Goal: Information Seeking & Learning: Find specific fact

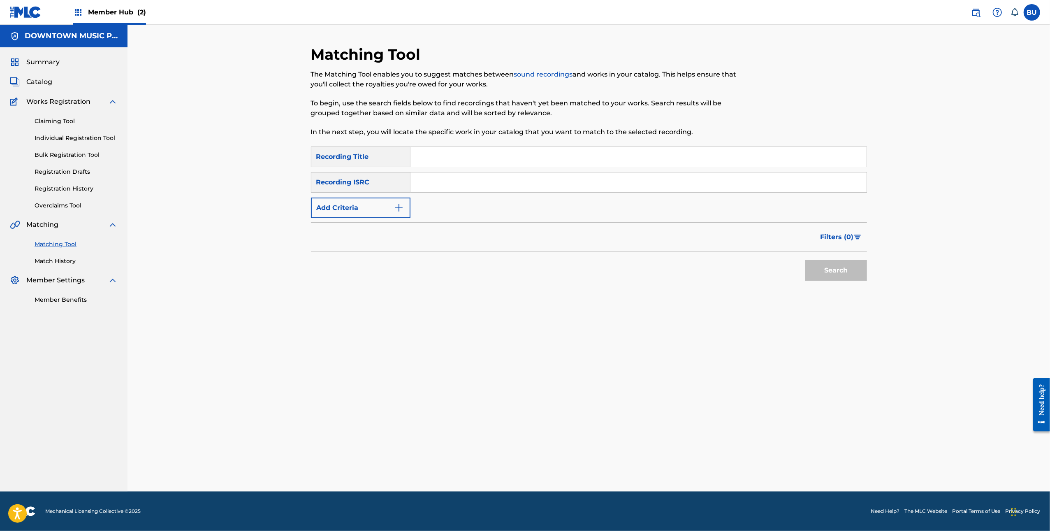
click at [446, 159] on input "Search Form" at bounding box center [639, 157] width 456 height 20
paste input "REAL 4 ME"
type input "REAL 4 ME"
click at [517, 180] on input "Search Form" at bounding box center [639, 182] width 456 height 20
paste input "CA6D22400698"
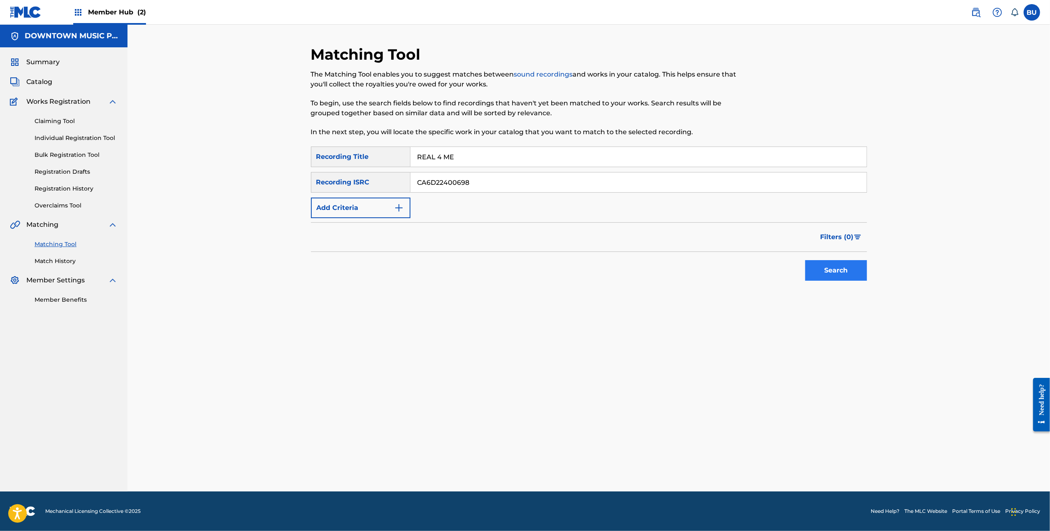
type input "CA6D22400698"
click at [827, 276] on button "Search" at bounding box center [836, 270] width 62 height 21
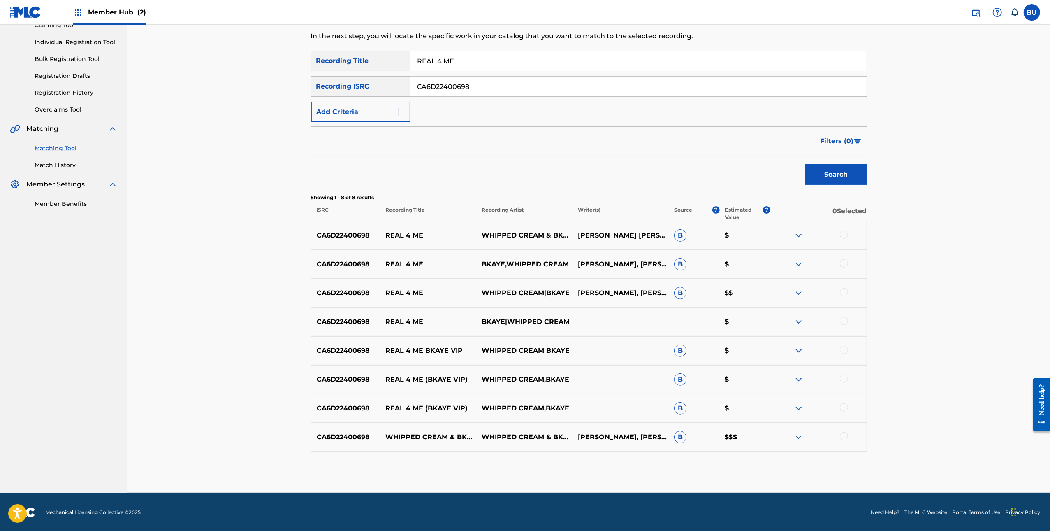
scroll to position [97, 0]
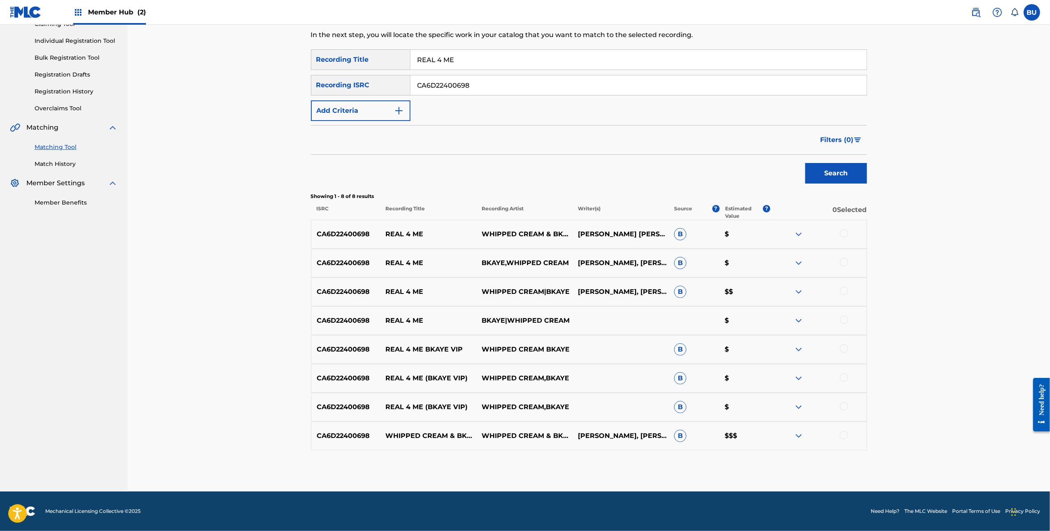
click at [843, 234] on div at bounding box center [844, 233] width 8 height 8
click at [846, 262] on div at bounding box center [844, 262] width 8 height 8
click at [844, 291] on div at bounding box center [844, 291] width 8 height 8
click at [844, 320] on div at bounding box center [844, 320] width 8 height 8
click at [845, 352] on div at bounding box center [844, 348] width 8 height 8
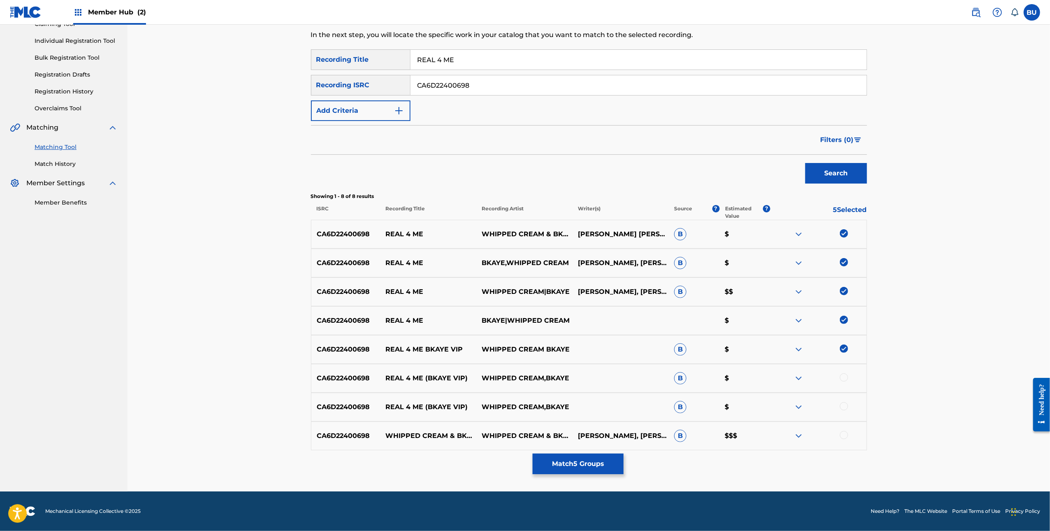
click at [844, 376] on div at bounding box center [844, 377] width 8 height 8
click at [845, 406] on div at bounding box center [844, 406] width 8 height 8
click at [844, 433] on div at bounding box center [844, 435] width 8 height 8
click at [554, 463] on button "Match 8 Groups" at bounding box center [578, 463] width 91 height 21
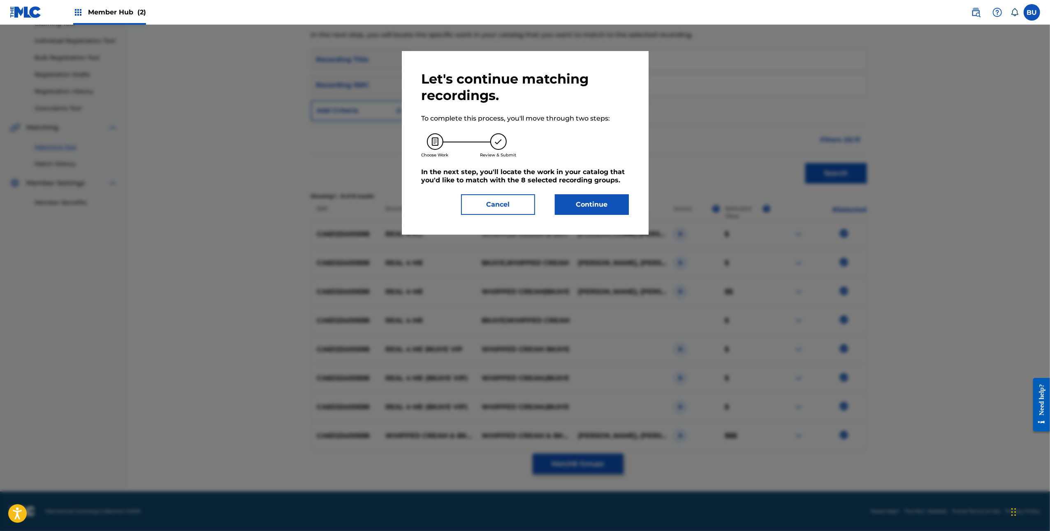
click at [597, 188] on div "Let's continue matching recordings. To complete this process, you'll move throu…" at bounding box center [525, 143] width 207 height 144
click at [597, 195] on button "Continue" at bounding box center [592, 204] width 74 height 21
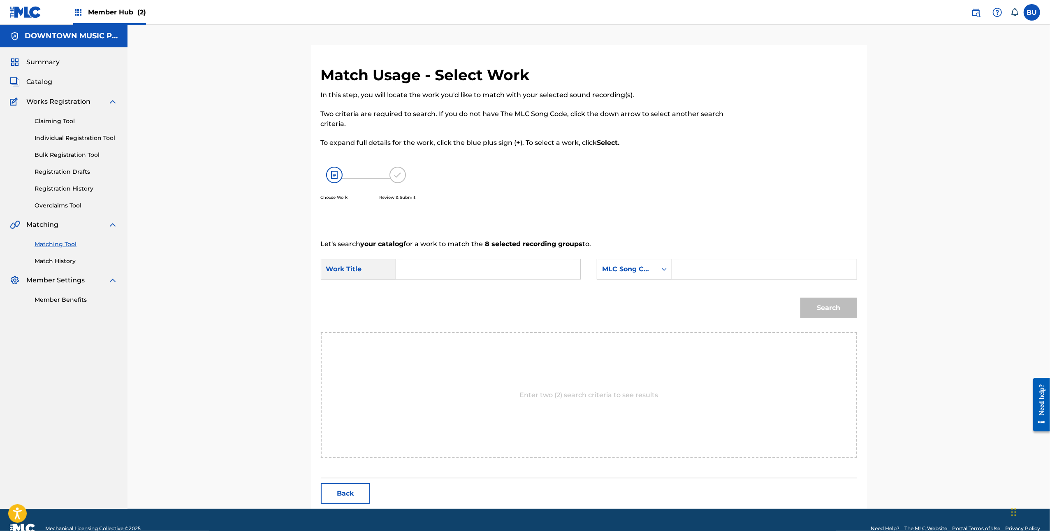
click at [425, 273] on input "Search Form" at bounding box center [488, 269] width 170 height 20
click at [486, 267] on input "Search Form" at bounding box center [488, 269] width 170 height 20
paste input "REAL 4 ME"
type input "REAL 4 ME"
click at [769, 255] on form "SearchWithCriteria75478768-d05c-4461-9d76-21006f5a504c Work Title REAL 4 ME Sea…" at bounding box center [589, 290] width 536 height 83
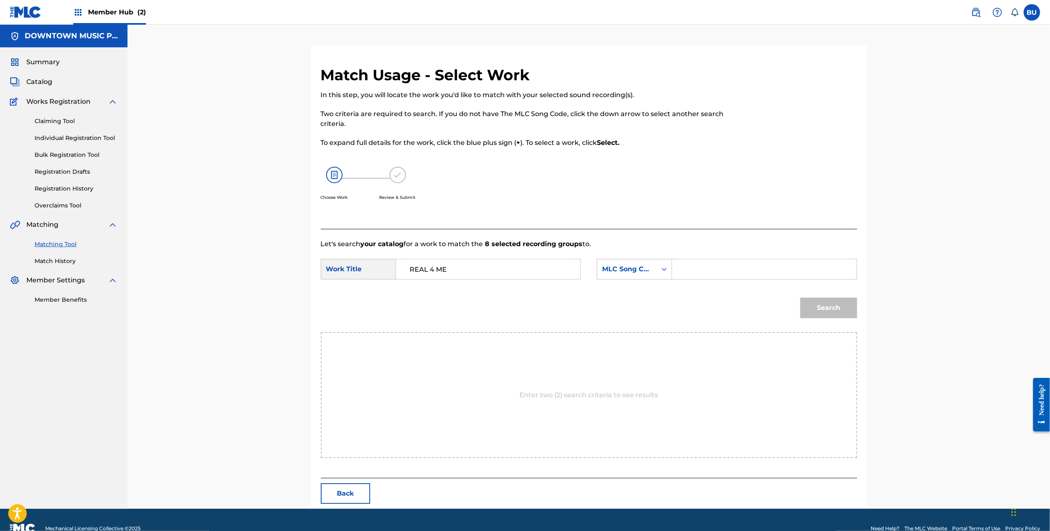
click at [771, 261] on input "Search Form" at bounding box center [764, 269] width 170 height 20
paste input "RN7JBZ"
type input "RN7JBZ"
click at [836, 318] on div "Search" at bounding box center [826, 305] width 61 height 33
click at [835, 310] on button "Search" at bounding box center [829, 307] width 57 height 21
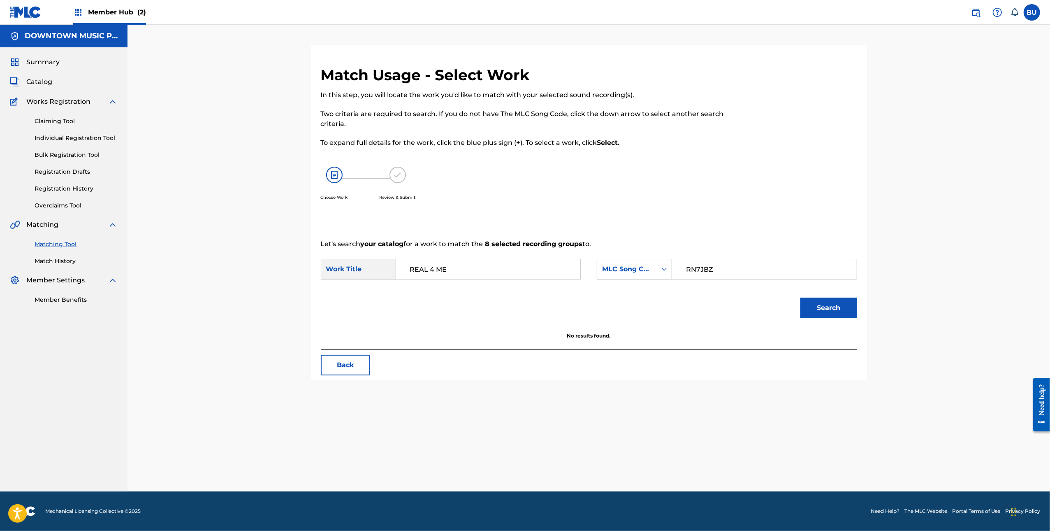
click at [695, 253] on form "SearchWithCriteria75478768-d05c-4461-9d76-21006f5a504c Work Title REAL 4 ME Sea…" at bounding box center [589, 290] width 536 height 83
click at [401, 261] on div "REAL 4 ME" at bounding box center [488, 269] width 185 height 21
click at [406, 265] on input "REAL 4 ME" at bounding box center [488, 269] width 170 height 20
click at [693, 278] on input "RN7JBZ" at bounding box center [764, 269] width 170 height 20
drag, startPoint x: 686, startPoint y: 271, endPoint x: 696, endPoint y: 275, distance: 11.5
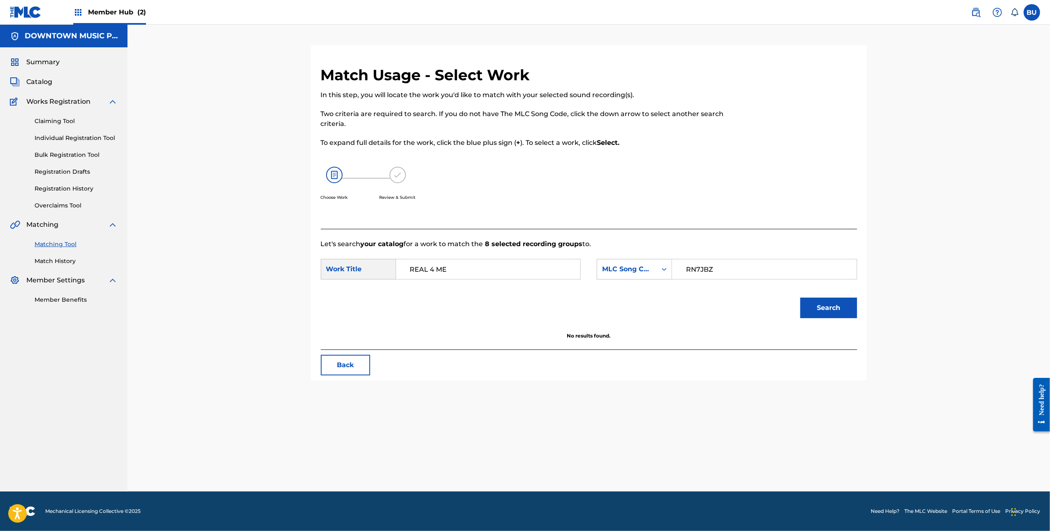
click at [686, 271] on input "RN7JBZ" at bounding box center [764, 269] width 170 height 20
click at [826, 307] on button "Search" at bounding box center [829, 307] width 57 height 21
click at [59, 53] on div "Summary Catalog Works Registration Claiming Tool Individual Registration Tool B…" at bounding box center [64, 180] width 128 height 267
click at [54, 28] on div "DOWNTOWN MUSIC PUBLISHING LLC" at bounding box center [64, 36] width 128 height 23
click at [43, 63] on span "Summary" at bounding box center [42, 62] width 33 height 10
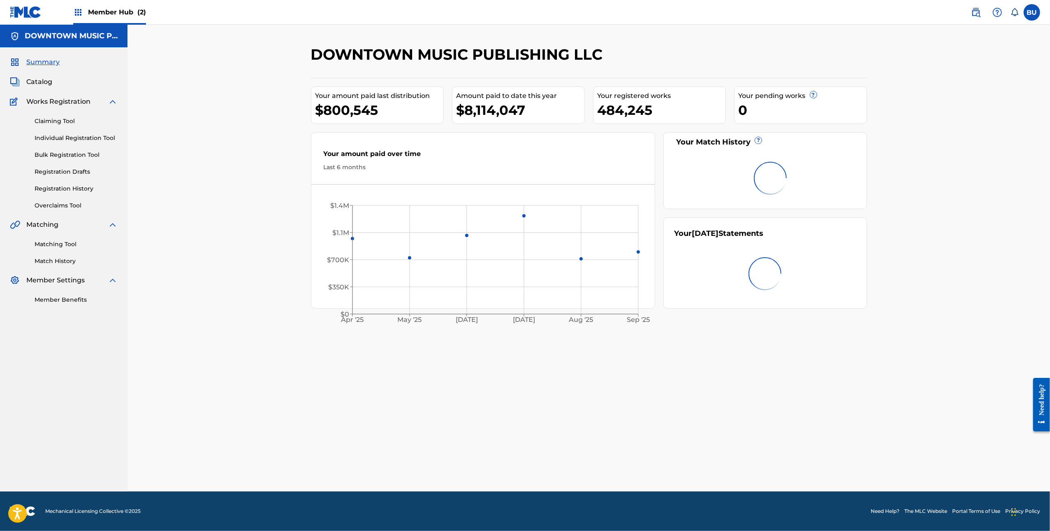
click at [69, 17] on div "Member Hub (2)" at bounding box center [78, 12] width 136 height 24
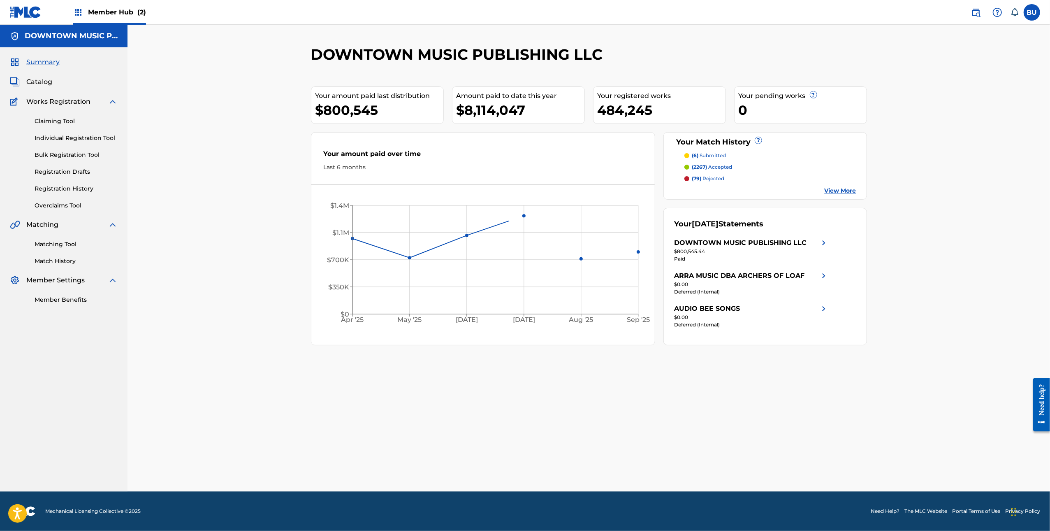
click at [97, 13] on span "Member Hub (2)" at bounding box center [117, 11] width 58 height 9
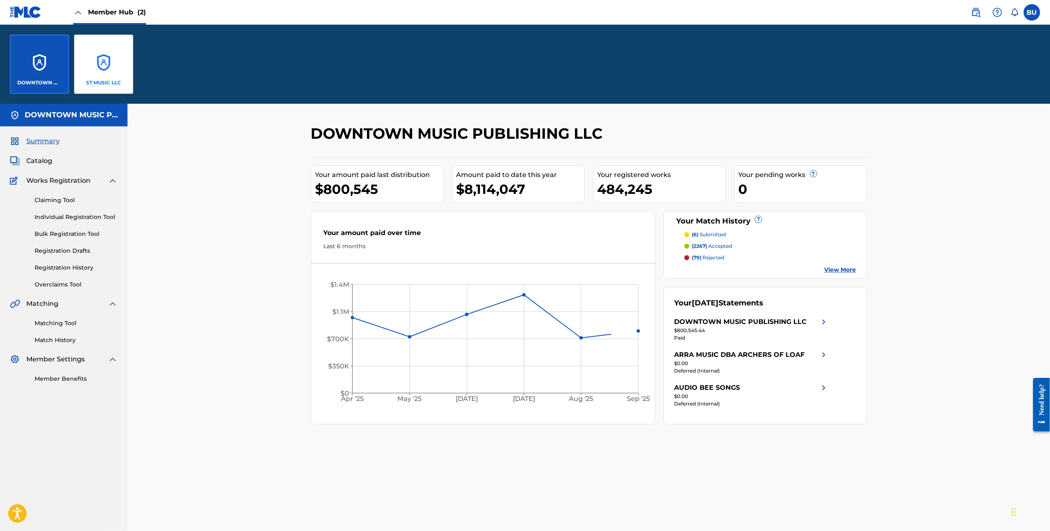
click at [105, 72] on div "ST MUSIC LLC" at bounding box center [103, 64] width 59 height 59
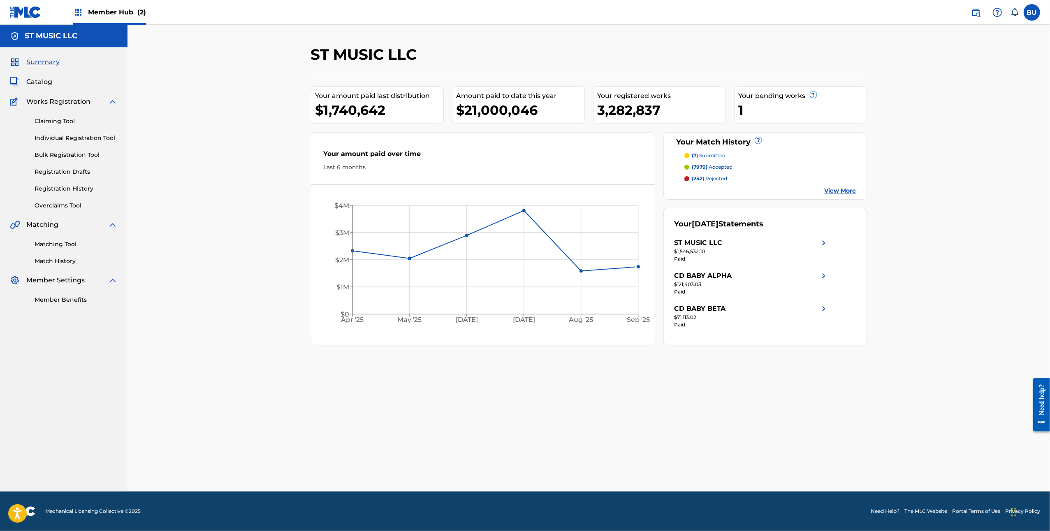
click at [67, 252] on div "Matching Tool Match History" at bounding box center [64, 248] width 108 height 36
click at [63, 246] on link "Matching Tool" at bounding box center [76, 244] width 83 height 9
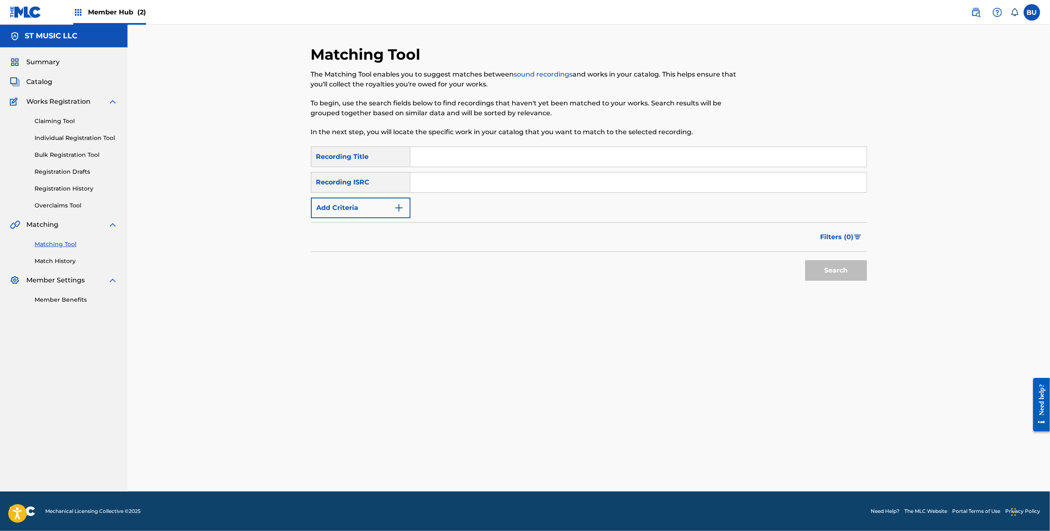
click at [839, 167] on div "SearchWithCriteriaf6cb5f78-aba1-4f9a-b65e-0bd9d5a889a0 Recording Title SearchWi…" at bounding box center [589, 182] width 556 height 72
click at [814, 169] on div "SearchWithCriteriaf6cb5f78-aba1-4f9a-b65e-0bd9d5a889a0 Recording Title SearchWi…" at bounding box center [589, 182] width 556 height 72
click at [632, 167] on div "SearchWithCriteriaf6cb5f78-aba1-4f9a-b65e-0bd9d5a889a0 Recording Title SearchWi…" at bounding box center [589, 182] width 556 height 72
click at [624, 162] on input "Search Form" at bounding box center [639, 157] width 456 height 20
paste input "REAL 4 ME"
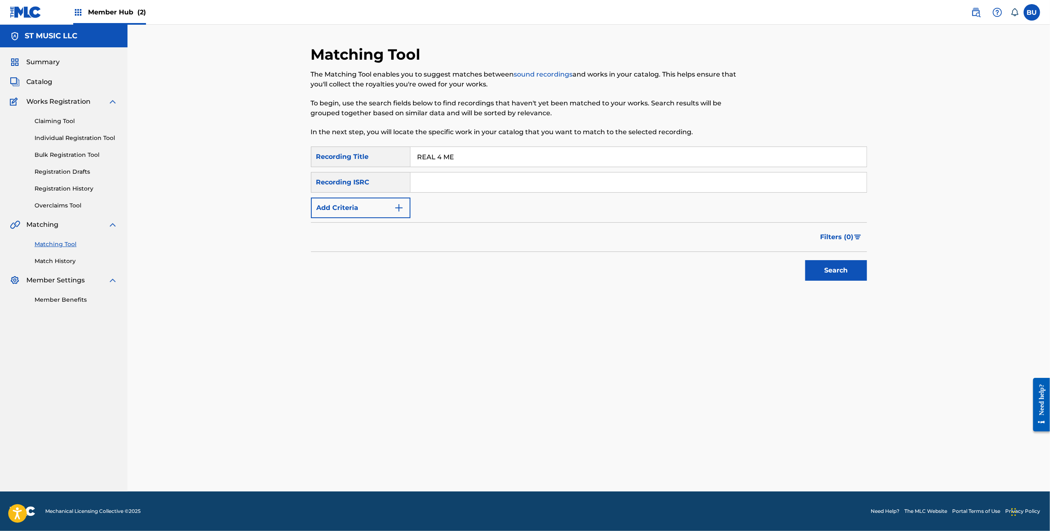
type input "REAL 4 ME"
click at [597, 180] on input "Search Form" at bounding box center [639, 182] width 456 height 20
paste input "CA6D22400698"
type input "CA6D22400698"
click at [824, 267] on button "Search" at bounding box center [836, 270] width 62 height 21
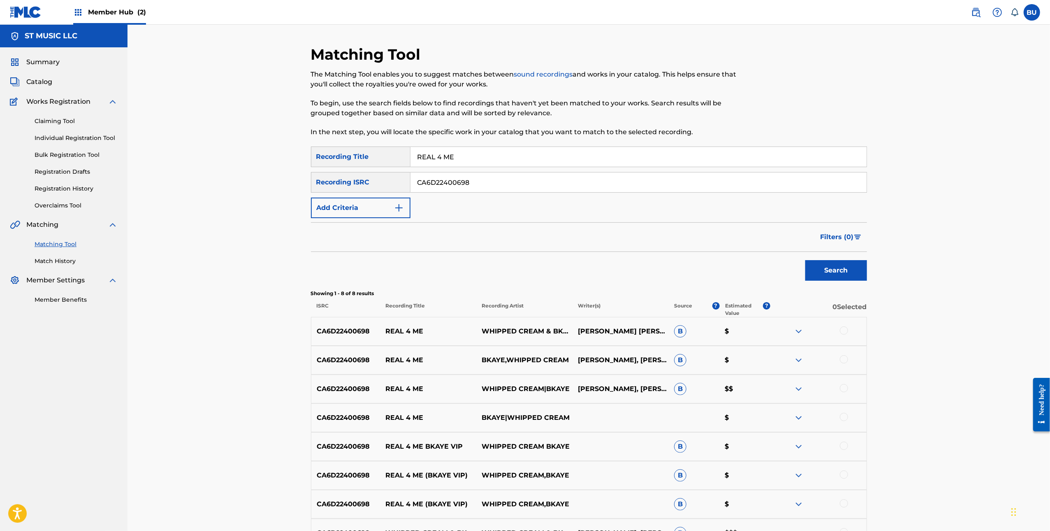
scroll to position [97, 0]
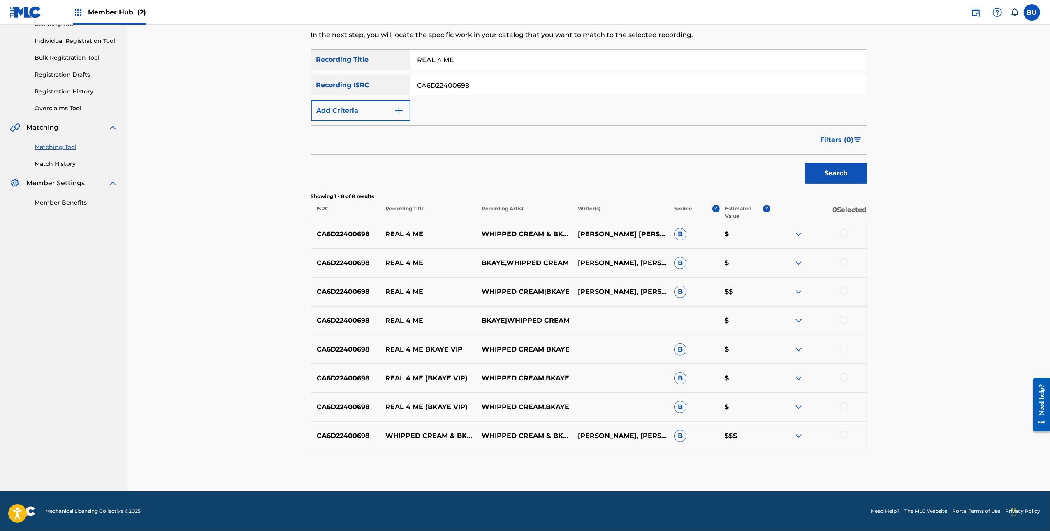
click at [840, 234] on div at bounding box center [844, 233] width 8 height 8
click at [843, 265] on div at bounding box center [844, 262] width 8 height 8
click at [843, 292] on div at bounding box center [844, 291] width 8 height 8
click at [849, 321] on div at bounding box center [819, 321] width 96 height 10
click at [846, 321] on div at bounding box center [844, 320] width 8 height 8
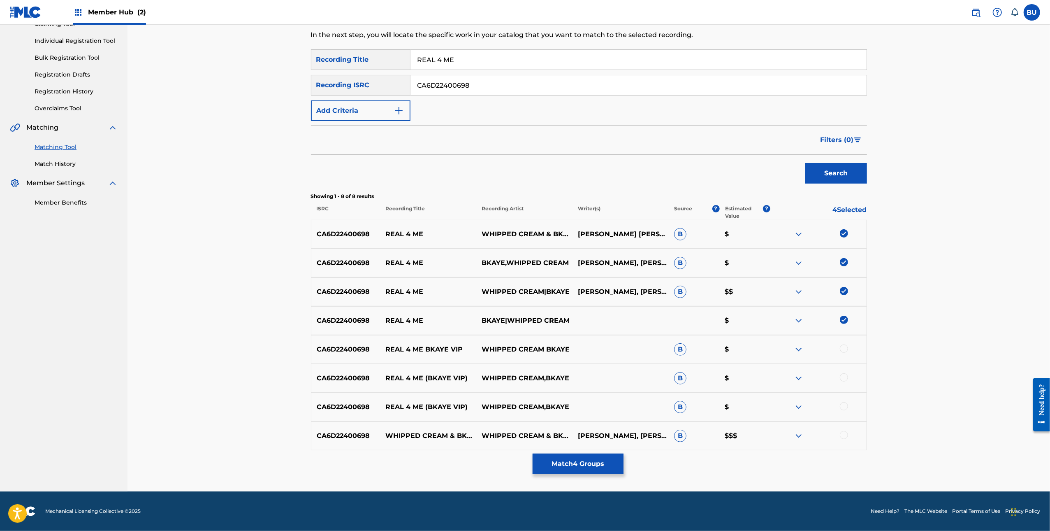
click at [843, 355] on div "CA6D22400698 REAL 4 ME BKAYE VIP WHIPPED CREAM BKAYE B $" at bounding box center [589, 349] width 556 height 29
click at [844, 348] on div at bounding box center [844, 348] width 8 height 8
click at [844, 376] on div at bounding box center [844, 377] width 8 height 8
click at [846, 410] on div at bounding box center [819, 407] width 96 height 10
click at [845, 404] on div at bounding box center [844, 406] width 8 height 8
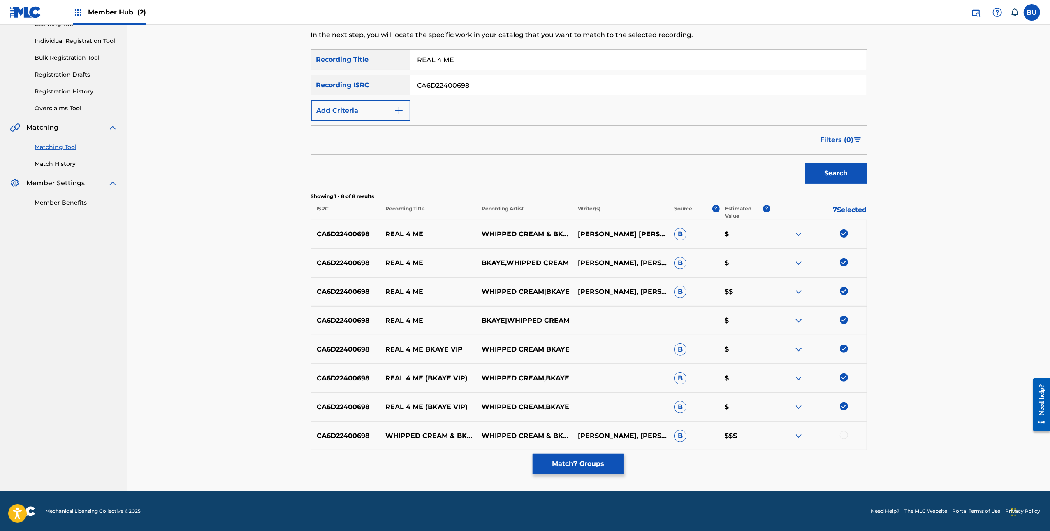
click at [847, 432] on div at bounding box center [844, 435] width 8 height 8
click at [601, 460] on button "Match 8 Groups" at bounding box center [578, 463] width 91 height 21
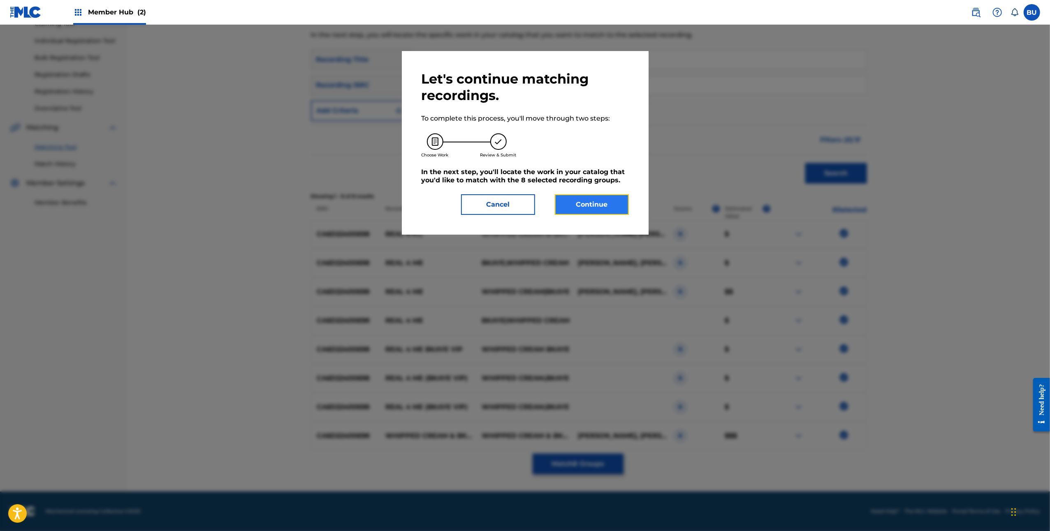
click at [592, 203] on button "Continue" at bounding box center [592, 204] width 74 height 21
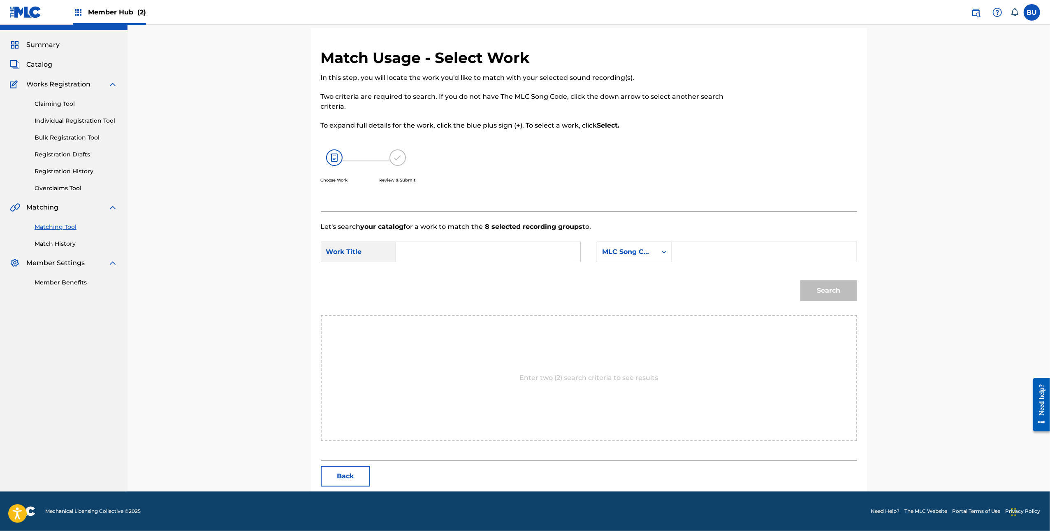
scroll to position [0, 0]
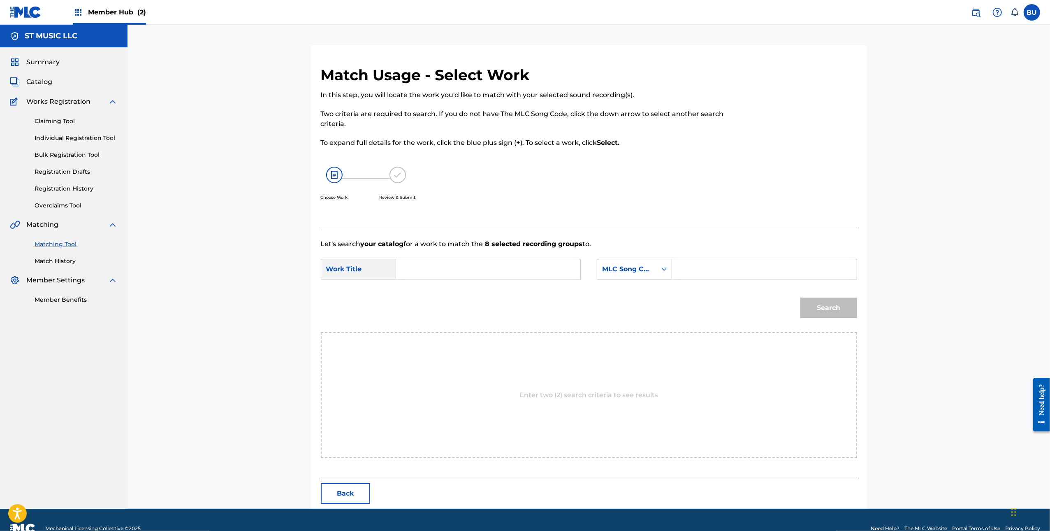
click at [442, 265] on input "Search Form" at bounding box center [488, 269] width 170 height 20
paste input "REAL 4 ME"
type input "REAL 4 ME"
click at [810, 265] on input "Search Form" at bounding box center [764, 269] width 170 height 20
paste input "RN7JBZ"
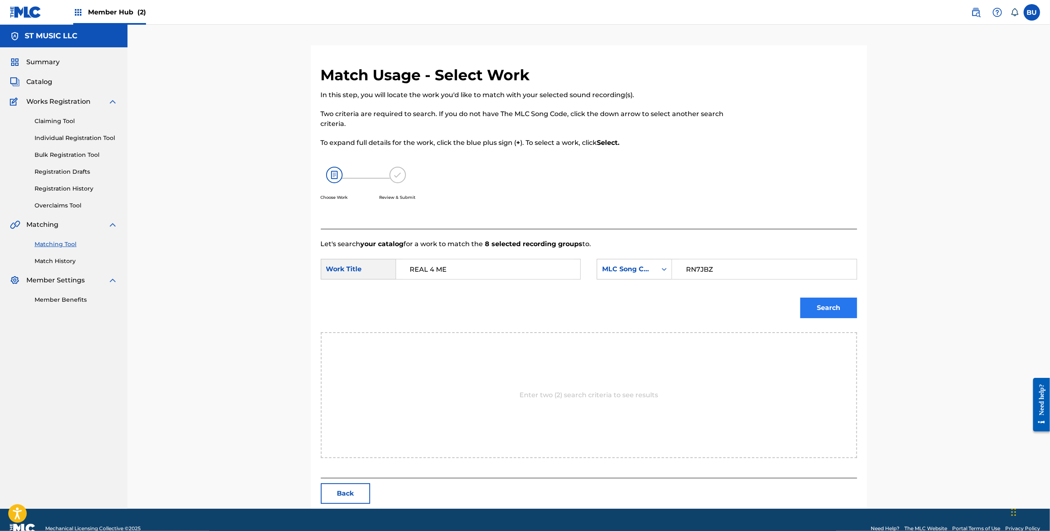
type input "RN7JBZ"
click at [839, 310] on button "Search" at bounding box center [829, 307] width 57 height 21
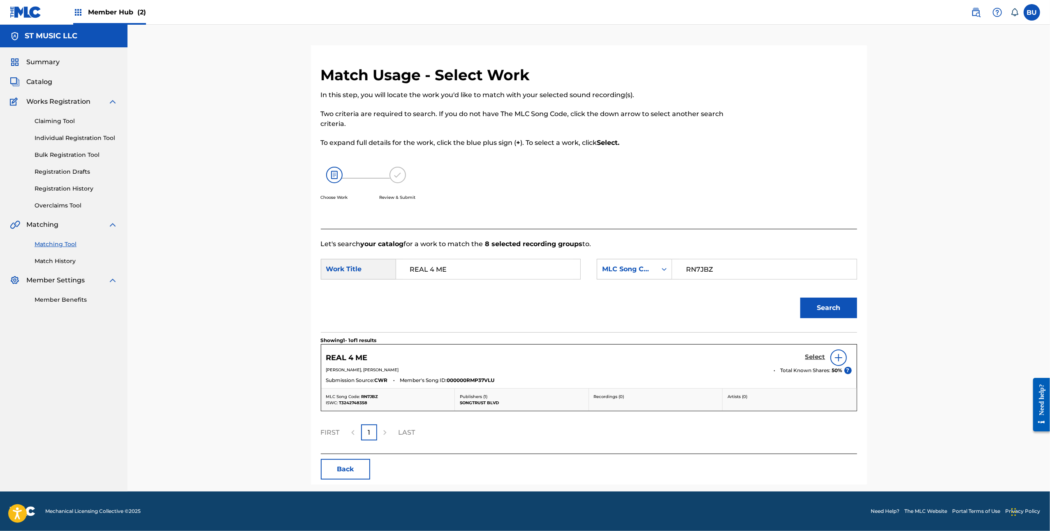
click at [820, 353] on h5 "Select" at bounding box center [815, 357] width 20 height 8
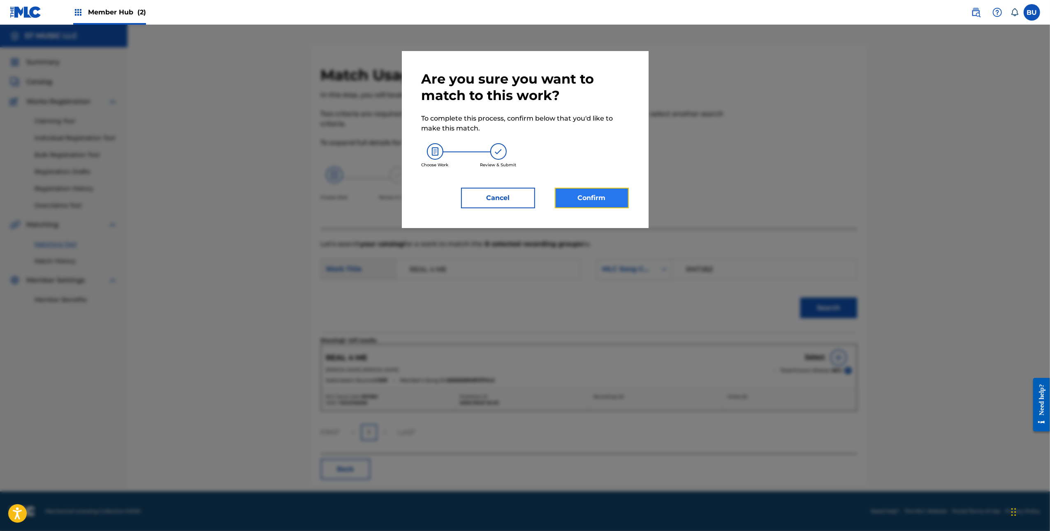
click at [615, 194] on button "Confirm" at bounding box center [592, 198] width 74 height 21
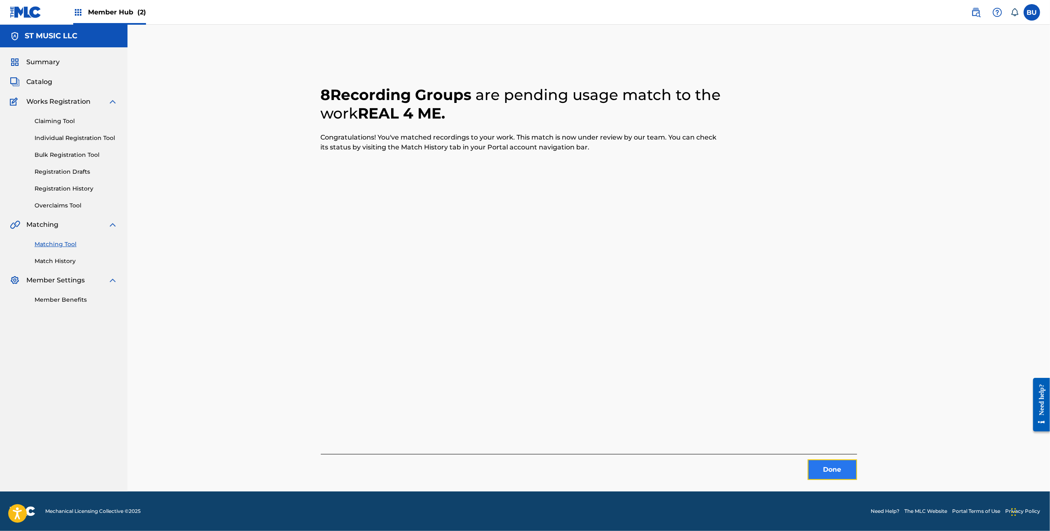
click at [838, 468] on button "Done" at bounding box center [832, 469] width 49 height 21
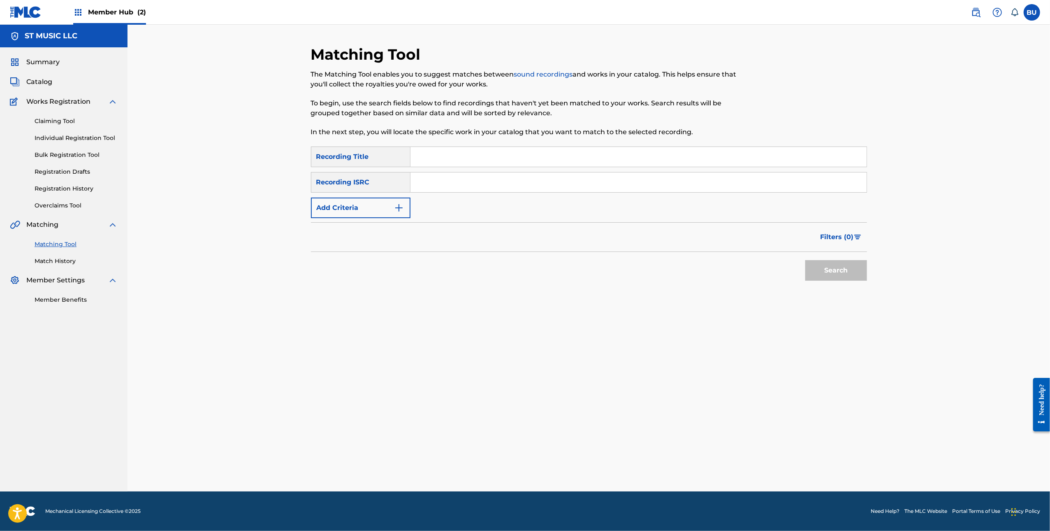
click at [794, 157] on input "Search Form" at bounding box center [639, 157] width 456 height 20
paste input "REAL 4 ME"
type input "REAL 4 ME"
click at [648, 180] on input "Search Form" at bounding box center [639, 182] width 456 height 20
paste input "CA6D22400153"
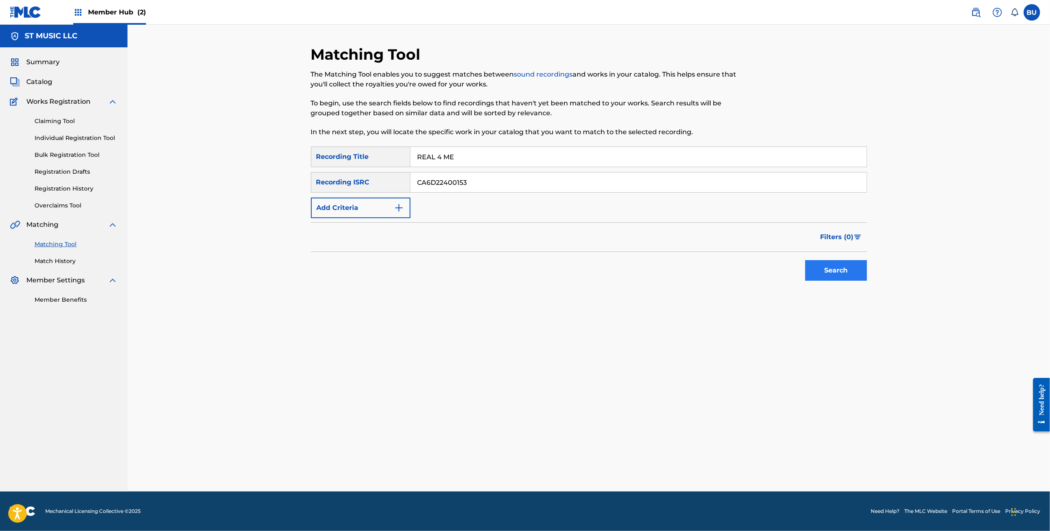
type input "CA6D22400153"
click at [853, 276] on button "Search" at bounding box center [836, 270] width 62 height 21
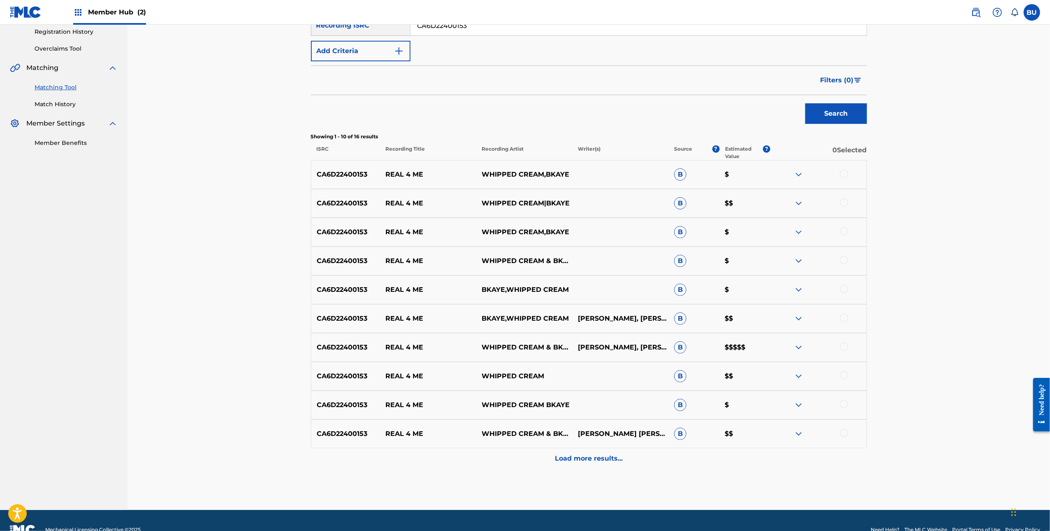
scroll to position [175, 0]
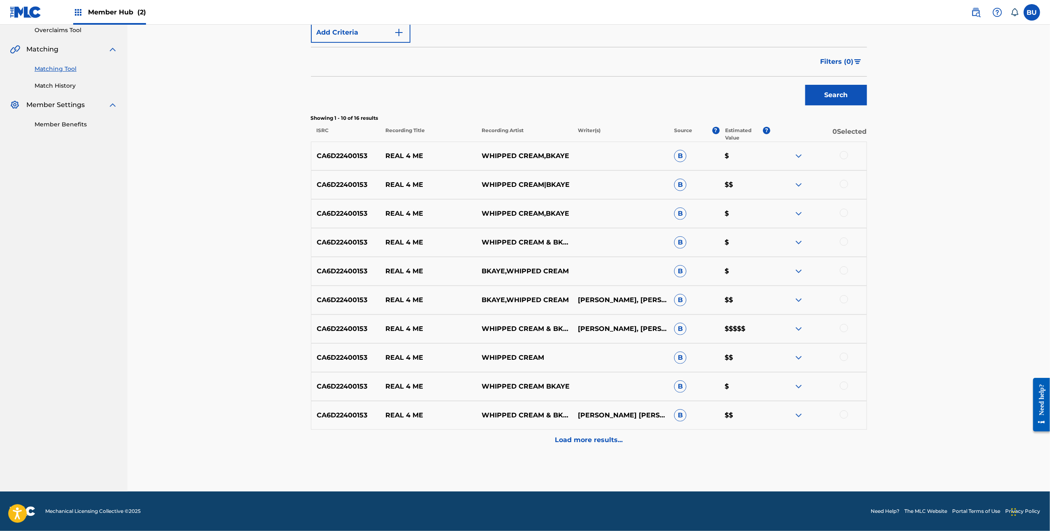
click at [843, 155] on div at bounding box center [844, 155] width 8 height 8
click at [844, 188] on div at bounding box center [844, 184] width 8 height 8
click at [845, 210] on div at bounding box center [844, 213] width 8 height 8
drag, startPoint x: 843, startPoint y: 237, endPoint x: 843, endPoint y: 243, distance: 5.8
click at [843, 237] on div "CA6D22400153 REAL 4 ME WHIPPED CREAM & BKAYE B $" at bounding box center [589, 242] width 556 height 29
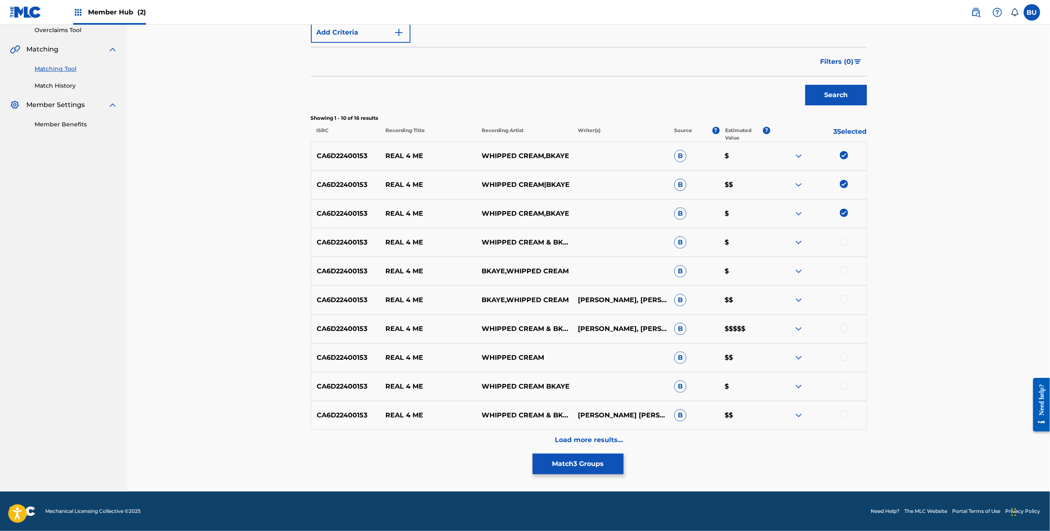
click at [842, 237] on div at bounding box center [819, 242] width 96 height 10
click at [843, 243] on div at bounding box center [844, 241] width 8 height 8
click at [842, 272] on div at bounding box center [844, 270] width 8 height 8
click at [843, 293] on div "CA6D22400153 REAL 4 ME BKAYE,WHIPPED CREAM BRIAN KELLEY, CAROLINE CECIL B $$" at bounding box center [589, 299] width 556 height 29
click at [844, 300] on div at bounding box center [844, 299] width 8 height 8
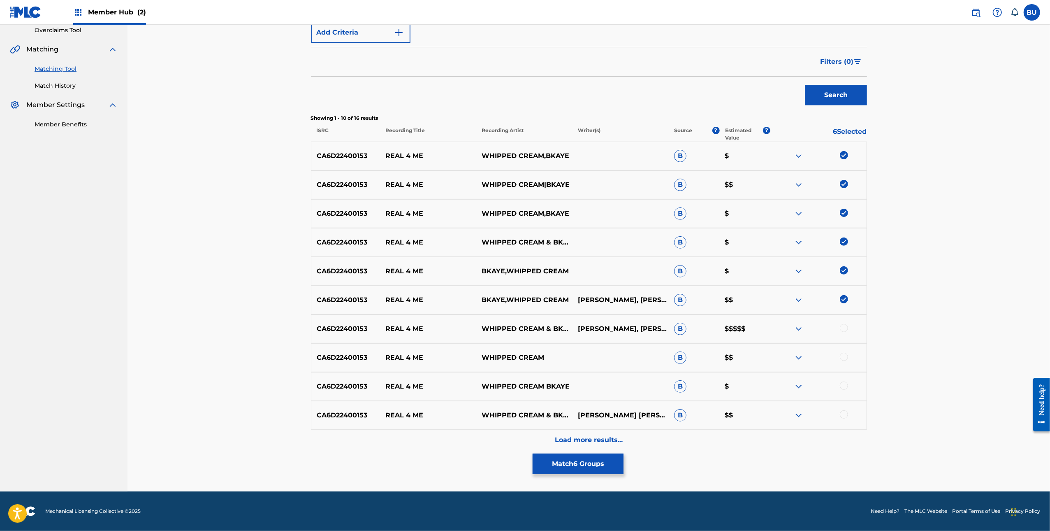
click at [845, 327] on div at bounding box center [844, 328] width 8 height 8
click at [847, 364] on div "CA6D22400153 REAL 4 ME WHIPPED CREAM B $$" at bounding box center [589, 357] width 556 height 29
click at [846, 357] on div at bounding box center [844, 357] width 8 height 8
click at [845, 388] on div at bounding box center [844, 385] width 8 height 8
click at [845, 413] on div at bounding box center [844, 414] width 8 height 8
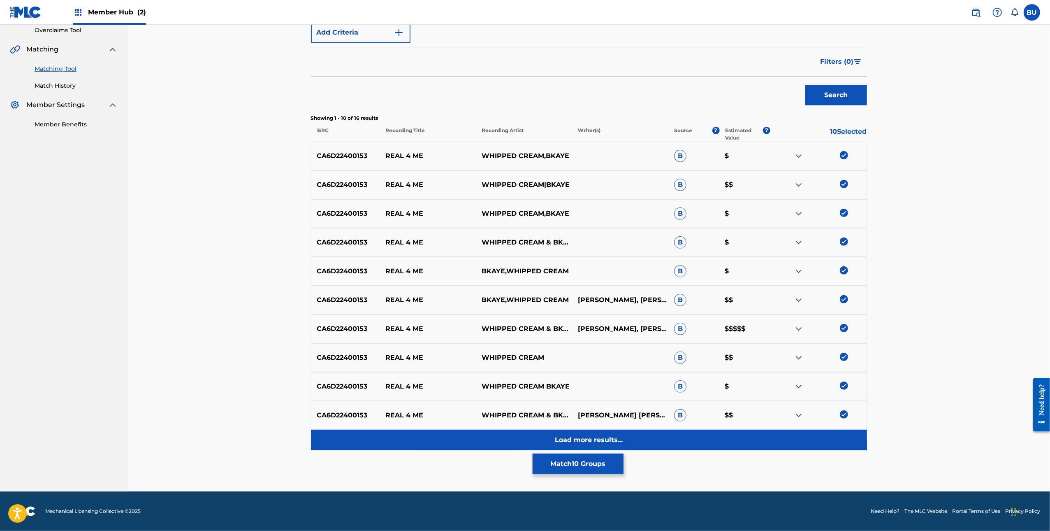
click at [634, 443] on div "Load more results..." at bounding box center [589, 439] width 556 height 21
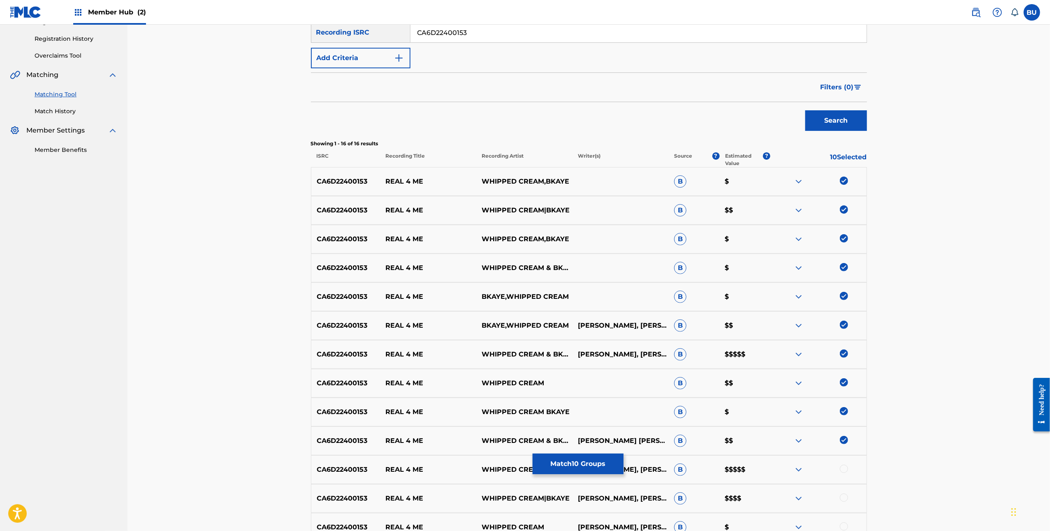
scroll to position [327, 0]
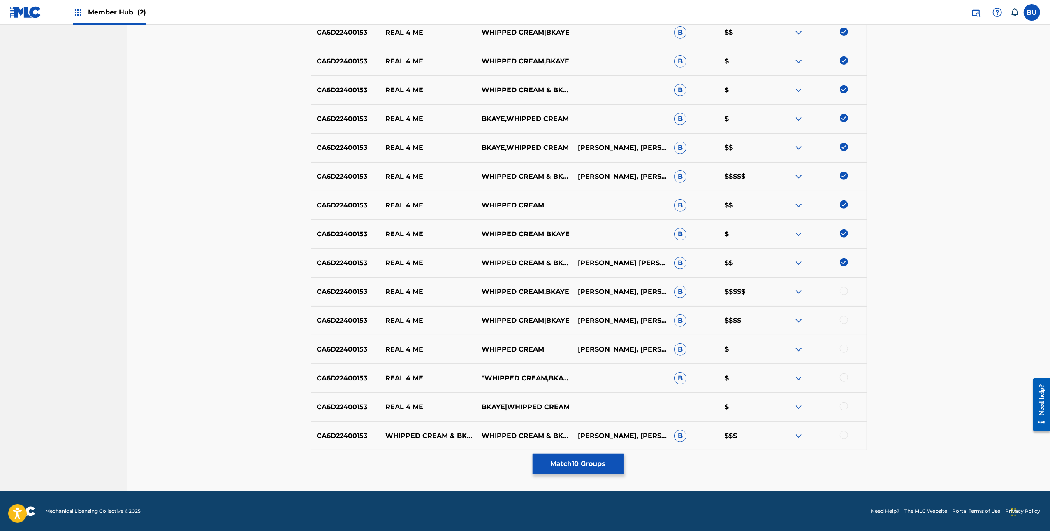
click at [845, 290] on div at bounding box center [844, 291] width 8 height 8
click at [846, 316] on div at bounding box center [819, 321] width 96 height 10
click at [845, 318] on div at bounding box center [844, 320] width 8 height 8
click at [844, 349] on div at bounding box center [844, 348] width 8 height 8
click at [847, 376] on div at bounding box center [844, 377] width 8 height 8
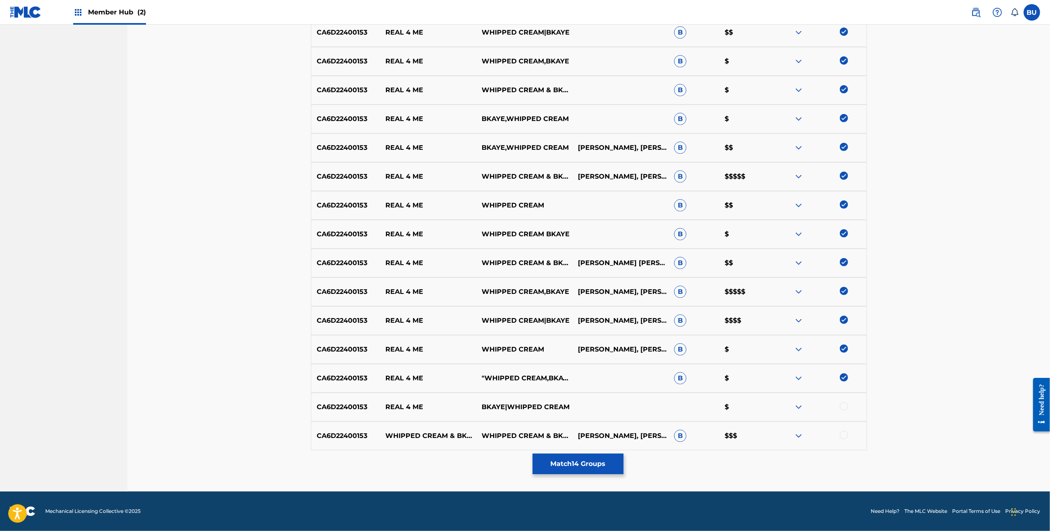
click at [842, 401] on div "CA6D22400153 REAL 4 ME BKAYE|WHIPPED CREAM $" at bounding box center [589, 406] width 556 height 29
click at [844, 404] on div at bounding box center [844, 406] width 8 height 8
click at [846, 433] on div at bounding box center [844, 435] width 8 height 8
click at [614, 463] on button "Match 16 Groups" at bounding box center [578, 463] width 91 height 21
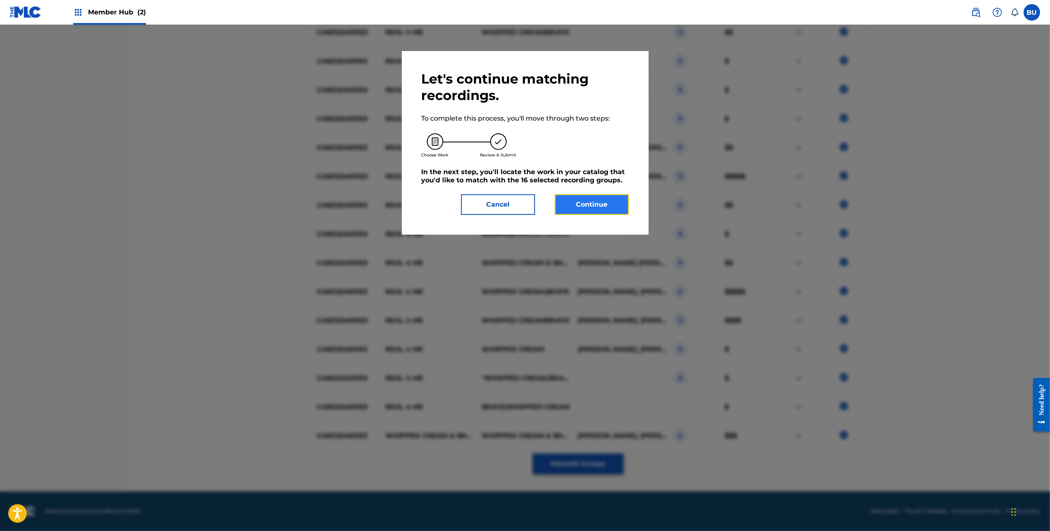
click at [610, 210] on button "Continue" at bounding box center [592, 204] width 74 height 21
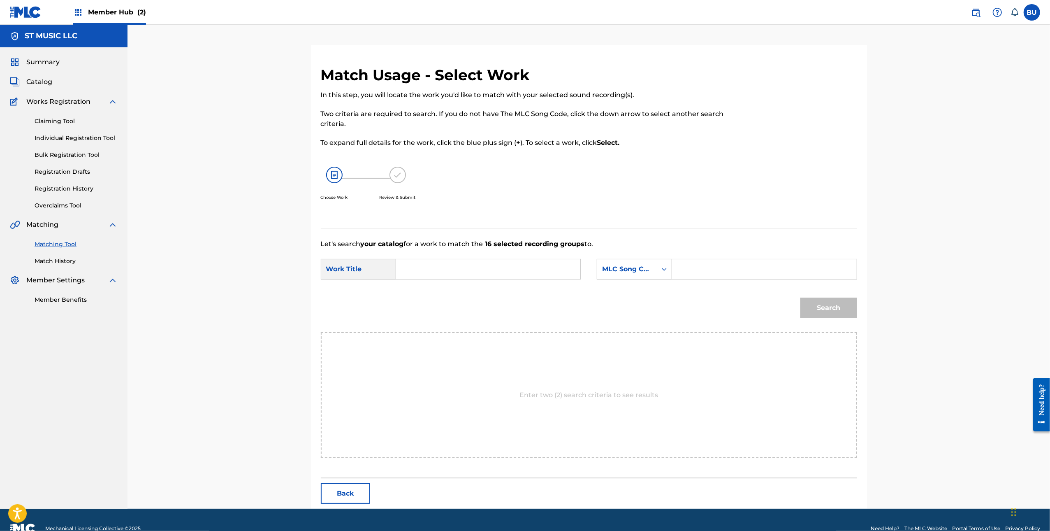
drag, startPoint x: 522, startPoint y: 271, endPoint x: 563, endPoint y: 265, distance: 41.5
click at [522, 271] on input "Search Form" at bounding box center [488, 269] width 170 height 20
paste input "REAL 4 ME"
type input "REAL 4 ME"
click at [753, 268] on input "Search Form" at bounding box center [764, 269] width 170 height 20
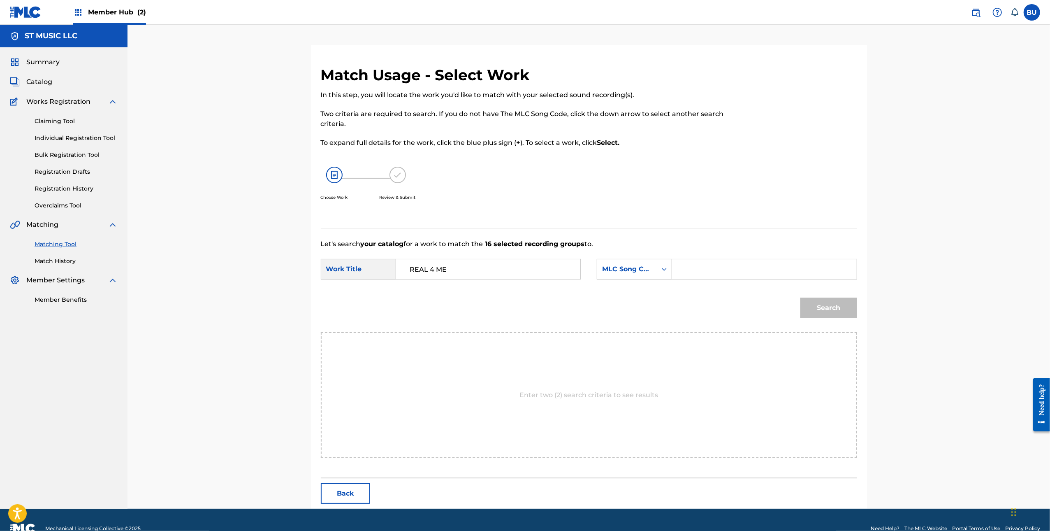
paste input "RN7JBZ"
type input "RN7JBZ"
click at [846, 307] on button "Search" at bounding box center [829, 307] width 57 height 21
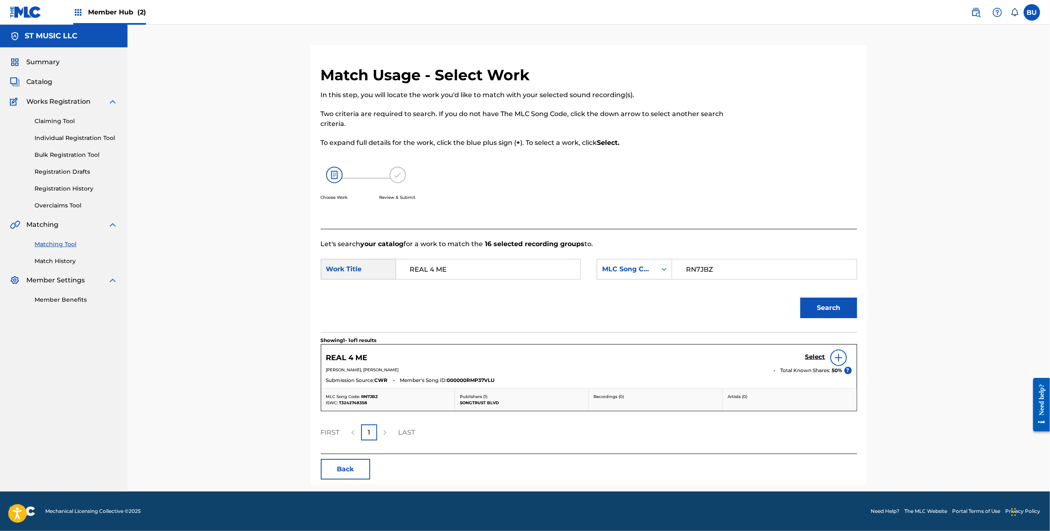
click at [820, 351] on div "Select" at bounding box center [828, 357] width 46 height 16
click at [816, 354] on h5 "Select" at bounding box center [815, 357] width 20 height 8
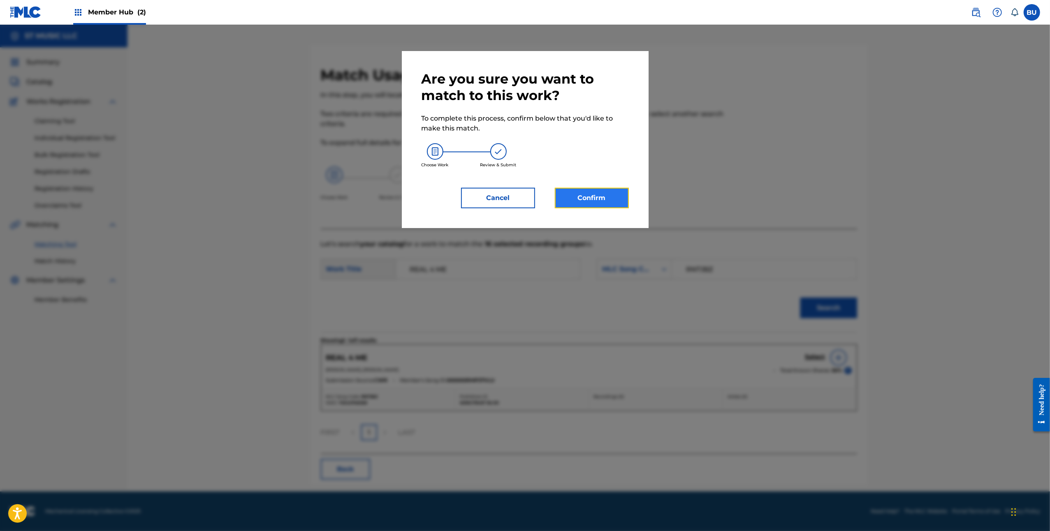
click at [606, 200] on button "Confirm" at bounding box center [592, 198] width 74 height 21
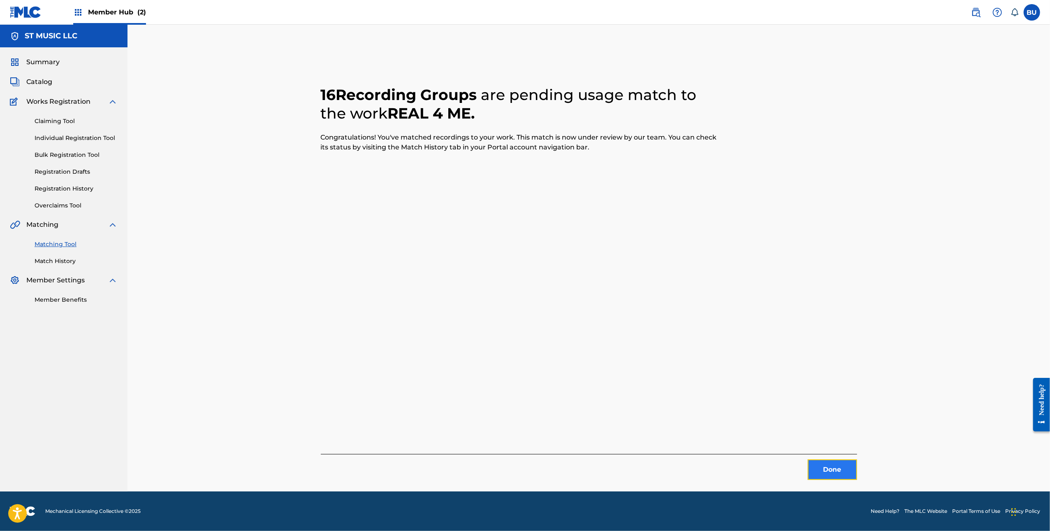
click at [824, 469] on button "Done" at bounding box center [832, 469] width 49 height 21
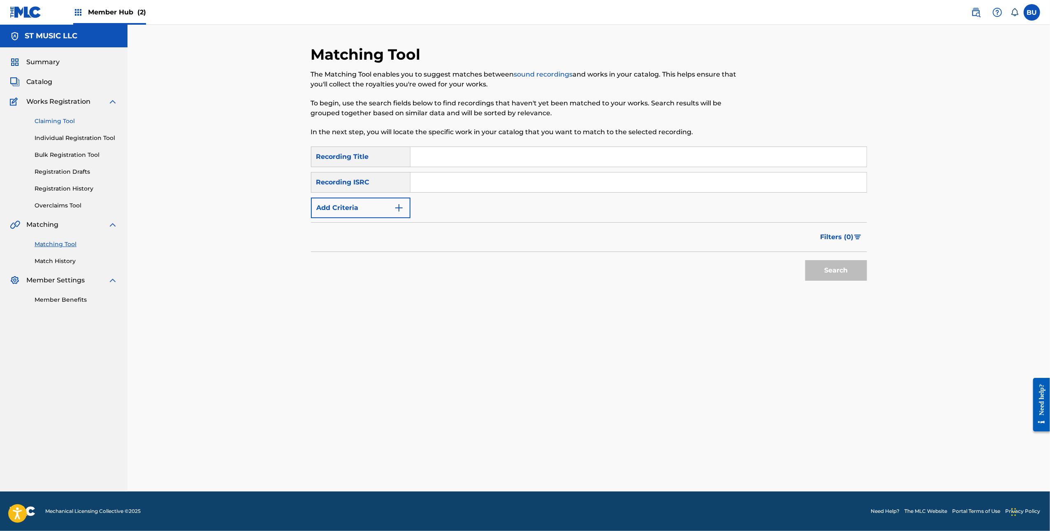
click at [65, 122] on link "Claiming Tool" at bounding box center [76, 121] width 83 height 9
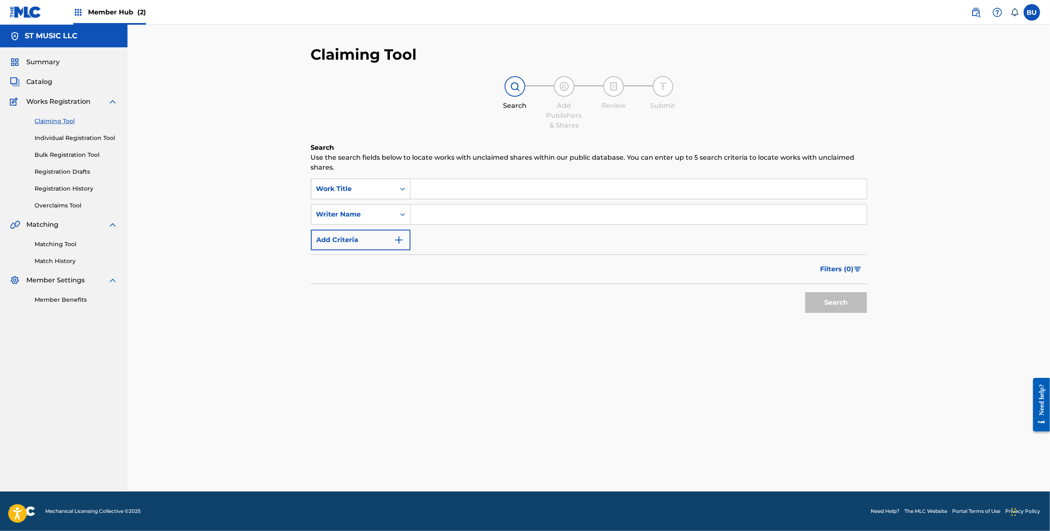
click at [390, 194] on div "Work Title" at bounding box center [353, 189] width 84 height 16
click at [370, 212] on div "MLC Song Code" at bounding box center [360, 209] width 99 height 21
click at [462, 181] on input "Search Form" at bounding box center [639, 189] width 456 height 20
paste input "CC2EKP"
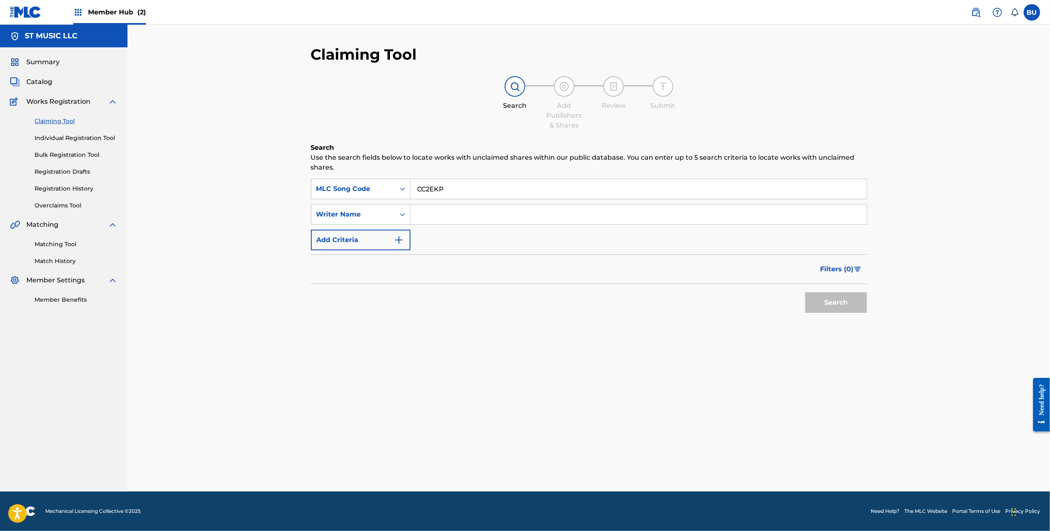
type input "CC2EKP"
click at [839, 298] on button "Search" at bounding box center [836, 302] width 62 height 21
click at [437, 186] on input "CC2EKP" at bounding box center [639, 189] width 456 height 20
click at [82, 141] on link "Individual Registration Tool" at bounding box center [76, 138] width 83 height 9
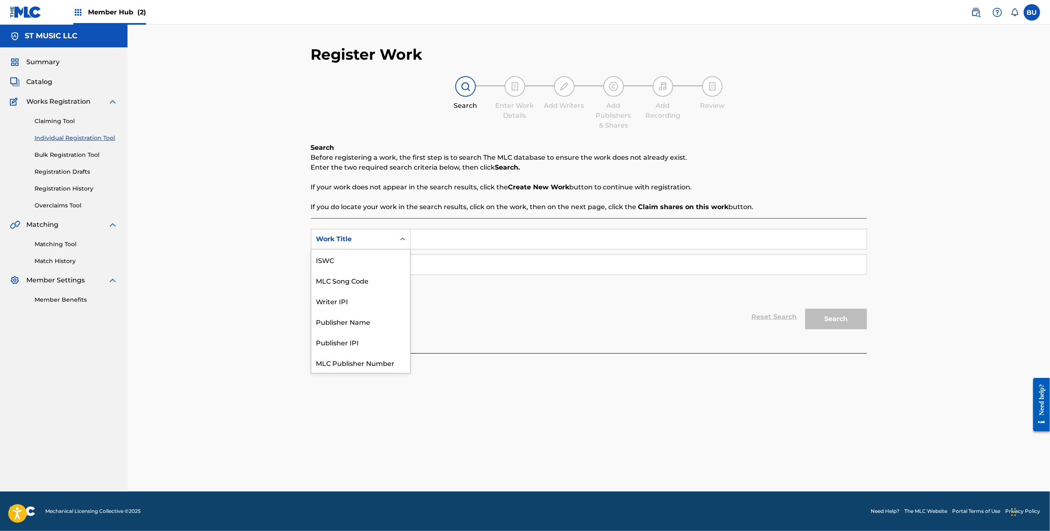
click at [383, 241] on div "Work Title" at bounding box center [353, 239] width 74 height 10
click at [181, 181] on div "Register Work Search Enter Work Details Add Writers Add Publishers & Shares Add…" at bounding box center [589, 258] width 923 height 466
click at [50, 82] on span "Catalog" at bounding box center [39, 82] width 26 height 10
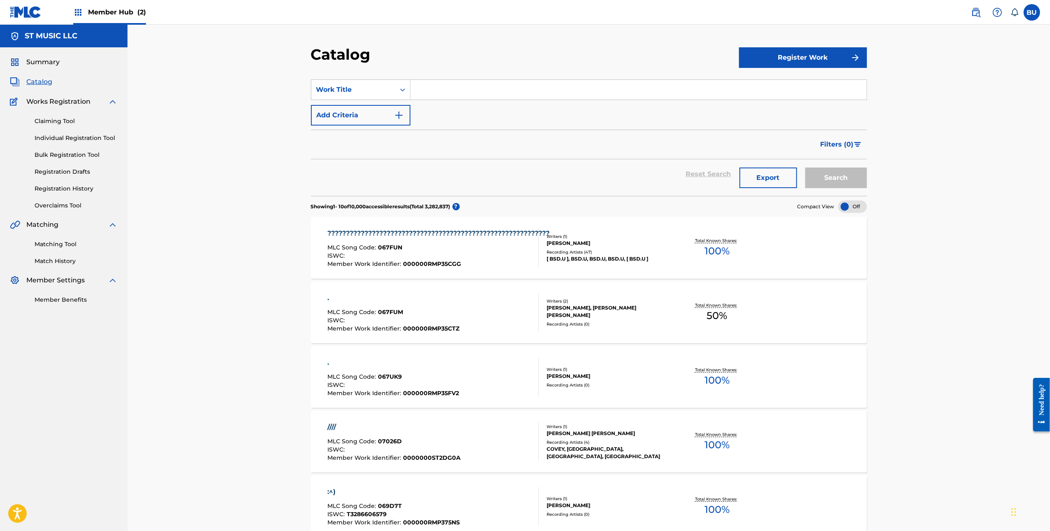
click at [496, 73] on section "SearchWithCriteria97859fbc-cff9-4c15-93fc-48387184e88c Work Title Add Criteria …" at bounding box center [589, 133] width 556 height 126
drag, startPoint x: 400, startPoint y: 86, endPoint x: 399, endPoint y: 95, distance: 9.1
click at [399, 86] on icon "Search Form" at bounding box center [403, 90] width 8 height 8
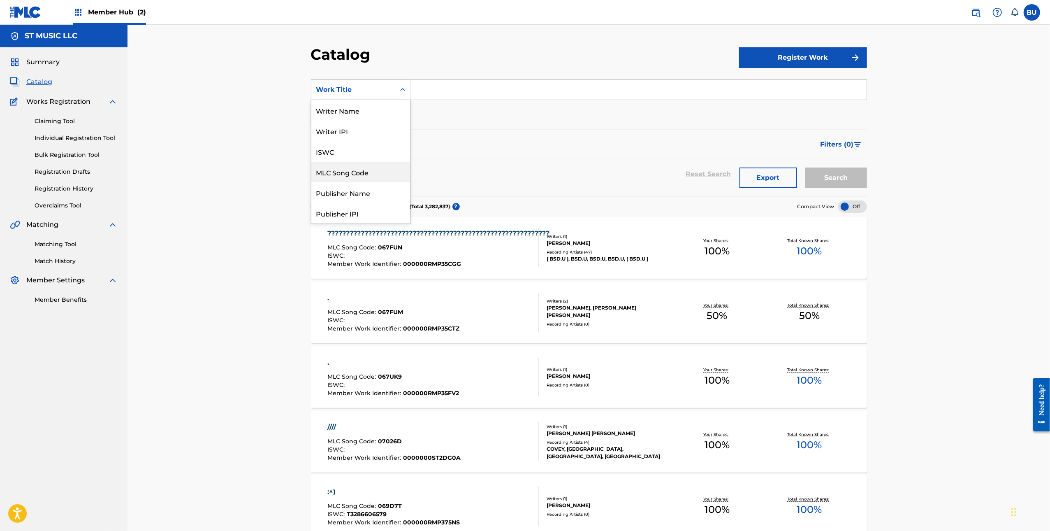
click at [352, 177] on div "MLC Song Code" at bounding box center [360, 172] width 99 height 21
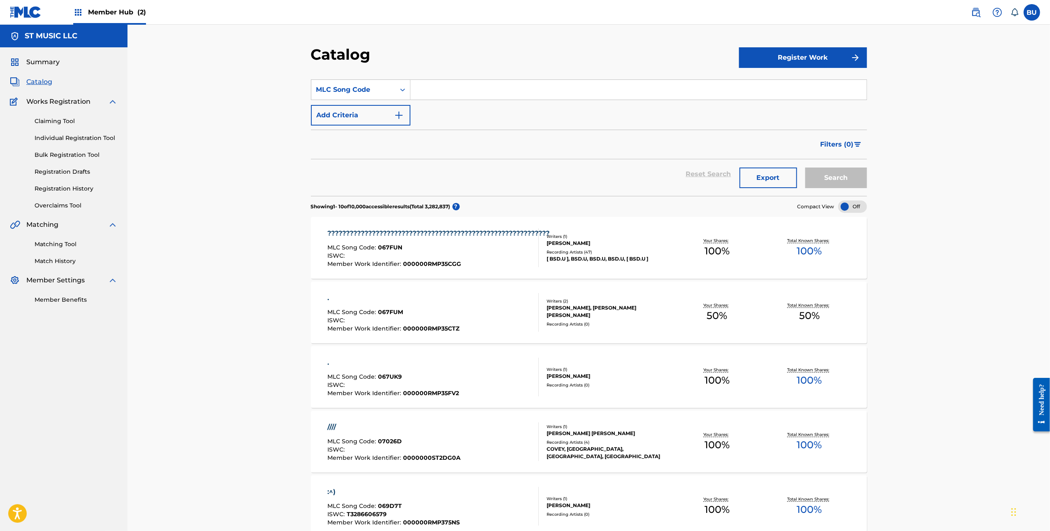
click at [477, 87] on input "Search Form" at bounding box center [639, 90] width 456 height 20
paste input "CC2EKP"
type input "CC2EKP"
click at [811, 173] on button "Search" at bounding box center [836, 177] width 62 height 21
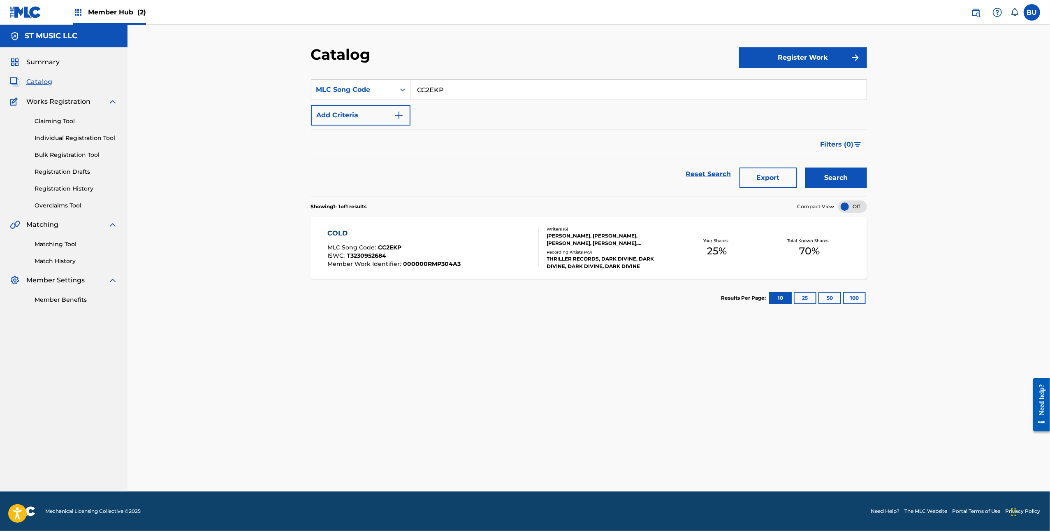
click at [401, 235] on div "COLD" at bounding box center [393, 233] width 133 height 10
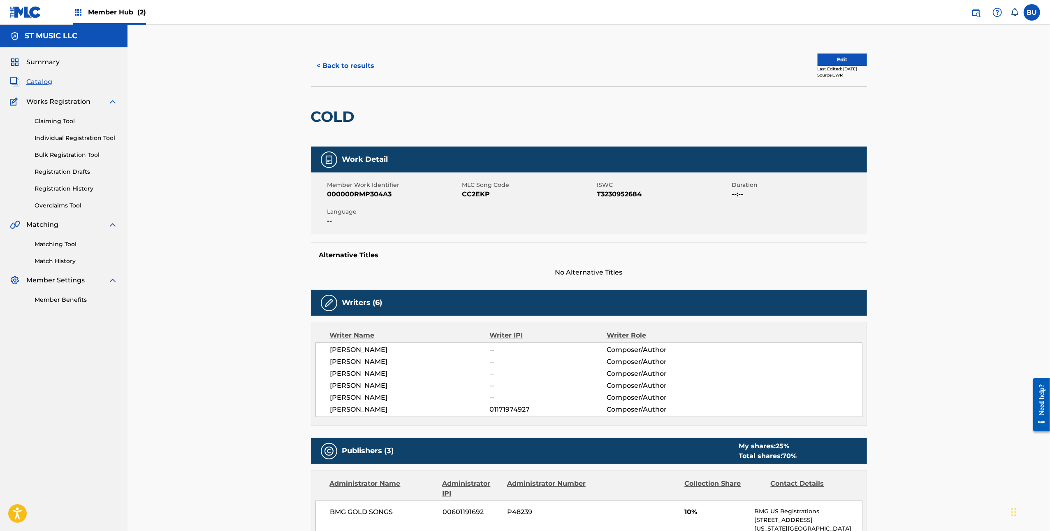
click at [825, 51] on div "< Back to results Edit Last Edited: August 05, 2024 Source: CWR" at bounding box center [589, 65] width 556 height 41
click at [824, 55] on button "Edit" at bounding box center [842, 59] width 49 height 12
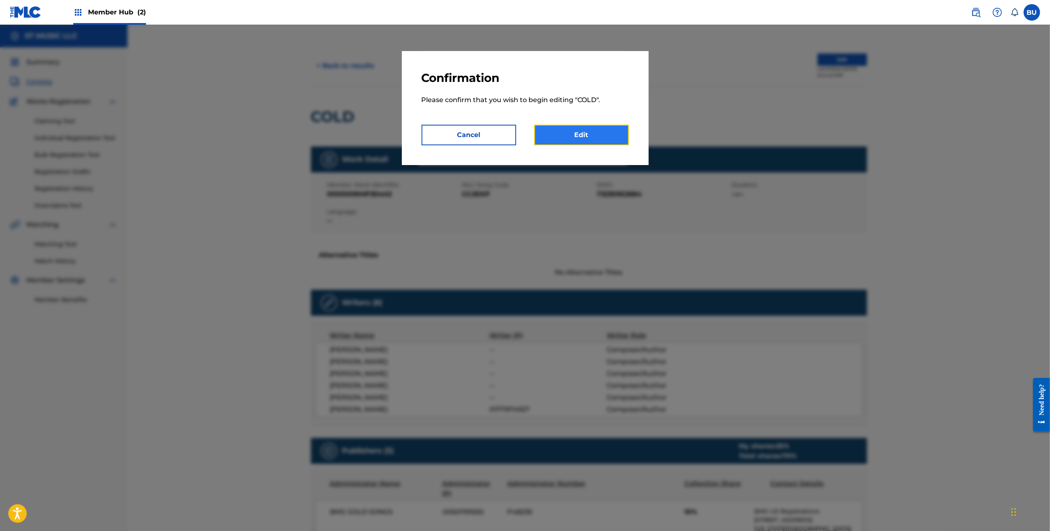
click at [599, 130] on link "Edit" at bounding box center [581, 135] width 95 height 21
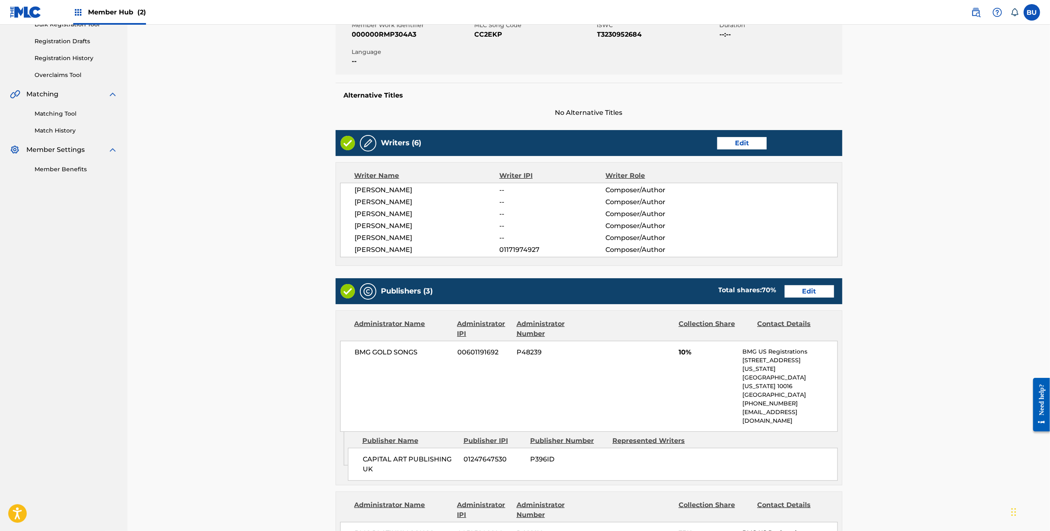
scroll to position [168, 0]
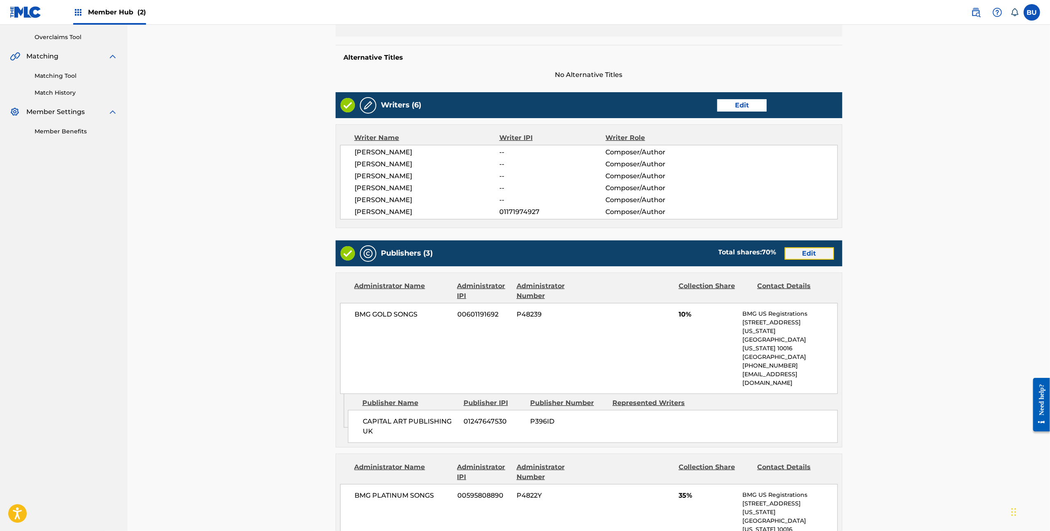
click at [819, 251] on link "Edit" at bounding box center [809, 253] width 49 height 12
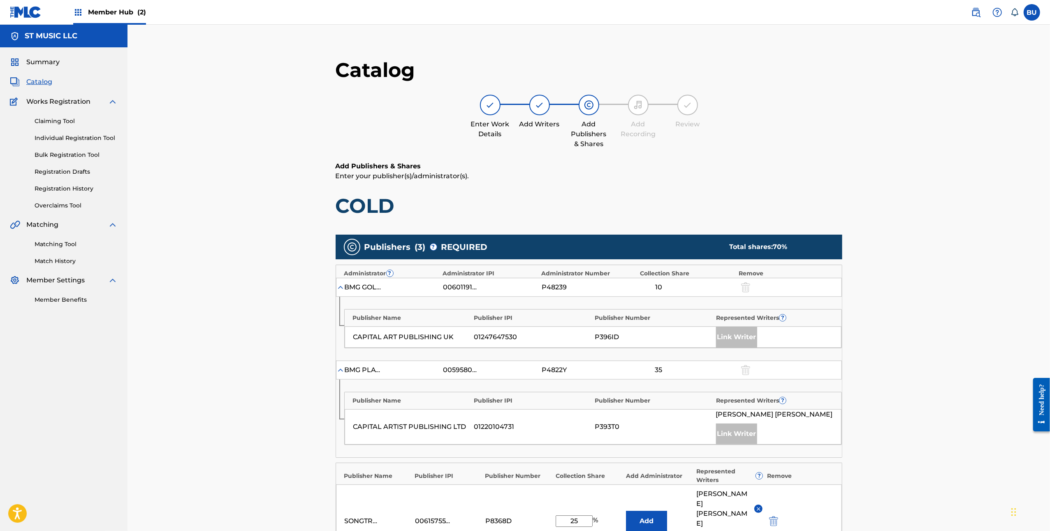
scroll to position [220, 0]
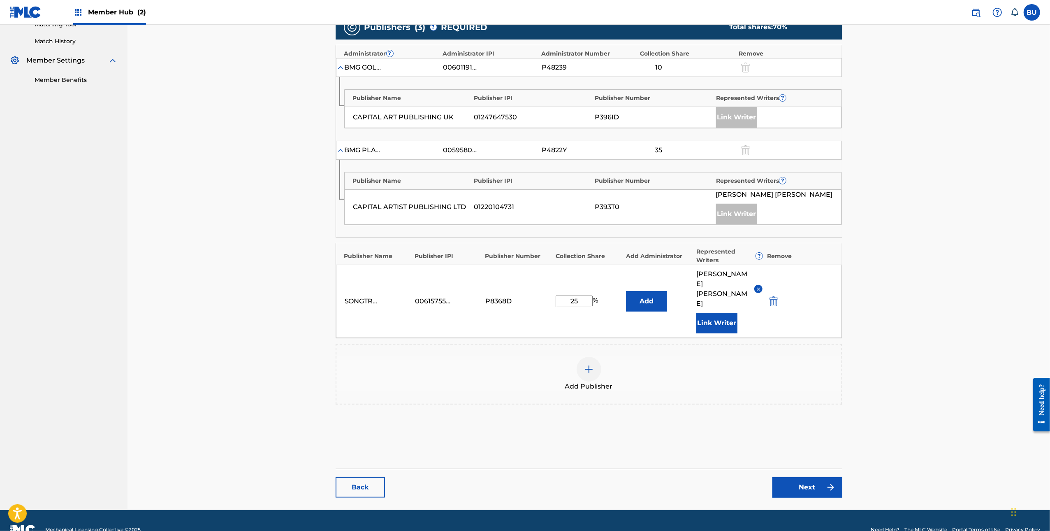
click at [594, 364] on img at bounding box center [589, 369] width 10 height 10
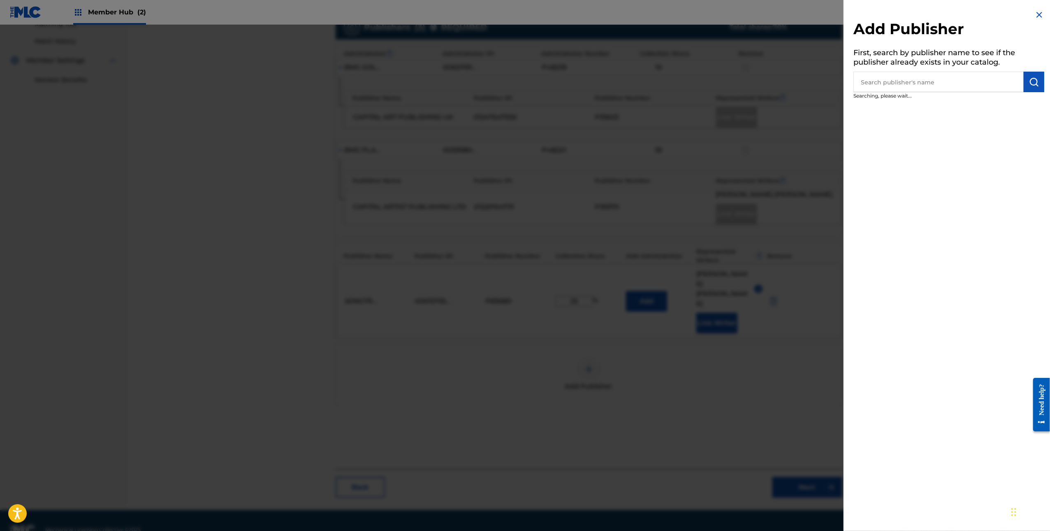
drag, startPoint x: 911, startPoint y: 90, endPoint x: 887, endPoint y: 79, distance: 25.6
click at [911, 90] on input "text" at bounding box center [939, 82] width 170 height 21
type input "songtrust blvd"
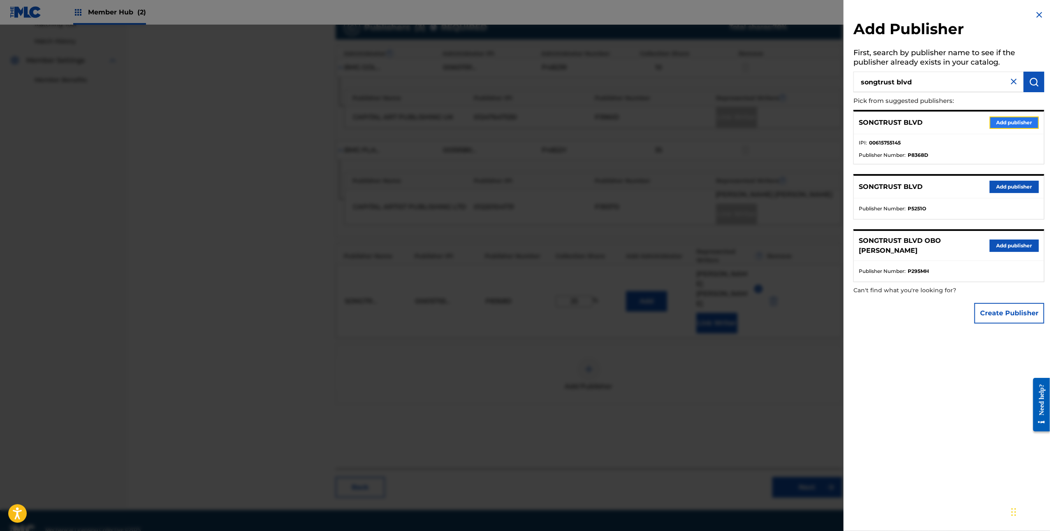
click at [1012, 120] on button "Add publisher" at bounding box center [1014, 122] width 49 height 12
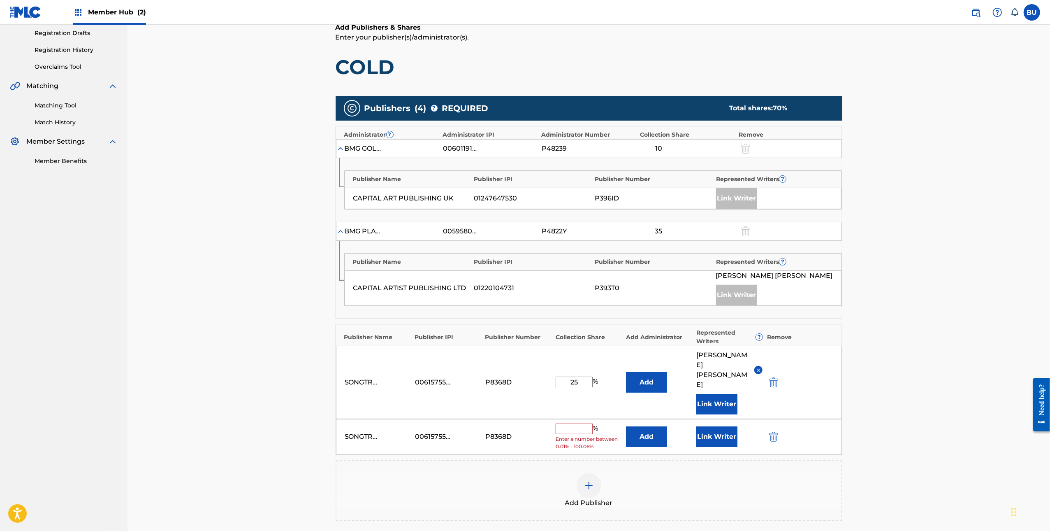
scroll to position [260, 0]
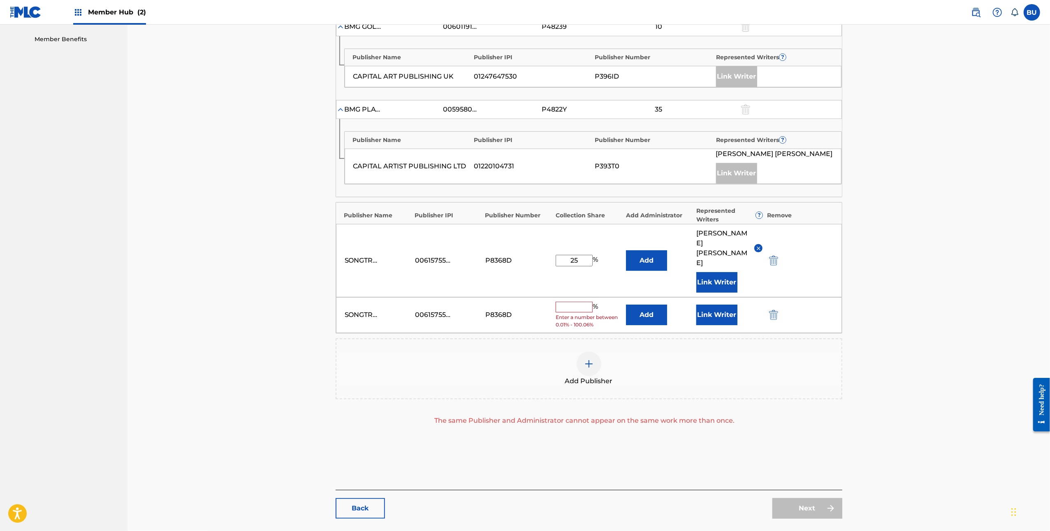
click at [569, 302] on input "text" at bounding box center [574, 307] width 37 height 11
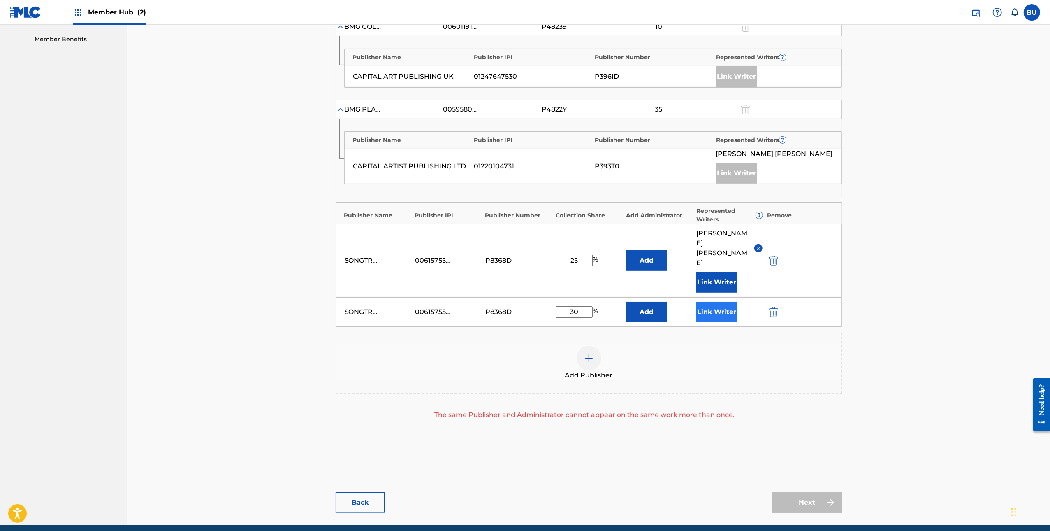
type input "30"
click at [696, 302] on button "Link Writer" at bounding box center [716, 312] width 41 height 21
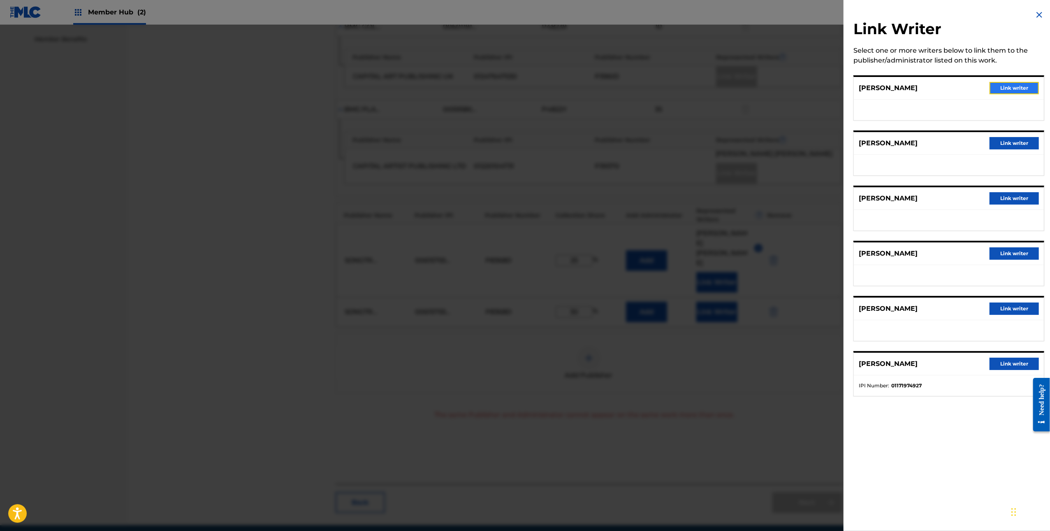
click at [1010, 89] on button "Link writer" at bounding box center [1014, 88] width 49 height 12
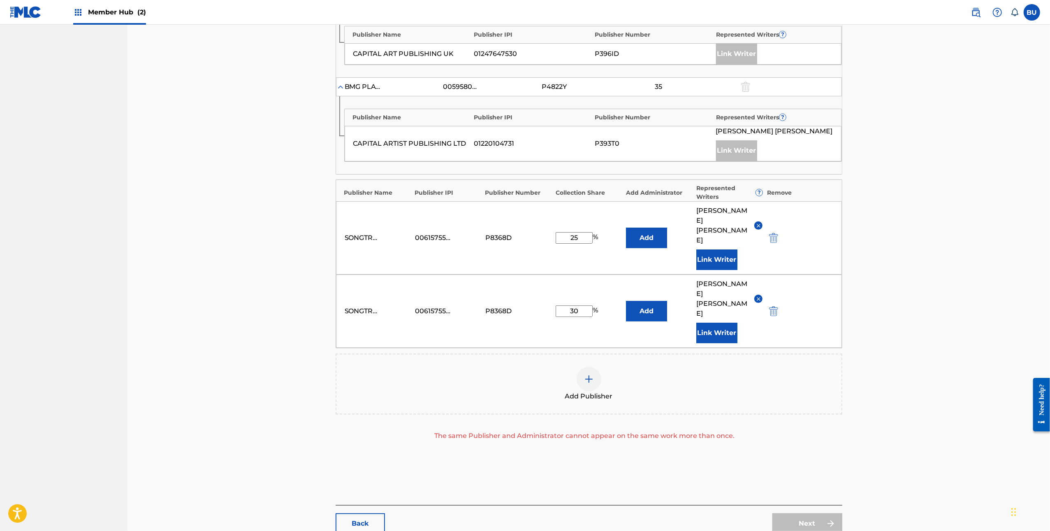
scroll to position [300, 0]
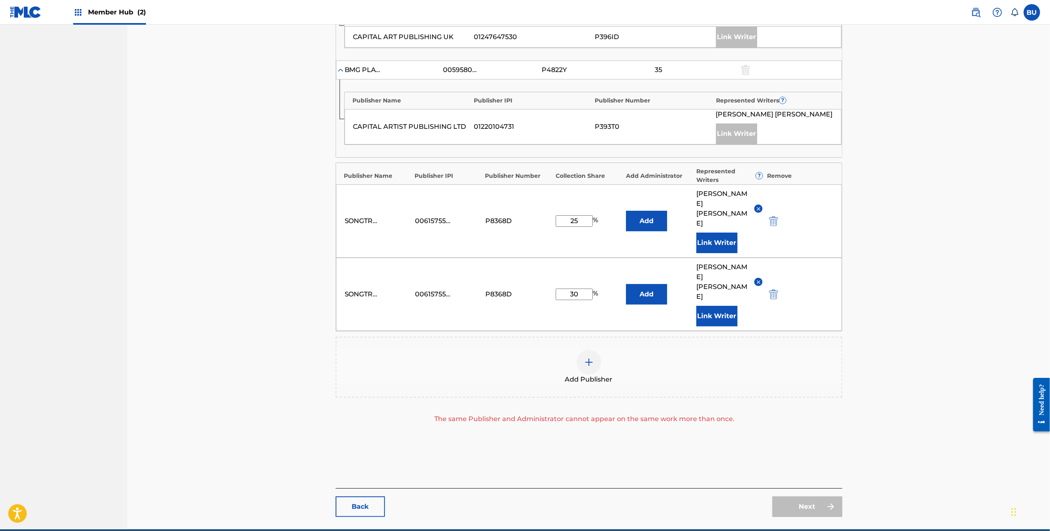
click at [794, 402] on div "Publishers ( 4 ) ? REQUIRED Total shares: 100 % Administrator ? Administrator I…" at bounding box center [589, 190] width 507 height 521
click at [773, 216] on img "submit" at bounding box center [773, 221] width 9 height 10
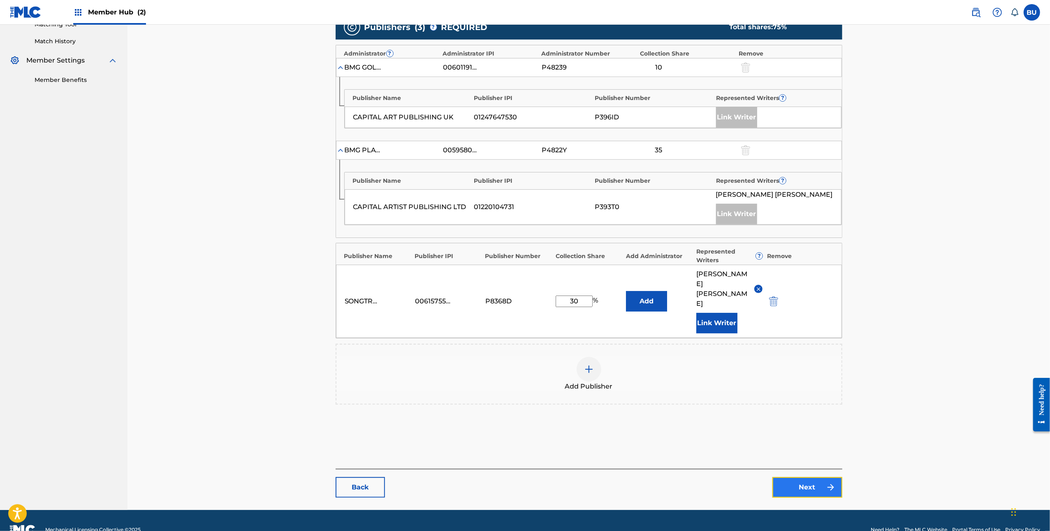
click at [812, 477] on link "Next" at bounding box center [808, 487] width 70 height 21
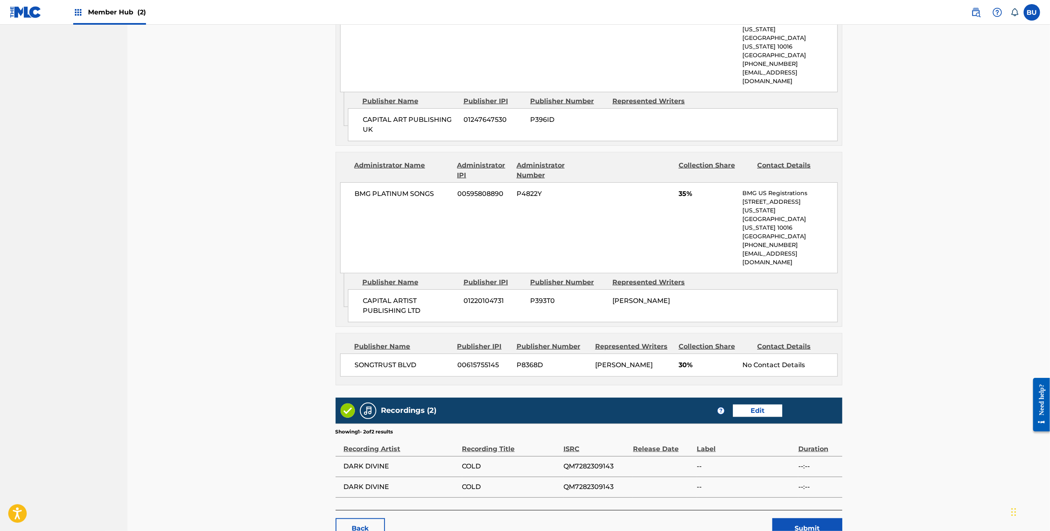
scroll to position [480, 0]
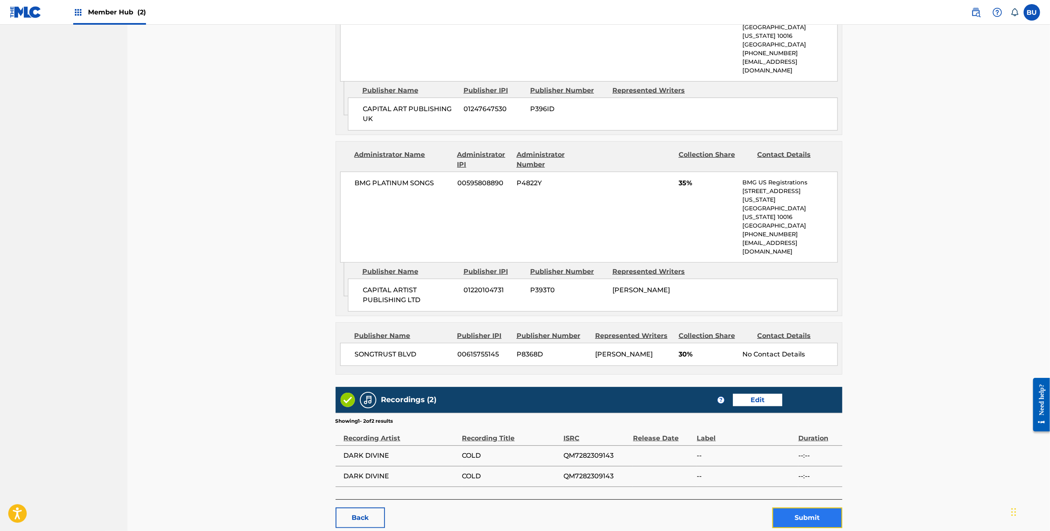
click at [814, 507] on button "Submit" at bounding box center [808, 517] width 70 height 21
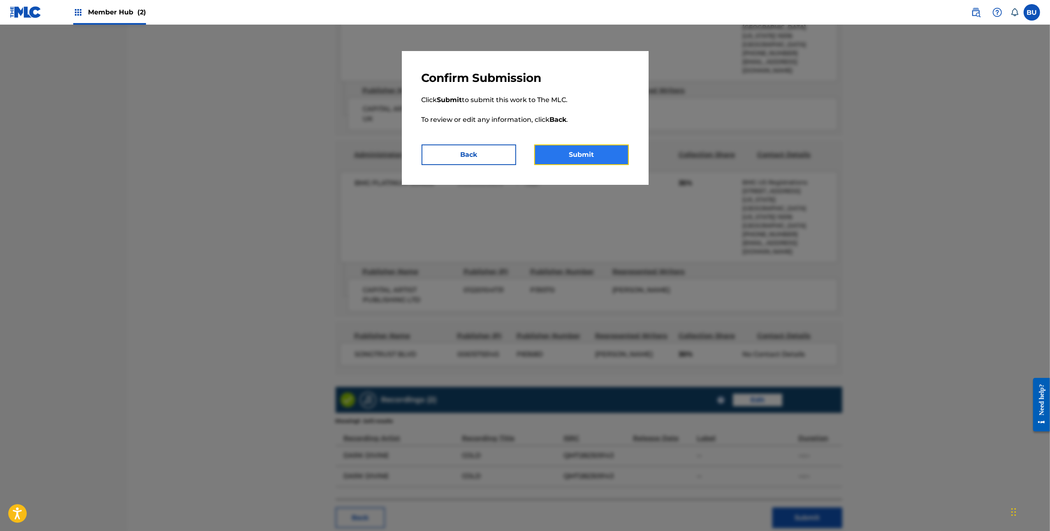
click at [620, 153] on button "Submit" at bounding box center [581, 154] width 95 height 21
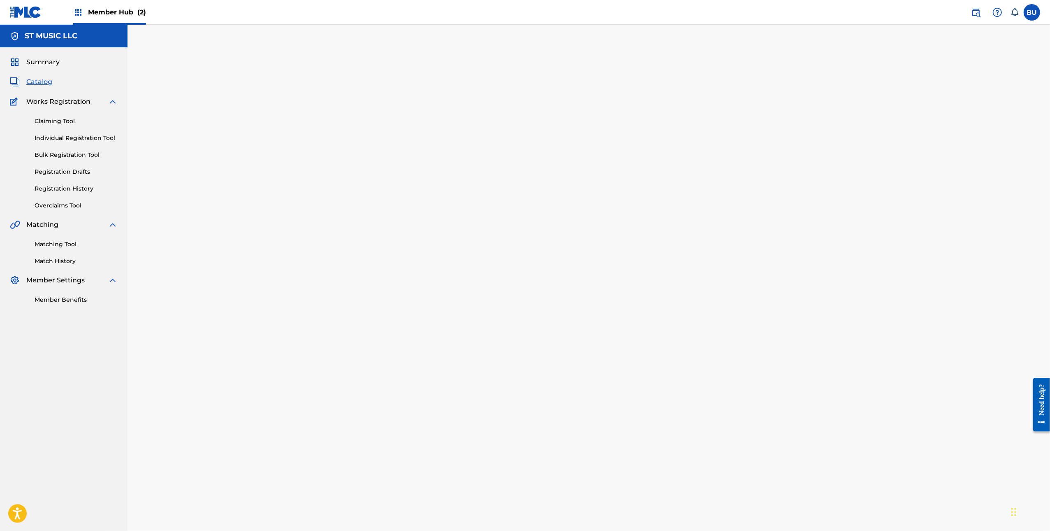
click at [53, 84] on div "Catalog" at bounding box center [64, 82] width 108 height 10
click at [43, 82] on span "Catalog" at bounding box center [39, 82] width 26 height 10
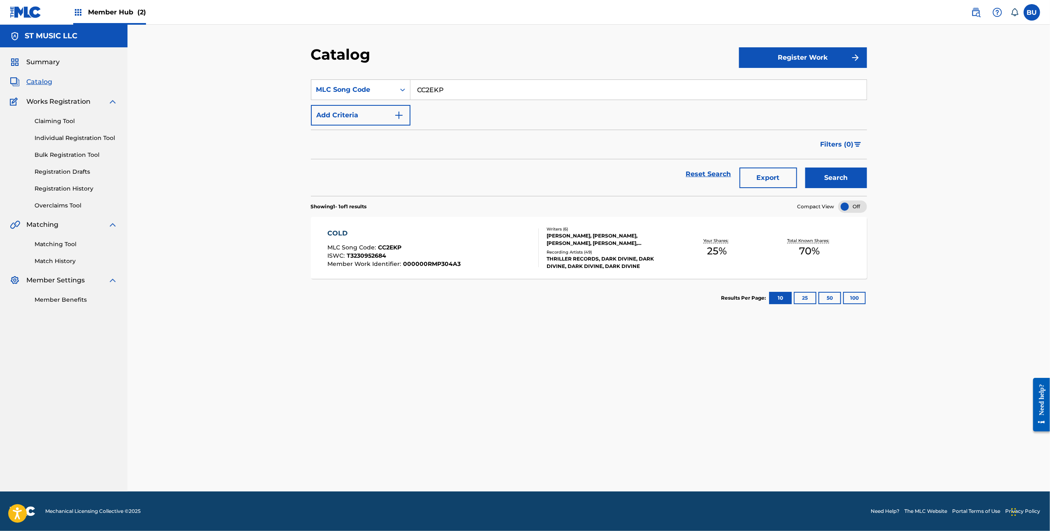
click at [464, 90] on input "CC2EKP" at bounding box center [639, 90] width 456 height 20
paste input "SI4DMH"
type input "SI4DMH"
click at [834, 173] on button "Search" at bounding box center [836, 177] width 62 height 21
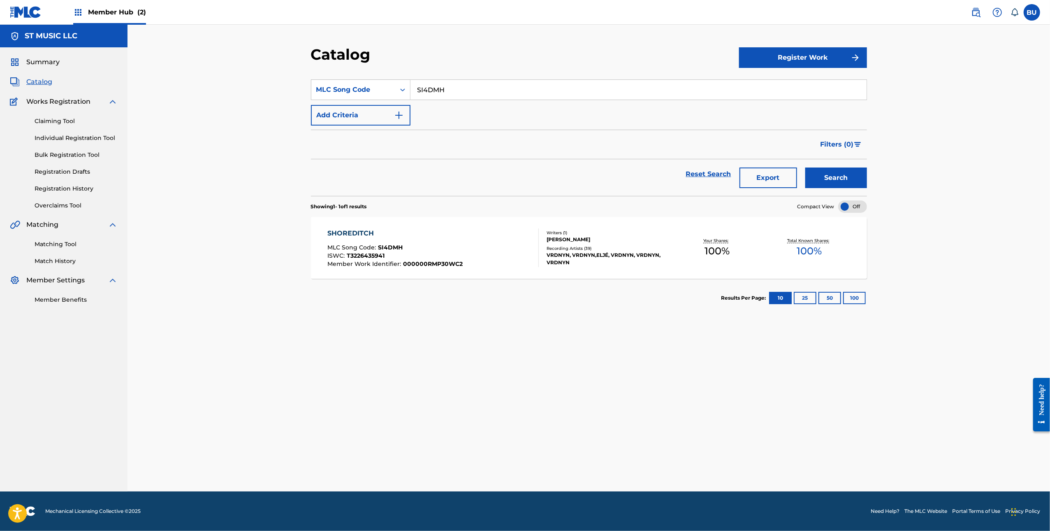
click at [599, 252] on div "VRDNYN, VRDNYN,ELJÉ, VRDNYN, VRDNYN, VRDNYN" at bounding box center [609, 258] width 124 height 15
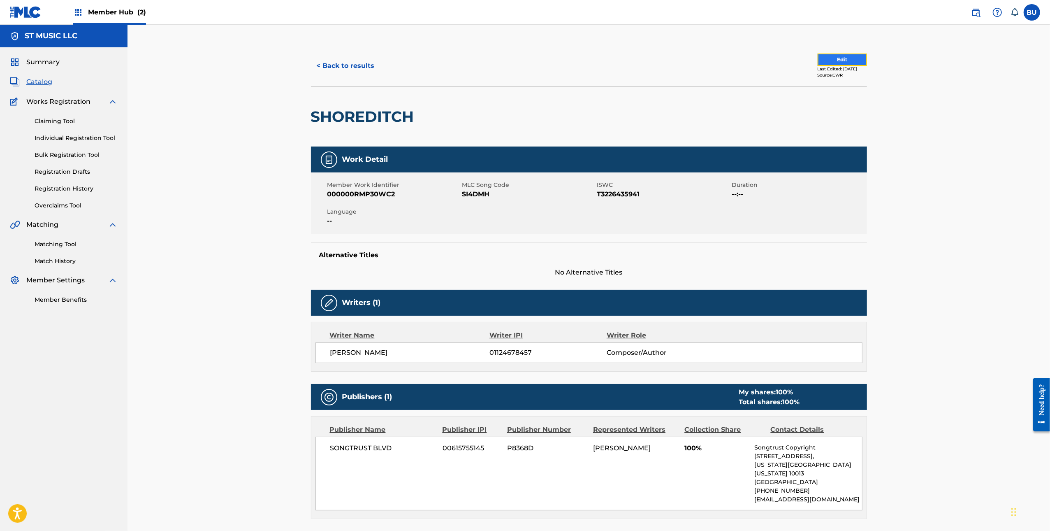
click at [820, 57] on button "Edit" at bounding box center [842, 59] width 49 height 12
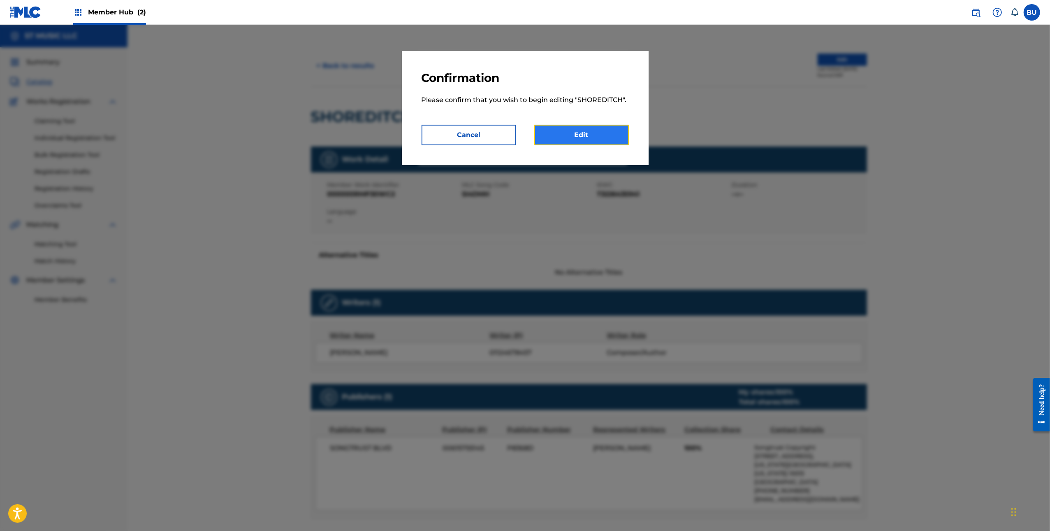
click at [601, 127] on link "Edit" at bounding box center [581, 135] width 95 height 21
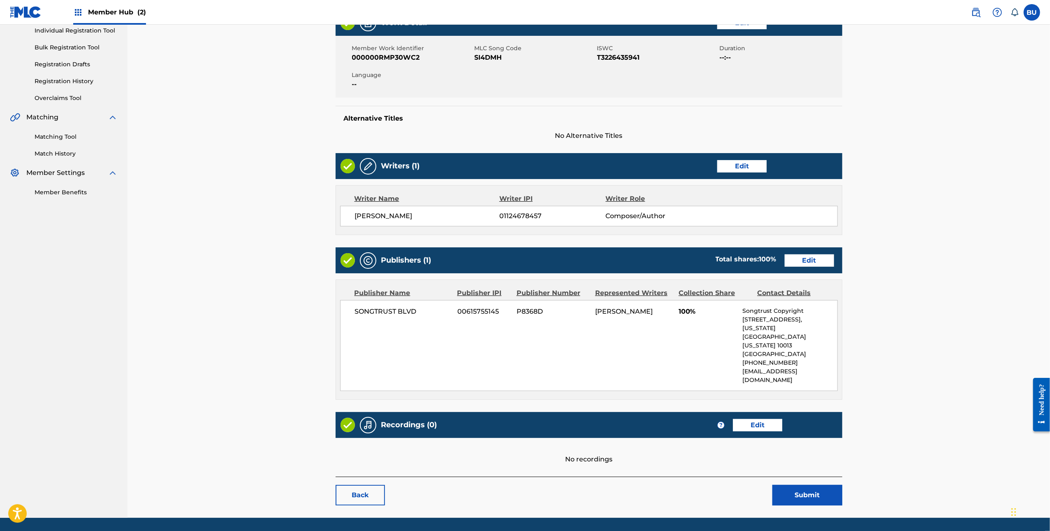
scroll to position [109, 0]
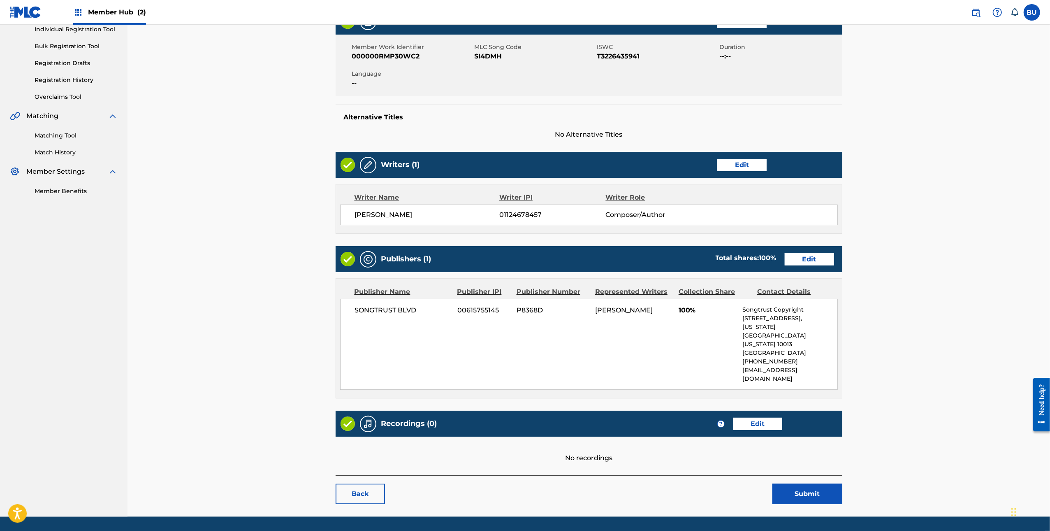
click at [815, 246] on div "Publishers (1) Total shares: 100 % Edit" at bounding box center [589, 259] width 507 height 26
click at [809, 253] on link "Edit" at bounding box center [809, 259] width 49 height 12
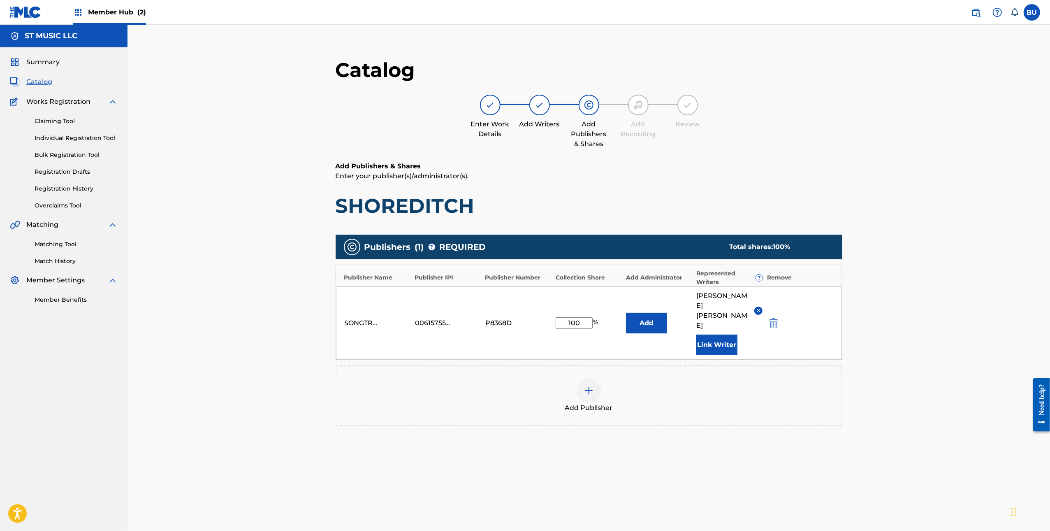
click at [575, 317] on input "100" at bounding box center [574, 323] width 37 height 12
type input "50"
click at [808, 396] on div "Add Publisher" at bounding box center [589, 395] width 507 height 61
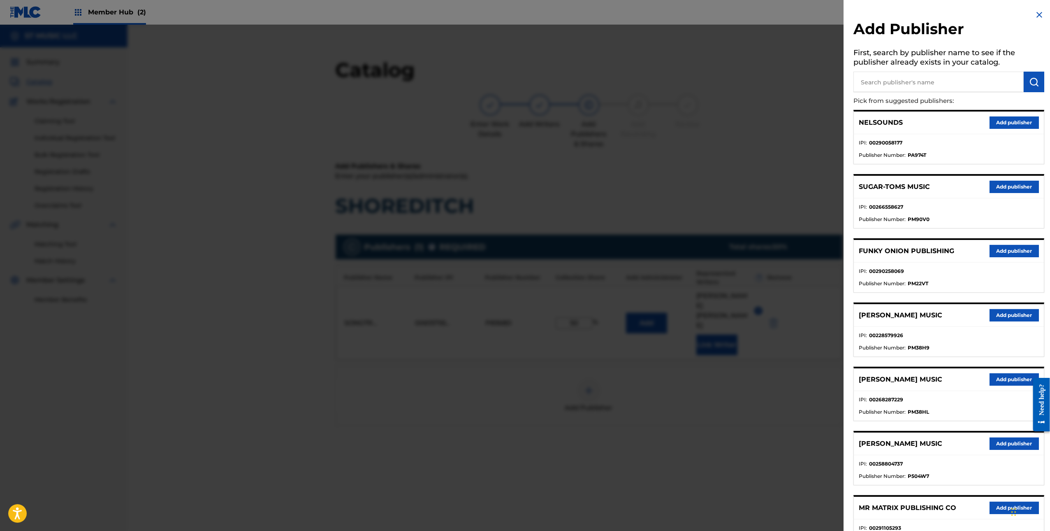
drag, startPoint x: 805, startPoint y: 140, endPoint x: 790, endPoint y: 163, distance: 27.4
click at [805, 140] on div at bounding box center [525, 290] width 1050 height 531
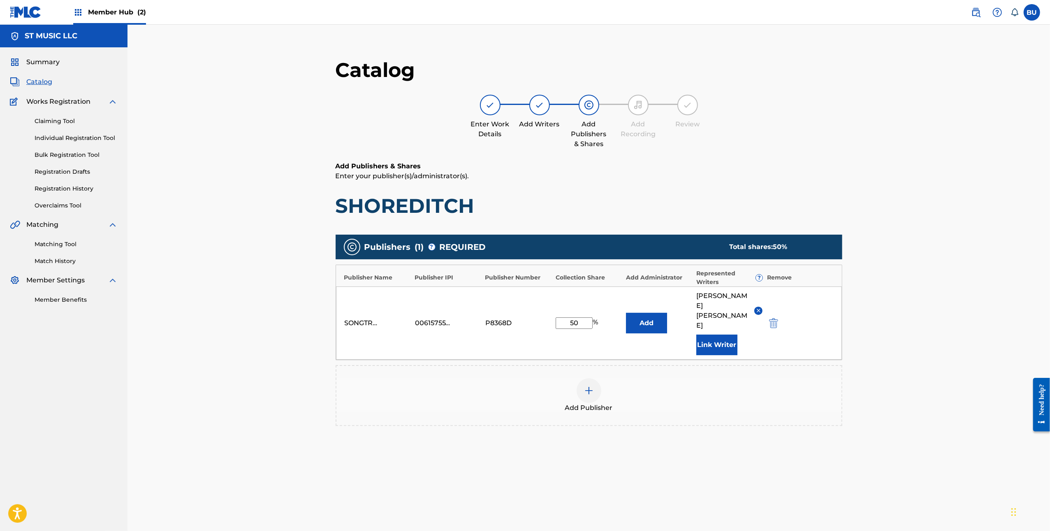
click at [590, 365] on div "Add Publisher" at bounding box center [589, 395] width 507 height 61
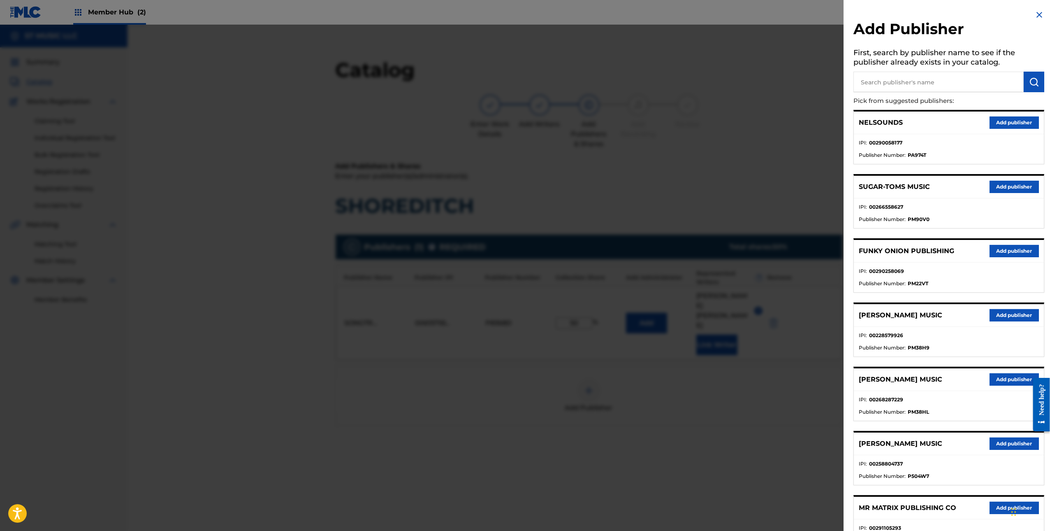
click at [791, 188] on div at bounding box center [525, 290] width 1050 height 531
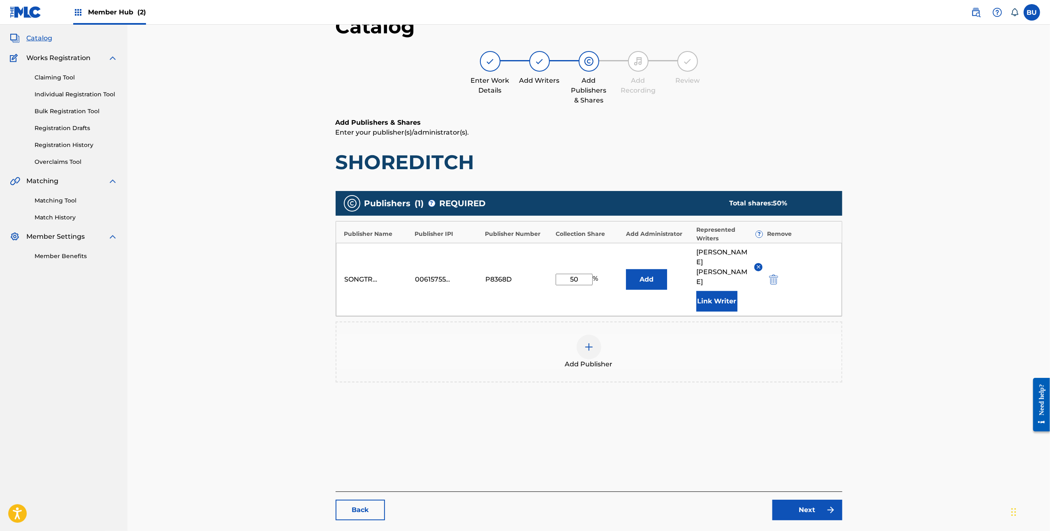
scroll to position [85, 0]
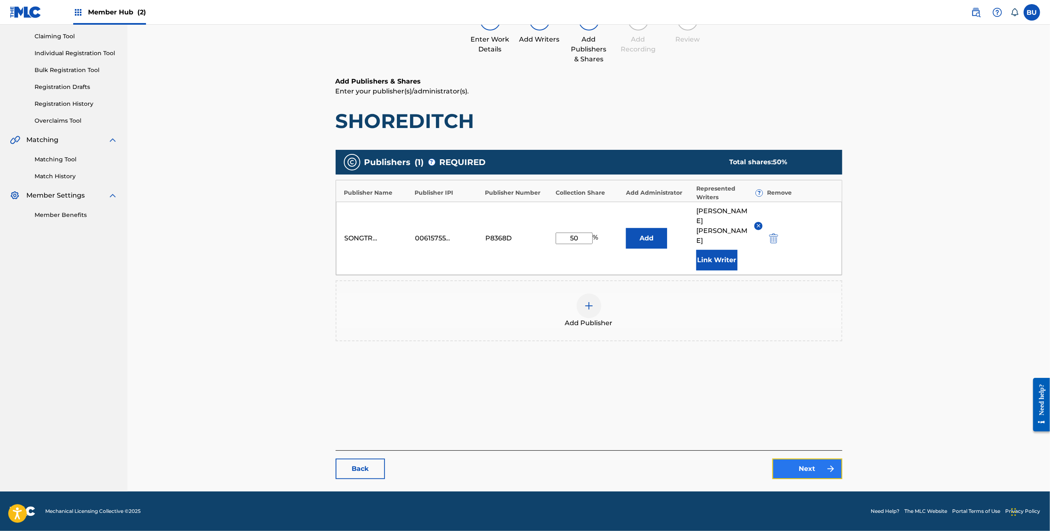
click at [829, 469] on img at bounding box center [831, 469] width 10 height 10
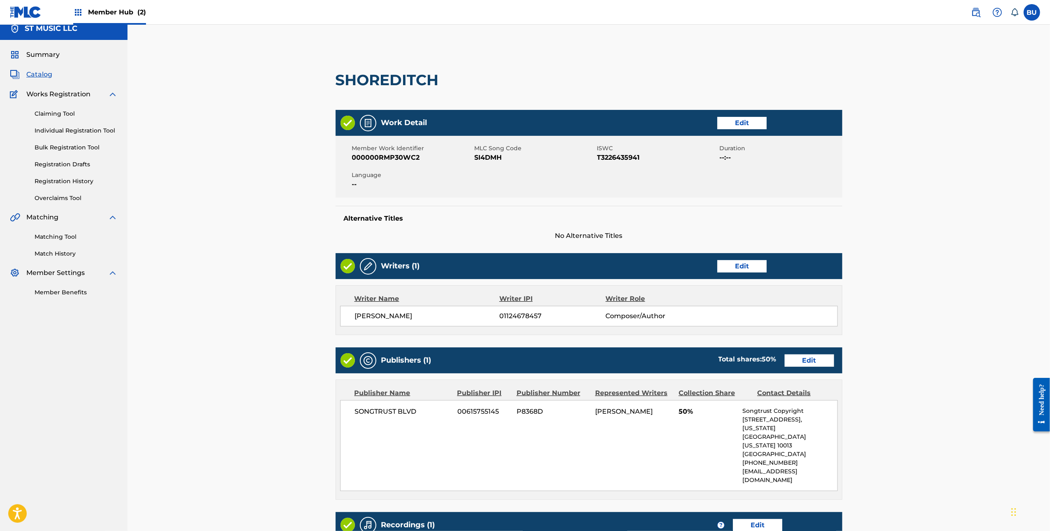
scroll to position [15, 0]
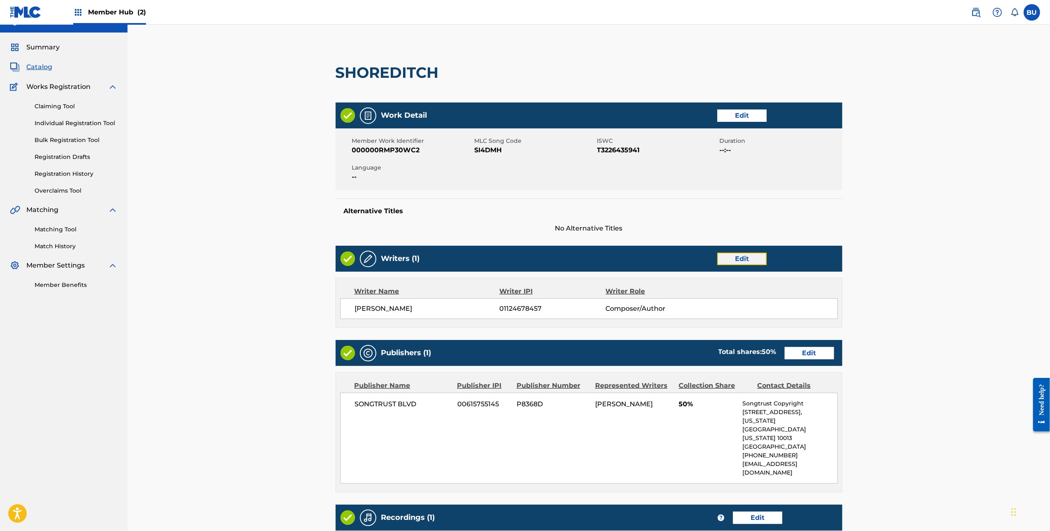
click at [743, 260] on link "Edit" at bounding box center [741, 259] width 49 height 12
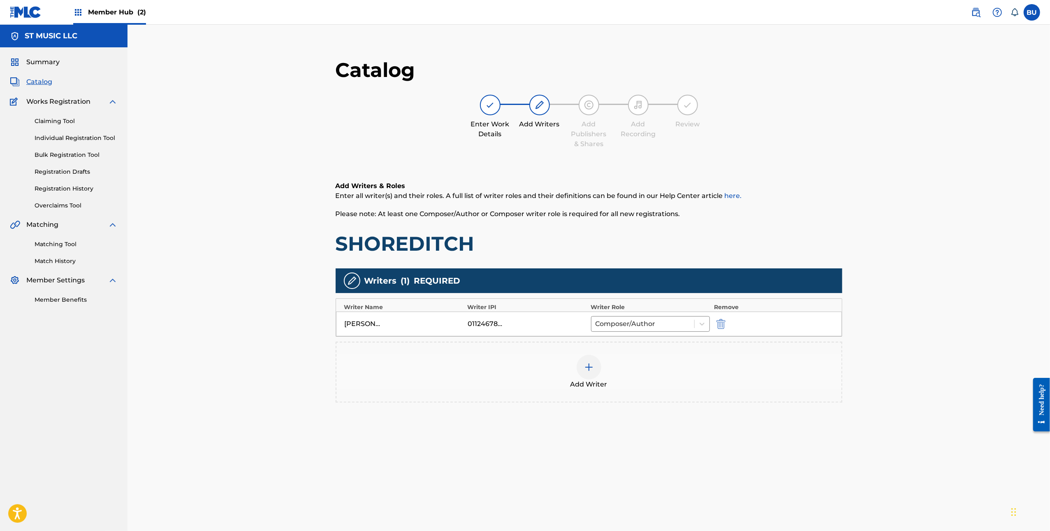
click at [593, 367] on img at bounding box center [589, 367] width 10 height 10
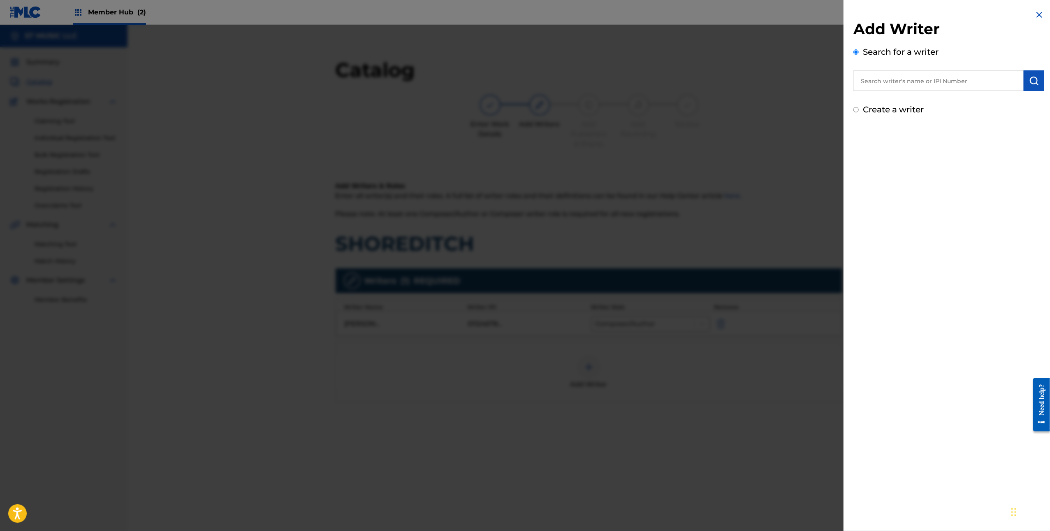
click at [907, 77] on input "text" at bounding box center [939, 80] width 170 height 21
click at [900, 109] on label "Create a writer" at bounding box center [893, 109] width 61 height 10
radio input "true"
click at [859, 109] on input "Create a writer" at bounding box center [856, 109] width 5 height 5
radio input "false"
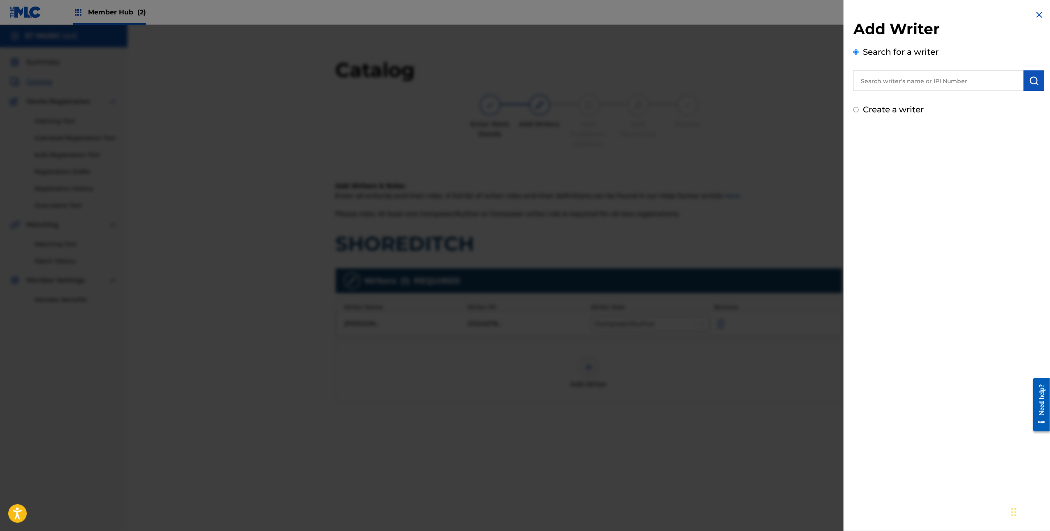
radio input "true"
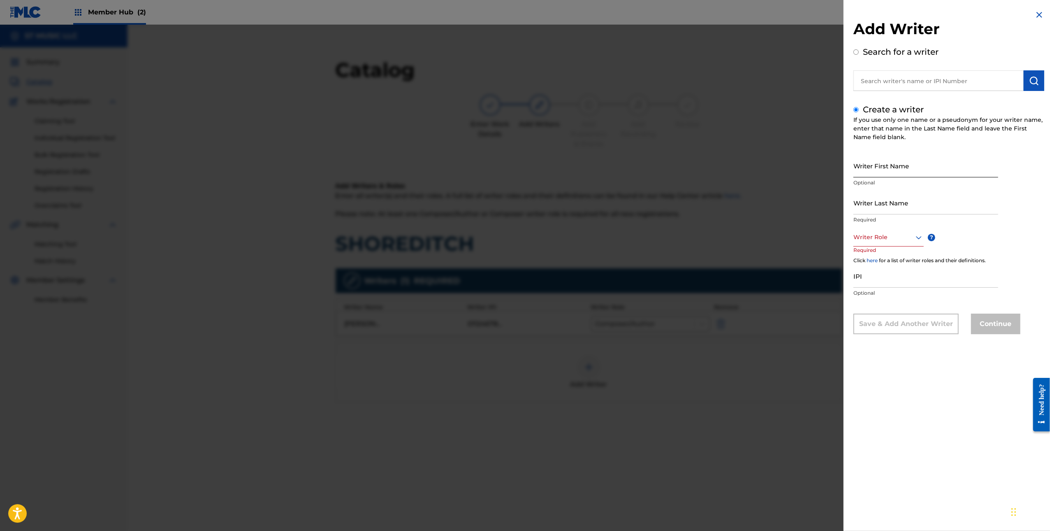
click at [895, 169] on input "Writer First Name" at bounding box center [926, 165] width 145 height 23
type input "Leah"
click at [879, 210] on input "Writer Last Name" at bounding box center [926, 202] width 145 height 23
type input "Anthony"
click at [869, 246] on div "Writer Role" at bounding box center [889, 237] width 70 height 19
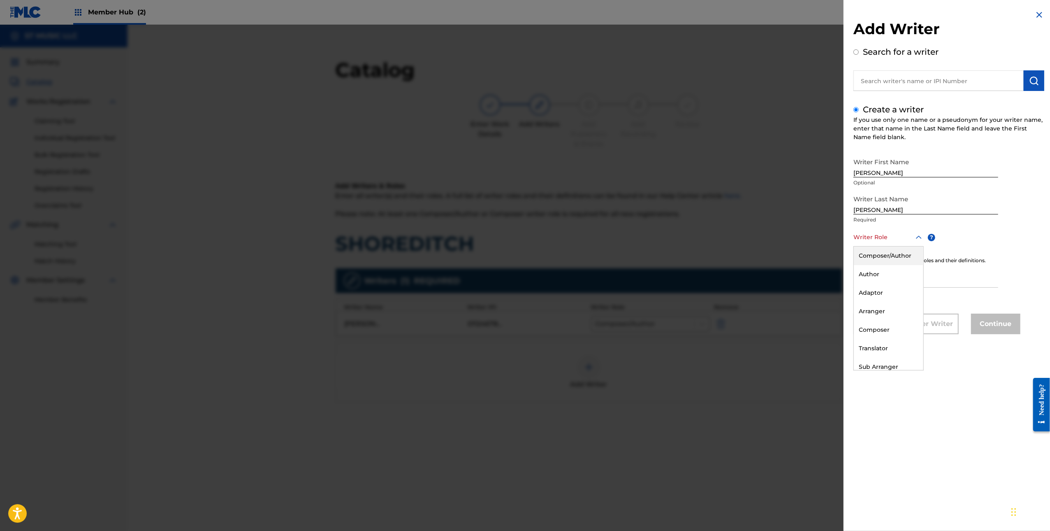
click at [882, 230] on div "Writer Role" at bounding box center [889, 237] width 70 height 19
click at [884, 237] on div at bounding box center [889, 237] width 70 height 10
click at [883, 254] on div "Composer/Author" at bounding box center [889, 255] width 70 height 19
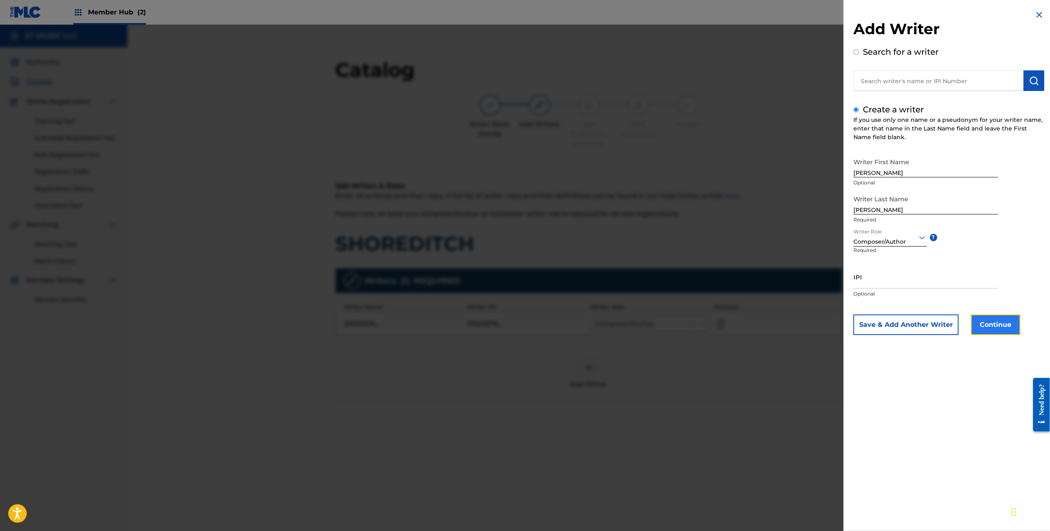
click at [993, 334] on button "Continue" at bounding box center [995, 324] width 49 height 21
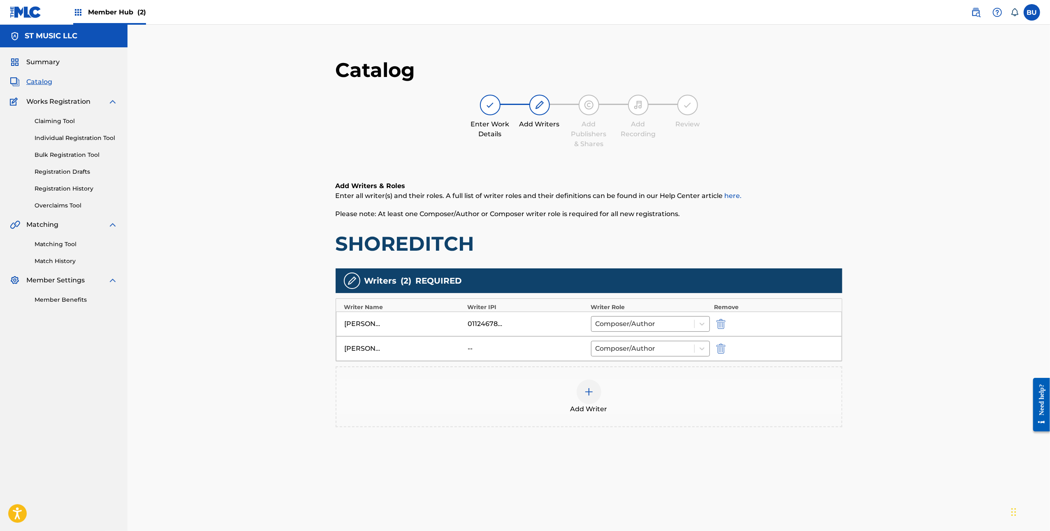
click at [578, 399] on div at bounding box center [589, 391] width 25 height 25
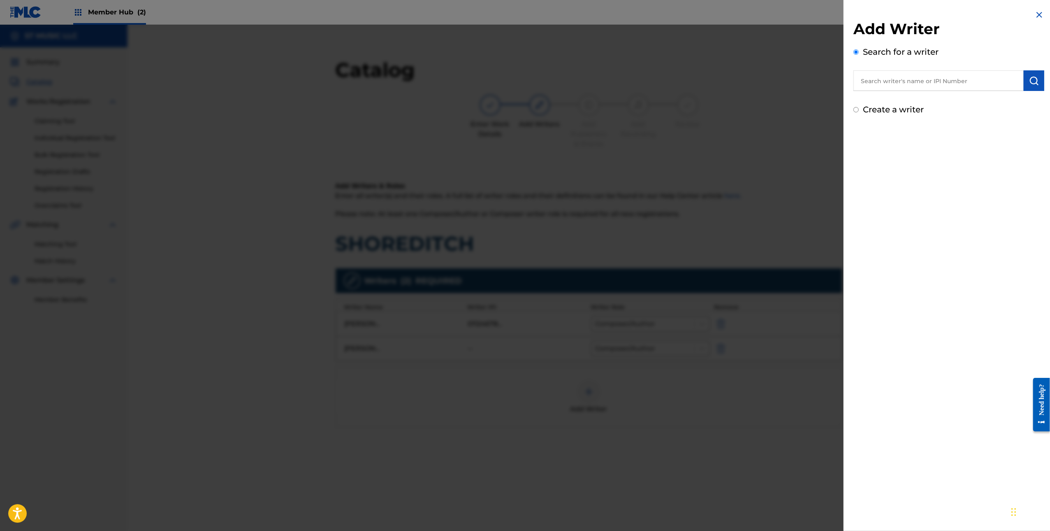
click at [1039, 12] on img at bounding box center [1040, 15] width 10 height 10
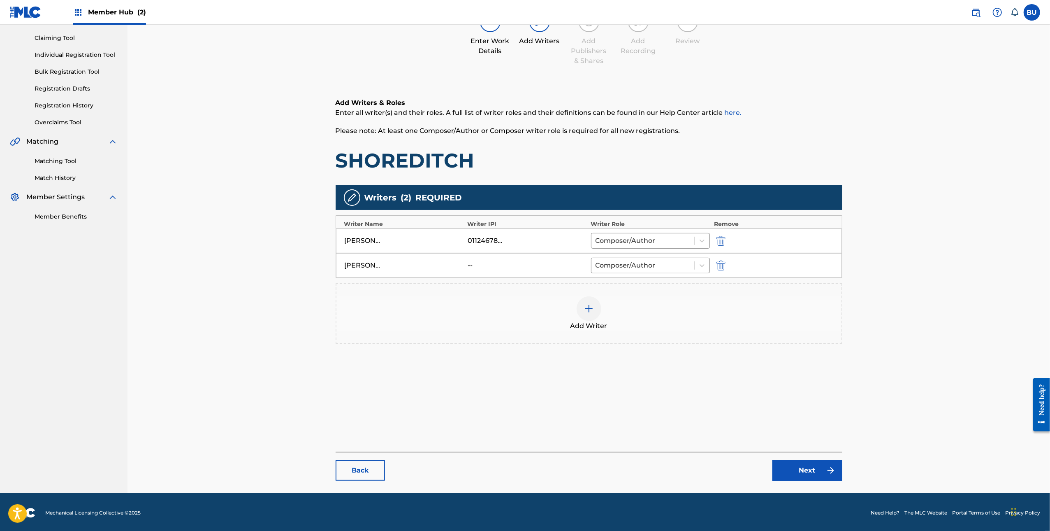
scroll to position [85, 0]
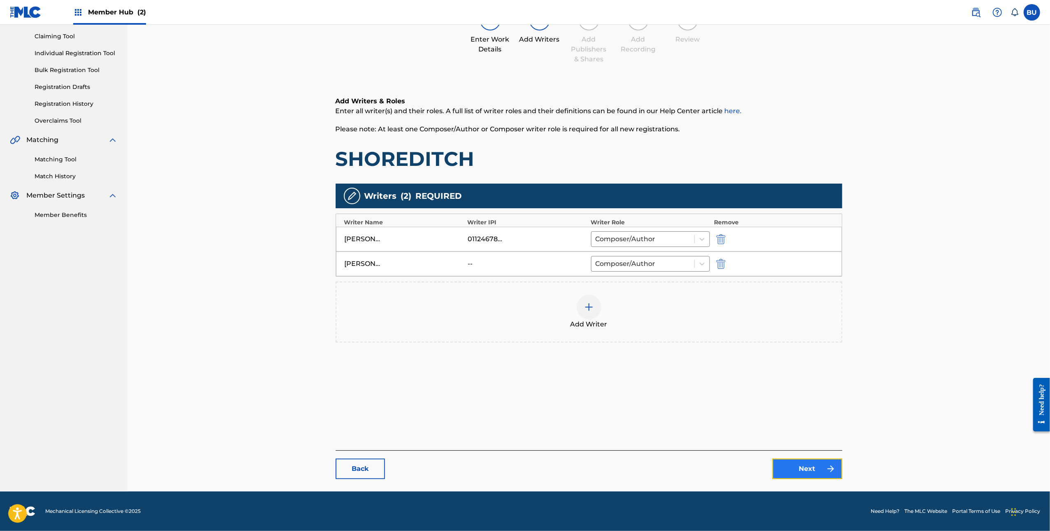
click at [835, 476] on link "Next" at bounding box center [808, 468] width 70 height 21
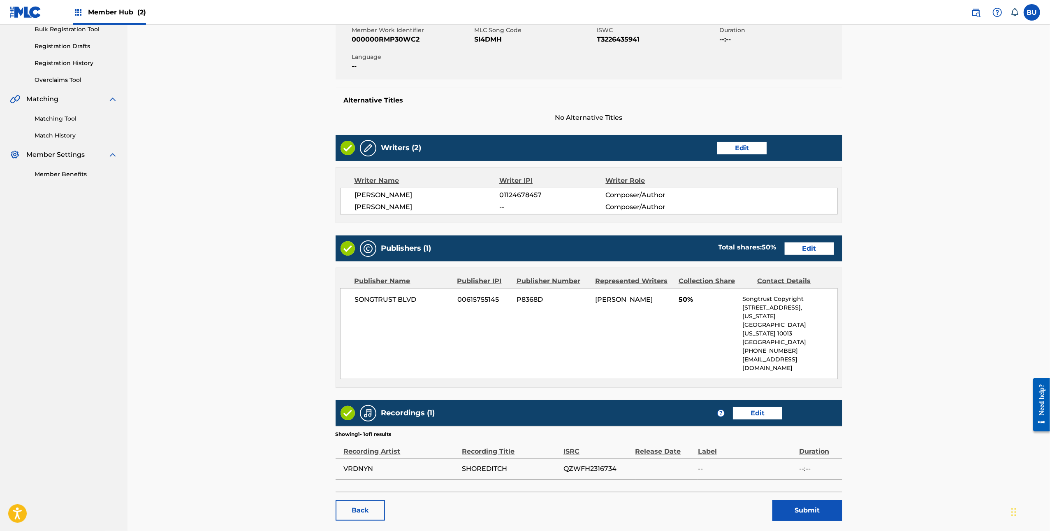
scroll to position [126, 0]
click at [807, 499] on button "Submit" at bounding box center [808, 509] width 70 height 21
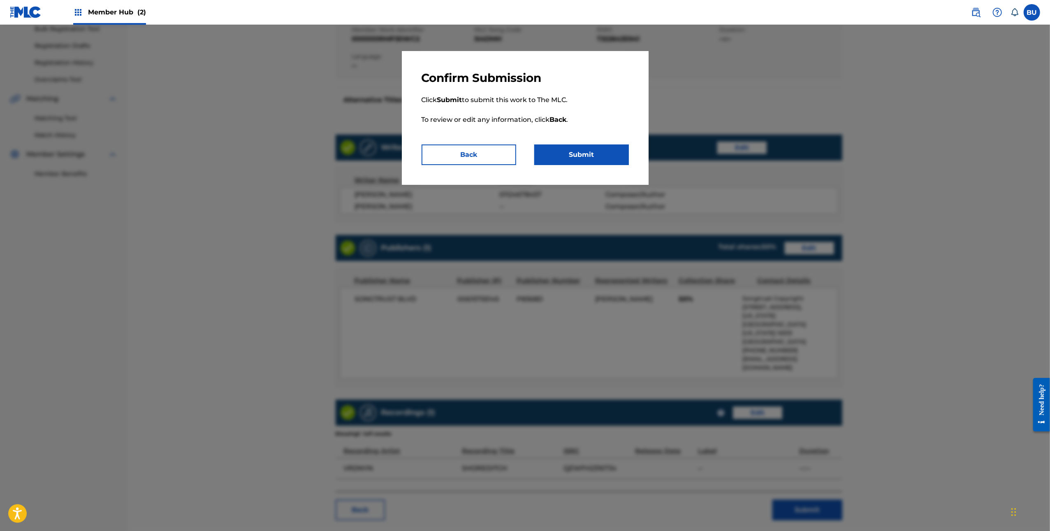
drag, startPoint x: 729, startPoint y: 328, endPoint x: 500, endPoint y: 195, distance: 264.9
click at [729, 328] on div at bounding box center [525, 290] width 1050 height 531
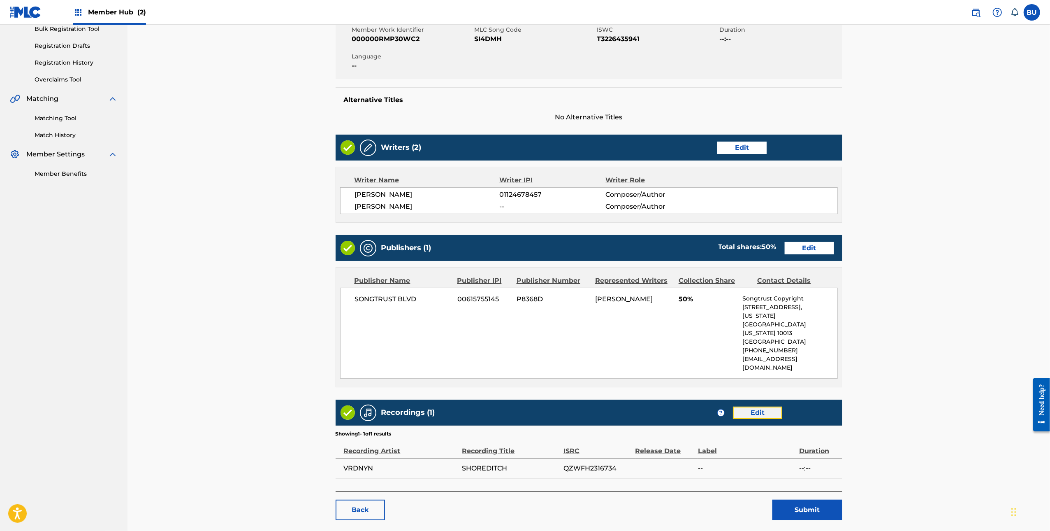
click at [758, 406] on link "Edit" at bounding box center [757, 412] width 49 height 12
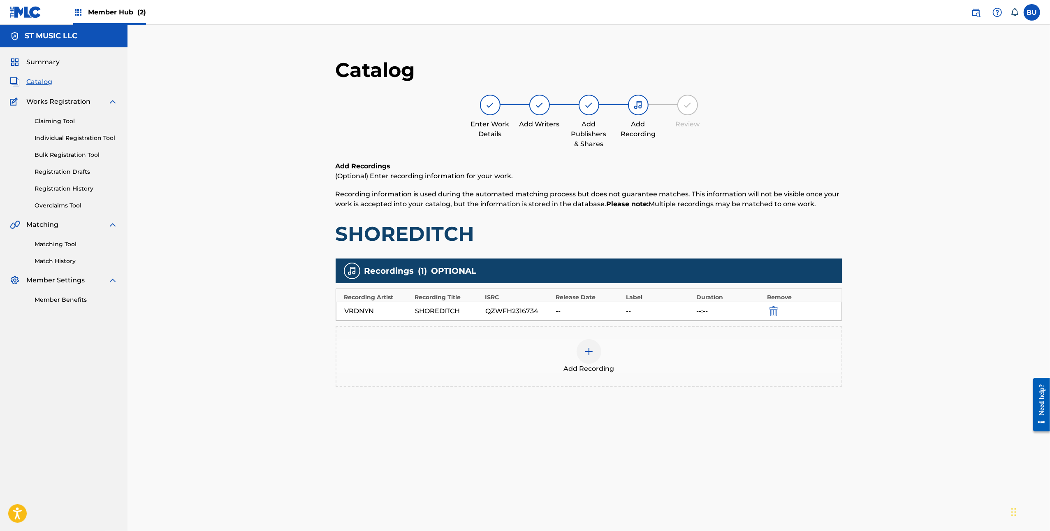
click at [594, 351] on img at bounding box center [589, 351] width 10 height 10
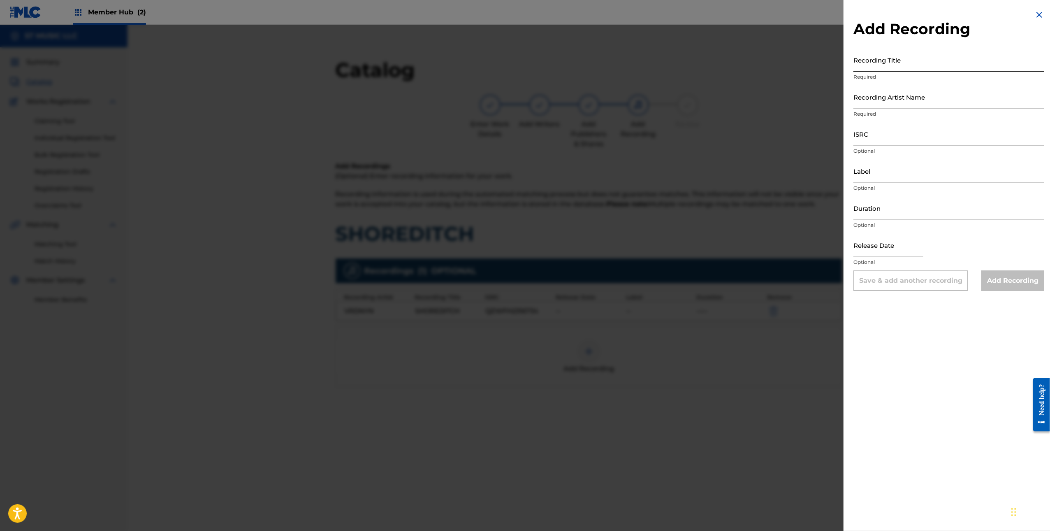
click at [896, 48] on input "Recording Title" at bounding box center [949, 59] width 191 height 23
click at [880, 139] on input "ISRC" at bounding box center [949, 133] width 191 height 23
paste input "FR59R2416741"
click at [853, 139] on div "Add Recording Recording Title Required Recording Artist Name Required ISRC FR59…" at bounding box center [949, 150] width 211 height 301
click at [854, 139] on input "FR59R2416741" at bounding box center [949, 133] width 191 height 23
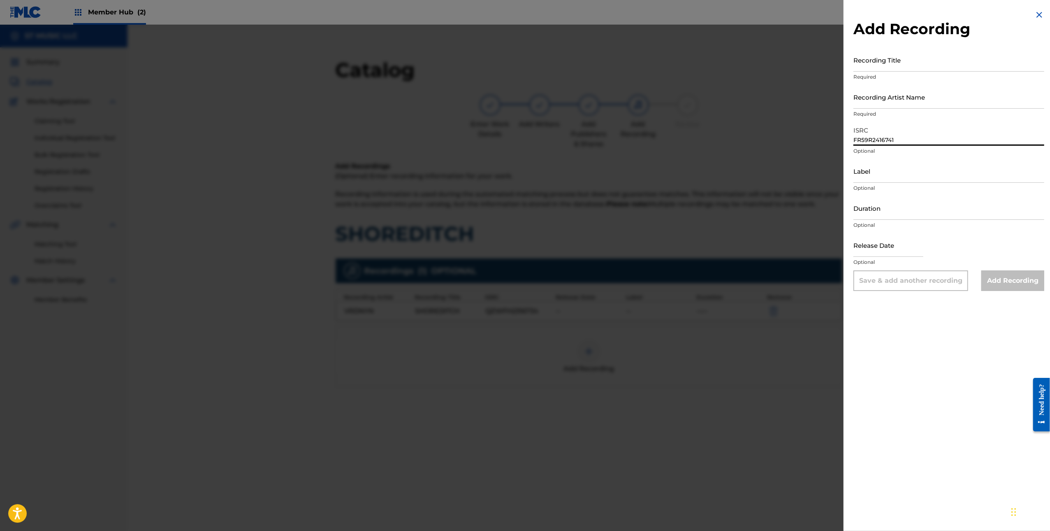
type input "FR59R2416741"
click at [906, 102] on input "Recording Artist Name" at bounding box center [949, 96] width 191 height 23
paste input "Vrdnyn"
type input "Vrdnyn"
click at [899, 63] on input "Recording Title" at bounding box center [949, 59] width 191 height 23
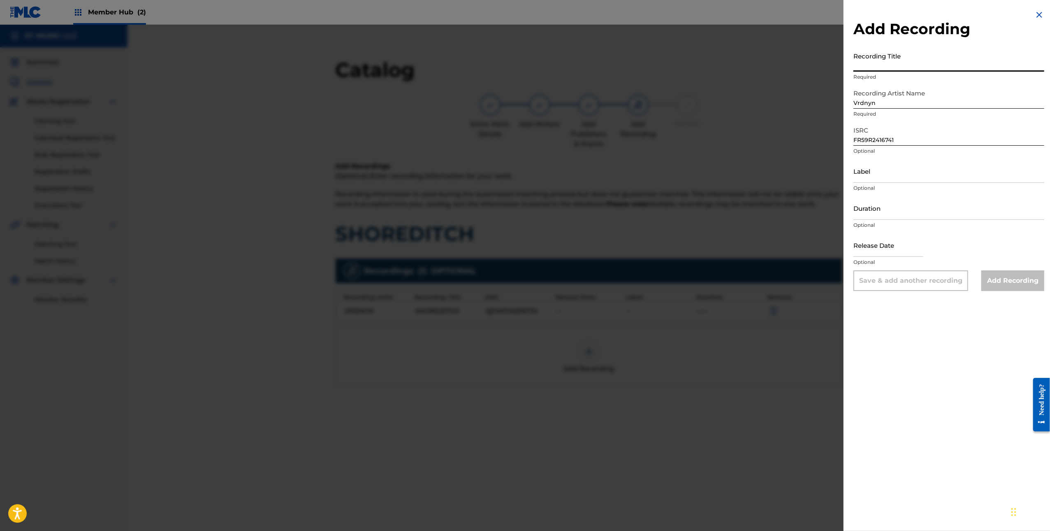
paste input "Shoreditch"
type input "Shoreditch"
click at [1000, 279] on input "Add Recording" at bounding box center [1013, 280] width 63 height 21
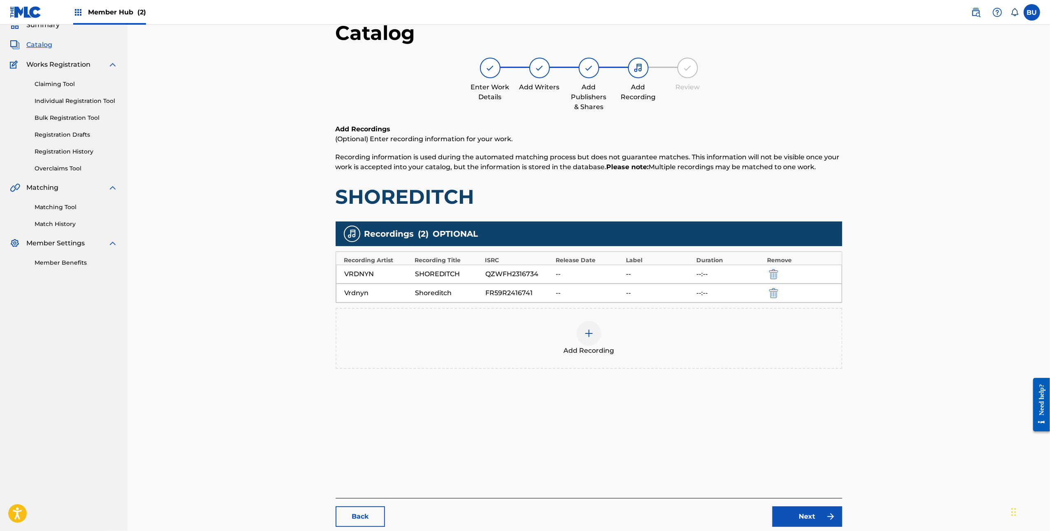
scroll to position [85, 0]
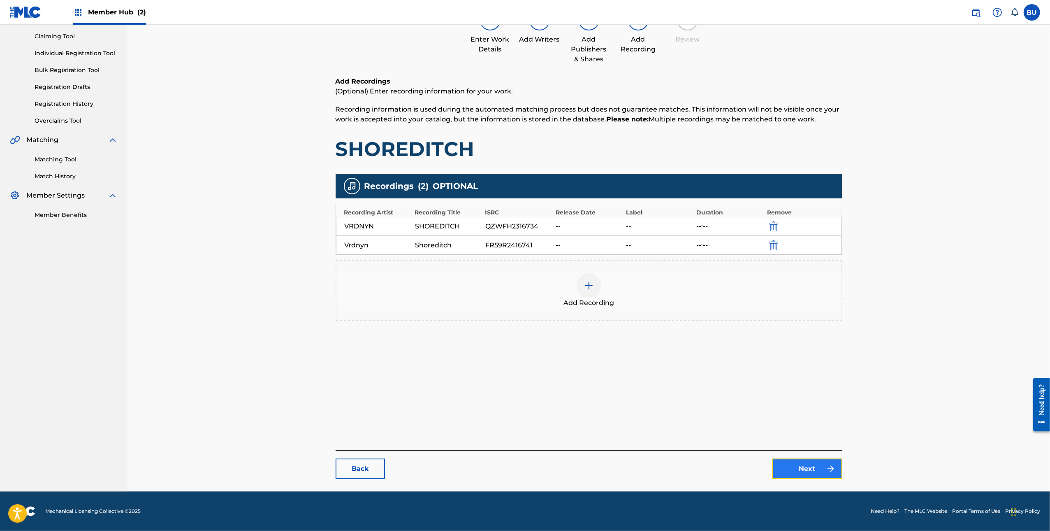
click at [783, 469] on link "Next" at bounding box center [808, 468] width 70 height 21
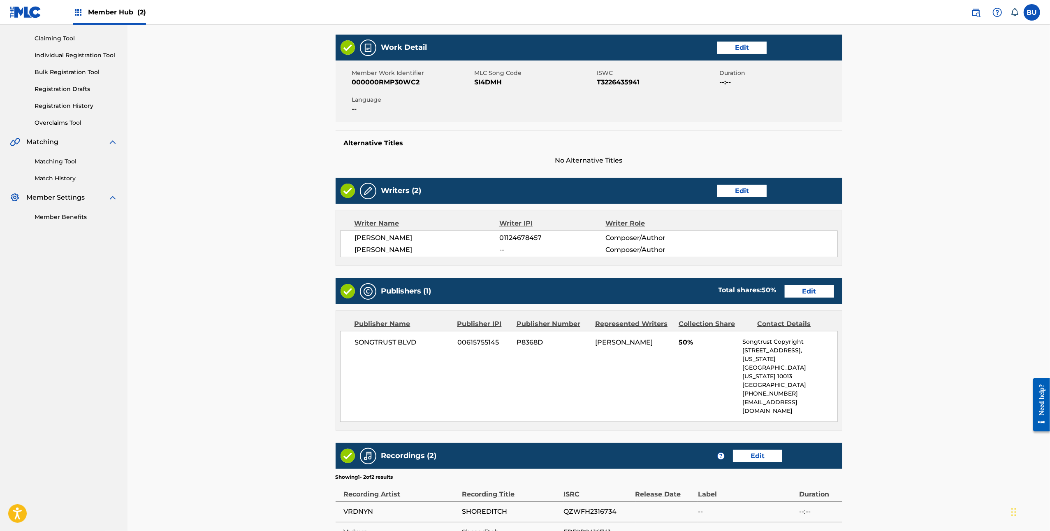
scroll to position [163, 0]
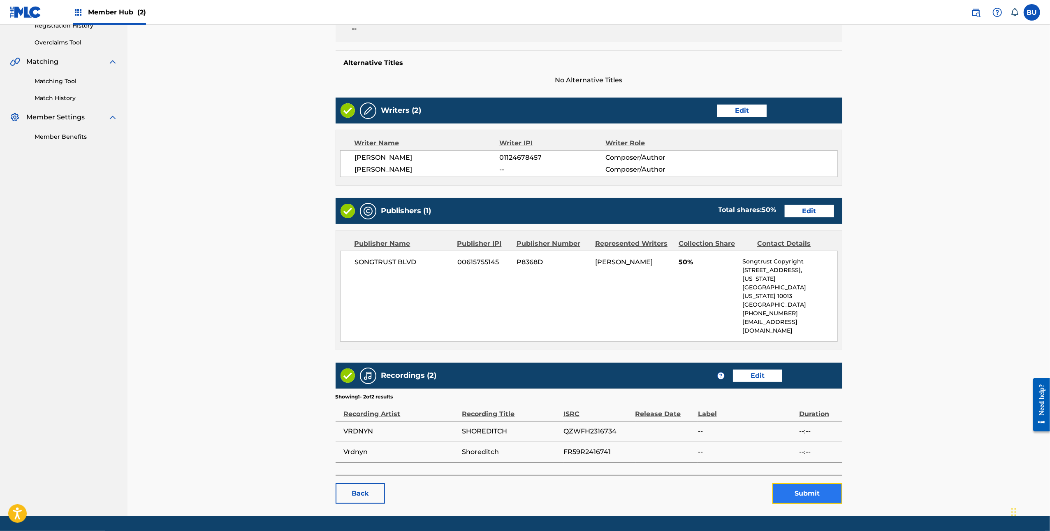
click at [824, 483] on button "Submit" at bounding box center [808, 493] width 70 height 21
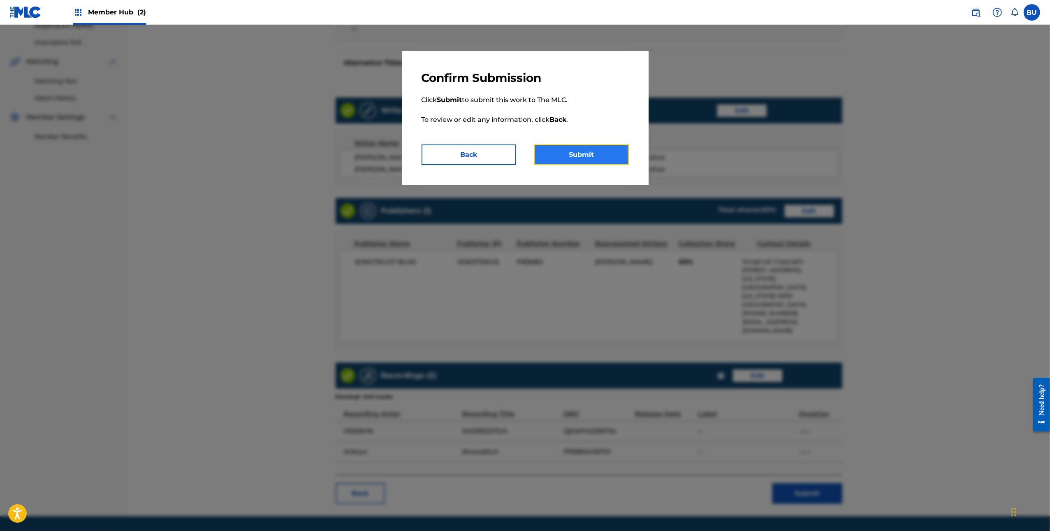
click at [578, 147] on button "Submit" at bounding box center [581, 154] width 95 height 21
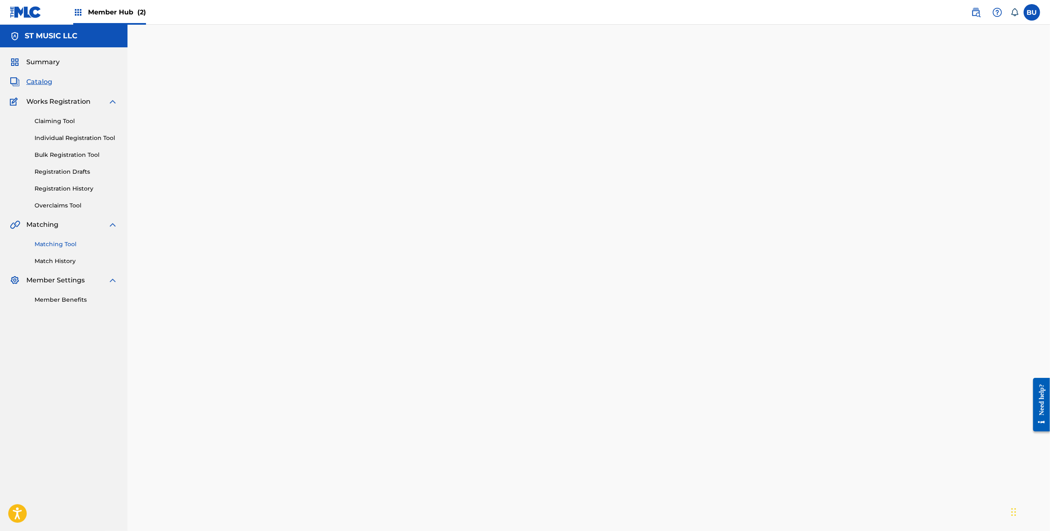
click at [68, 241] on link "Matching Tool" at bounding box center [76, 244] width 83 height 9
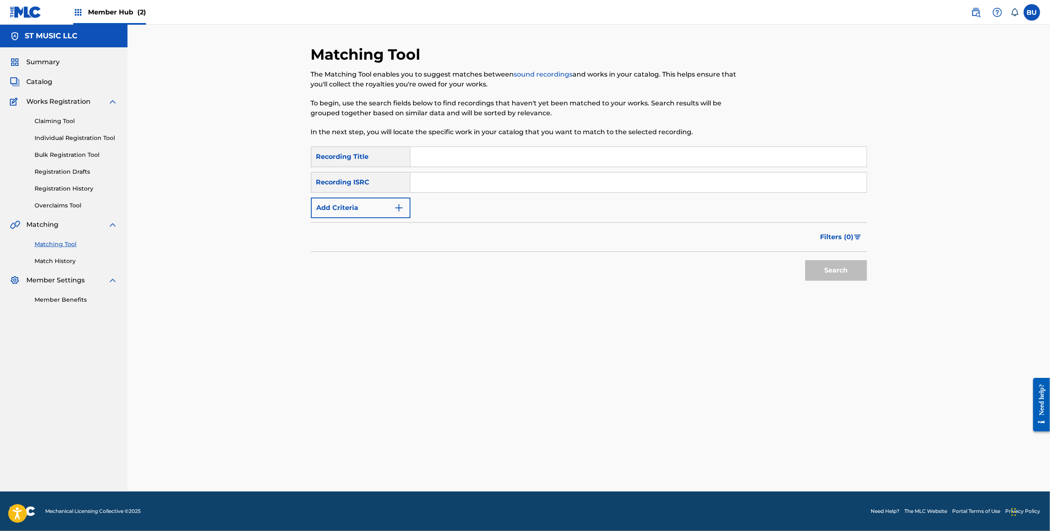
click at [560, 173] on input "Search Form" at bounding box center [639, 182] width 456 height 20
paste input "DGA0P2354093"
type input "DGA0P2354093"
click at [518, 155] on input "Search Form" at bounding box center [639, 157] width 456 height 20
paste input "WE MADE IT"
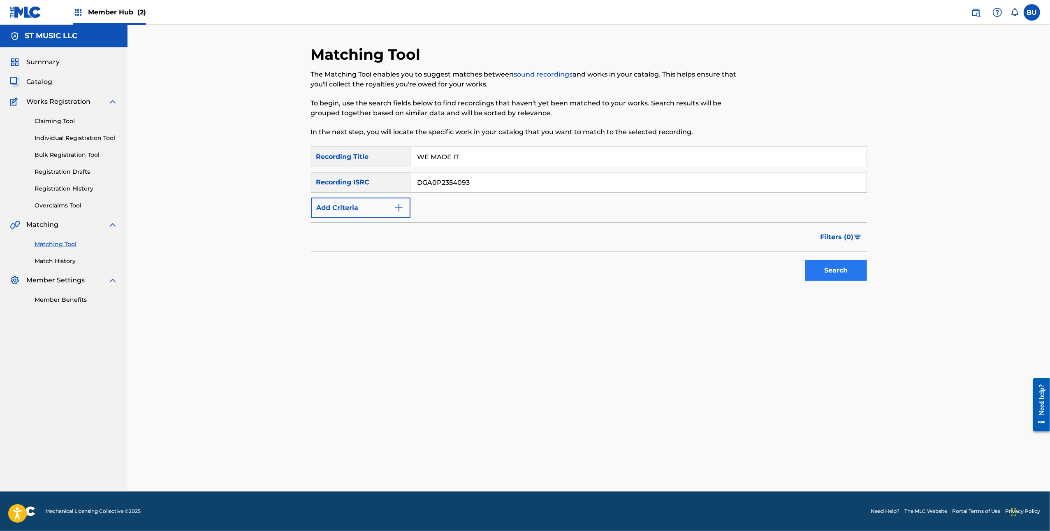
type input "WE MADE IT"
click at [823, 269] on button "Search" at bounding box center [836, 270] width 62 height 21
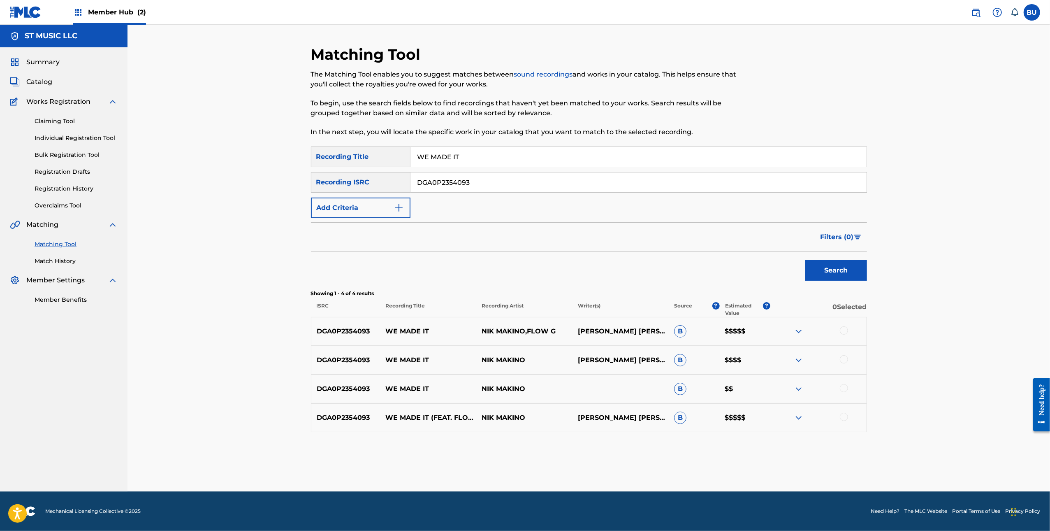
click at [846, 330] on div at bounding box center [844, 330] width 8 height 8
click at [849, 363] on div at bounding box center [819, 360] width 96 height 10
click at [845, 359] on div at bounding box center [844, 359] width 8 height 8
click at [846, 386] on div "DGA0P2354093 WE MADE IT NIK MAKINO B $$" at bounding box center [589, 388] width 556 height 29
drag, startPoint x: 845, startPoint y: 408, endPoint x: 845, endPoint y: 422, distance: 13.6
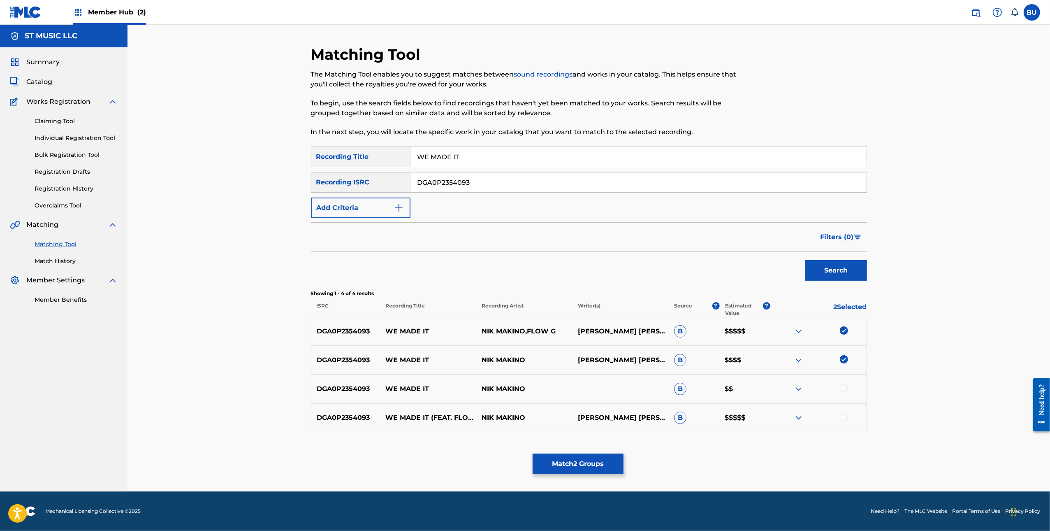
click at [845, 409] on div "DGA0P2354093 WE MADE IT (FEAT. FLOW G) NIK MAKINO ARCHIE DELA CRUZ, NIKOLSON MA…" at bounding box center [589, 417] width 556 height 29
click at [845, 425] on div "DGA0P2354093 WE MADE IT (FEAT. FLOW G) NIK MAKINO ARCHIE DELA CRUZ, NIKOLSON MA…" at bounding box center [589, 417] width 556 height 29
drag, startPoint x: 843, startPoint y: 420, endPoint x: 846, endPoint y: 402, distance: 18.8
click at [843, 420] on div at bounding box center [844, 417] width 8 height 8
click at [842, 387] on div at bounding box center [844, 388] width 8 height 8
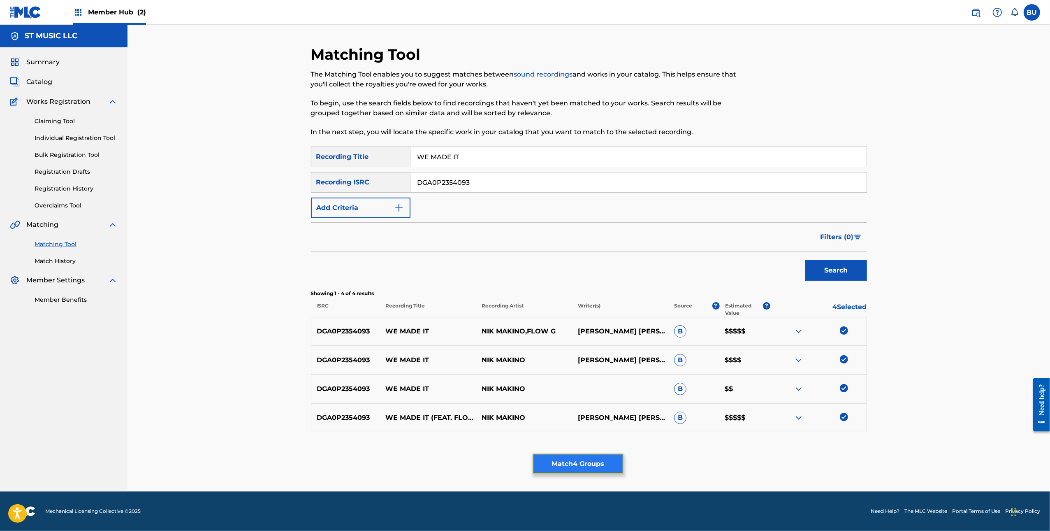
click at [579, 466] on button "Match 4 Groups" at bounding box center [578, 463] width 91 height 21
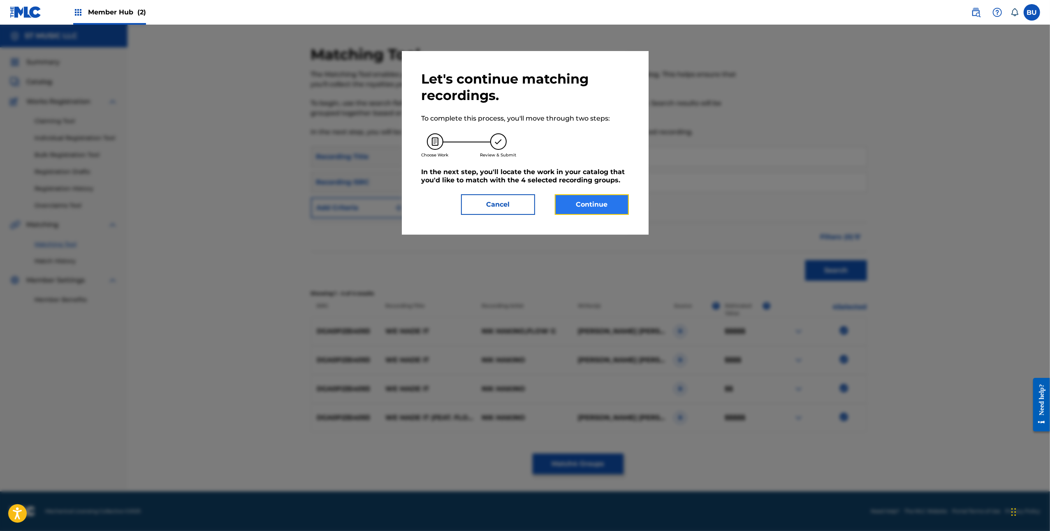
click at [587, 198] on button "Continue" at bounding box center [592, 204] width 74 height 21
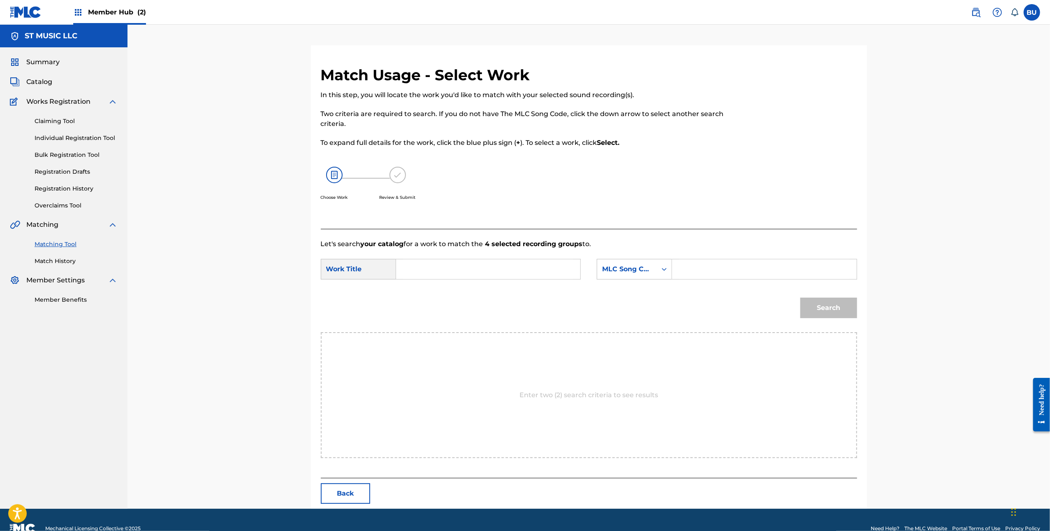
click at [713, 276] on input "Search Form" at bounding box center [764, 269] width 170 height 20
paste input "W62B76"
type input "W62B76"
drag, startPoint x: 509, startPoint y: 267, endPoint x: 705, endPoint y: 303, distance: 199.1
click at [509, 267] on input "Search Form" at bounding box center [488, 269] width 170 height 20
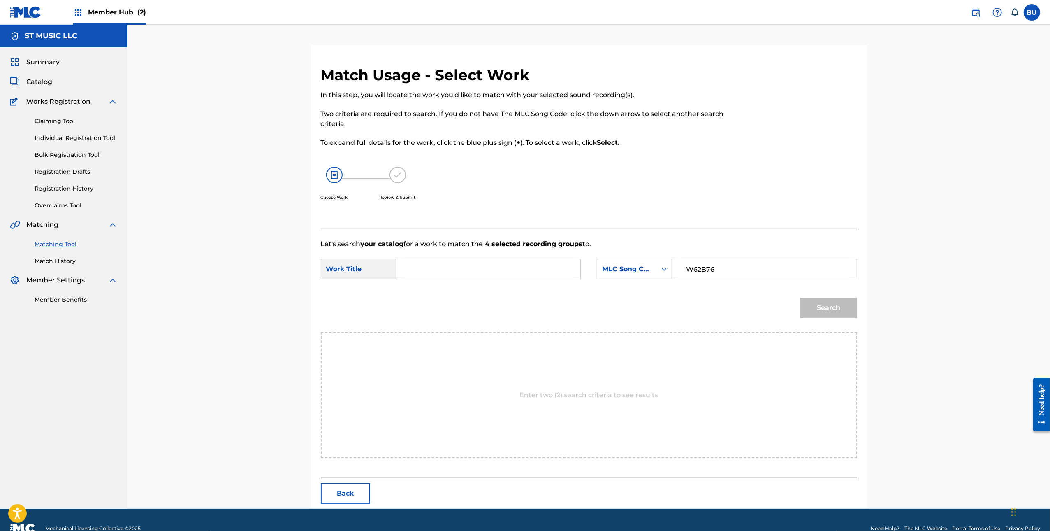
paste input "WE MADE IT"
type input "WE MADE IT"
click at [836, 311] on button "Search" at bounding box center [829, 307] width 57 height 21
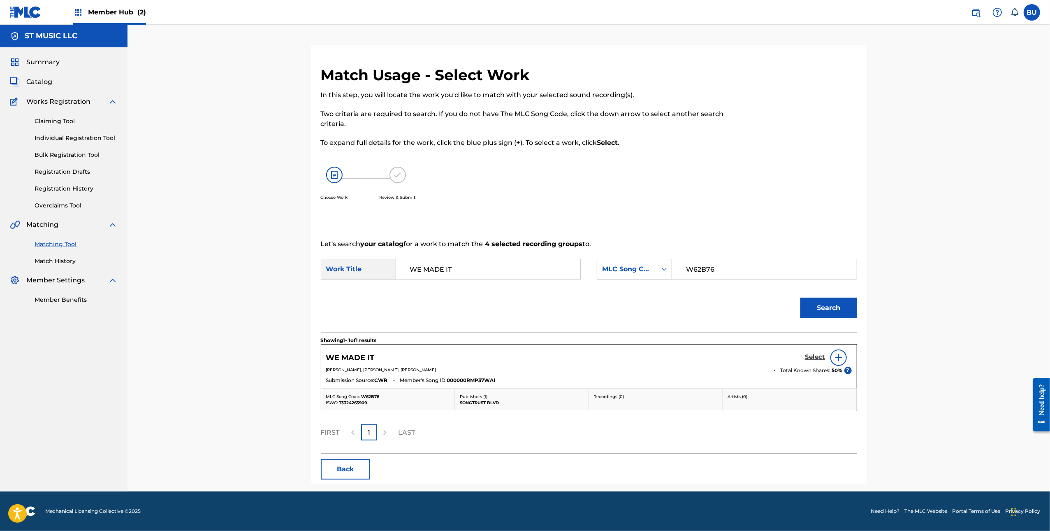
click at [813, 355] on h5 "Select" at bounding box center [815, 357] width 20 height 8
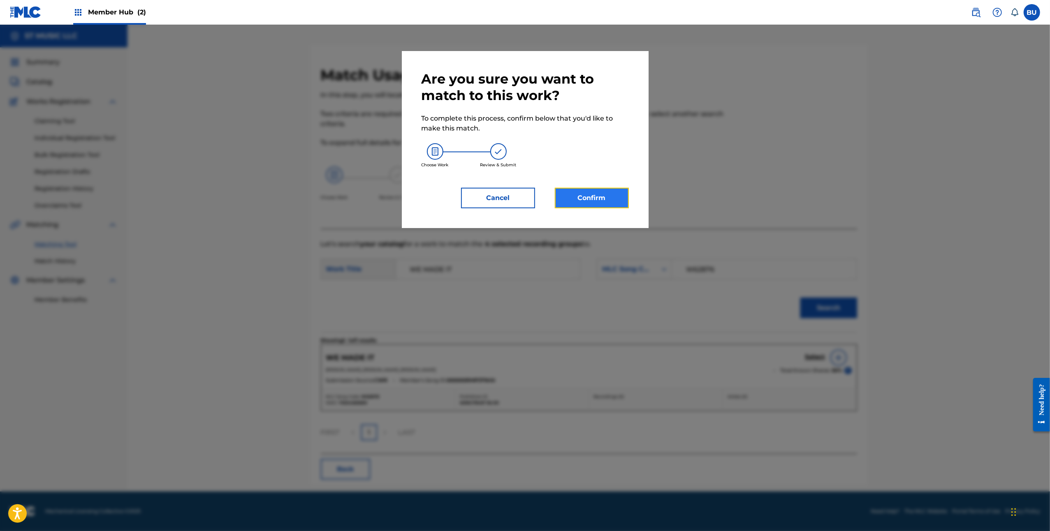
click at [576, 190] on button "Confirm" at bounding box center [592, 198] width 74 height 21
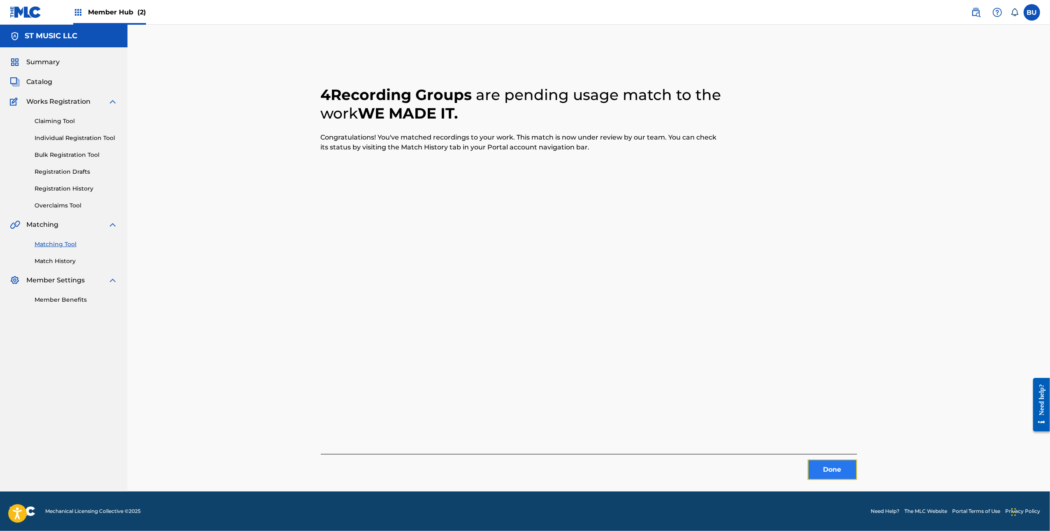
click at [834, 464] on button "Done" at bounding box center [832, 469] width 49 height 21
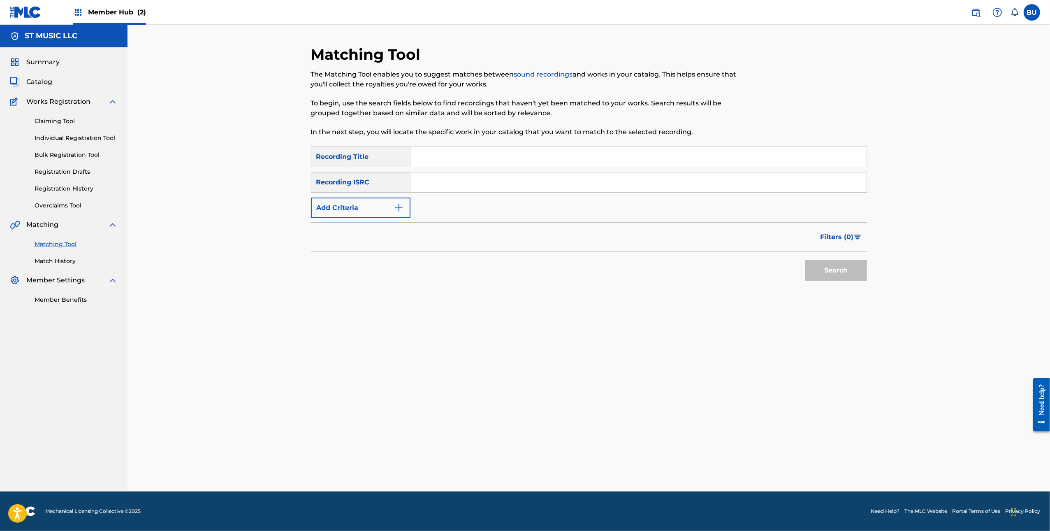
drag, startPoint x: 453, startPoint y: 195, endPoint x: 452, endPoint y: 189, distance: 6.7
click at [453, 195] on div "SearchWithCriteriaf6cb5f78-aba1-4f9a-b65e-0bd9d5a889a0 Recording Title SearchWi…" at bounding box center [589, 182] width 556 height 72
click at [451, 188] on input "Search Form" at bounding box center [639, 182] width 456 height 20
paste input "USL4Q2038026"
type input "USL4Q2038026"
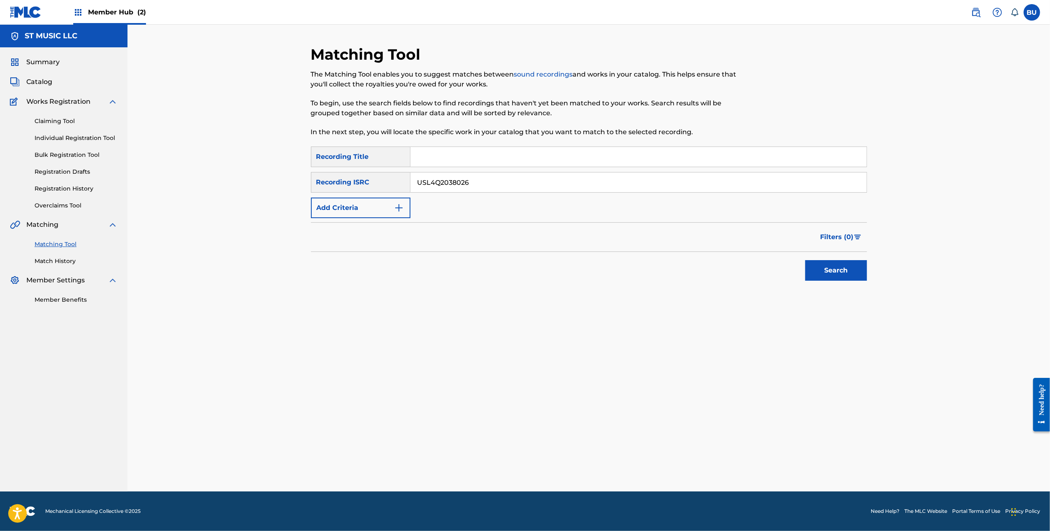
click at [671, 159] on input "Search Form" at bounding box center [639, 157] width 456 height 20
paste input "Key to Third Eye Opening"
click at [842, 273] on button "Search" at bounding box center [836, 270] width 62 height 21
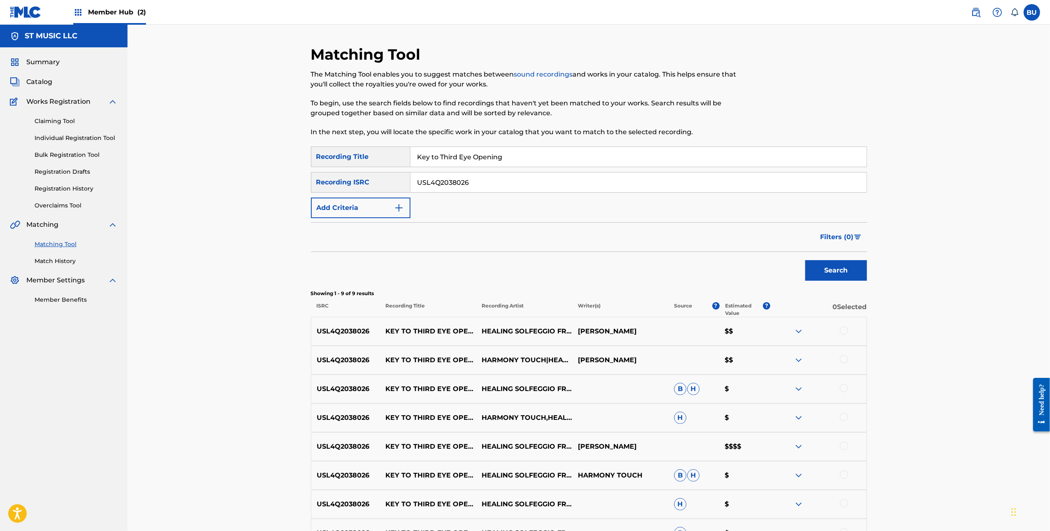
click at [564, 167] on div "SearchWithCriteriaf6cb5f78-aba1-4f9a-b65e-0bd9d5a889a0 Recording Title Key to T…" at bounding box center [589, 182] width 556 height 72
click at [560, 160] on input "Key to Third Eye Opening" at bounding box center [639, 157] width 456 height 20
paste input "PRAISE THE SUN"
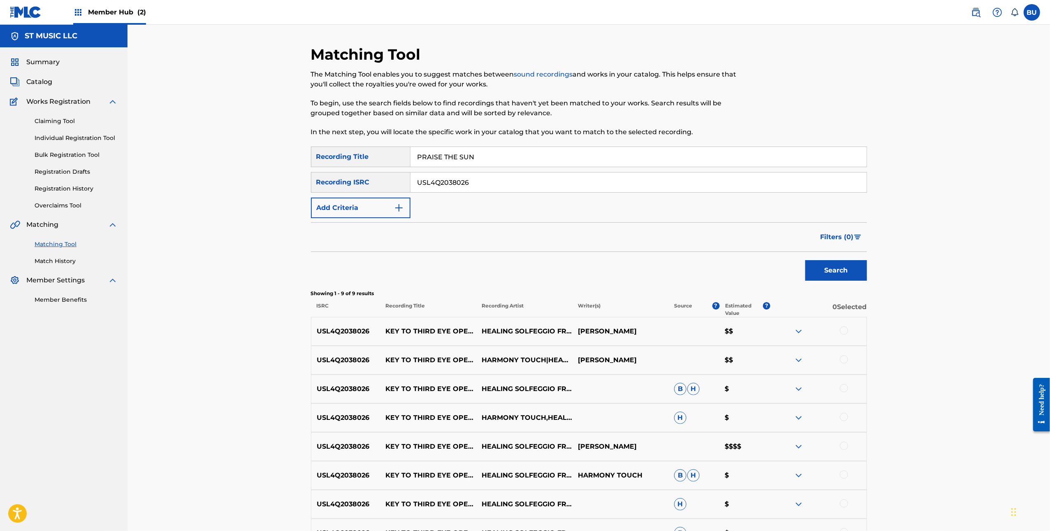
type input "PRAISE THE SUN"
click at [516, 183] on input "USL4Q2038026" at bounding box center [639, 182] width 456 height 20
paste input "QZES62133718"
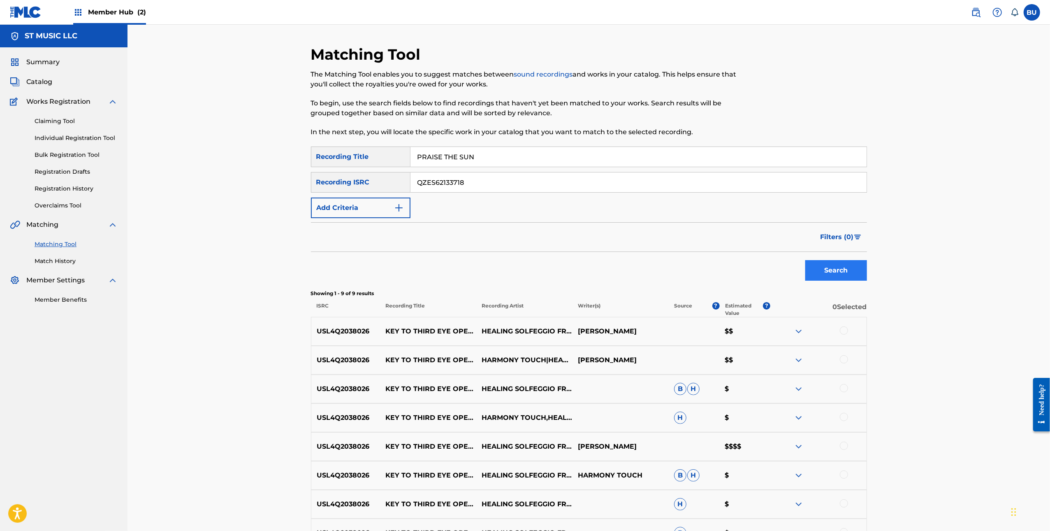
type input "QZES62133718"
click at [842, 266] on button "Search" at bounding box center [836, 270] width 62 height 21
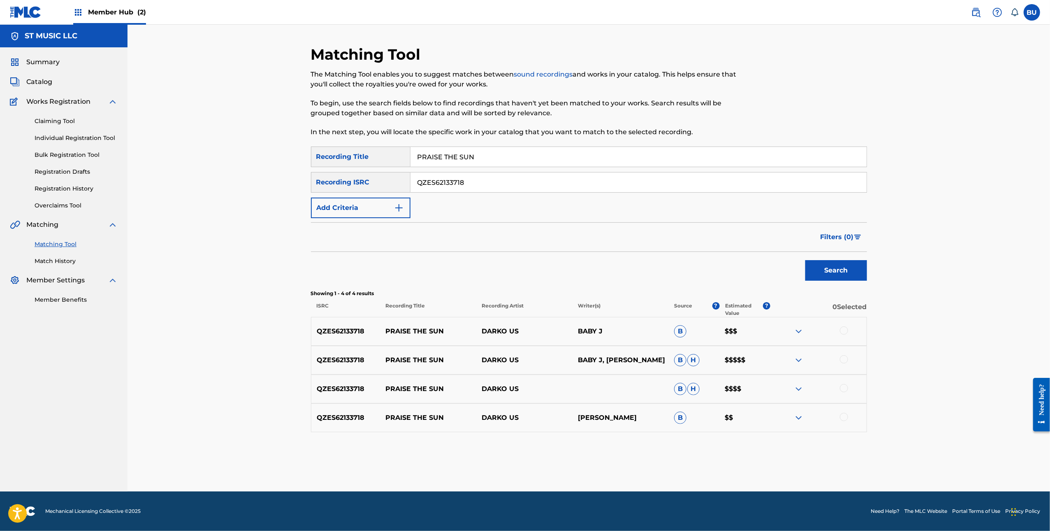
click at [840, 331] on div at bounding box center [844, 330] width 8 height 8
click at [846, 360] on div at bounding box center [844, 359] width 8 height 8
click at [844, 390] on div at bounding box center [844, 388] width 8 height 8
click at [844, 415] on div at bounding box center [844, 417] width 8 height 8
click at [583, 466] on button "Match 4 Groups" at bounding box center [578, 463] width 91 height 21
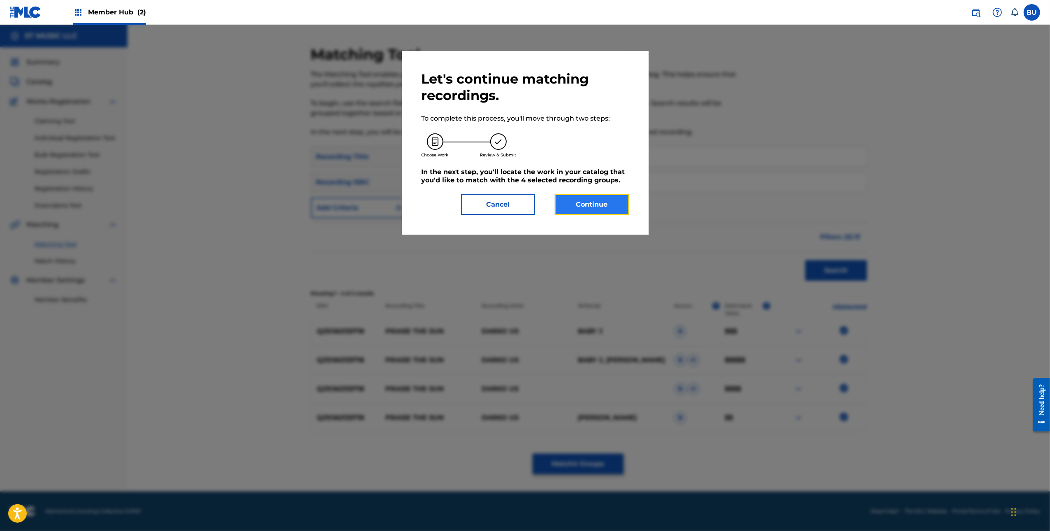
click at [600, 205] on button "Continue" at bounding box center [592, 204] width 74 height 21
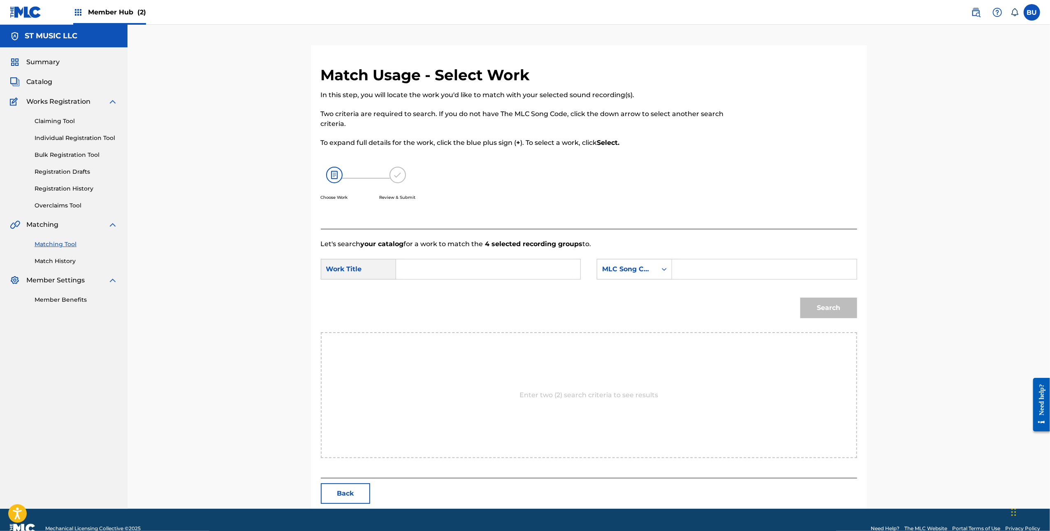
click at [784, 263] on input "Search Form" at bounding box center [764, 269] width 170 height 20
paste input "PO3S15"
type input "PO3S15"
click at [503, 272] on input "Search Form" at bounding box center [488, 269] width 170 height 20
paste input "PRAISE THE SUN"
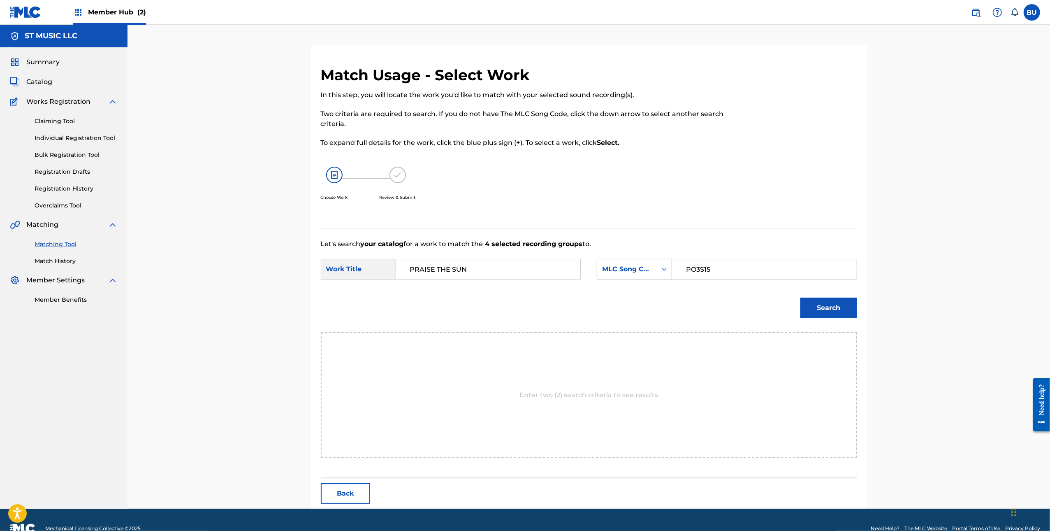
type input "PRAISE THE SUN"
drag, startPoint x: 800, startPoint y: 277, endPoint x: 845, endPoint y: 309, distance: 54.8
click at [801, 277] on input "PO3S15" at bounding box center [764, 269] width 170 height 20
click at [845, 309] on button "Search" at bounding box center [829, 307] width 57 height 21
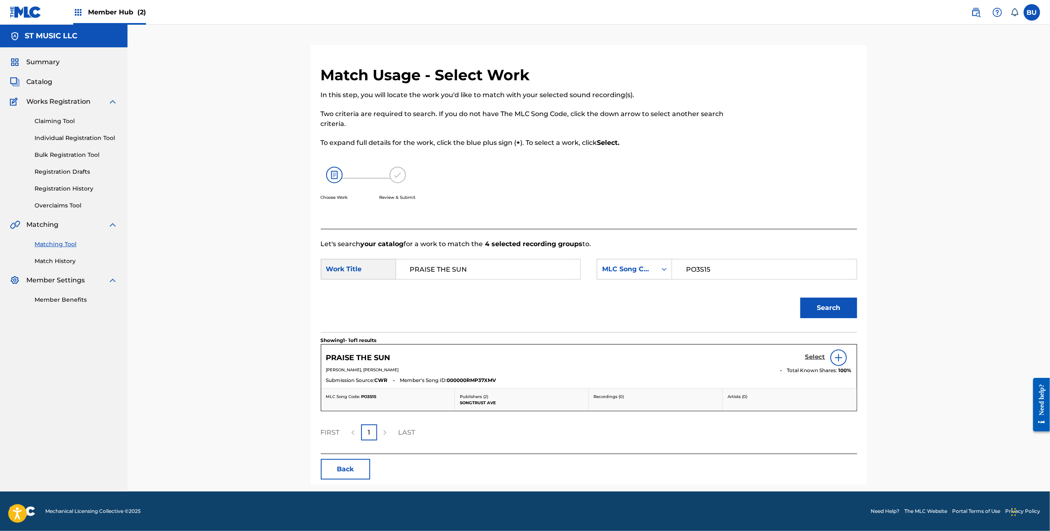
click at [819, 356] on h5 "Select" at bounding box center [815, 357] width 20 height 8
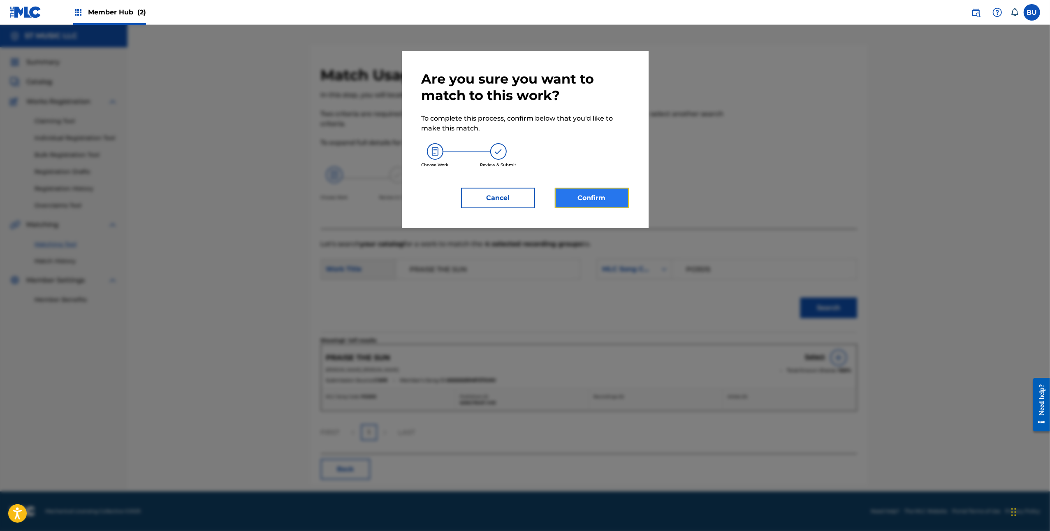
click at [600, 188] on button "Confirm" at bounding box center [592, 198] width 74 height 21
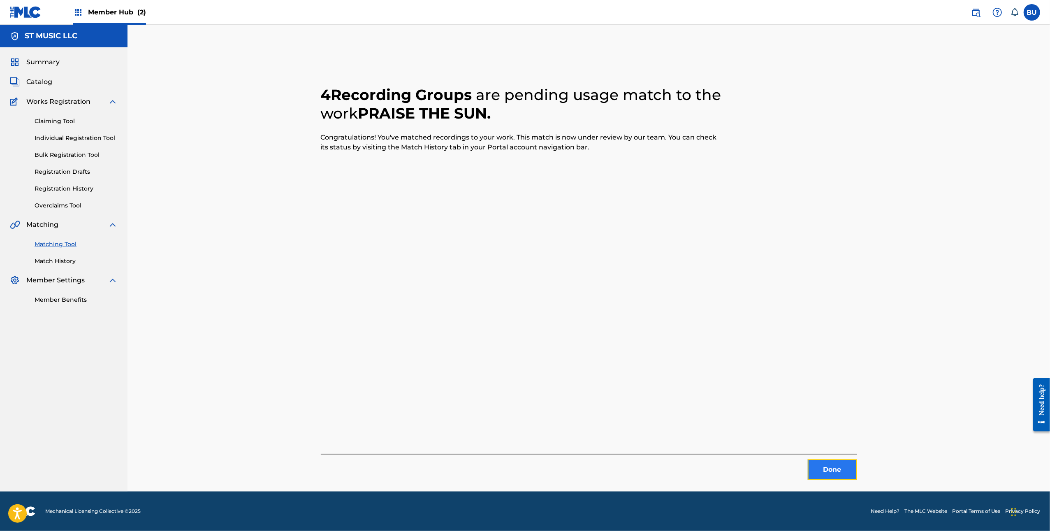
click at [849, 471] on button "Done" at bounding box center [832, 469] width 49 height 21
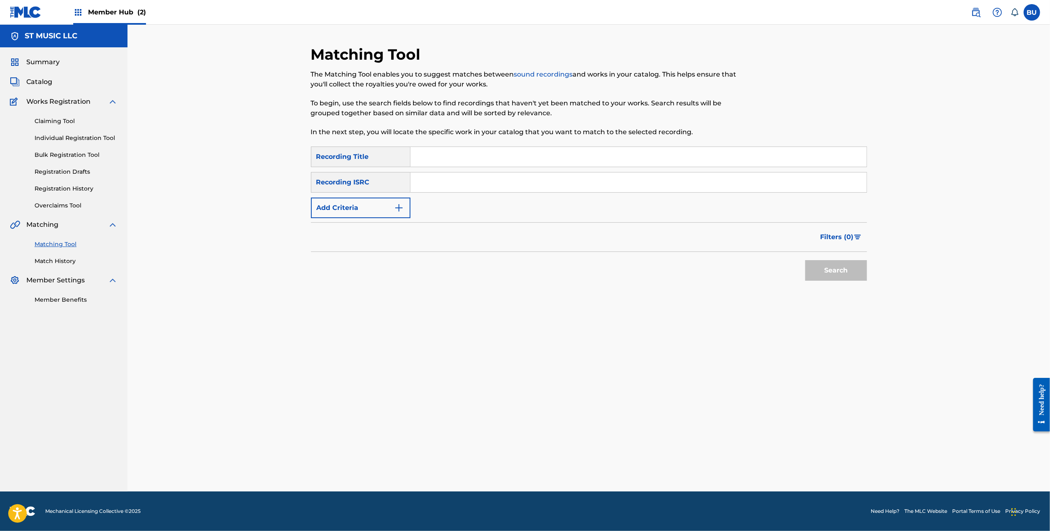
click at [664, 158] on input "Search Form" at bounding box center [639, 157] width 456 height 20
paste input "LOOKING GLASS"
type input "LOOKING GLASS"
click at [710, 179] on input "Search Form" at bounding box center [639, 182] width 456 height 20
paste input "QZNWW2221207"
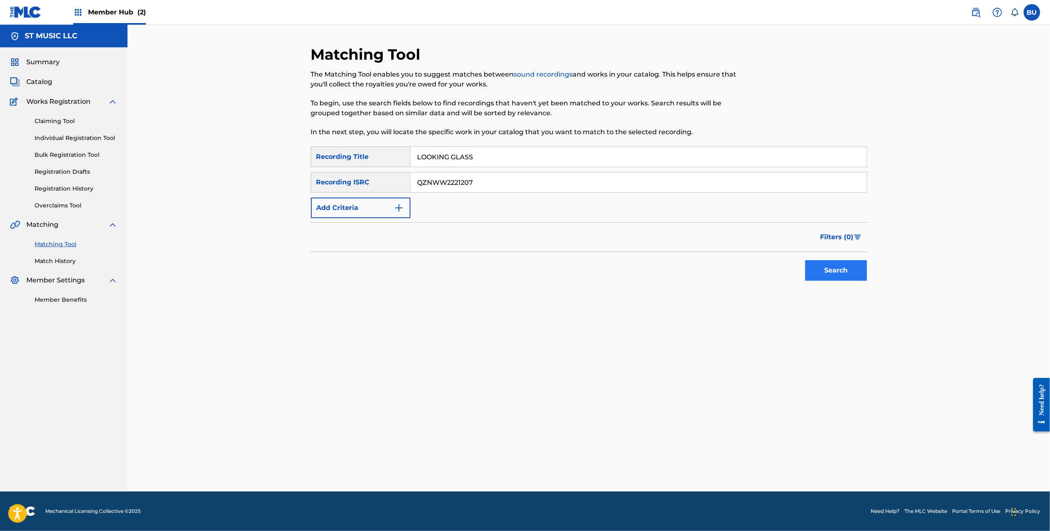
type input "QZNWW2221207"
click at [836, 278] on button "Search" at bounding box center [836, 270] width 62 height 21
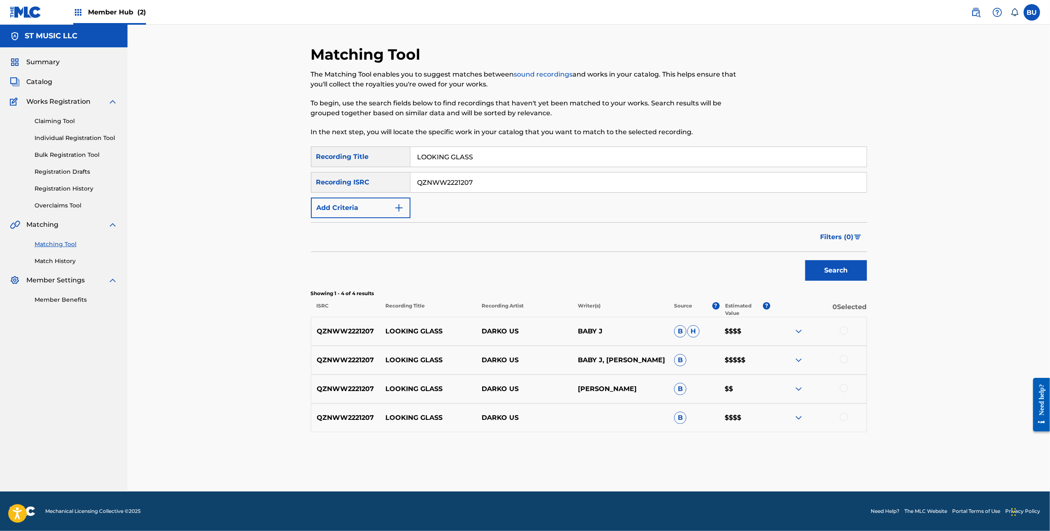
click at [845, 333] on div at bounding box center [844, 330] width 8 height 8
click at [845, 361] on div at bounding box center [844, 359] width 8 height 8
click at [845, 385] on div at bounding box center [844, 388] width 8 height 8
click at [842, 415] on div at bounding box center [844, 417] width 8 height 8
click at [575, 469] on button "Match 4 Groups" at bounding box center [578, 463] width 91 height 21
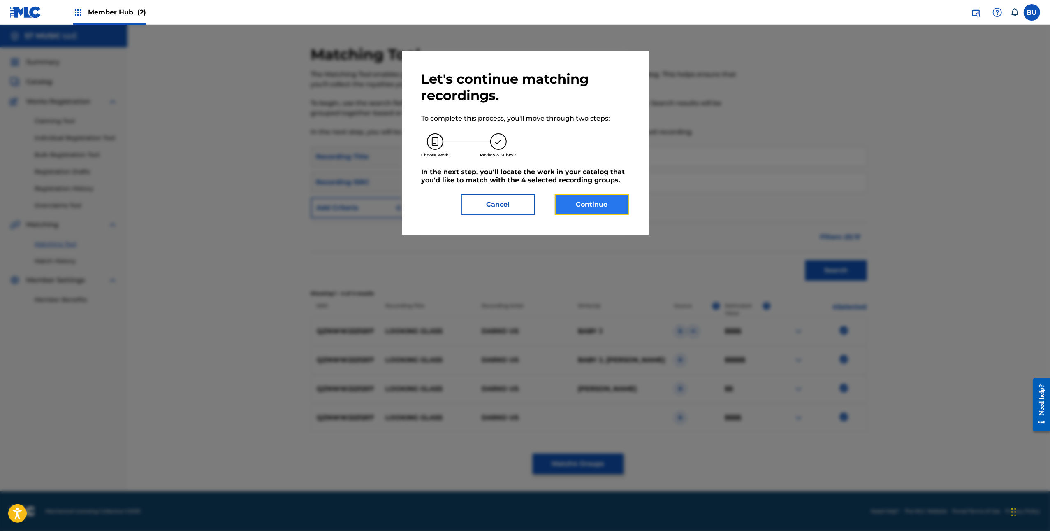
click at [588, 206] on button "Continue" at bounding box center [592, 204] width 74 height 21
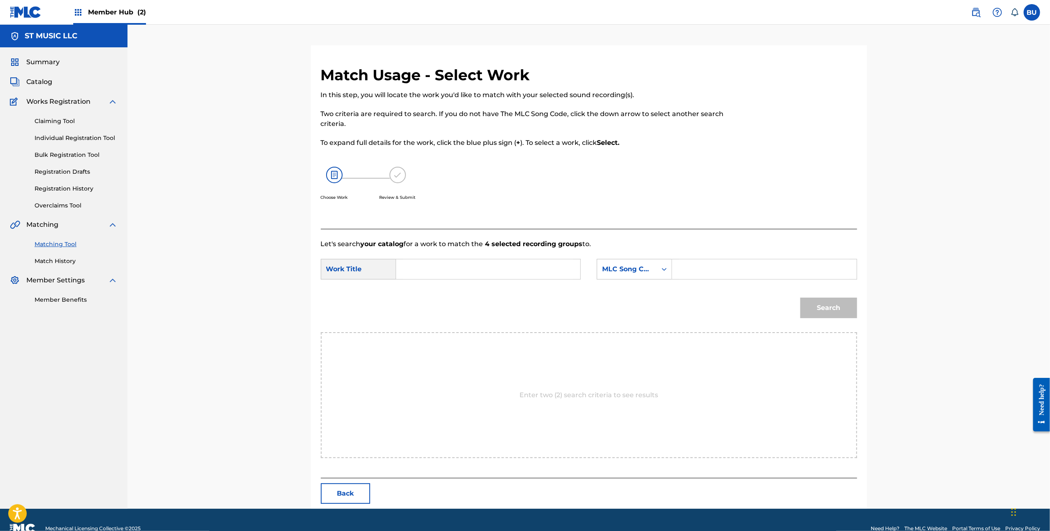
click at [763, 262] on input "Search Form" at bounding box center [764, 269] width 170 height 20
paste input "LT1LNJ"
type input "LT1LNJ"
click at [452, 268] on input "Search Form" at bounding box center [488, 269] width 170 height 20
paste input "LOOKING GLASS"
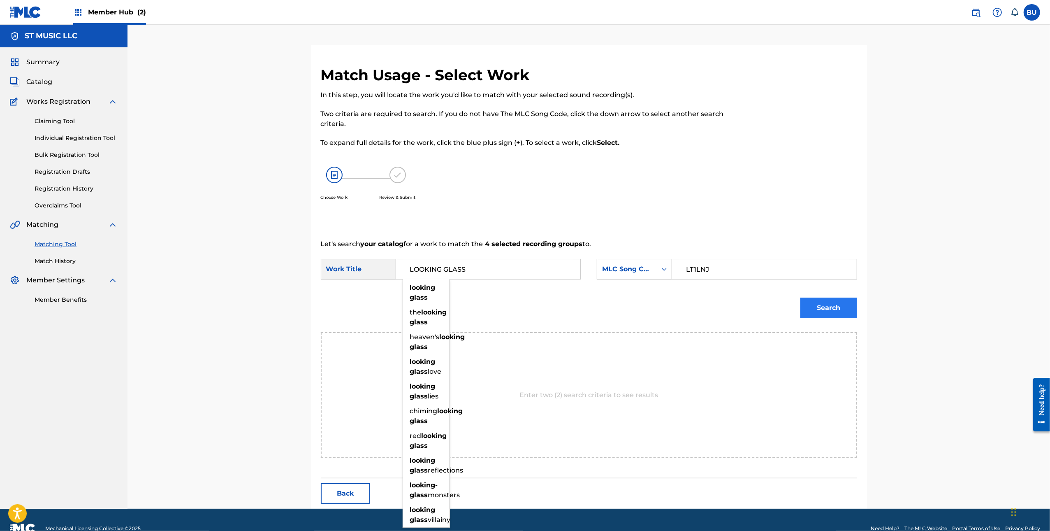
type input "LOOKING GLASS"
click at [831, 313] on button "Search" at bounding box center [829, 307] width 57 height 21
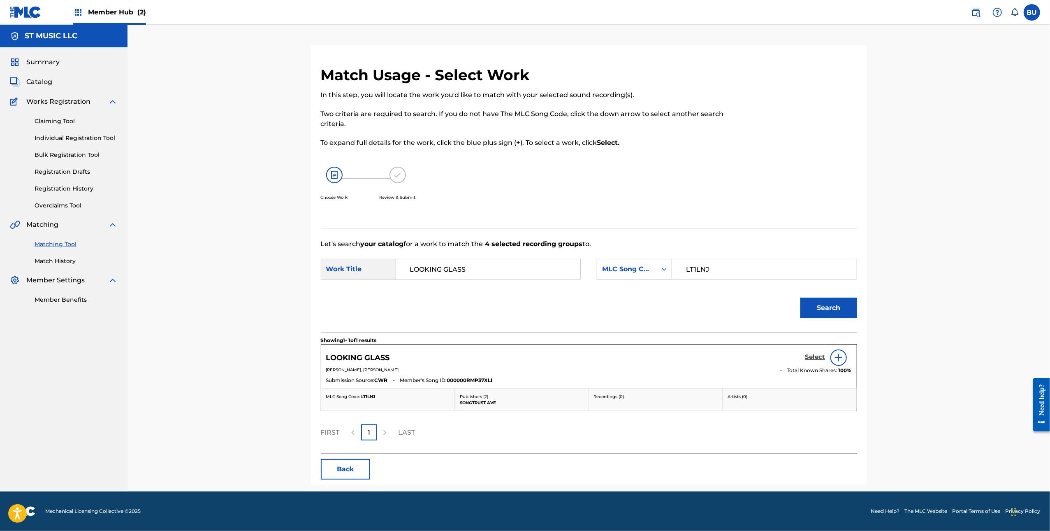
click at [814, 359] on h5 "Select" at bounding box center [815, 357] width 20 height 8
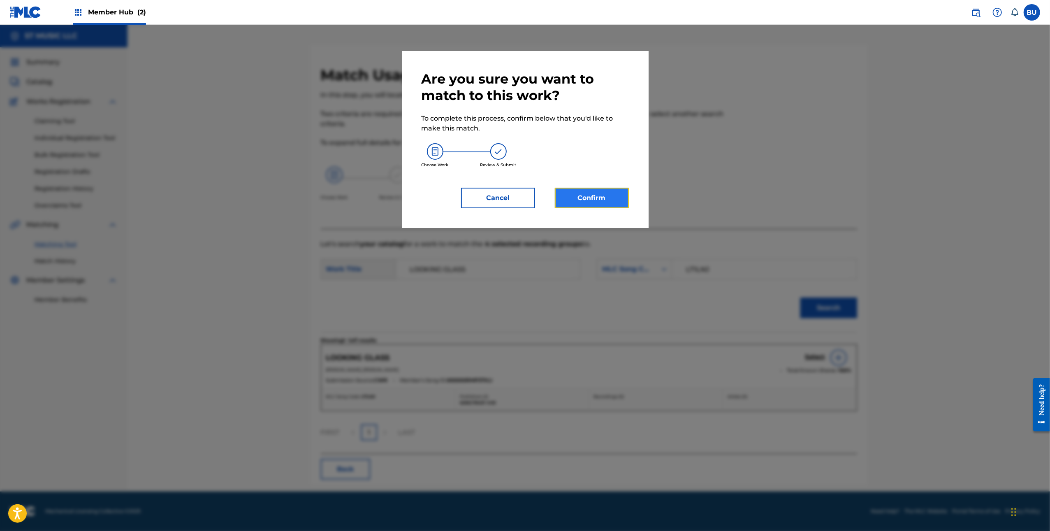
click at [606, 203] on button "Confirm" at bounding box center [592, 198] width 74 height 21
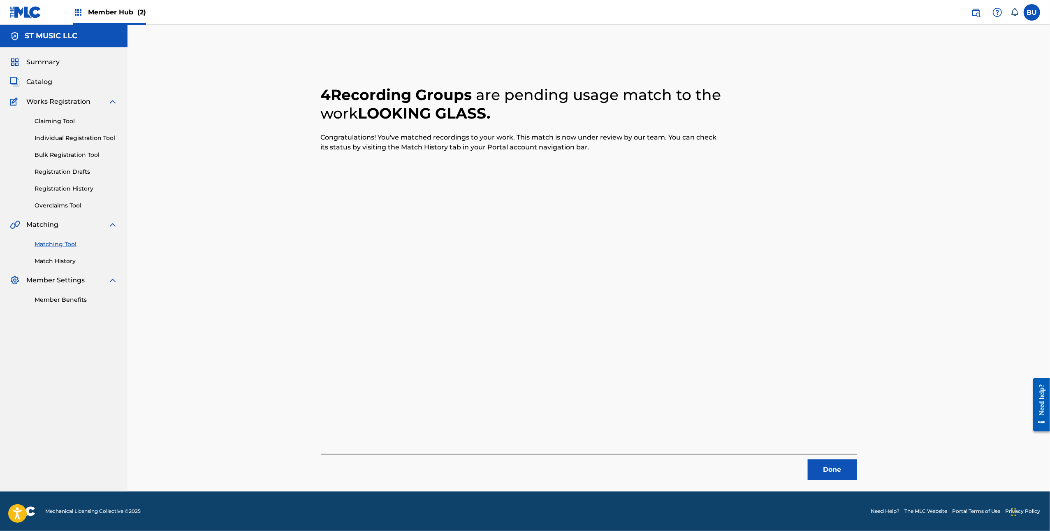
click at [817, 457] on div "Done" at bounding box center [589, 467] width 536 height 26
click at [820, 464] on button "Done" at bounding box center [832, 469] width 49 height 21
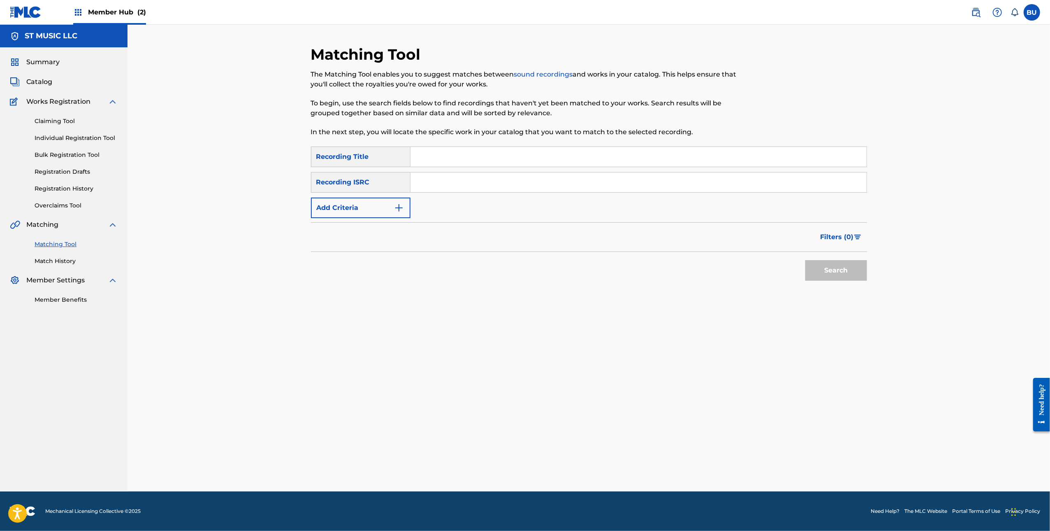
click at [520, 161] on input "Search Form" at bounding box center [639, 157] width 456 height 20
paste input "ACID INJECT"
type input "ACID INJECT"
click at [686, 181] on input "Search Form" at bounding box center [639, 182] width 456 height 20
paste input "QZTAU2187469"
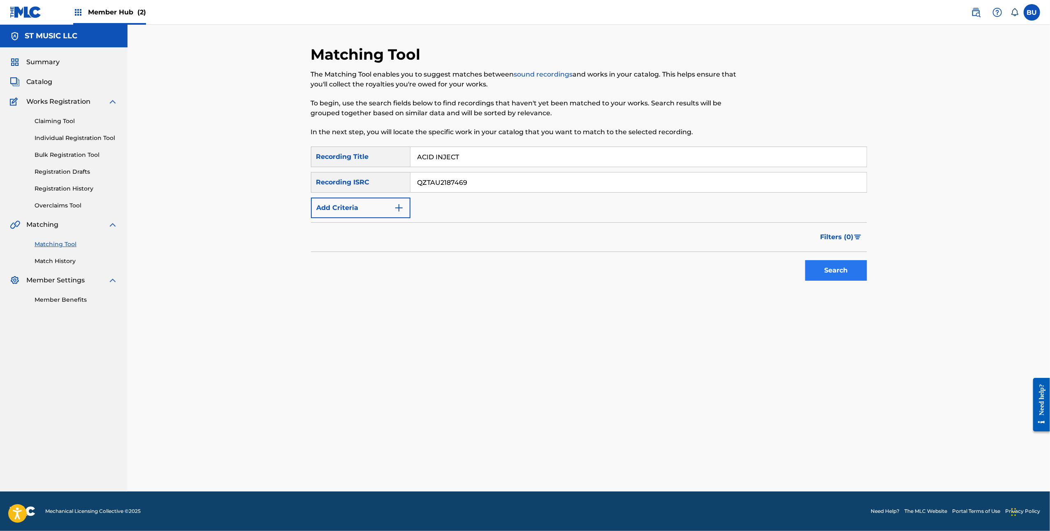
type input "QZTAU2187469"
click at [830, 276] on button "Search" at bounding box center [836, 270] width 62 height 21
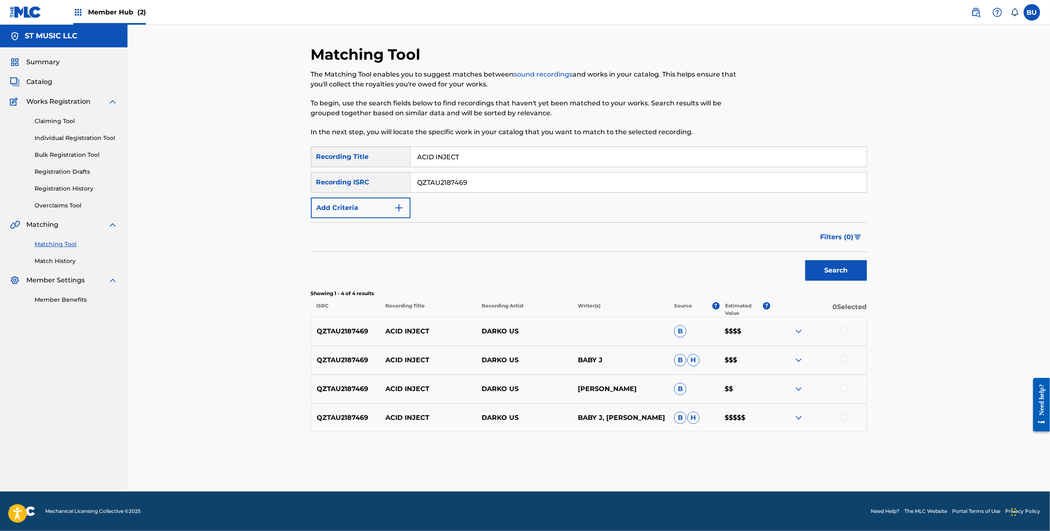
click at [842, 331] on div at bounding box center [844, 330] width 8 height 8
click at [843, 360] on div at bounding box center [844, 359] width 8 height 8
click at [844, 392] on div at bounding box center [844, 388] width 8 height 8
click at [843, 417] on div at bounding box center [844, 417] width 8 height 8
click at [587, 465] on button "Match 4 Groups" at bounding box center [578, 463] width 91 height 21
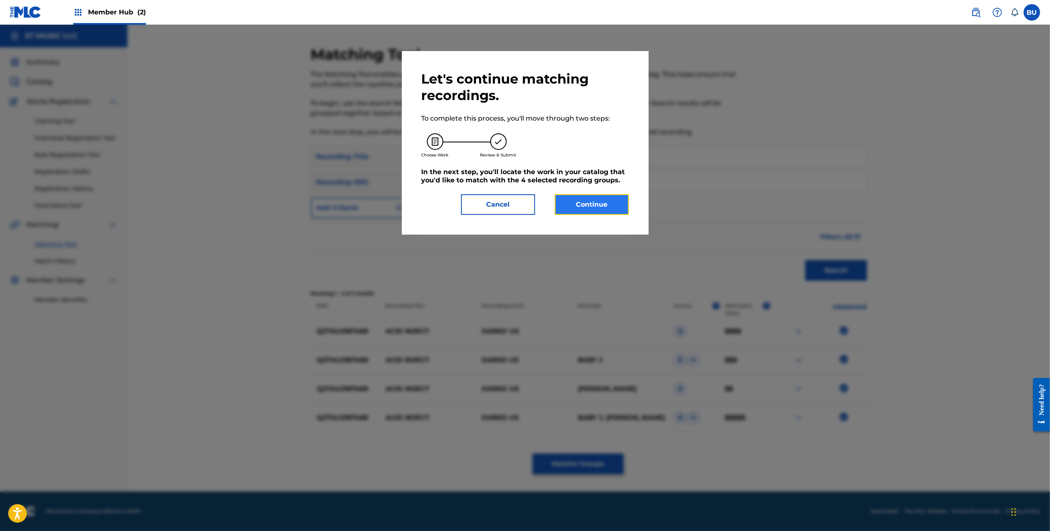
click at [599, 195] on button "Continue" at bounding box center [592, 204] width 74 height 21
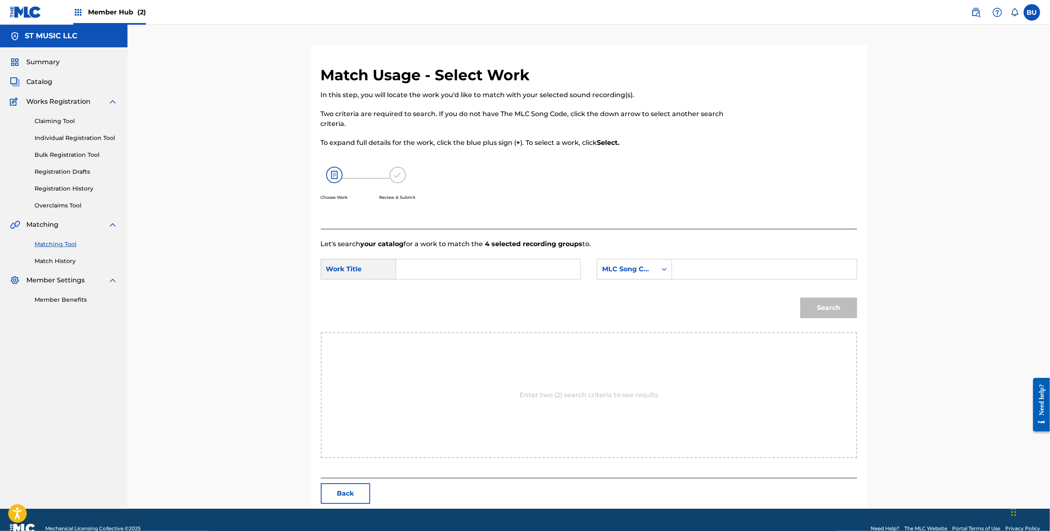
click at [478, 262] on input "Search Form" at bounding box center [488, 269] width 170 height 20
paste input "ACID INJECT"
type input "ACID INJECT"
drag, startPoint x: 712, startPoint y: 266, endPoint x: 712, endPoint y: 270, distance: 4.5
click at [712, 266] on input "Search Form" at bounding box center [764, 269] width 170 height 20
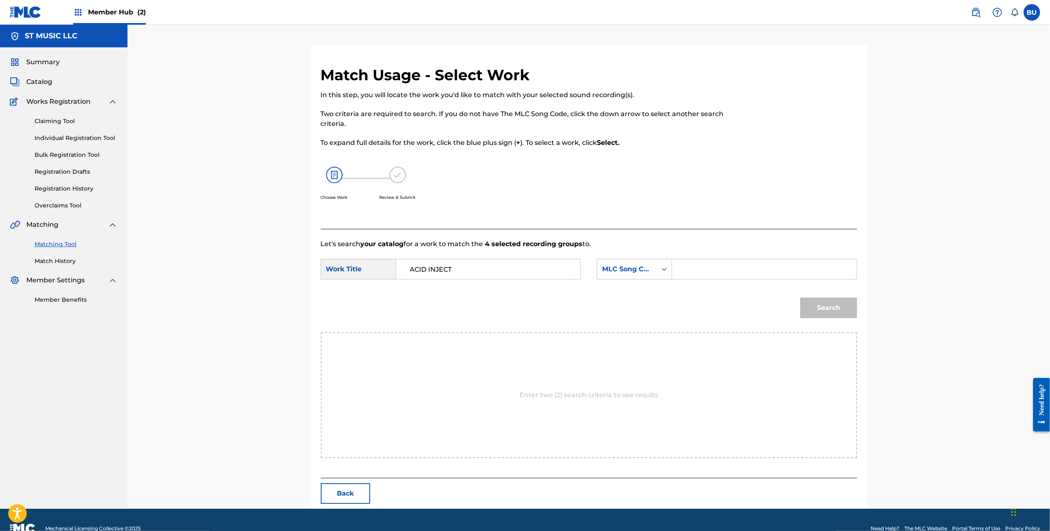
paste input "AY9A17"
type input "AY9A17"
click at [833, 302] on button "Search" at bounding box center [829, 307] width 57 height 21
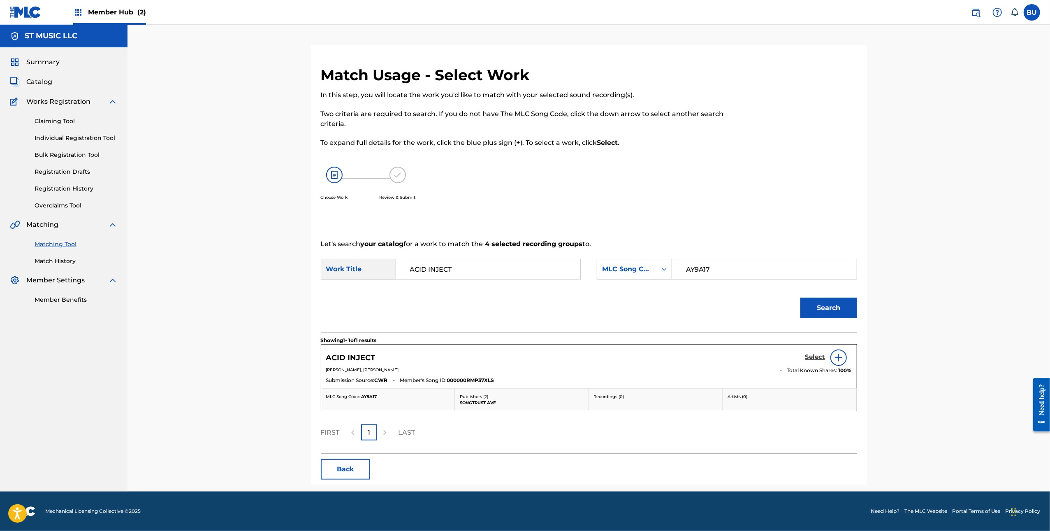
click at [813, 353] on h5 "Select" at bounding box center [815, 357] width 20 height 8
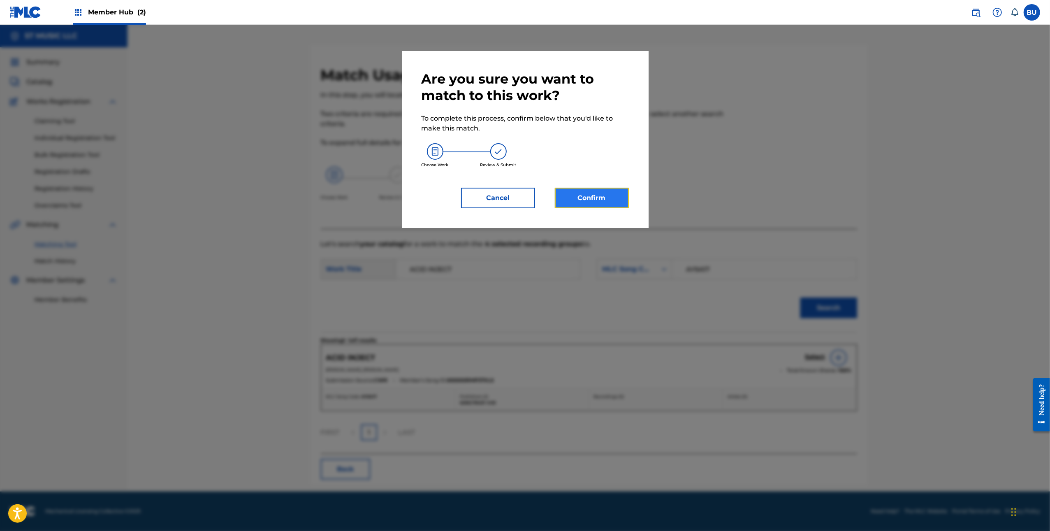
click at [595, 190] on button "Confirm" at bounding box center [592, 198] width 74 height 21
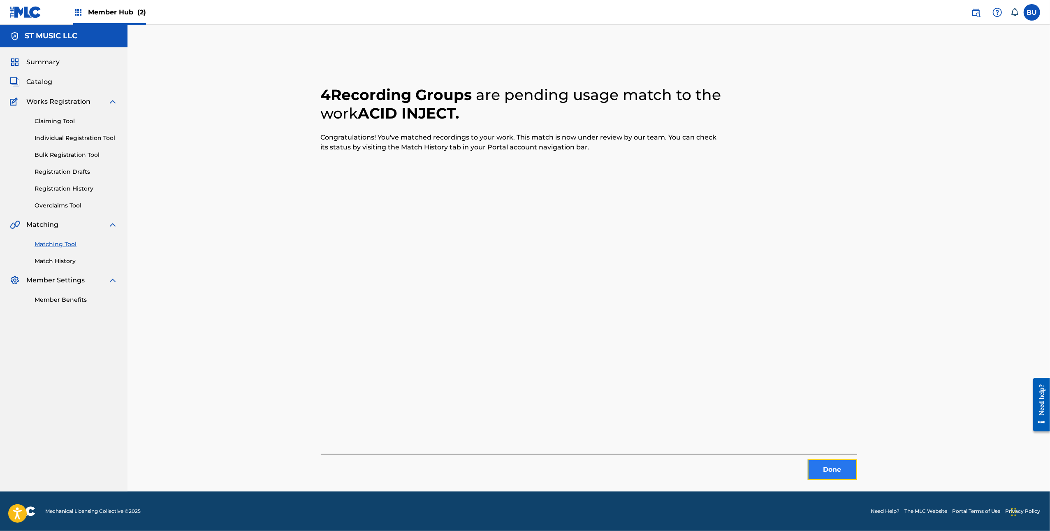
click at [826, 471] on button "Done" at bounding box center [832, 469] width 49 height 21
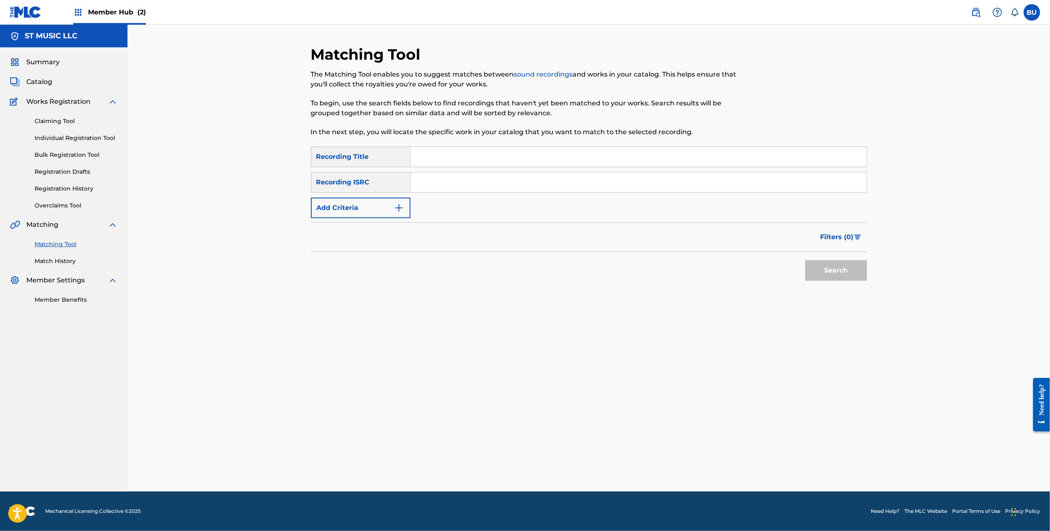
click at [504, 157] on input "Search Form" at bounding box center [639, 157] width 456 height 20
paste input "DRAGON CHASER"
type input "DRAGON CHASER"
click at [535, 184] on input "Search Form" at bounding box center [639, 182] width 456 height 20
paste input "QZK6F2159746"
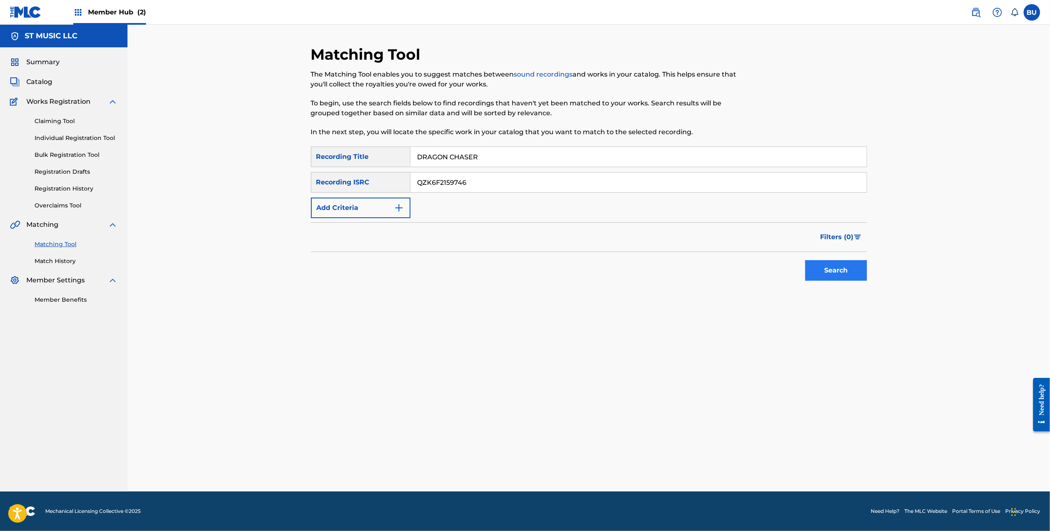
type input "QZK6F2159746"
click at [857, 273] on button "Search" at bounding box center [836, 270] width 62 height 21
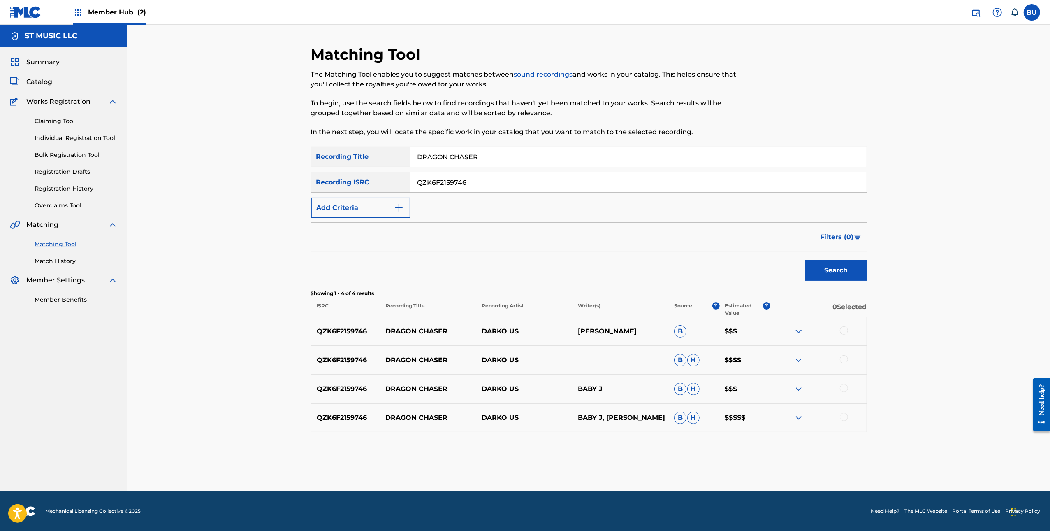
click at [844, 333] on div at bounding box center [844, 330] width 8 height 8
click at [845, 359] on div at bounding box center [844, 359] width 8 height 8
click at [845, 386] on div at bounding box center [844, 388] width 8 height 8
click at [846, 415] on div at bounding box center [844, 417] width 8 height 8
click at [571, 460] on button "Match 4 Groups" at bounding box center [578, 463] width 91 height 21
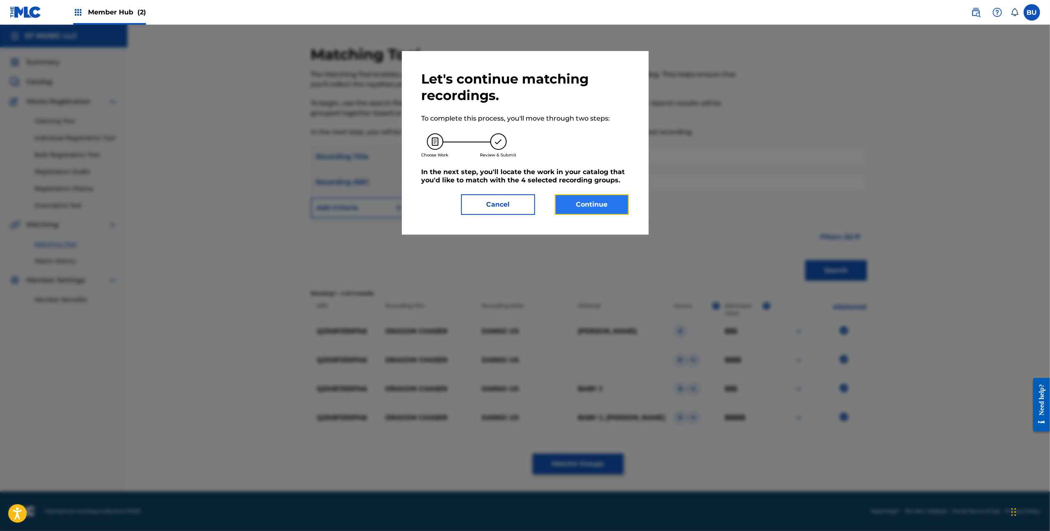
click at [587, 208] on button "Continue" at bounding box center [592, 204] width 74 height 21
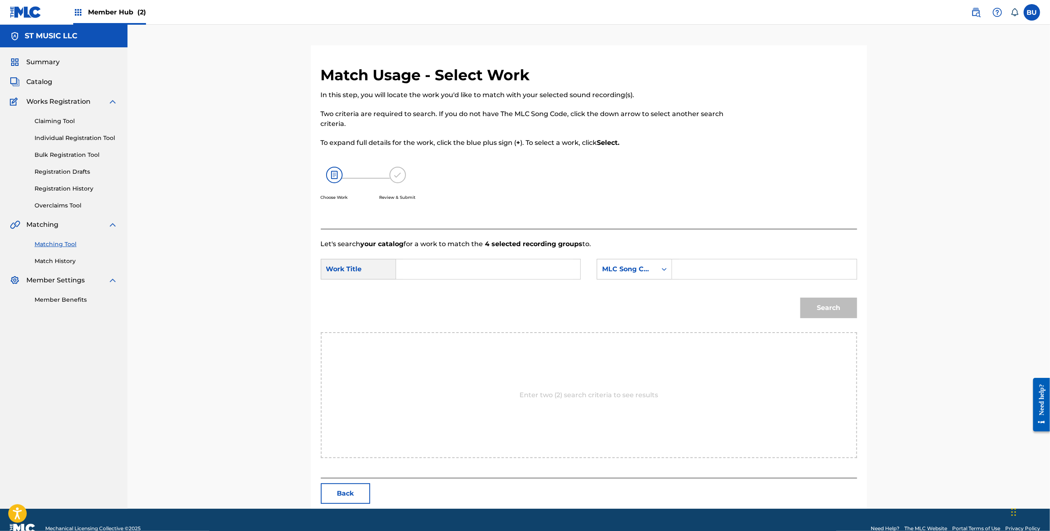
click at [515, 270] on input "Search Form" at bounding box center [488, 269] width 170 height 20
paste input "DRAGON CHASER"
type input "DRAGON CHASER"
click at [726, 269] on input "Search Form" at bounding box center [764, 269] width 170 height 20
paste input "DS181U"
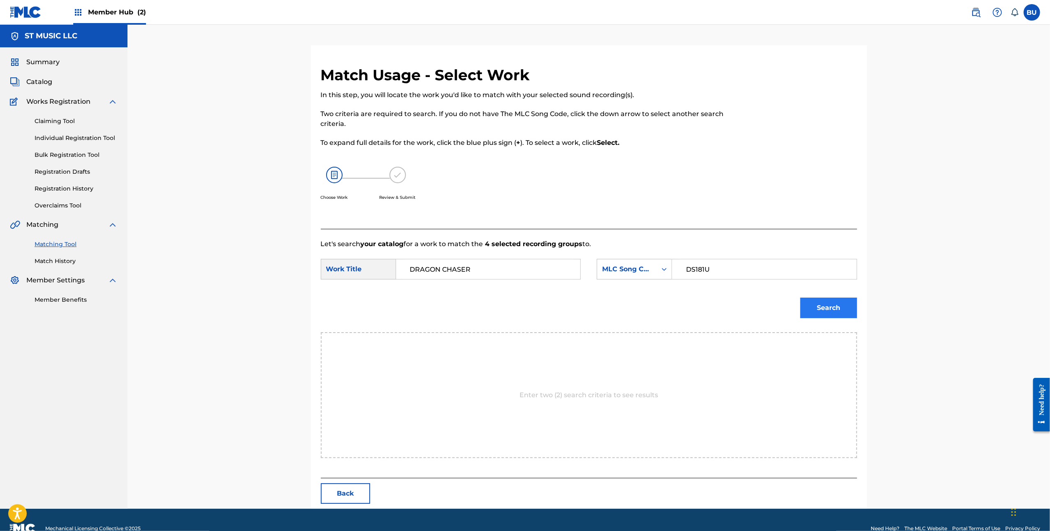
type input "DS181U"
click at [828, 307] on button "Search" at bounding box center [829, 307] width 57 height 21
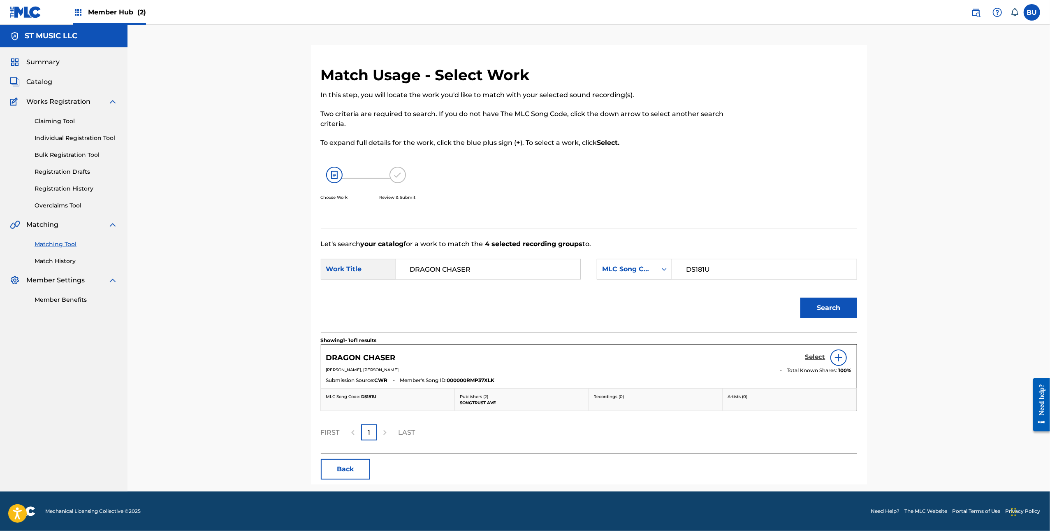
click at [808, 356] on h5 "Select" at bounding box center [815, 357] width 20 height 8
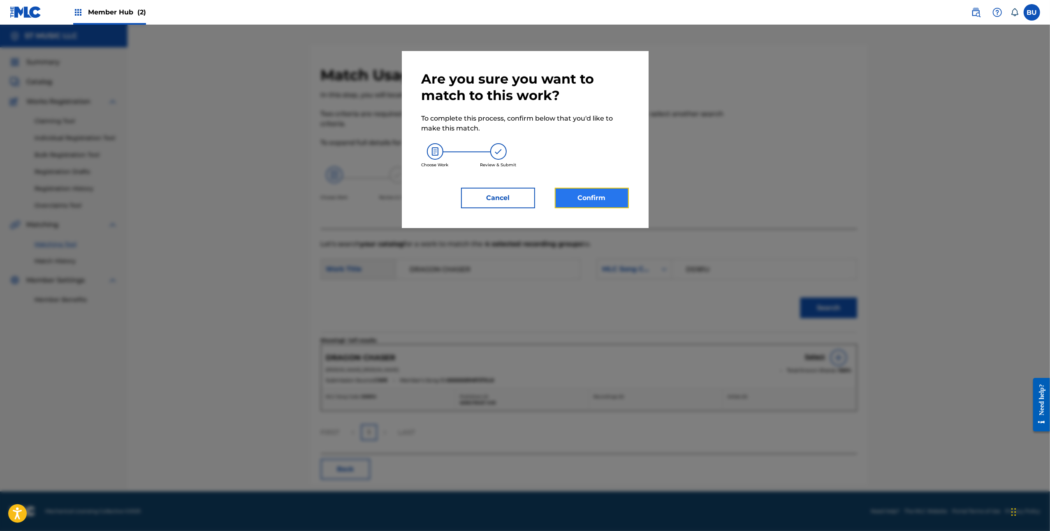
click at [578, 200] on button "Confirm" at bounding box center [592, 198] width 74 height 21
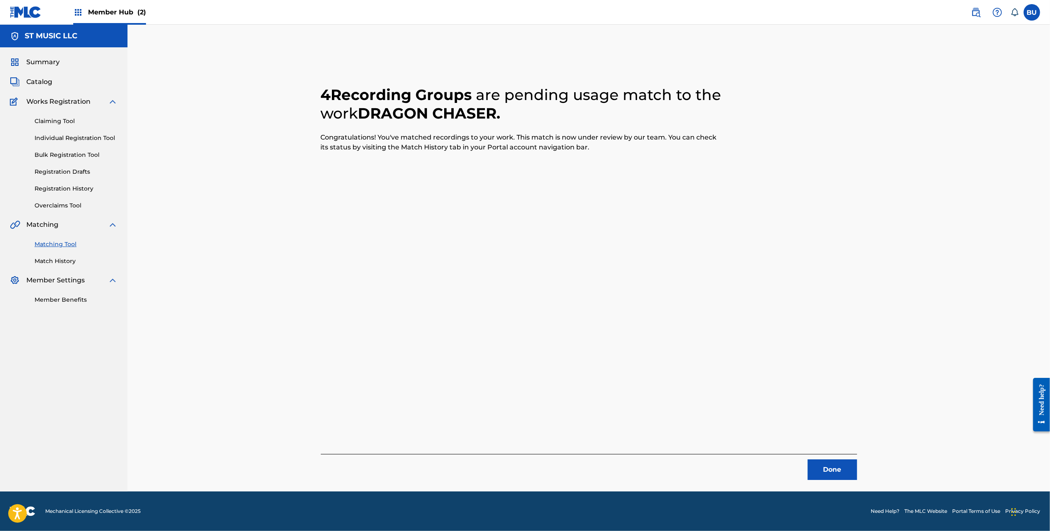
click at [833, 454] on div "Done" at bounding box center [589, 467] width 536 height 26
click at [832, 473] on button "Done" at bounding box center [832, 469] width 49 height 21
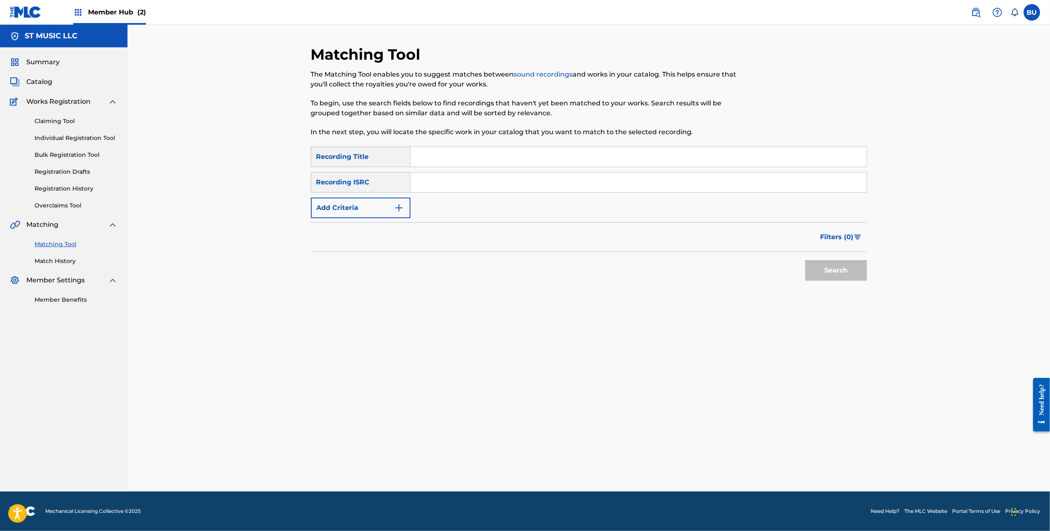
click at [609, 149] on input "Search Form" at bounding box center [639, 157] width 456 height 20
paste input "SPLINTER CELL"
type input "SPLINTER CELL"
click at [702, 178] on input "Search Form" at bounding box center [639, 182] width 456 height 20
paste input "QZES62133716"
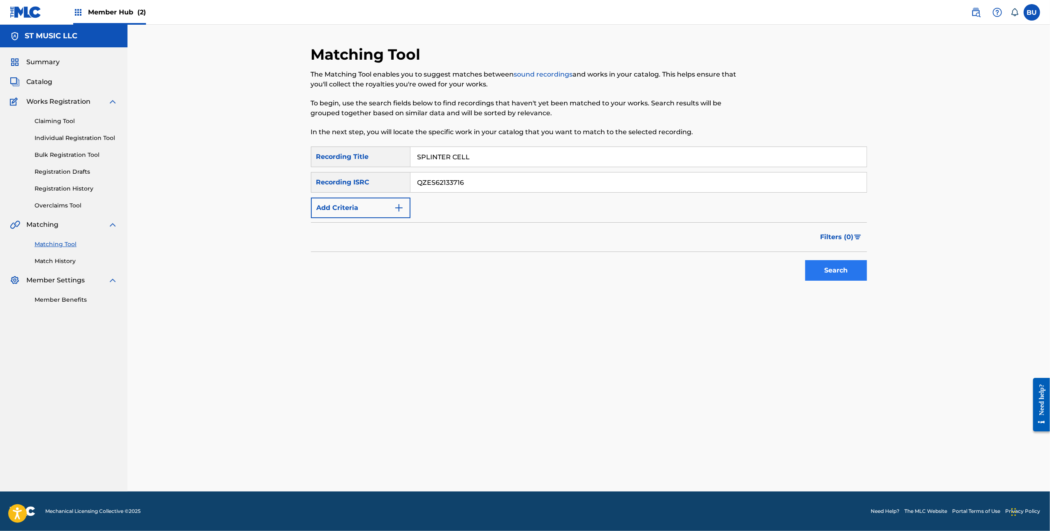
type input "QZES62133716"
click at [863, 275] on button "Search" at bounding box center [836, 270] width 62 height 21
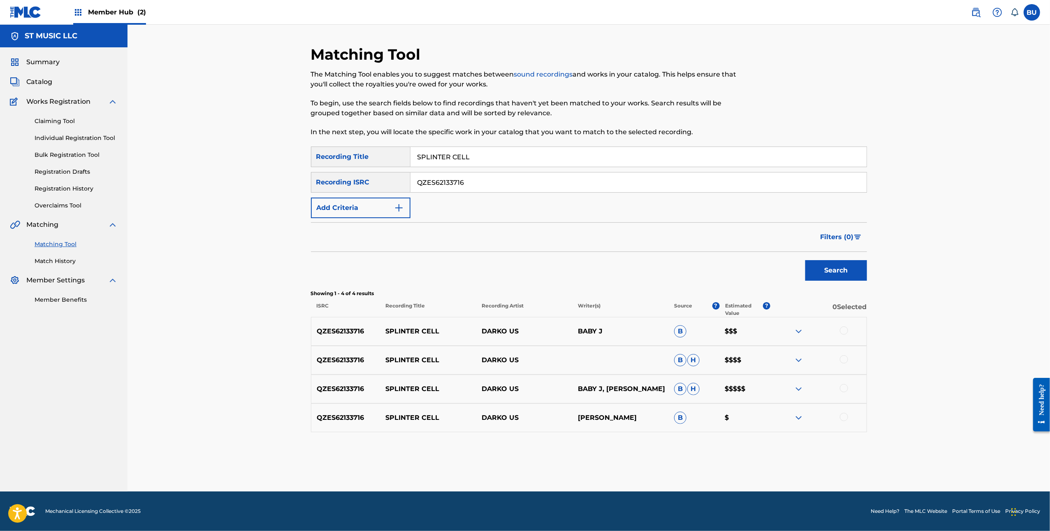
click at [842, 414] on div at bounding box center [844, 417] width 8 height 8
click at [840, 385] on div at bounding box center [844, 388] width 8 height 8
click at [841, 360] on div at bounding box center [844, 359] width 8 height 8
click at [845, 332] on div at bounding box center [844, 330] width 8 height 8
click at [587, 469] on button "Match 4 Groups" at bounding box center [578, 463] width 91 height 21
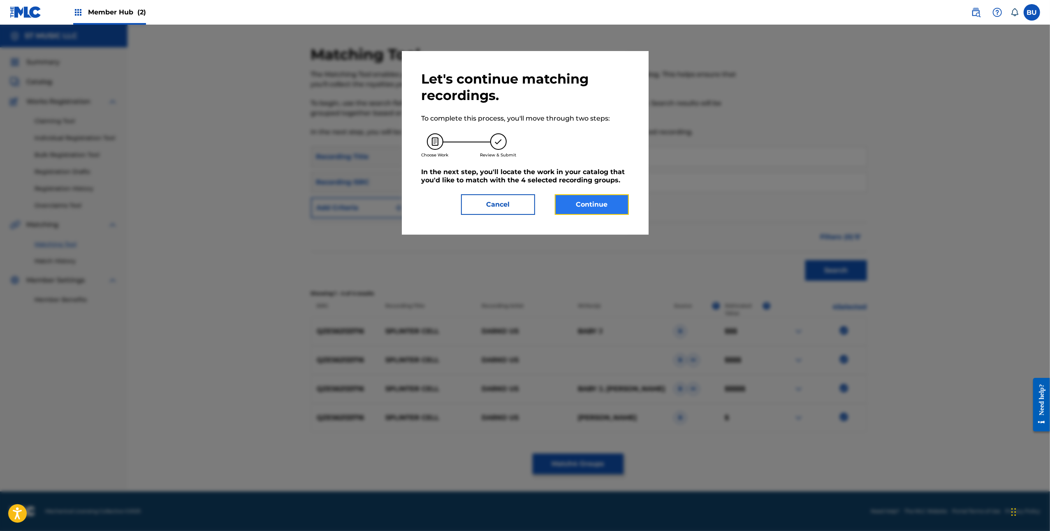
click at [612, 209] on button "Continue" at bounding box center [592, 204] width 74 height 21
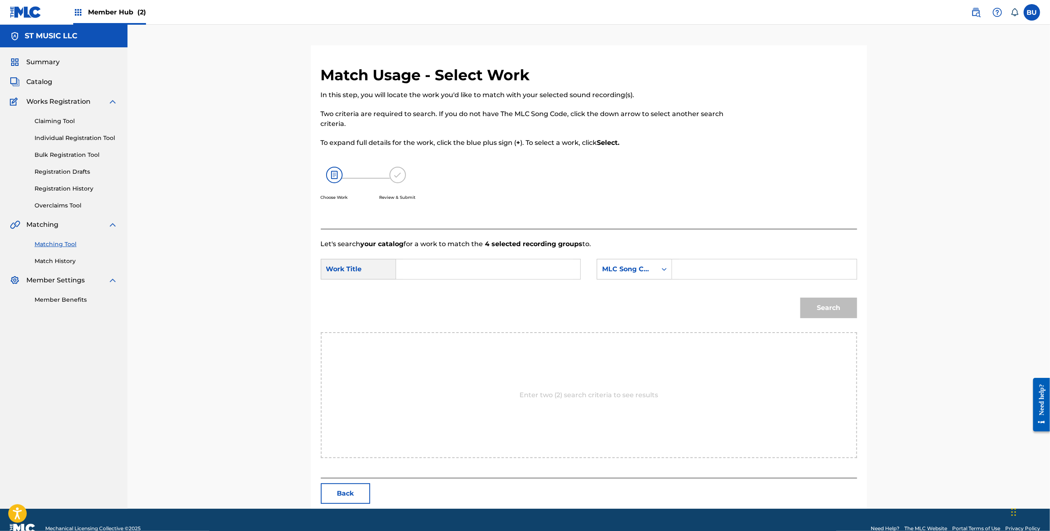
click at [753, 261] on input "Search Form" at bounding box center [764, 269] width 170 height 20
paste input "S659XP"
type input "S659XP"
click at [418, 272] on input "Search Form" at bounding box center [488, 269] width 170 height 20
paste input "SPLINTER CELL"
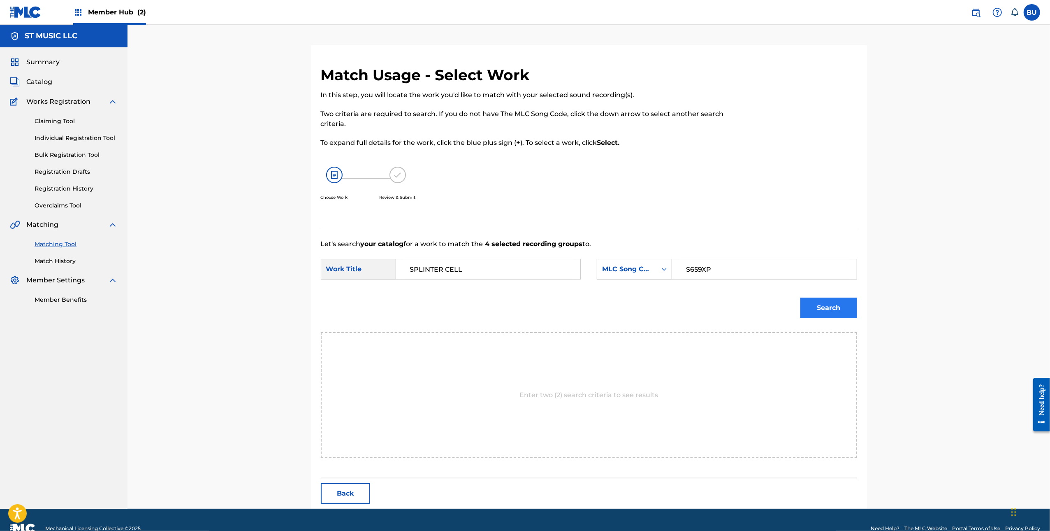
type input "SPLINTER CELL"
click at [825, 300] on button "Search" at bounding box center [829, 307] width 57 height 21
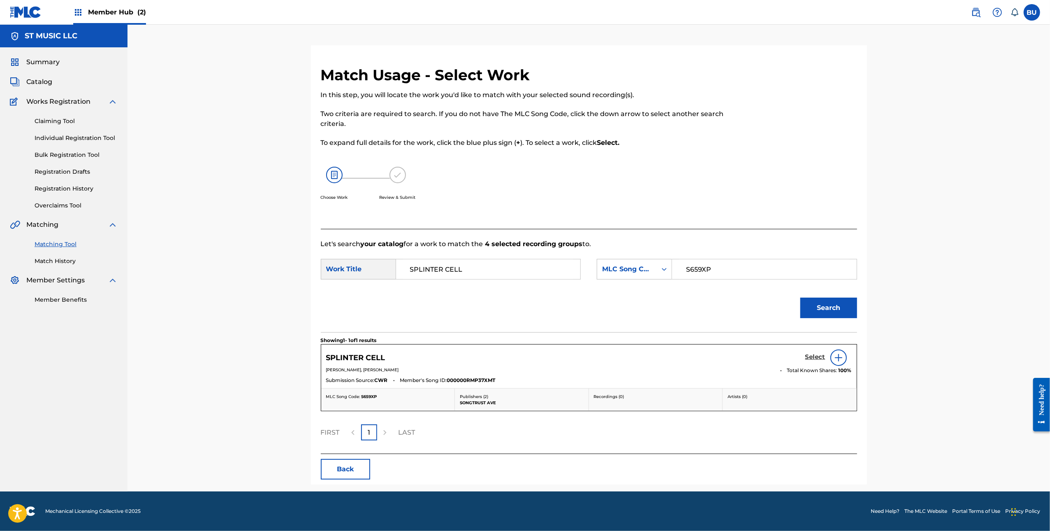
click at [812, 355] on h5 "Select" at bounding box center [815, 357] width 20 height 8
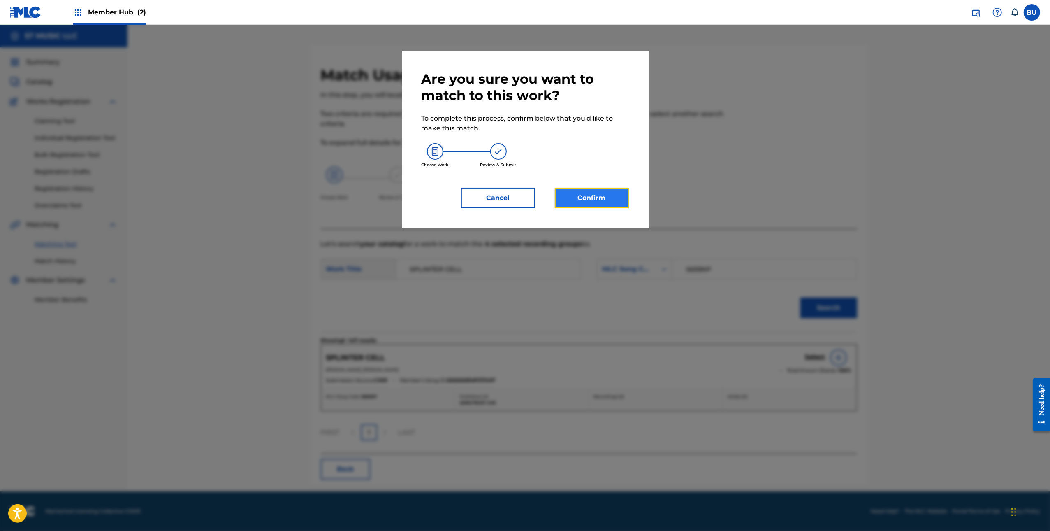
click at [595, 196] on button "Confirm" at bounding box center [592, 198] width 74 height 21
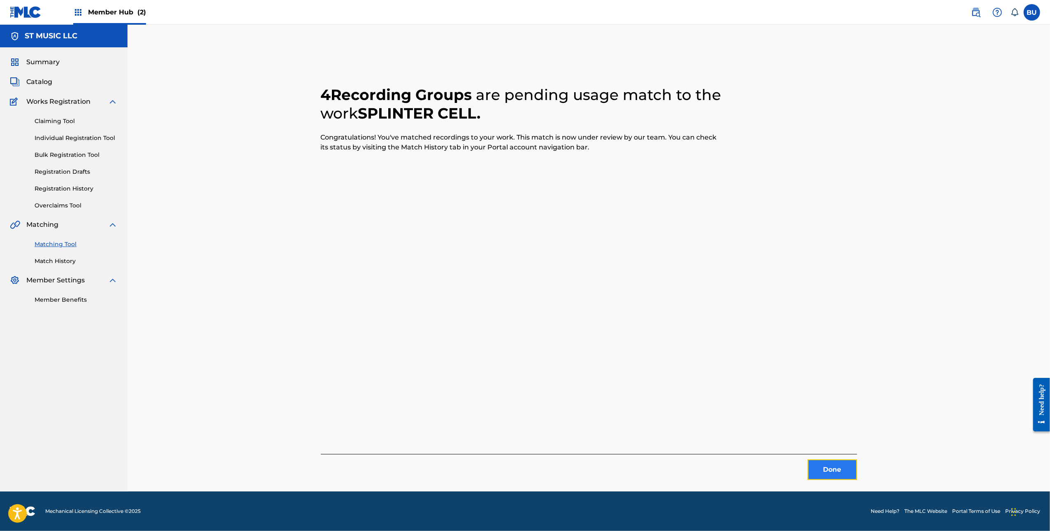
click at [840, 469] on button "Done" at bounding box center [832, 469] width 49 height 21
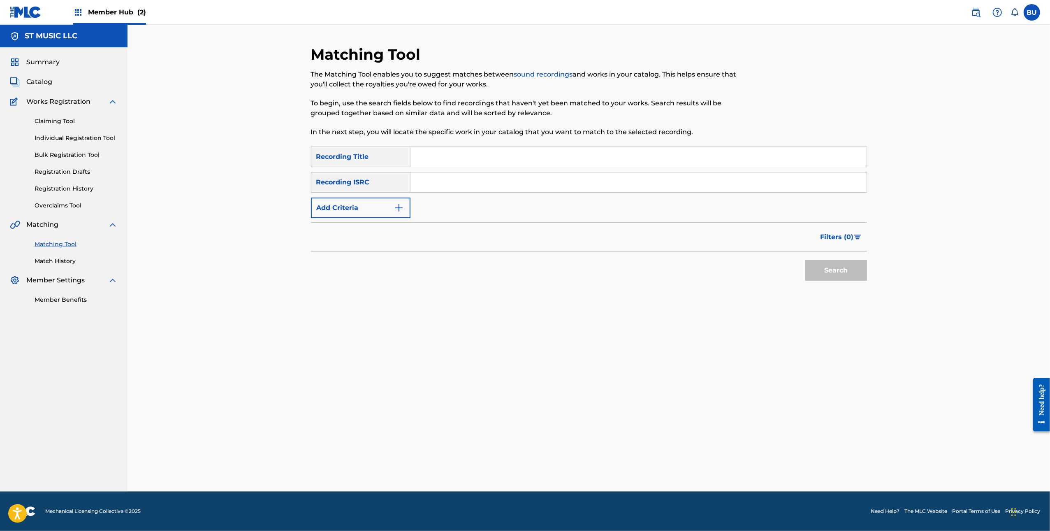
click at [441, 146] on div "Search Form" at bounding box center [639, 156] width 457 height 21
click at [460, 151] on input "Search Form" at bounding box center [639, 157] width 456 height 20
paste input "BUNNY SUIT"
type input "BUNNY SUIT"
click at [586, 186] on input "Search Form" at bounding box center [639, 182] width 456 height 20
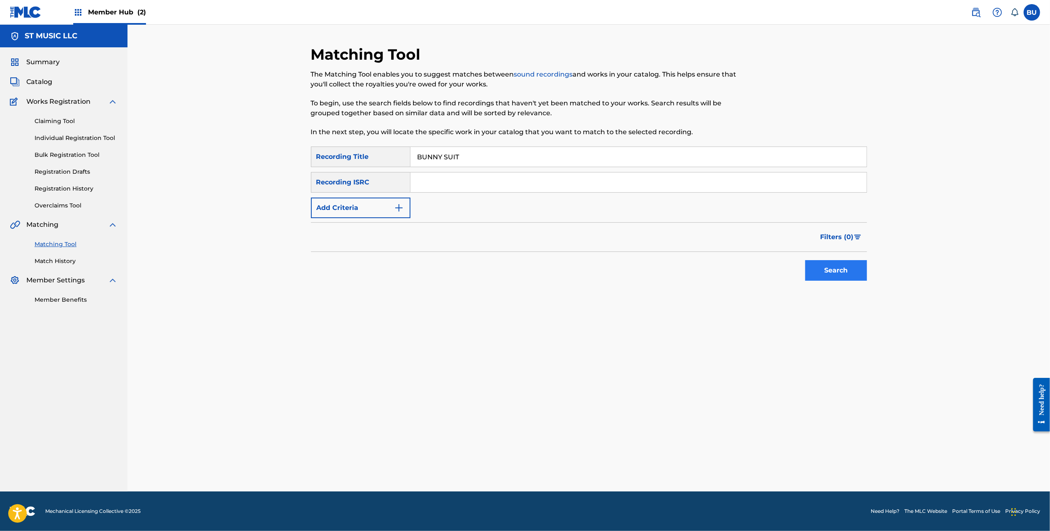
paste input "QZDA42411907"
type input "QZDA42411907"
click at [824, 277] on button "Search" at bounding box center [836, 270] width 62 height 21
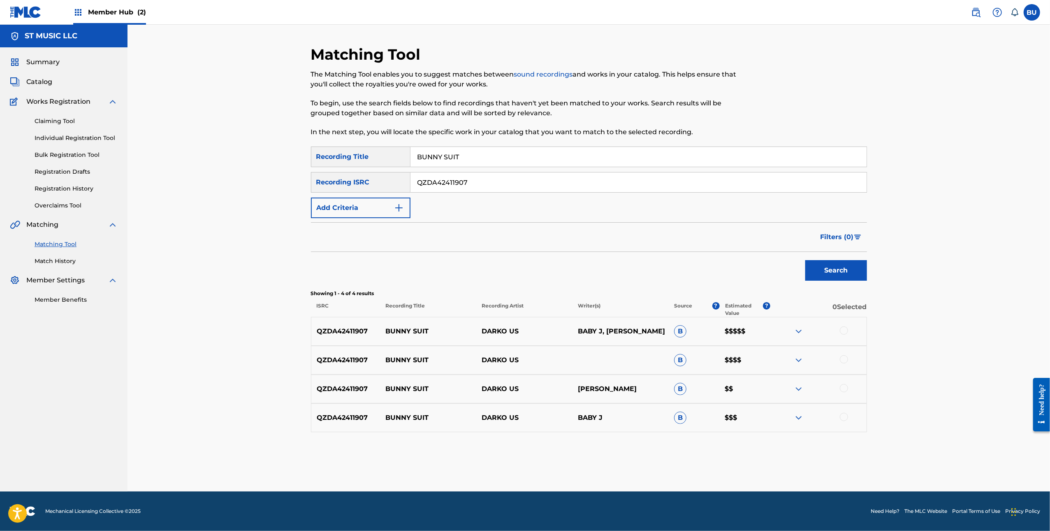
click at [848, 331] on div at bounding box center [844, 330] width 8 height 8
click at [846, 353] on div "QZDA42411907 BUNNY SUIT DARKO US B $$$$" at bounding box center [589, 360] width 556 height 29
click at [845, 356] on div at bounding box center [844, 359] width 8 height 8
click at [768, 306] on span "?" at bounding box center [766, 305] width 7 height 7
click at [845, 385] on div at bounding box center [844, 388] width 8 height 8
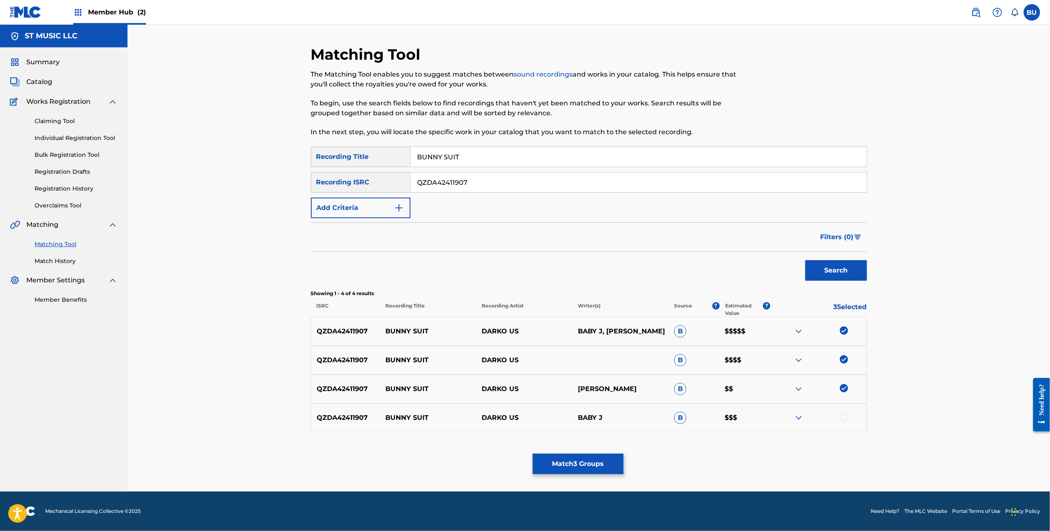
click at [845, 415] on div at bounding box center [844, 417] width 8 height 8
click at [596, 460] on button "Match 4 Groups" at bounding box center [578, 463] width 91 height 21
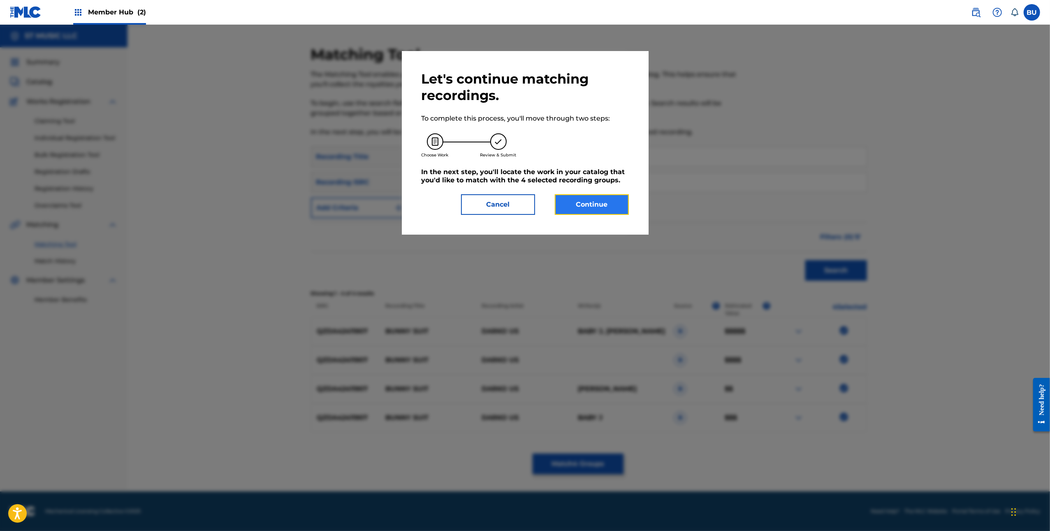
click at [605, 196] on button "Continue" at bounding box center [592, 204] width 74 height 21
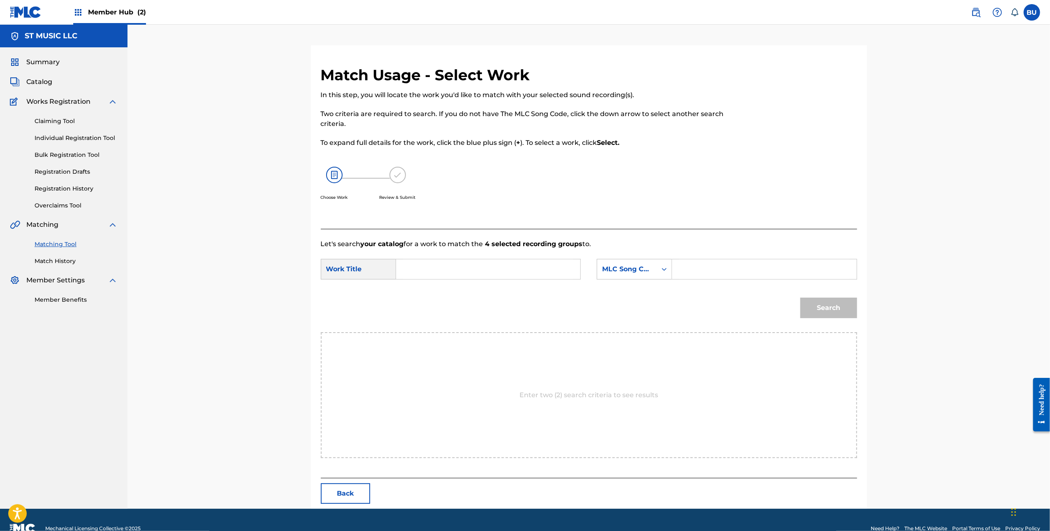
click at [716, 265] on input "Search Form" at bounding box center [764, 269] width 170 height 20
paste input "BD955V"
type input "BD955V"
drag, startPoint x: 473, startPoint y: 265, endPoint x: 498, endPoint y: 269, distance: 24.9
click at [473, 265] on input "Search Form" at bounding box center [488, 269] width 170 height 20
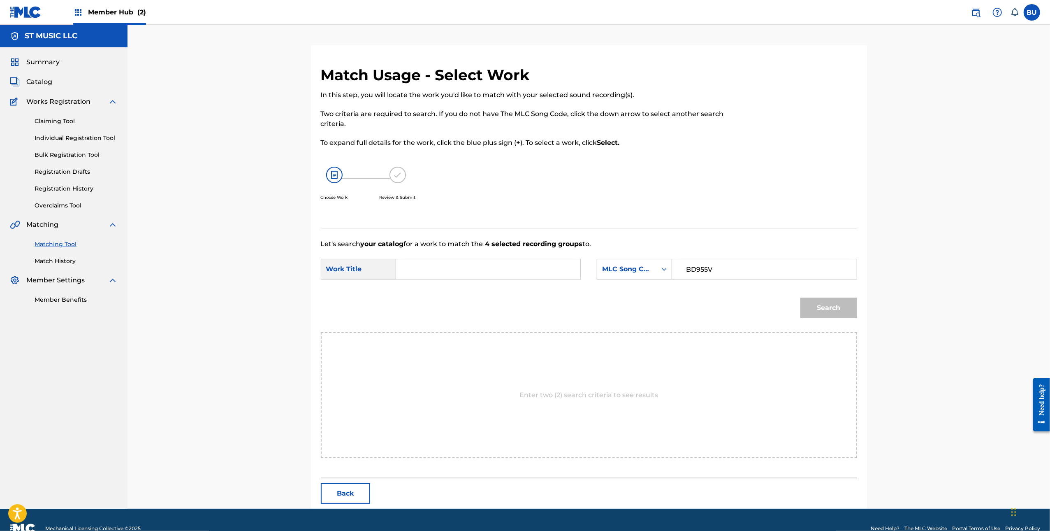
paste input "BUNNY SUIT"
type input "BUNNY SUIT"
click at [835, 311] on button "Search" at bounding box center [829, 307] width 57 height 21
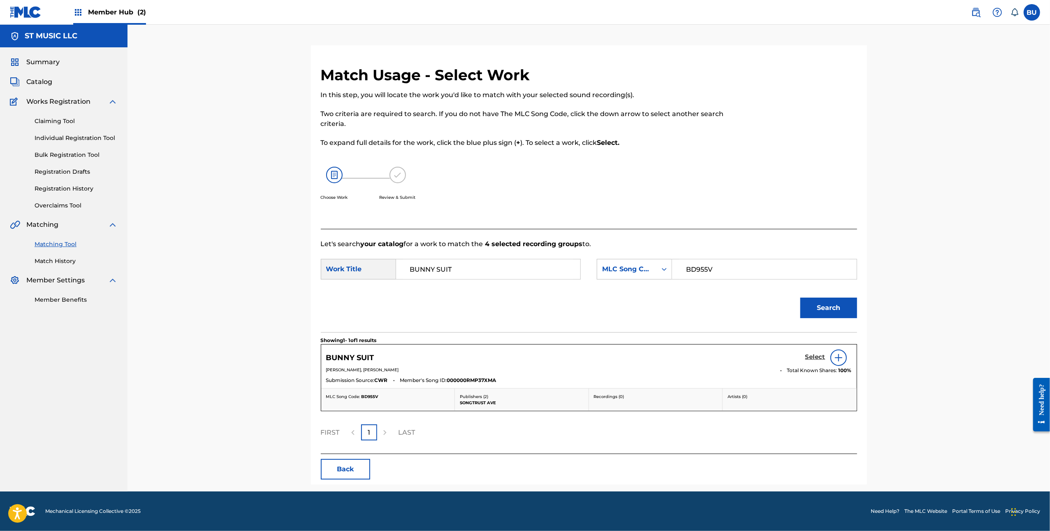
click at [810, 356] on h5 "Select" at bounding box center [815, 357] width 20 height 8
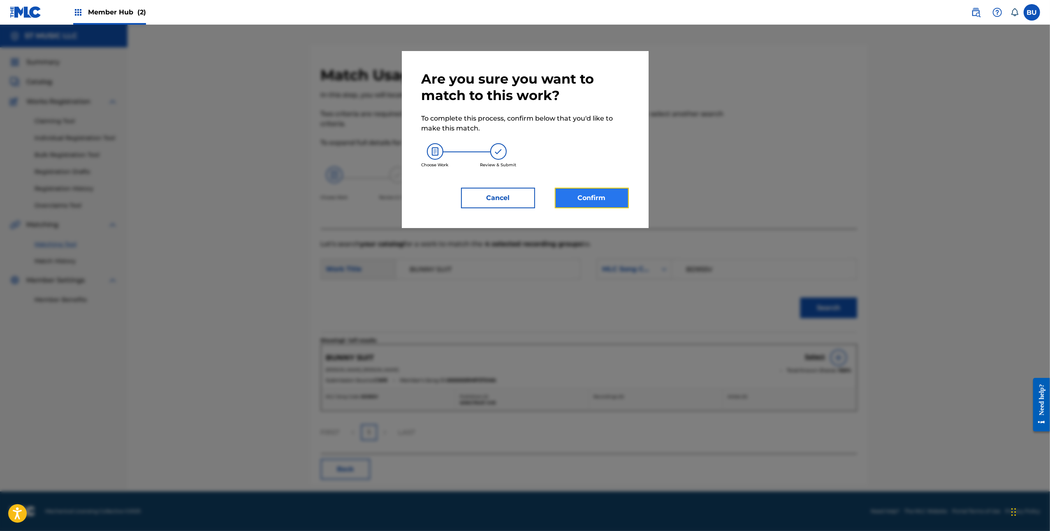
click at [577, 189] on button "Confirm" at bounding box center [592, 198] width 74 height 21
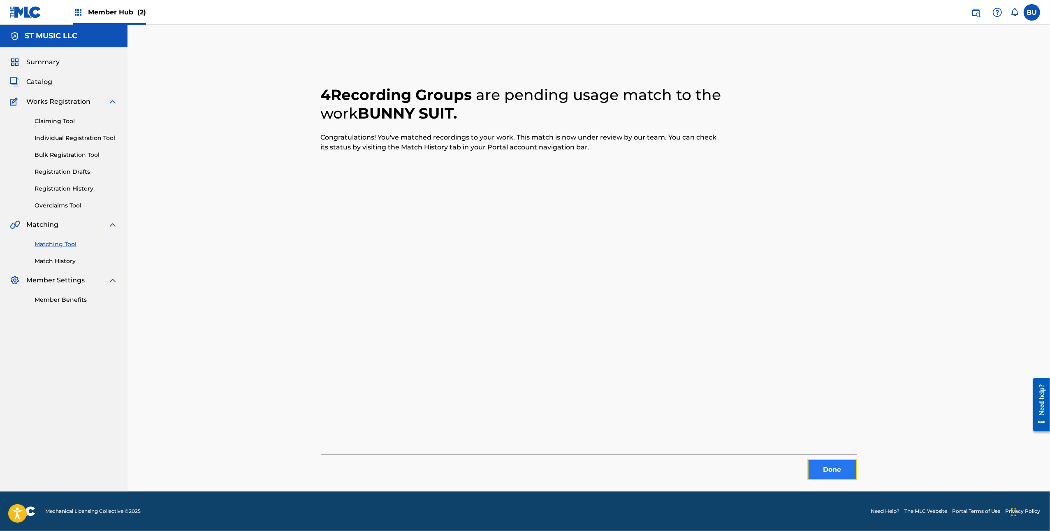
click at [848, 468] on button "Done" at bounding box center [832, 469] width 49 height 21
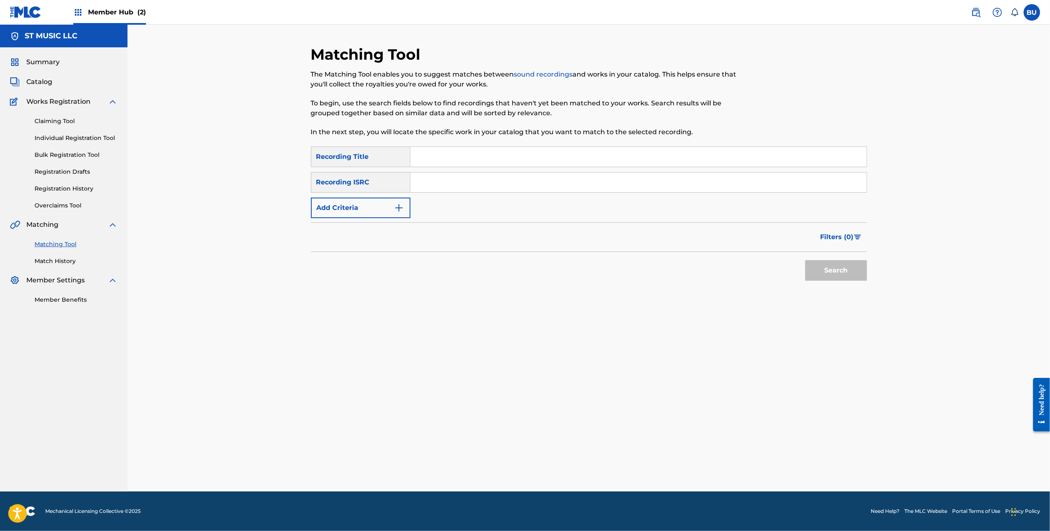
click at [487, 158] on input "Search Form" at bounding box center [639, 157] width 456 height 20
paste input "COME HOME"
type input "COME HOME"
click at [469, 160] on input "COME HOME" at bounding box center [639, 157] width 456 height 20
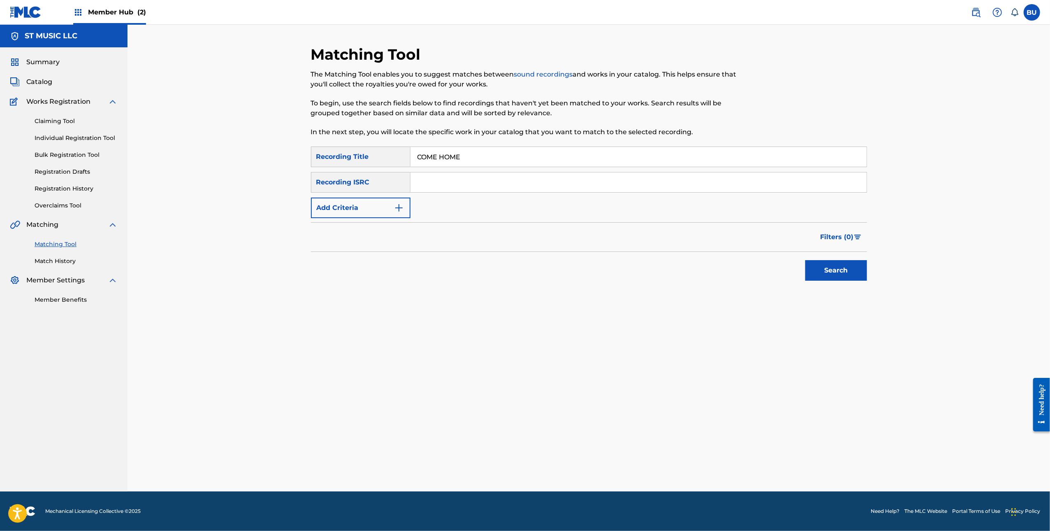
click at [469, 160] on input "COME HOME" at bounding box center [639, 157] width 456 height 20
click at [687, 177] on input "Search Form" at bounding box center [639, 182] width 456 height 20
paste input "QZDA72218463"
type input "QZDA72218463"
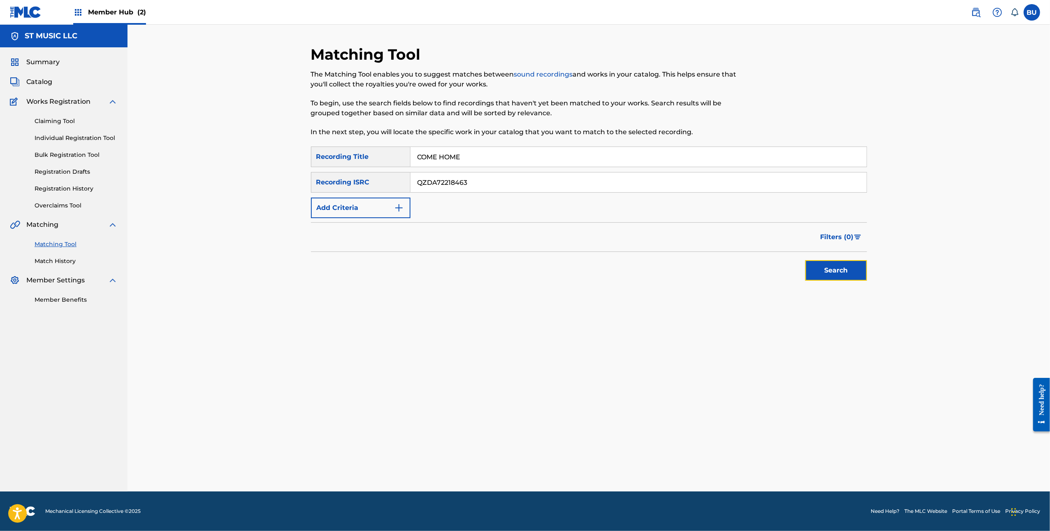
click at [822, 275] on button "Search" at bounding box center [836, 270] width 62 height 21
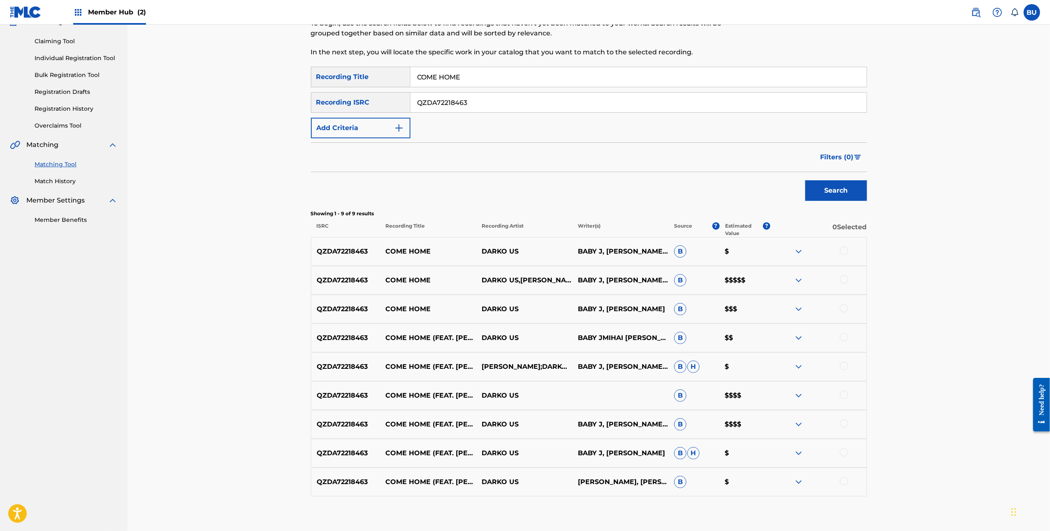
scroll to position [81, 0]
drag, startPoint x: 845, startPoint y: 253, endPoint x: 847, endPoint y: 259, distance: 6.5
click at [845, 252] on div at bounding box center [844, 250] width 8 height 8
click at [844, 277] on div at bounding box center [844, 278] width 8 height 8
click at [843, 303] on div at bounding box center [844, 307] width 8 height 8
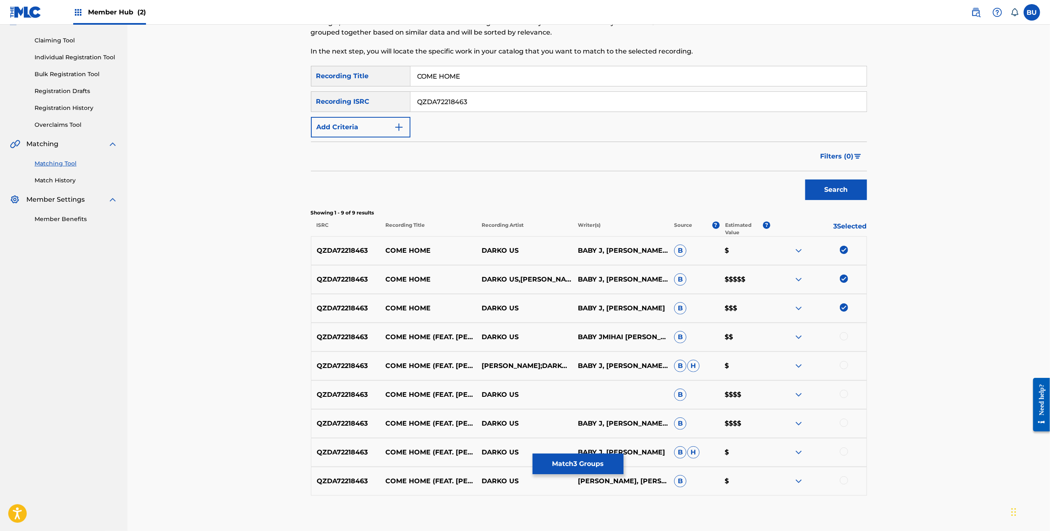
click at [845, 334] on div at bounding box center [844, 336] width 8 height 8
click at [847, 366] on div at bounding box center [844, 365] width 8 height 8
click at [844, 389] on div "QZDA72218463 COME HOME (FEAT. RORY RODRIGUEZ) DARKO US B $$$$" at bounding box center [589, 394] width 556 height 29
click at [844, 390] on div at bounding box center [844, 394] width 8 height 8
click at [844, 421] on div at bounding box center [844, 422] width 8 height 8
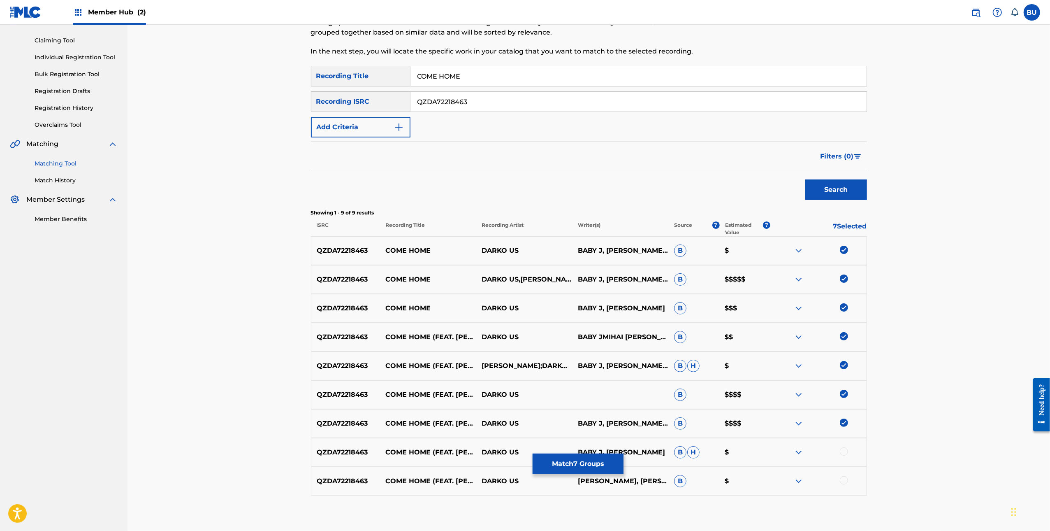
click at [847, 454] on div at bounding box center [844, 451] width 8 height 8
click at [846, 483] on div at bounding box center [844, 480] width 8 height 8
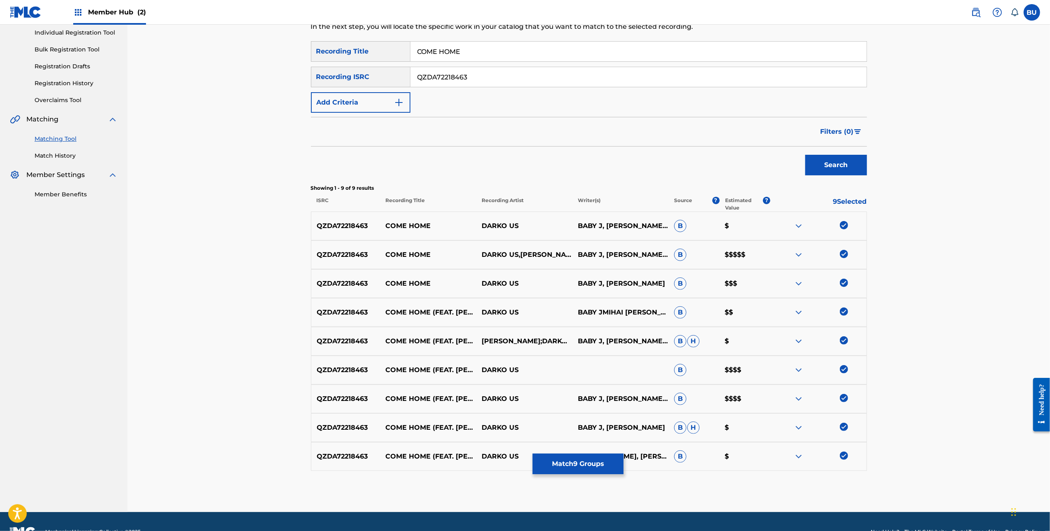
scroll to position [126, 0]
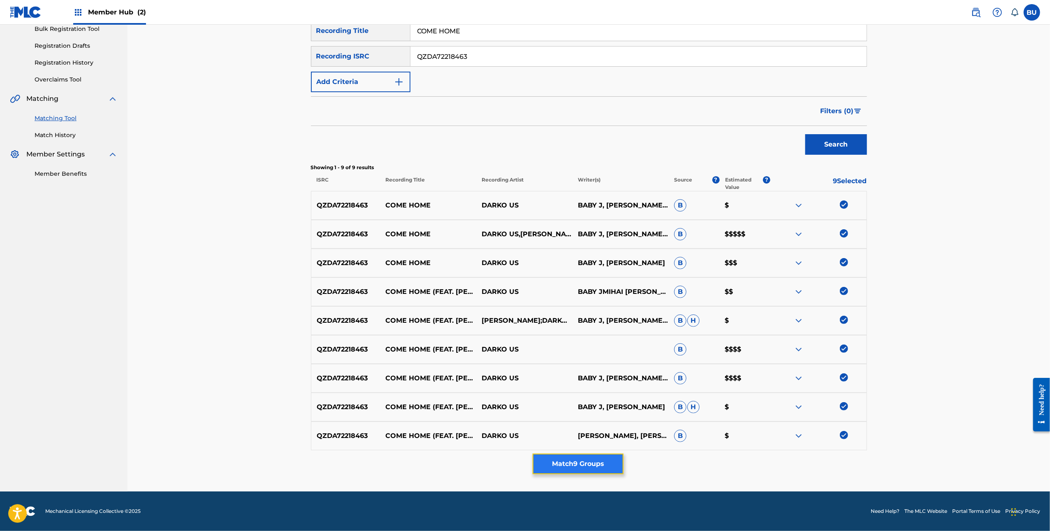
click at [603, 465] on button "Match 9 Groups" at bounding box center [578, 463] width 91 height 21
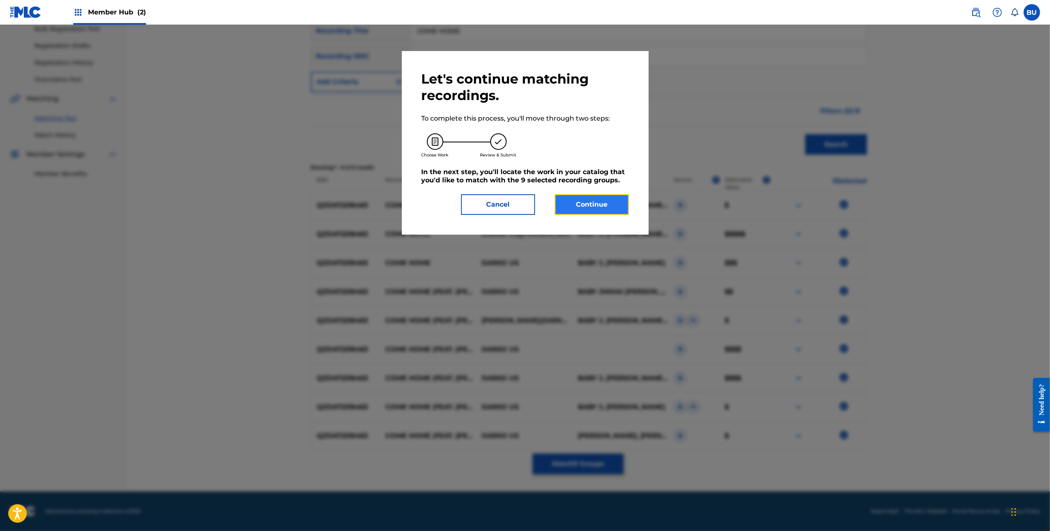
click at [608, 198] on button "Continue" at bounding box center [592, 204] width 74 height 21
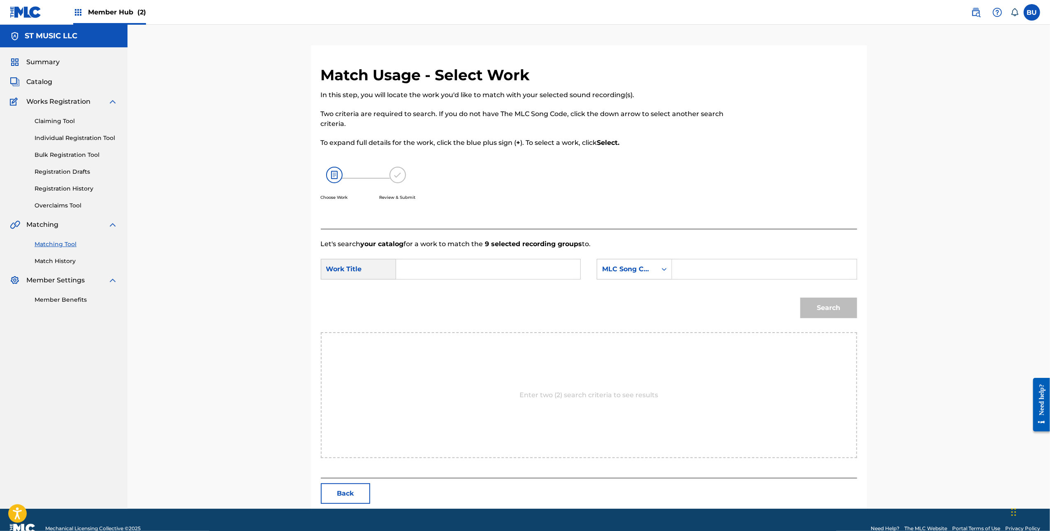
click at [545, 269] on input "Search Form" at bounding box center [488, 269] width 170 height 20
click at [499, 263] on input "Search Form" at bounding box center [488, 269] width 170 height 20
paste input "COME HOME"
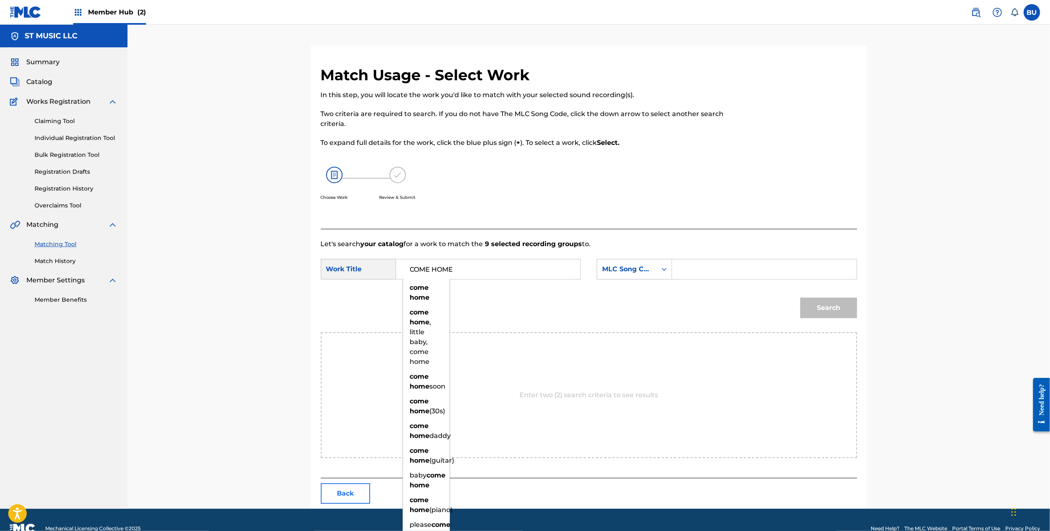
type input "COME HOME"
click at [353, 494] on button "Back" at bounding box center [345, 493] width 49 height 21
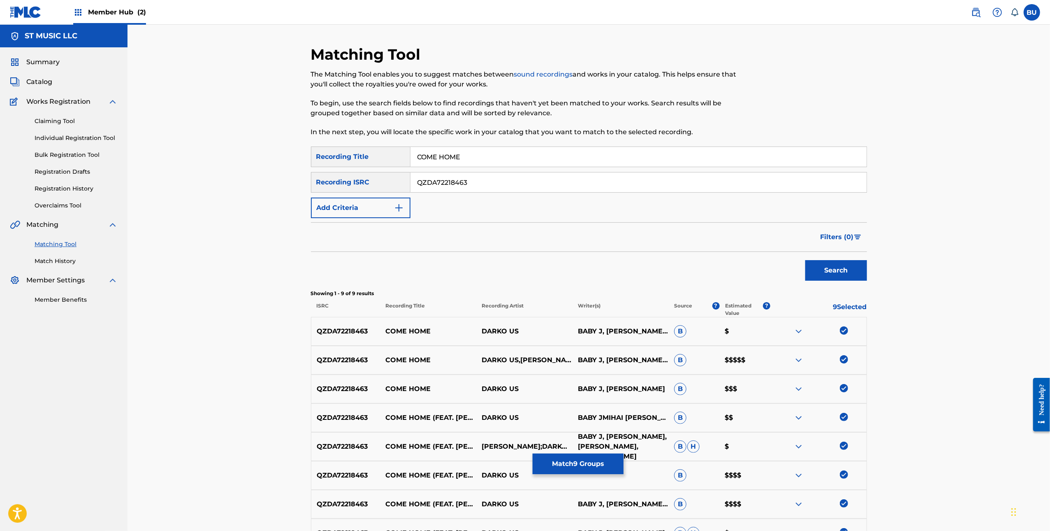
scroll to position [126, 0]
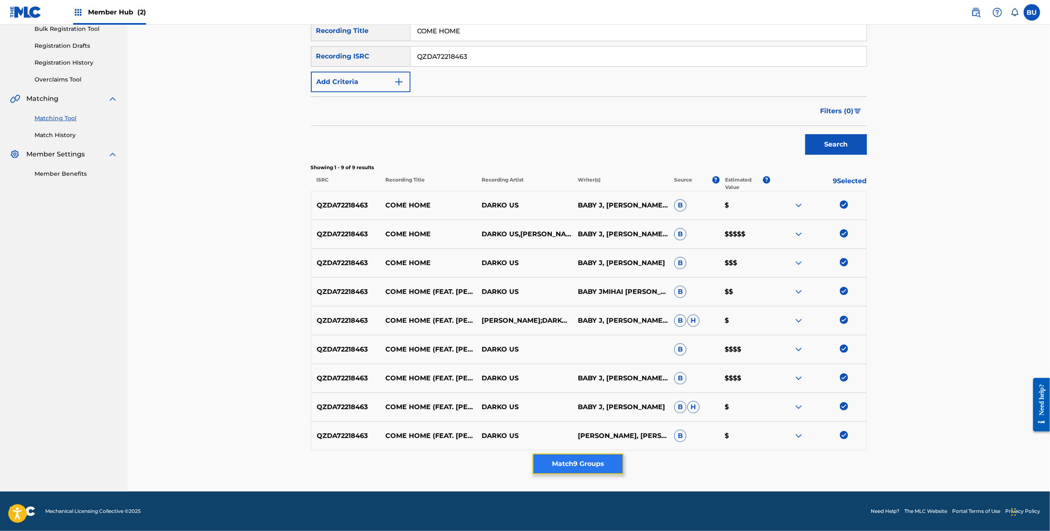
click at [608, 462] on button "Match 9 Groups" at bounding box center [578, 463] width 91 height 21
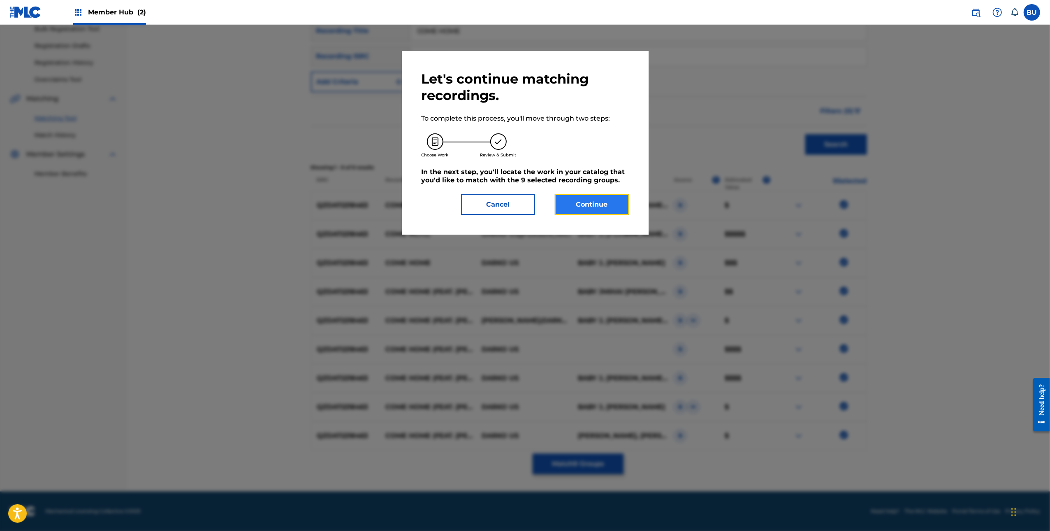
click at [602, 197] on button "Continue" at bounding box center [592, 204] width 74 height 21
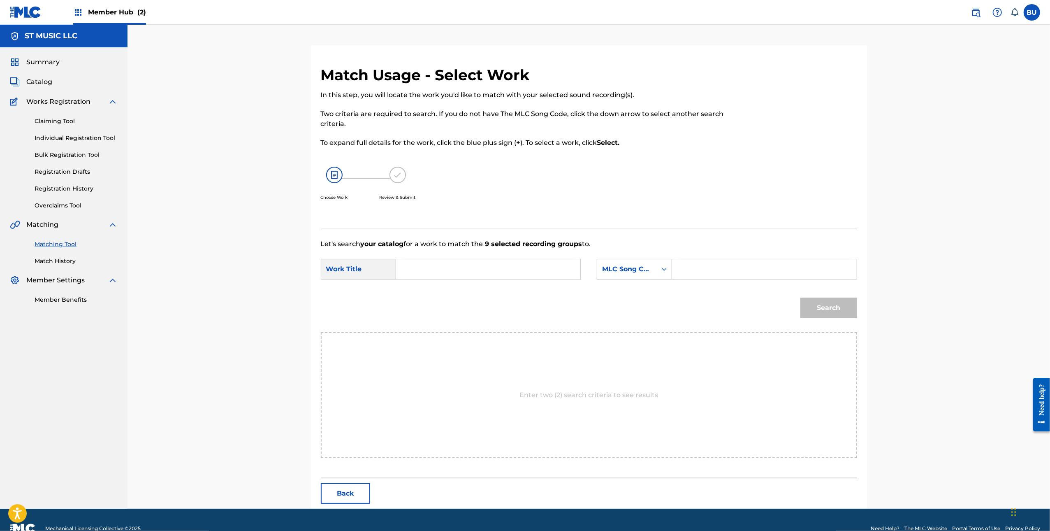
click at [510, 268] on input "Search Form" at bounding box center [488, 269] width 170 height 20
paste input "COME HOME"
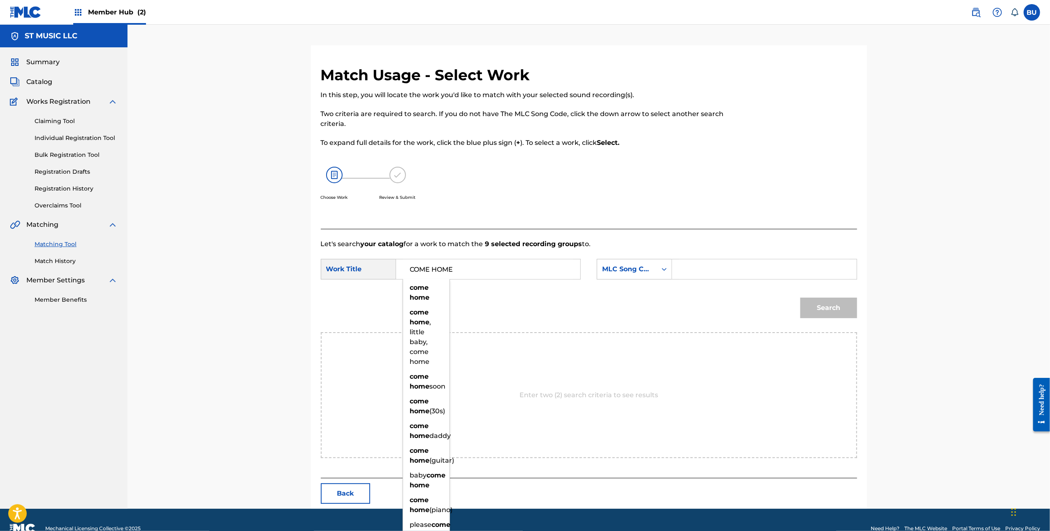
type input "COME HOME"
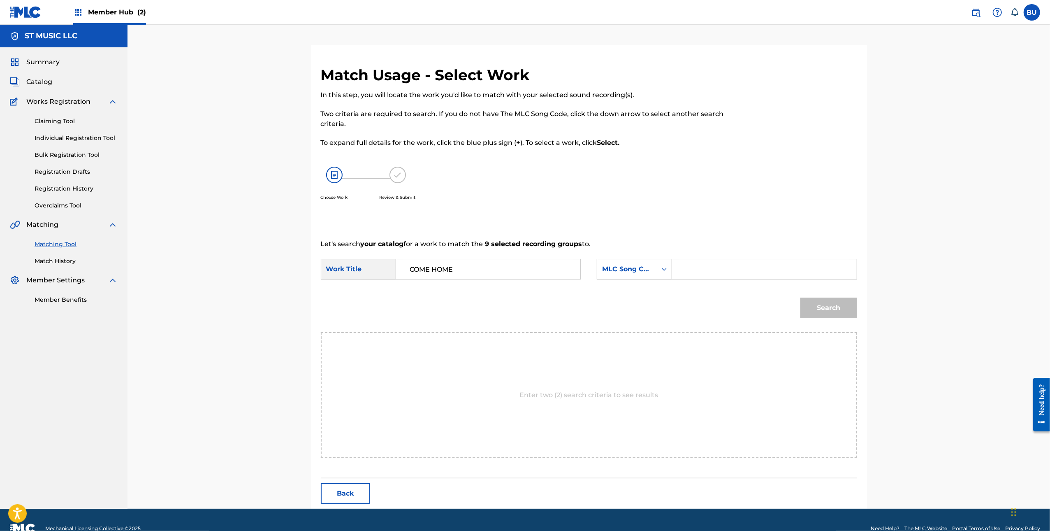
drag, startPoint x: 706, startPoint y: 271, endPoint x: 729, endPoint y: 280, distance: 25.1
click at [706, 271] on input "Search Form" at bounding box center [764, 269] width 170 height 20
paste input "CL1HY2"
type input "CL1HY2"
click at [821, 306] on button "Search" at bounding box center [829, 307] width 57 height 21
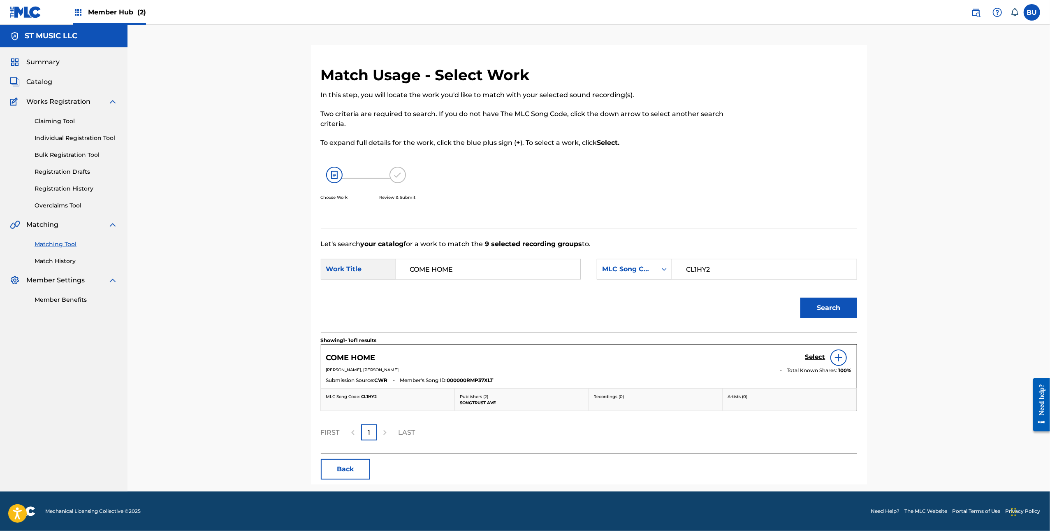
click at [797, 350] on div "COME HOME Select" at bounding box center [589, 357] width 526 height 16
click at [803, 356] on div "COME HOME Select" at bounding box center [589, 357] width 526 height 16
click at [811, 355] on h5 "Select" at bounding box center [815, 357] width 20 height 8
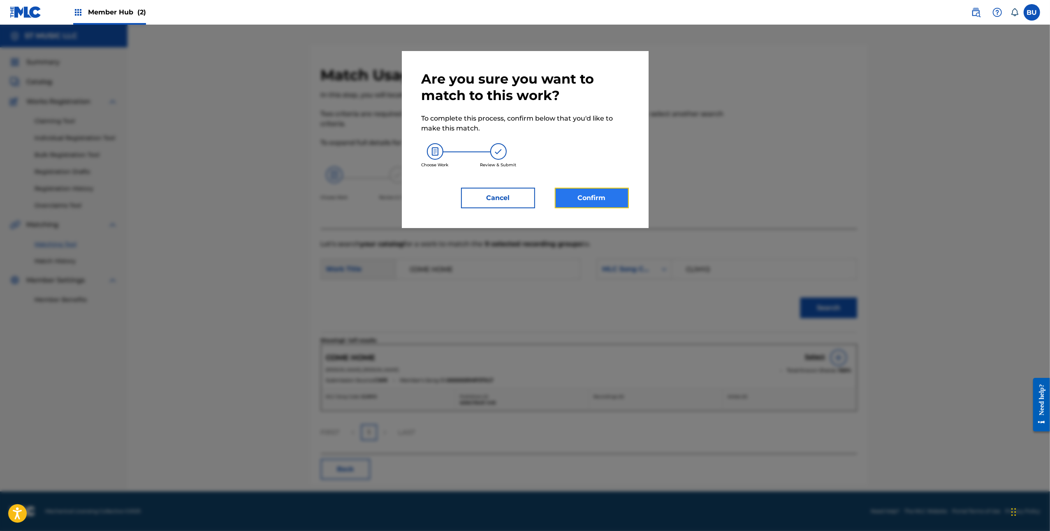
click at [587, 197] on button "Confirm" at bounding box center [592, 198] width 74 height 21
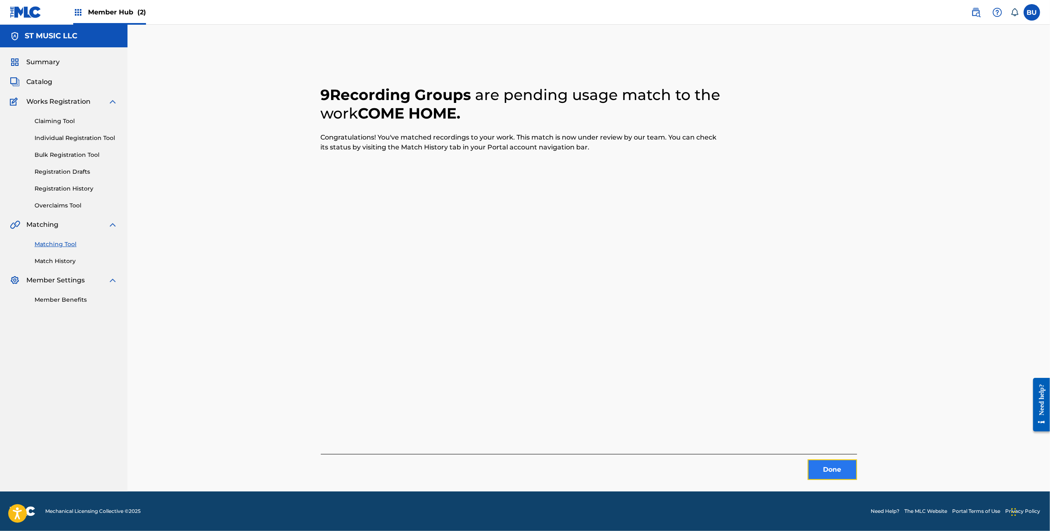
click at [818, 464] on button "Done" at bounding box center [832, 469] width 49 height 21
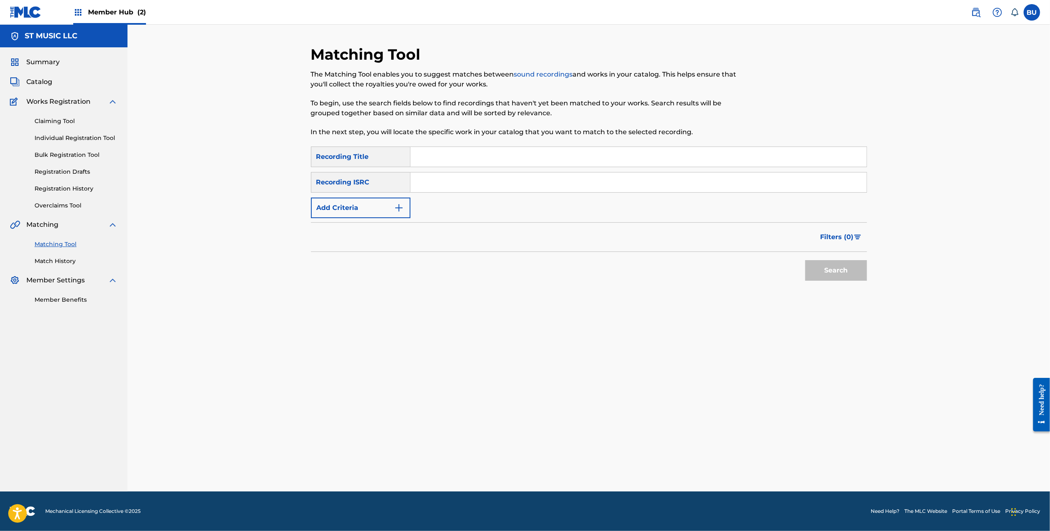
click at [460, 154] on input "Search Form" at bounding box center [639, 157] width 456 height 20
paste input "ANA"
type input "ANA"
click at [769, 189] on input "Search Form" at bounding box center [639, 182] width 456 height 20
paste input "QZHNB2246512"
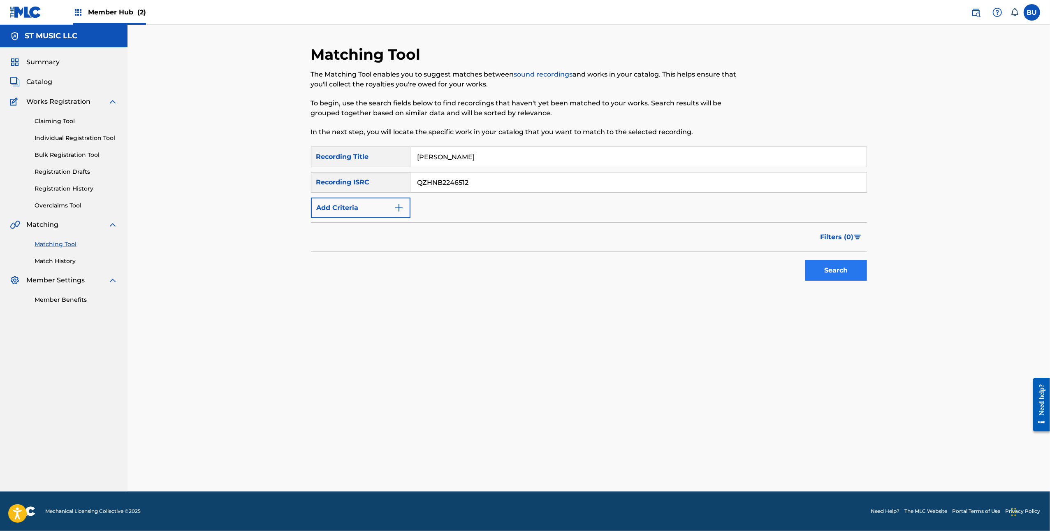
type input "QZHNB2246512"
click at [826, 265] on button "Search" at bounding box center [836, 270] width 62 height 21
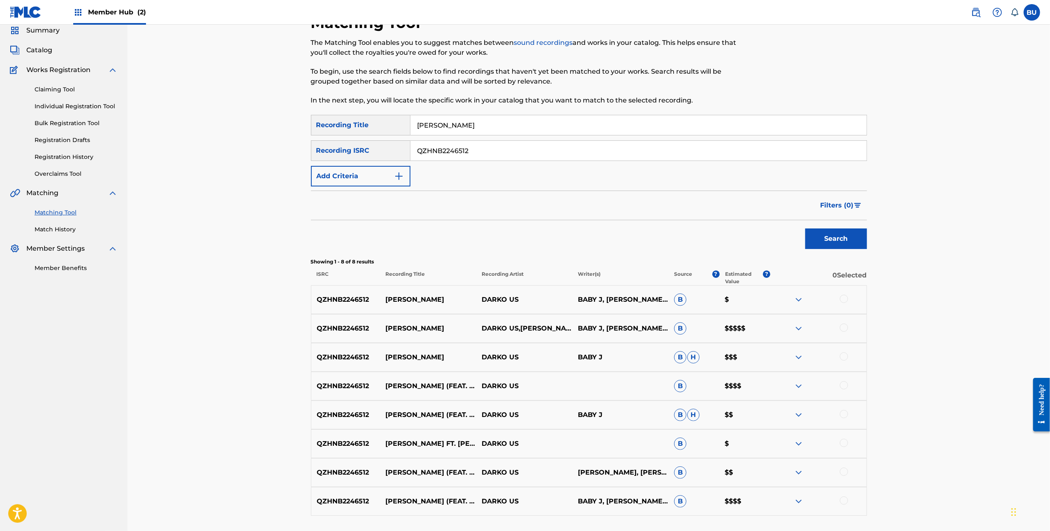
scroll to position [97, 0]
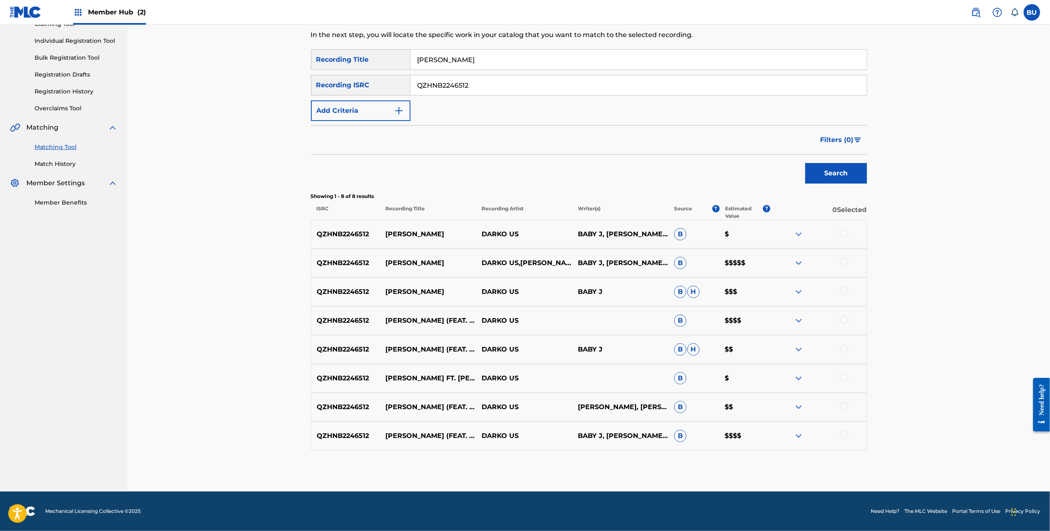
click at [844, 232] on div at bounding box center [844, 233] width 8 height 8
click at [847, 263] on div at bounding box center [844, 262] width 8 height 8
click at [842, 290] on div at bounding box center [844, 291] width 8 height 8
click at [843, 324] on div at bounding box center [819, 321] width 96 height 10
click at [844, 320] on div at bounding box center [844, 320] width 8 height 8
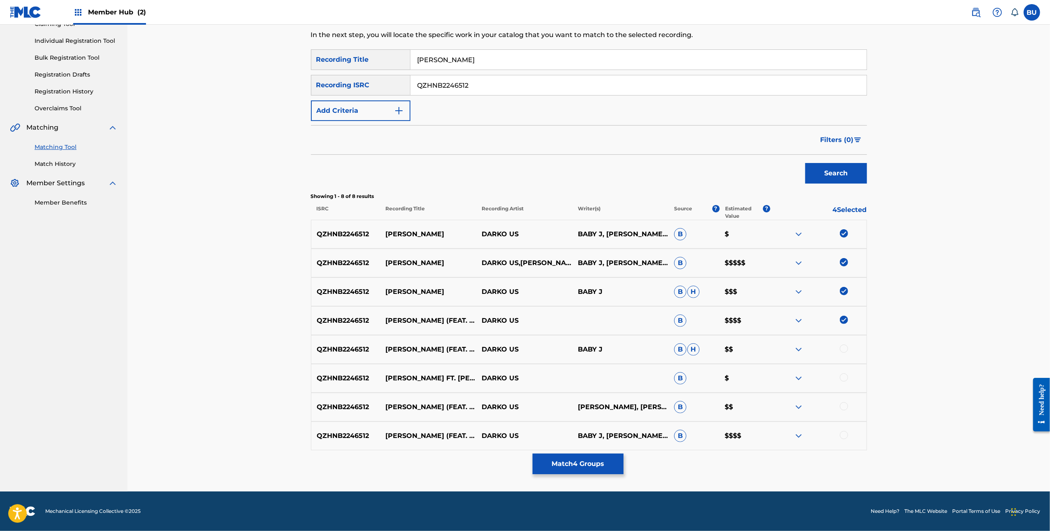
click at [842, 350] on div at bounding box center [844, 348] width 8 height 8
click at [846, 374] on div at bounding box center [844, 377] width 8 height 8
click at [843, 404] on div at bounding box center [844, 406] width 8 height 8
click at [846, 434] on div at bounding box center [844, 435] width 8 height 8
click at [601, 458] on button "Match 8 Groups" at bounding box center [578, 463] width 91 height 21
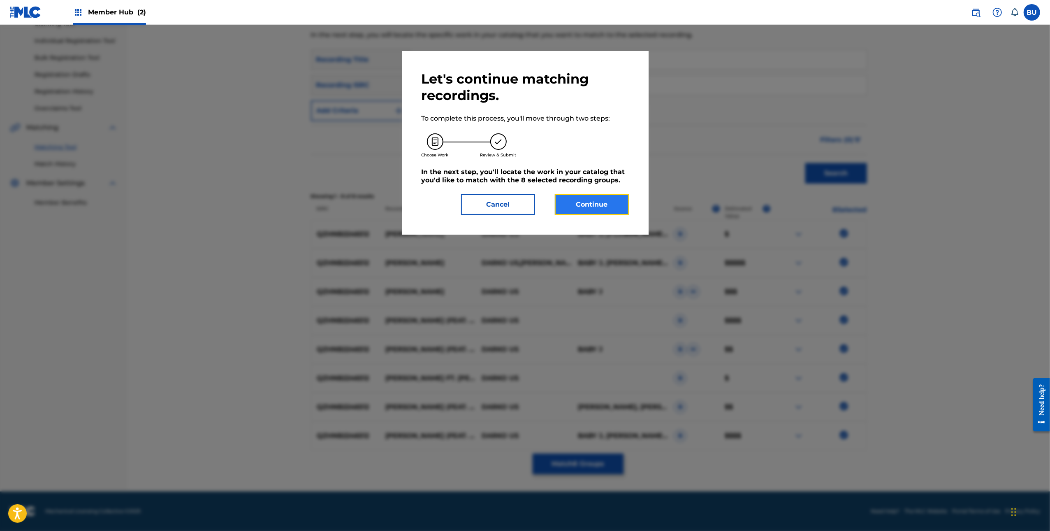
click at [595, 204] on button "Continue" at bounding box center [592, 204] width 74 height 21
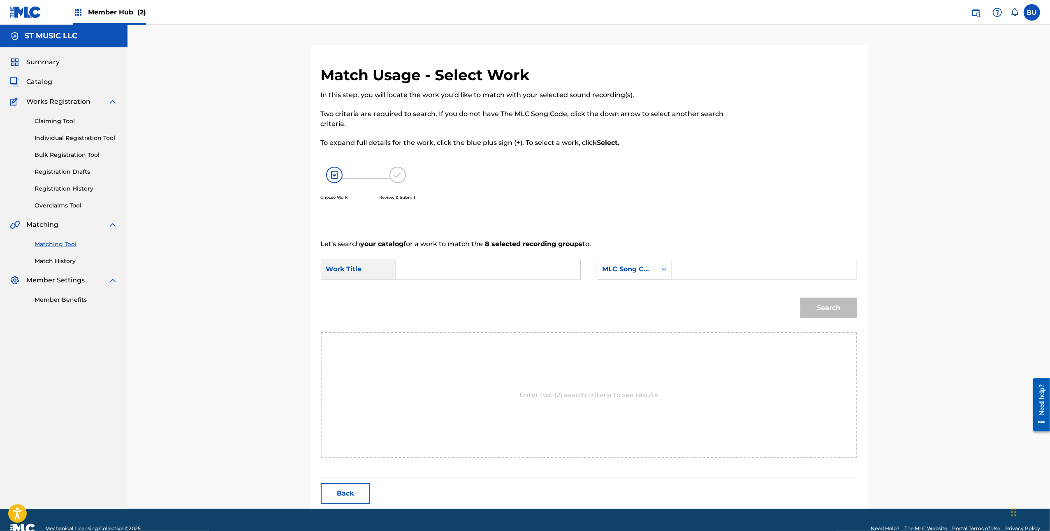
click at [505, 270] on input "Search Form" at bounding box center [488, 269] width 170 height 20
paste input "ANA"
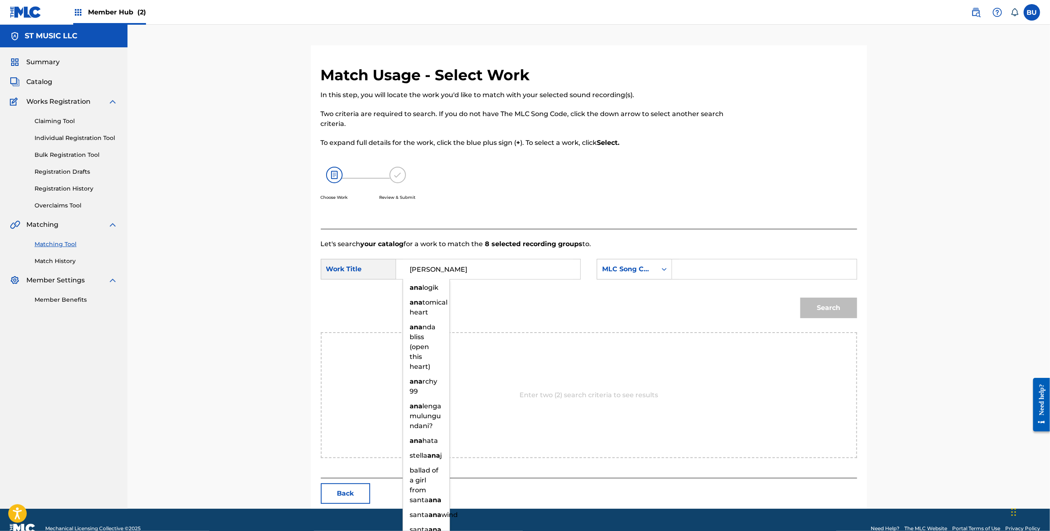
type input "ANA"
click at [756, 270] on input "Search Form" at bounding box center [764, 269] width 170 height 20
paste input "AY9A3Q"
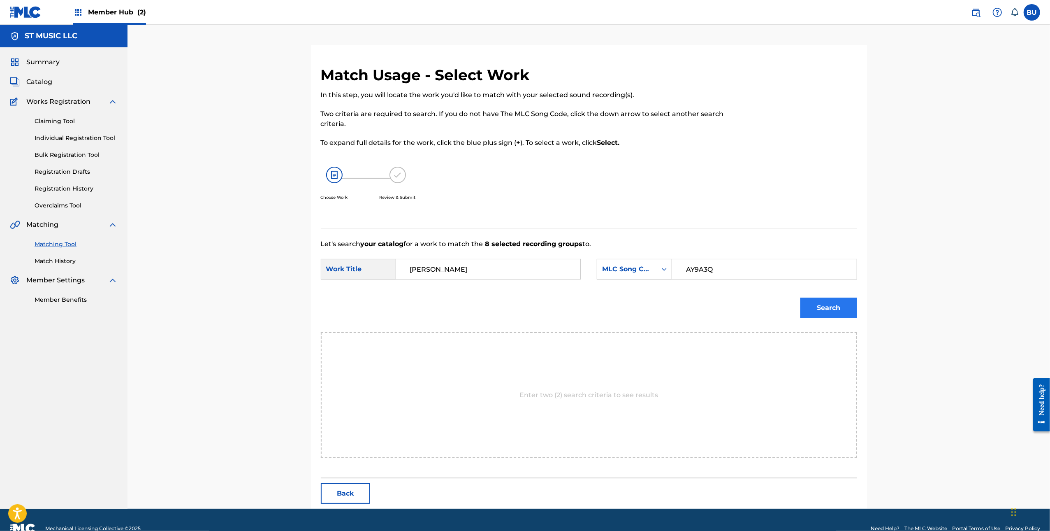
type input "AY9A3Q"
click at [833, 311] on button "Search" at bounding box center [829, 307] width 57 height 21
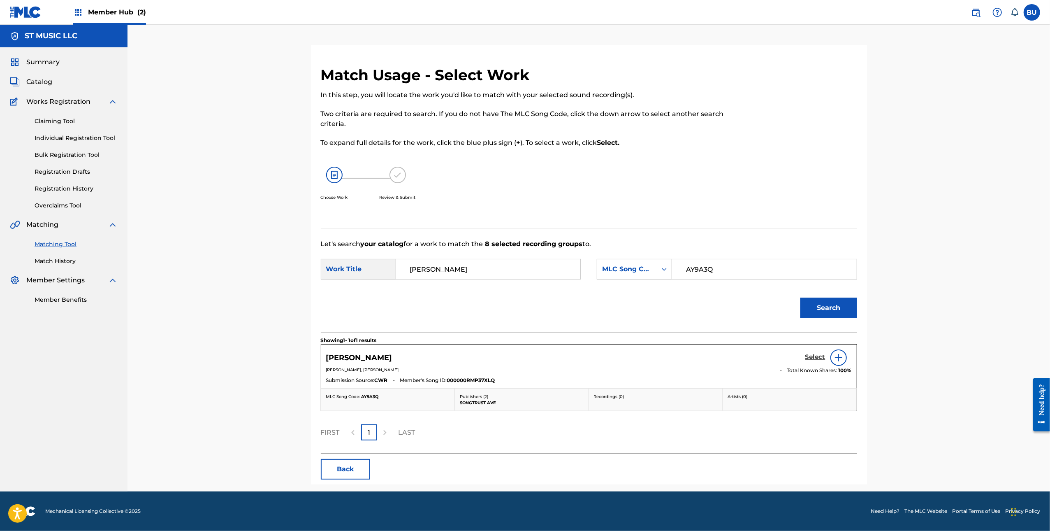
click at [812, 359] on h5 "Select" at bounding box center [815, 357] width 20 height 8
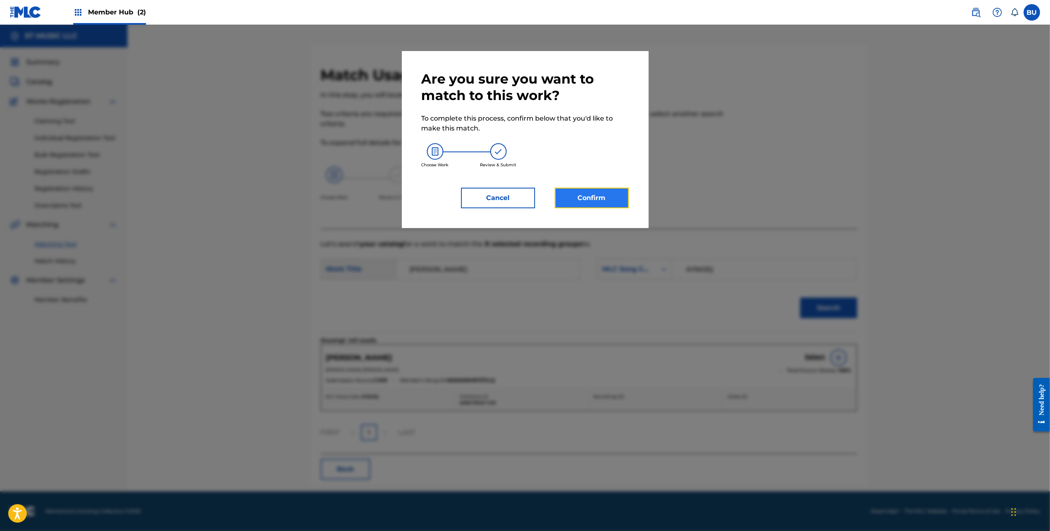
click at [613, 197] on button "Confirm" at bounding box center [592, 198] width 74 height 21
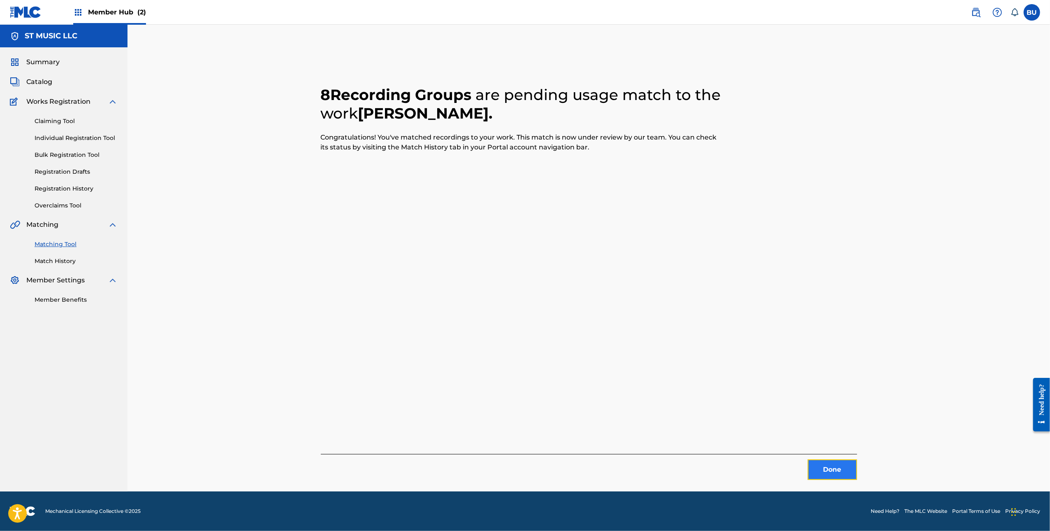
click at [836, 469] on button "Done" at bounding box center [832, 469] width 49 height 21
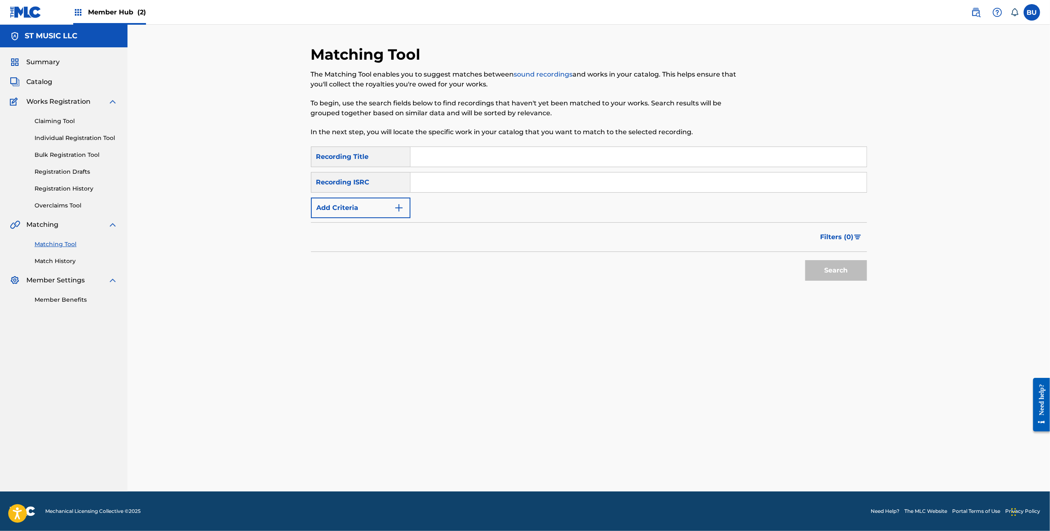
click at [490, 161] on input "Search Form" at bounding box center [639, 157] width 456 height 20
paste input "EVOLVING"
type input "EVOLVING"
click at [589, 185] on input "Search Form" at bounding box center [639, 182] width 456 height 20
paste input "QZNWW2221211"
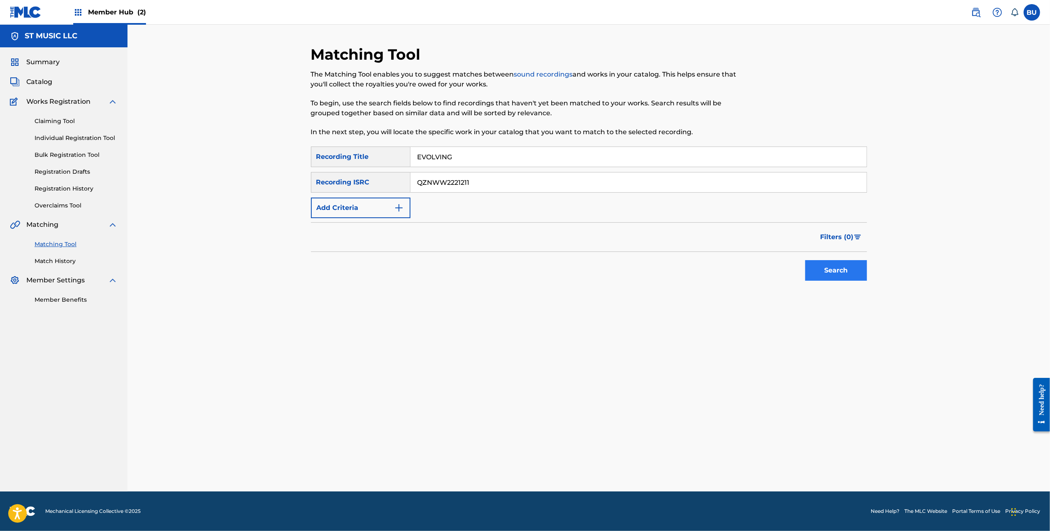
type input "QZNWW2221211"
click at [840, 268] on button "Search" at bounding box center [836, 270] width 62 height 21
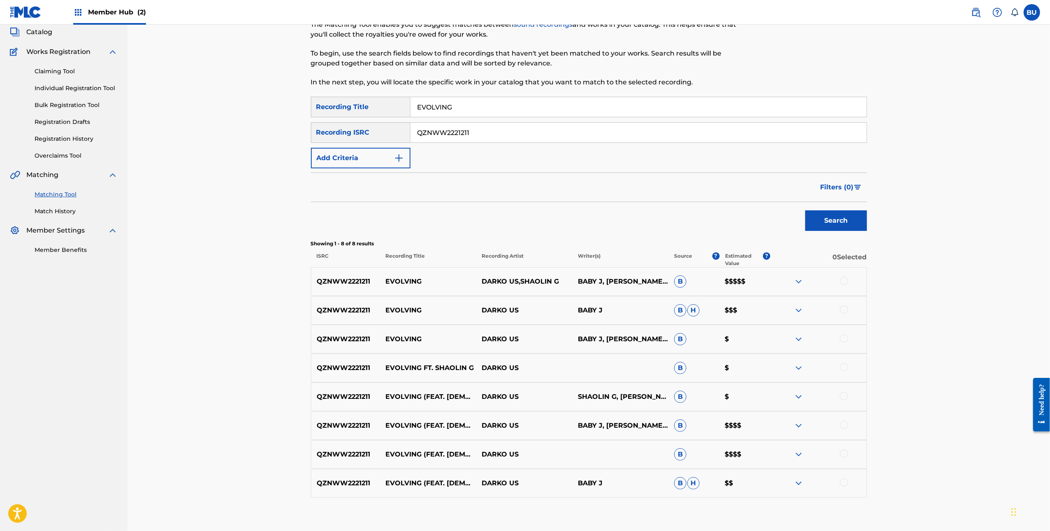
scroll to position [97, 0]
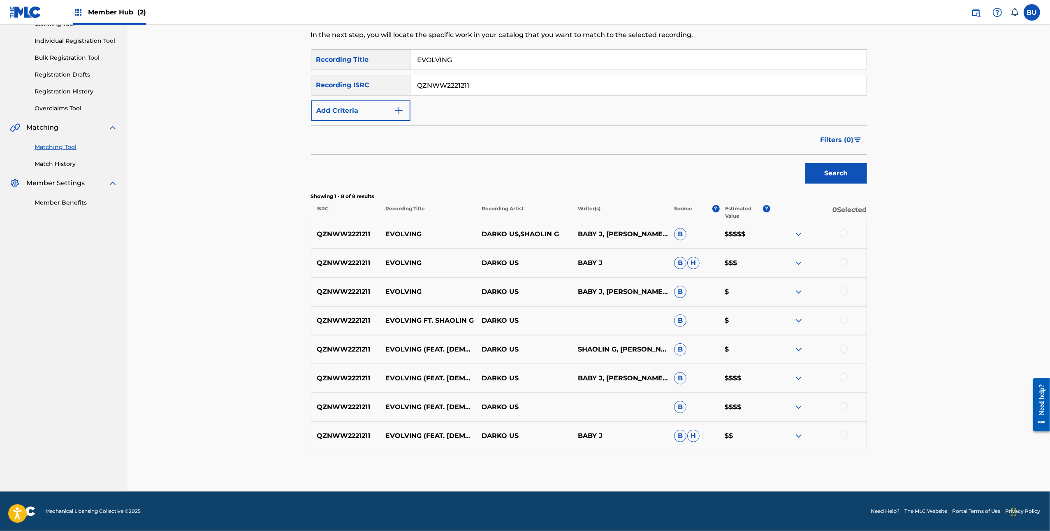
click at [845, 230] on div at bounding box center [844, 233] width 8 height 8
click at [843, 258] on div "QZNWW2221211 EVOLVING DARKO US BABY J B H $$$" at bounding box center [589, 262] width 556 height 29
click at [843, 260] on div at bounding box center [844, 262] width 8 height 8
click at [842, 290] on div at bounding box center [844, 291] width 8 height 8
click at [845, 318] on div at bounding box center [844, 320] width 8 height 8
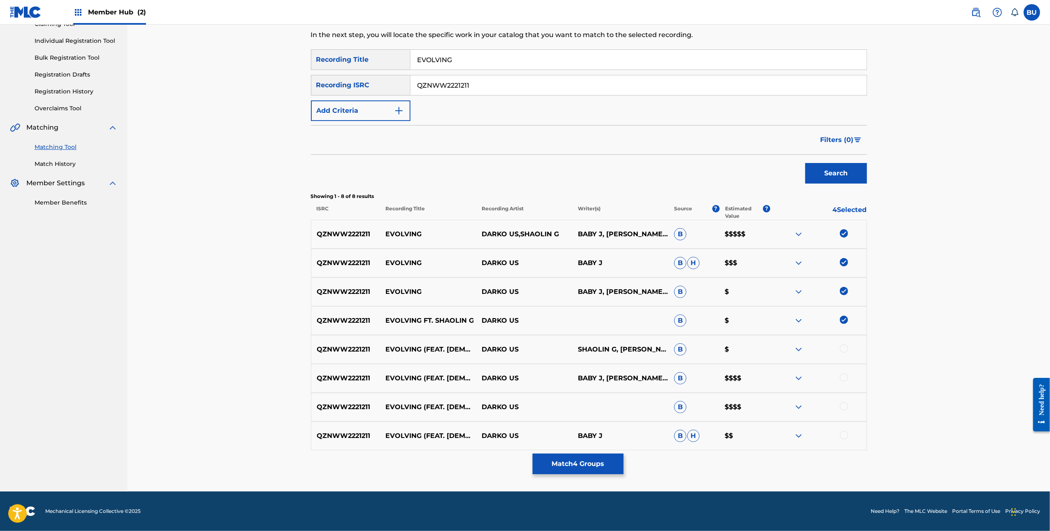
click at [845, 347] on div at bounding box center [844, 348] width 8 height 8
click at [849, 381] on div at bounding box center [819, 378] width 96 height 10
click at [847, 378] on div at bounding box center [844, 377] width 8 height 8
click at [843, 406] on div at bounding box center [844, 406] width 8 height 8
click at [844, 435] on div at bounding box center [844, 435] width 8 height 8
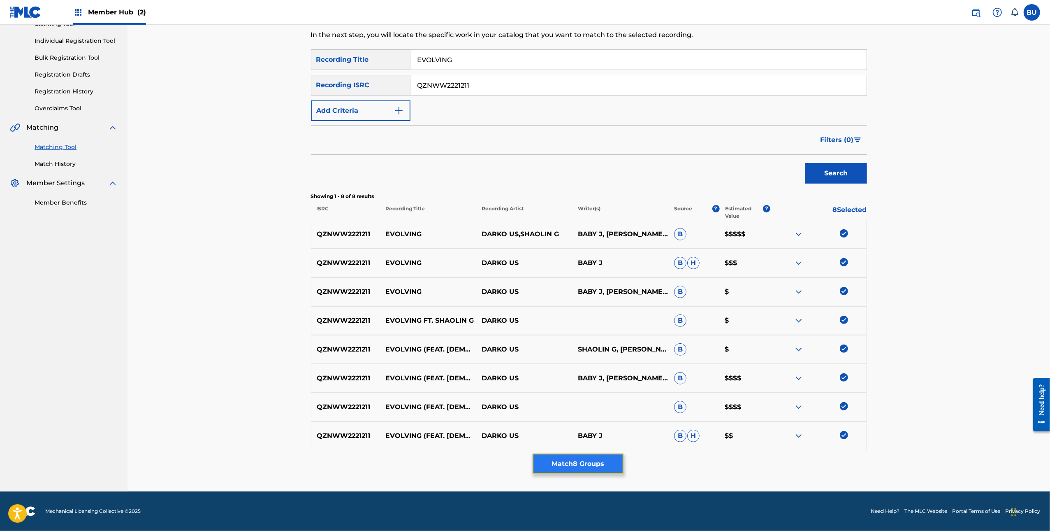
click at [606, 466] on button "Match 8 Groups" at bounding box center [578, 463] width 91 height 21
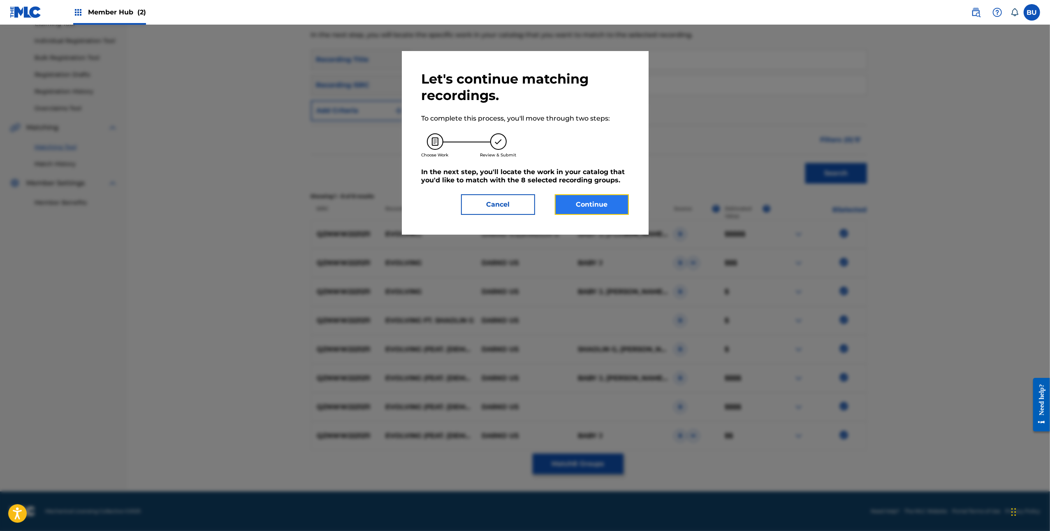
click at [593, 196] on button "Continue" at bounding box center [592, 204] width 74 height 21
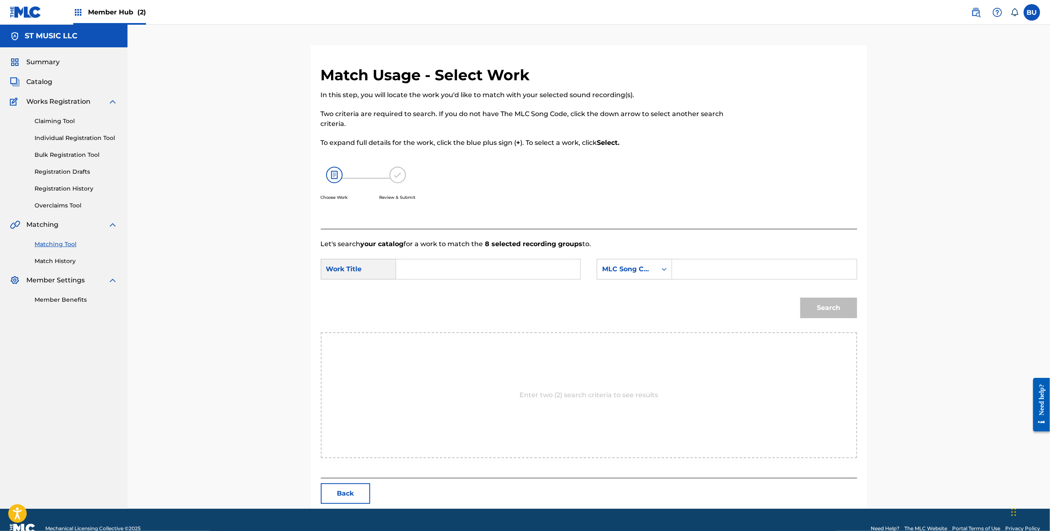
click at [527, 269] on input "Search Form" at bounding box center [488, 269] width 170 height 20
paste input "EVOLVING"
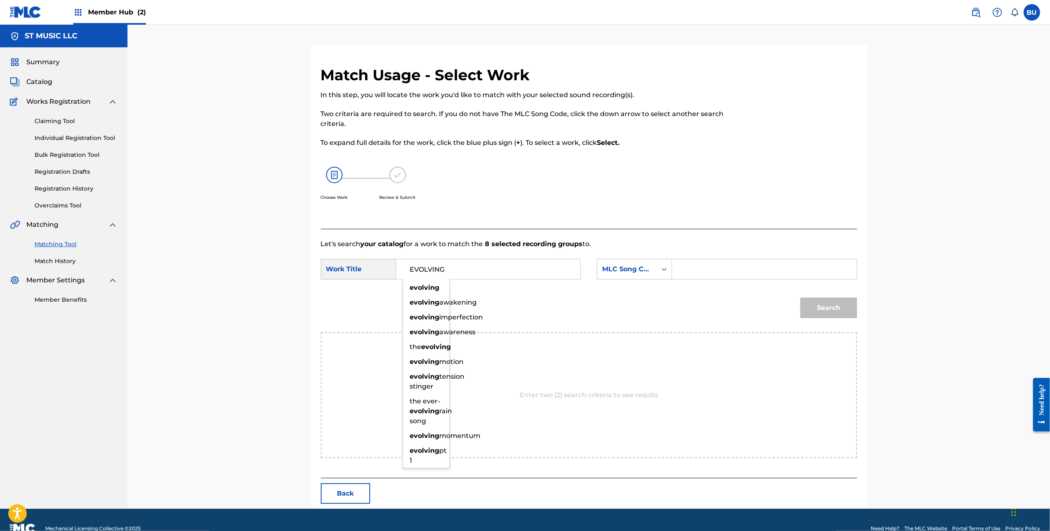
type input "EVOLVING"
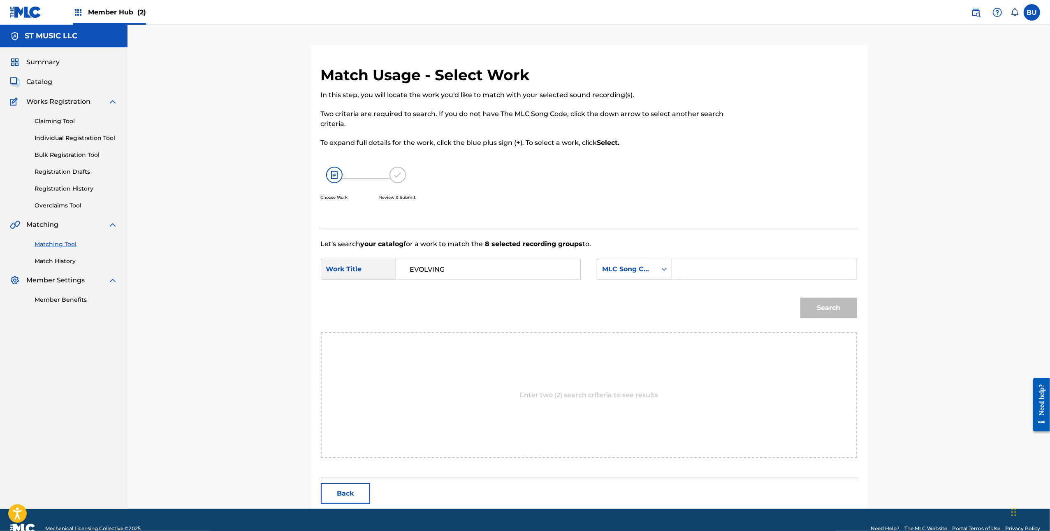
click at [753, 271] on input "Search Form" at bounding box center [764, 269] width 170 height 20
paste input "ES4GNQ"
type input "ES4GNQ"
click at [833, 316] on button "Search" at bounding box center [829, 307] width 57 height 21
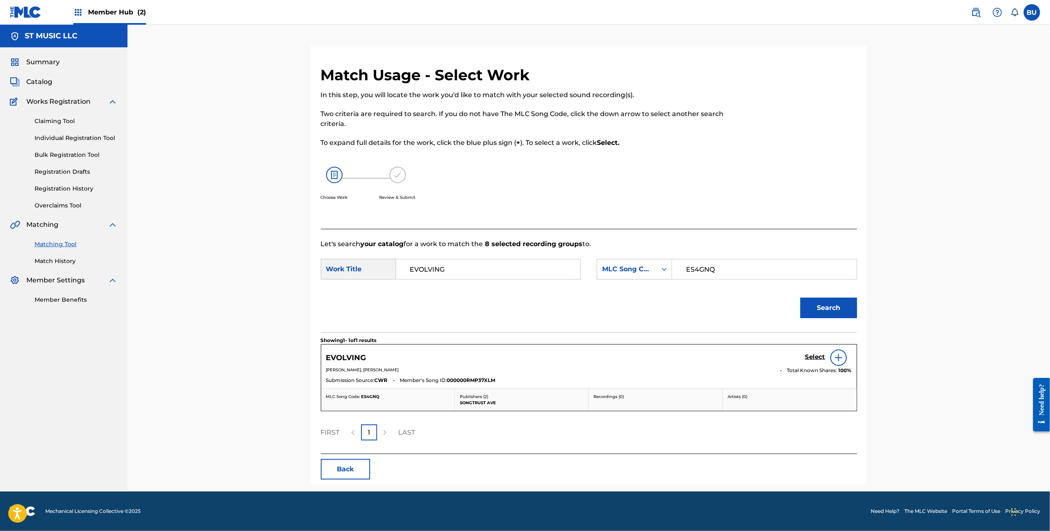
click at [812, 347] on div "EVOLVING Select JOSHUA MILLER, THOMAS MICHEAL BARBER Total Known Shares: 100 % …" at bounding box center [589, 366] width 536 height 44
click at [814, 355] on h5 "Select" at bounding box center [815, 357] width 20 height 8
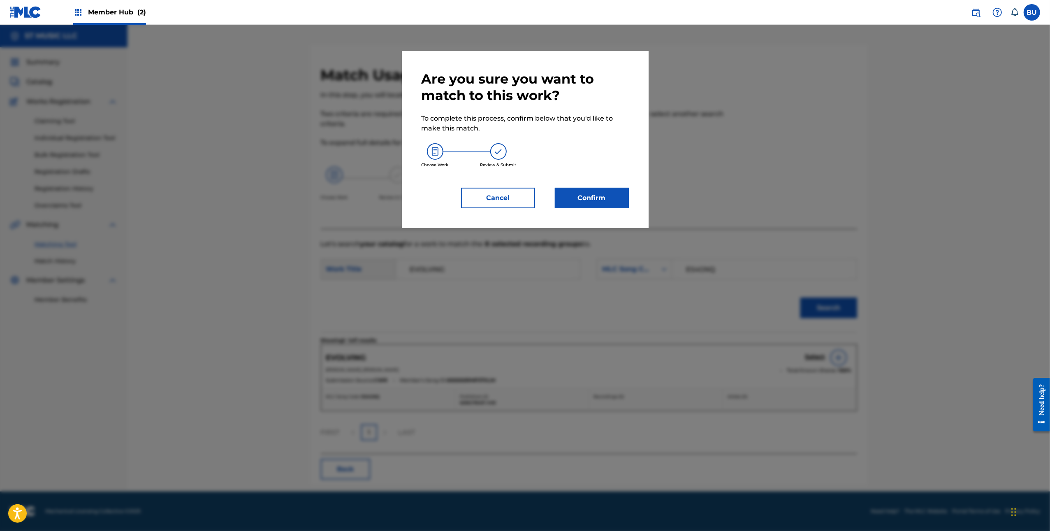
click at [591, 183] on div "Are you sure you want to match to this work? To complete this process, confirm …" at bounding box center [525, 139] width 207 height 137
click at [592, 194] on button "Confirm" at bounding box center [592, 198] width 74 height 21
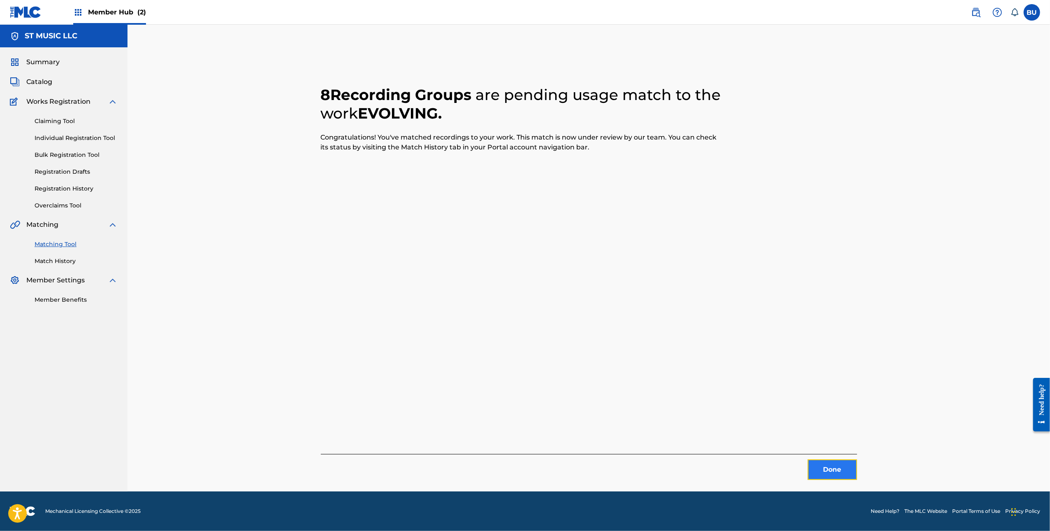
click at [842, 464] on button "Done" at bounding box center [832, 469] width 49 height 21
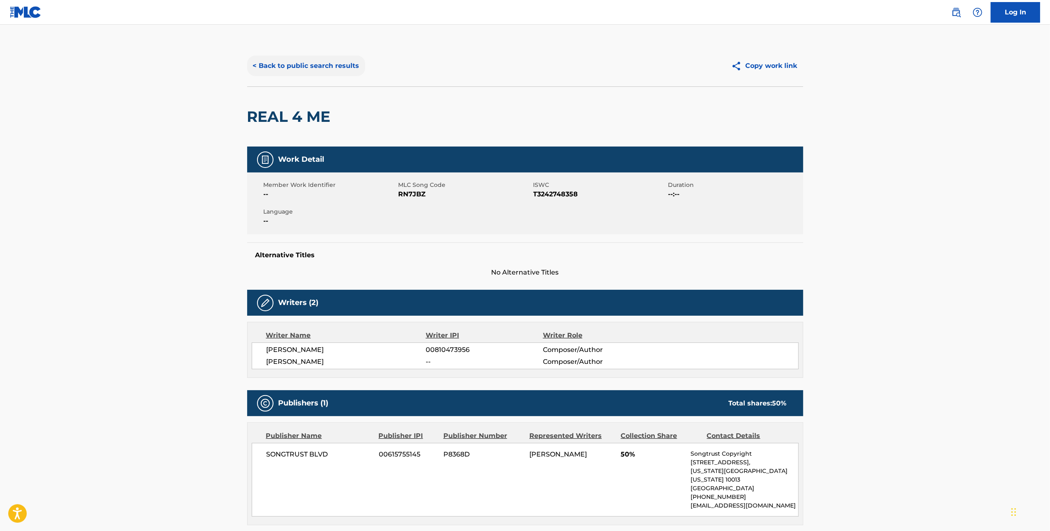
drag, startPoint x: 354, startPoint y: 86, endPoint x: 325, endPoint y: 64, distance: 36.4
click at [350, 84] on div "< Back to public search results Copy work link REAL 4 ME" at bounding box center [525, 95] width 556 height 101
click at [325, 64] on button "< Back to public search results" at bounding box center [306, 66] width 118 height 21
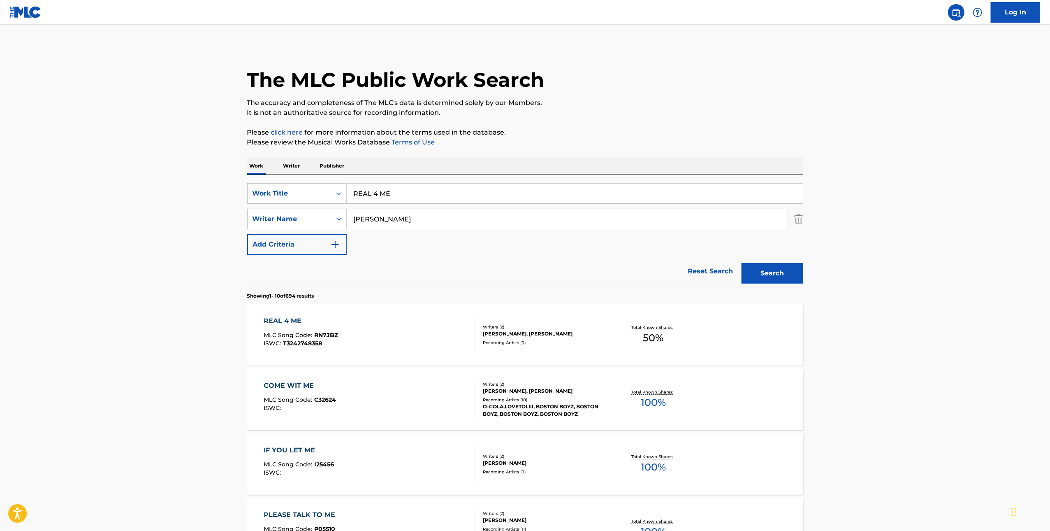
click at [494, 195] on input "REAL 4 ME" at bounding box center [575, 193] width 456 height 20
paste input "He Knows The Struggle"
type input "He Knows The Struggle"
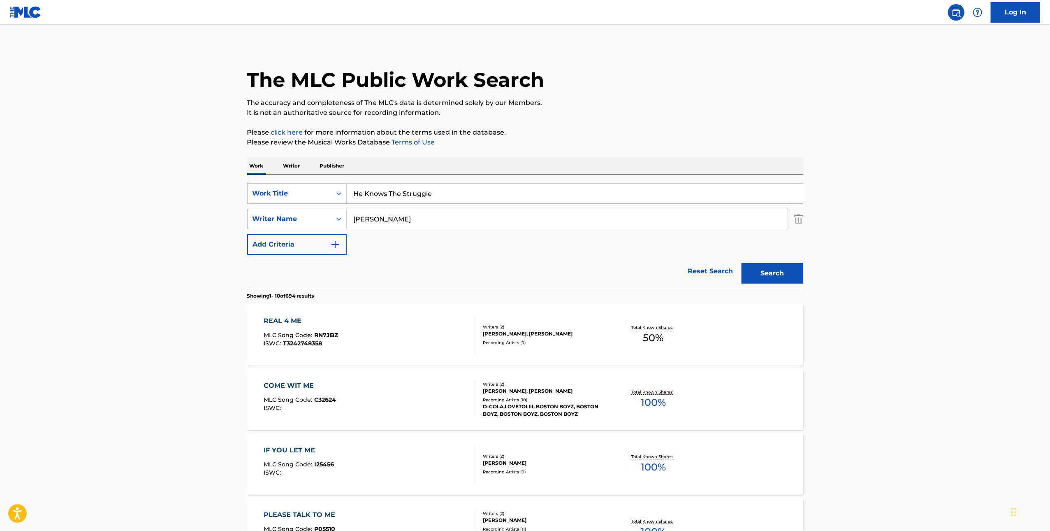
click at [466, 218] on input "Kelley" at bounding box center [567, 219] width 441 height 20
paste input "Martin"
type input "Martin"
click at [771, 271] on button "Search" at bounding box center [773, 273] width 62 height 21
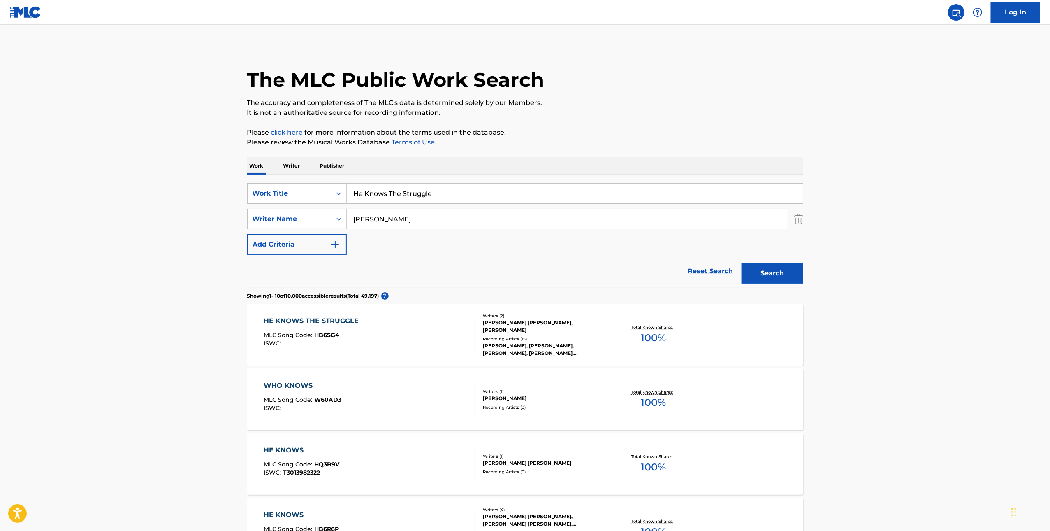
click at [472, 321] on div at bounding box center [471, 334] width 7 height 37
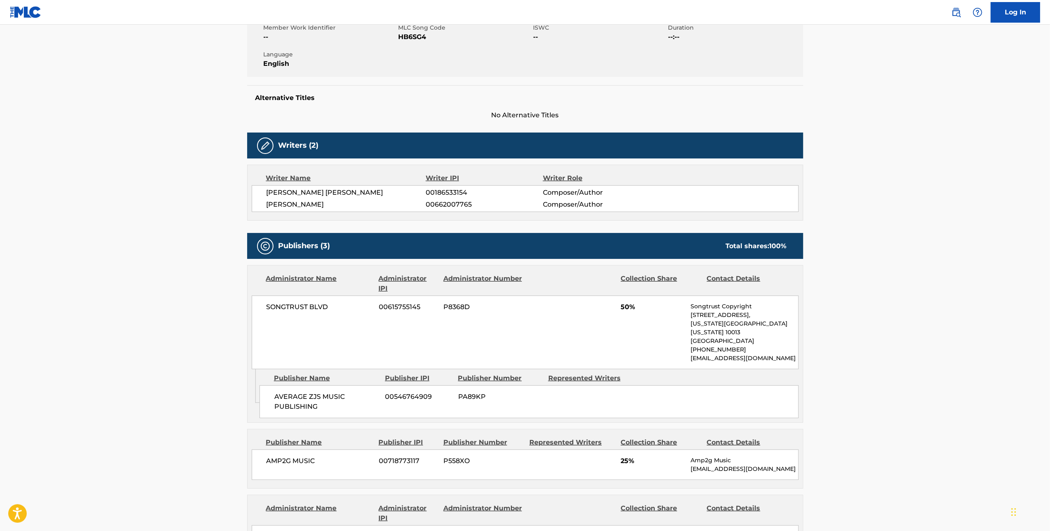
scroll to position [57, 0]
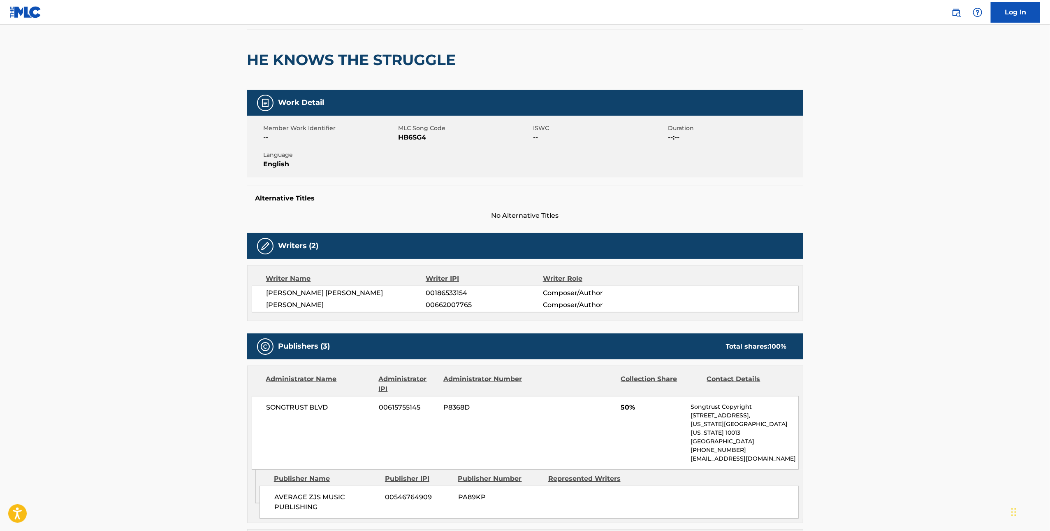
click at [419, 136] on span "HB6SG4" at bounding box center [465, 137] width 133 height 10
copy span "HB6SG4"
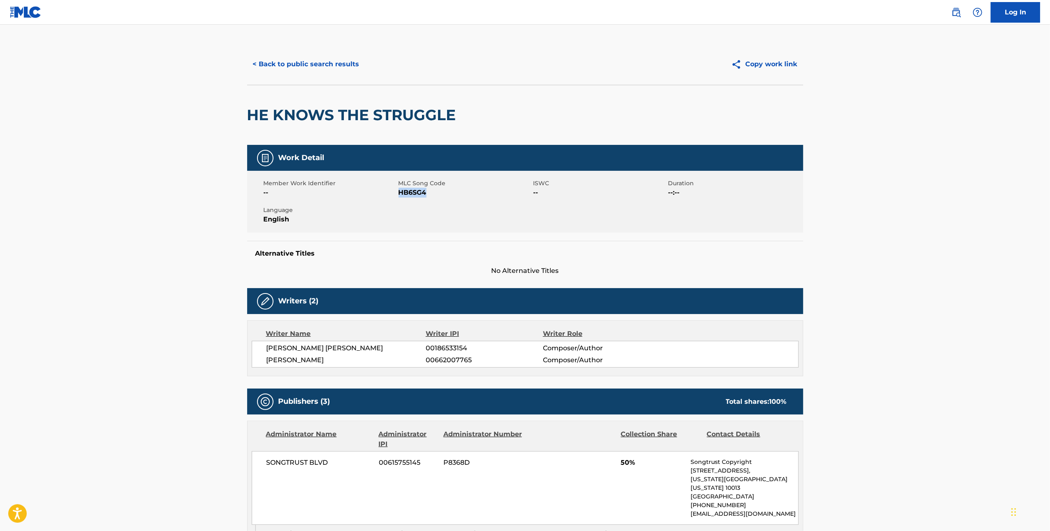
scroll to position [0, 0]
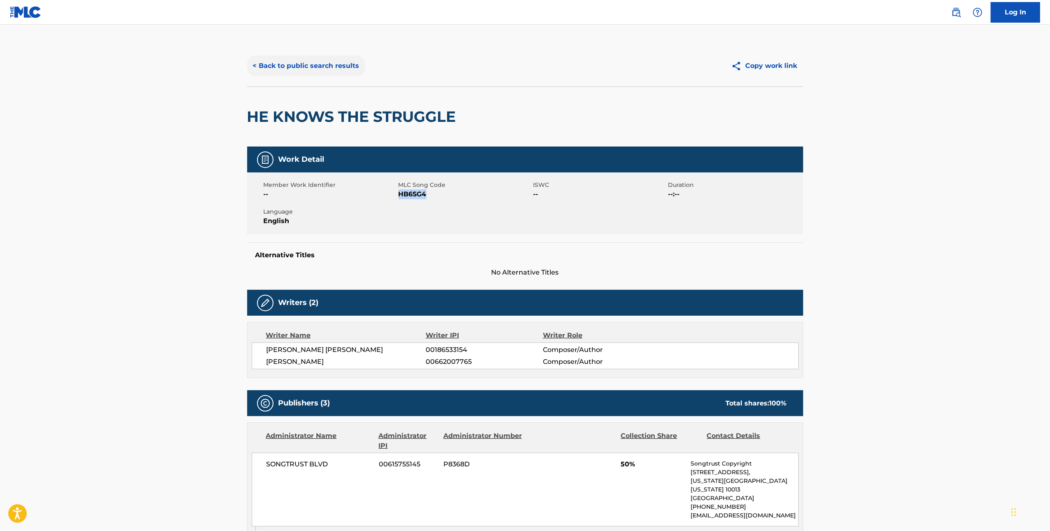
click at [315, 75] on button "< Back to public search results" at bounding box center [306, 66] width 118 height 21
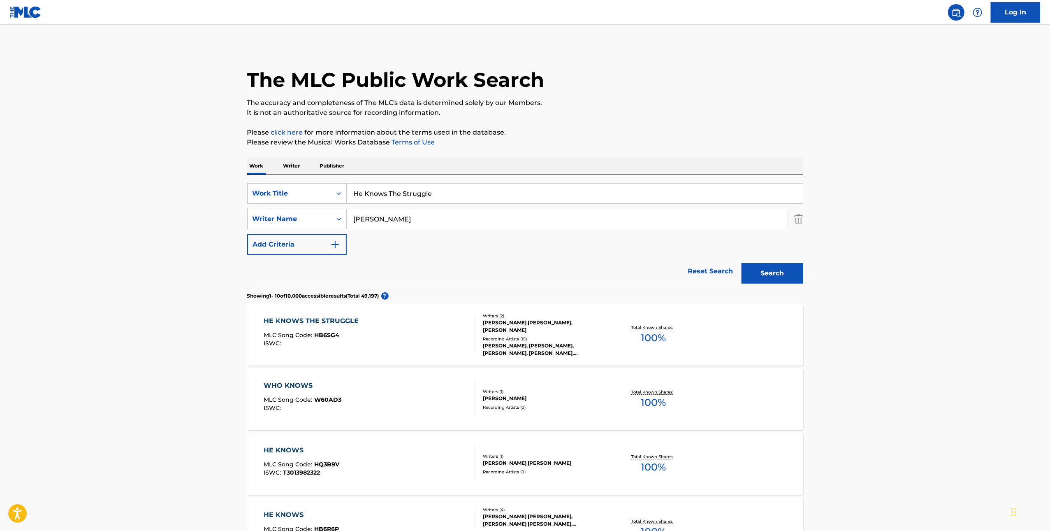
click at [464, 182] on div "SearchWithCriteriacabe488a-18cc-43c8-a755-75100e88cb36 Work Title He Knows The …" at bounding box center [525, 231] width 556 height 113
click at [464, 185] on input "He Knows The Struggle" at bounding box center [575, 193] width 456 height 20
paste input "Downstairs"
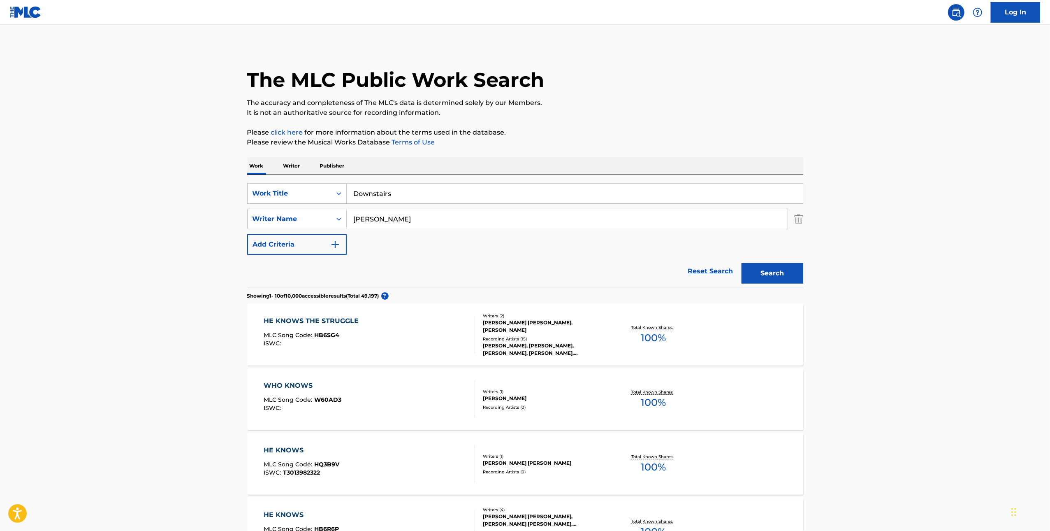
type input "Downstairs"
click at [610, 221] on input "Martin" at bounding box center [567, 219] width 441 height 20
paste input "Cid"
type input "Cid"
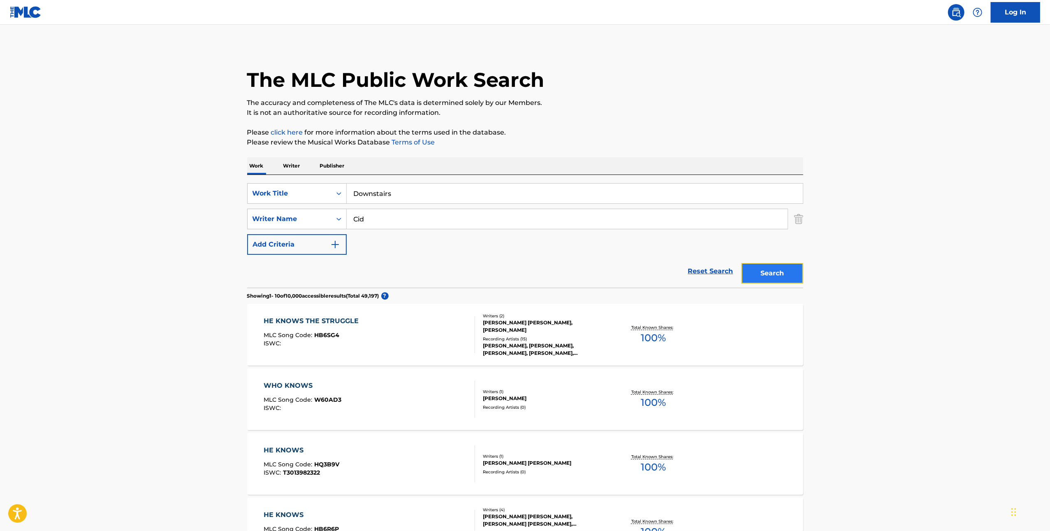
click at [779, 270] on button "Search" at bounding box center [773, 273] width 62 height 21
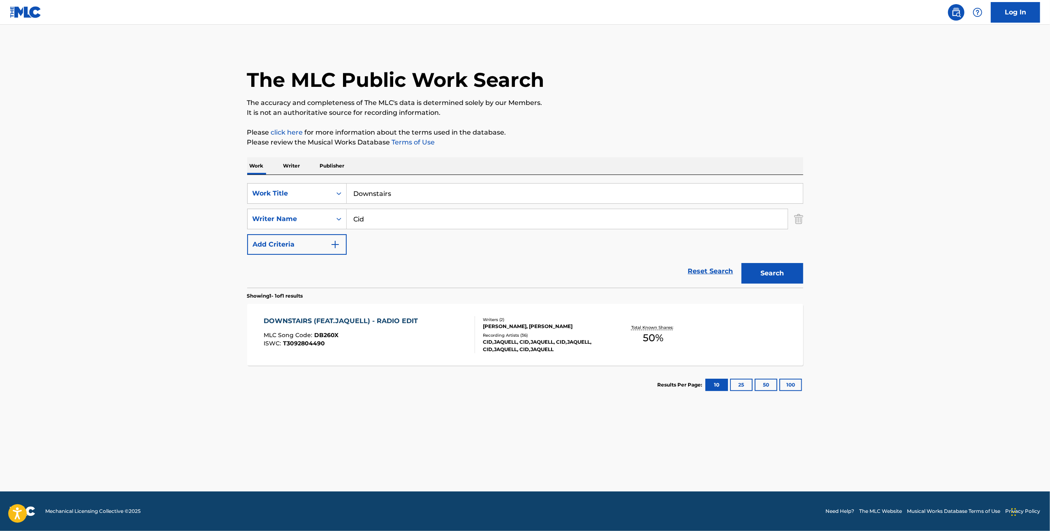
click at [730, 312] on div "DOWNSTAIRS (FEAT.JAQUELL) - RADIO EDIT MLC Song Code : DB260X ISWC : T309280449…" at bounding box center [525, 335] width 556 height 62
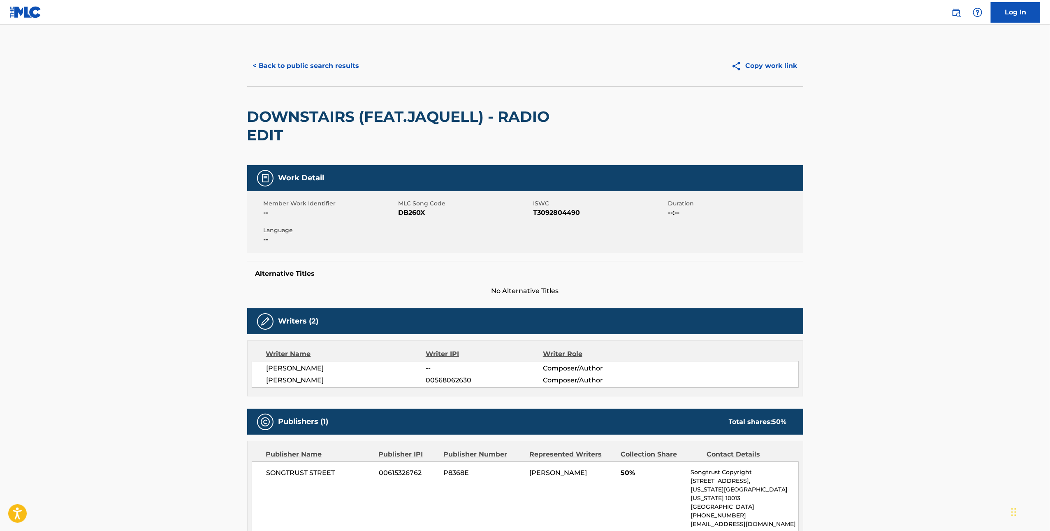
click at [417, 213] on span "DB260X" at bounding box center [465, 213] width 133 height 10
click at [309, 65] on button "< Back to public search results" at bounding box center [306, 66] width 118 height 21
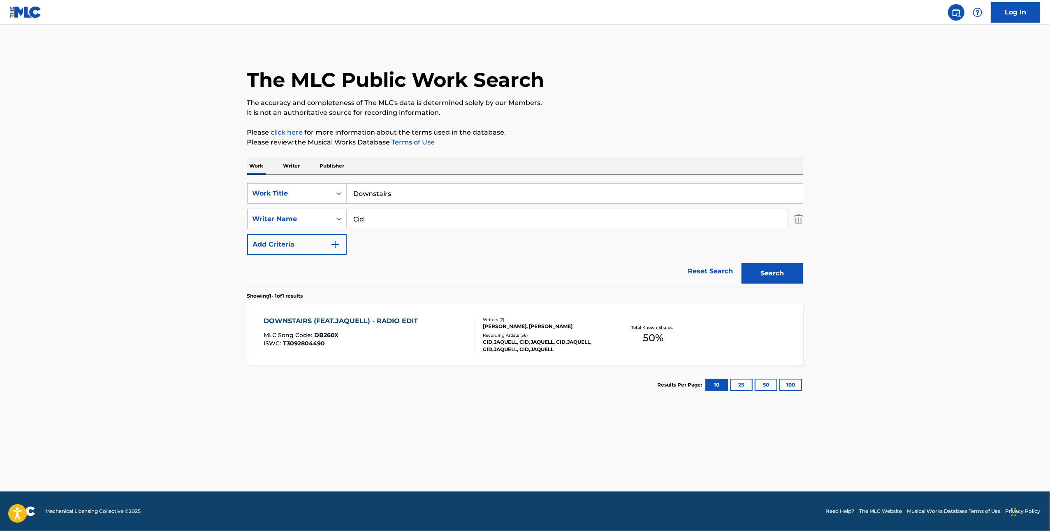
click at [441, 196] on input "Downstairs" at bounding box center [575, 193] width 456 height 20
paste input "ROP A TAILGATE"
type input "DROP A TAILGATE"
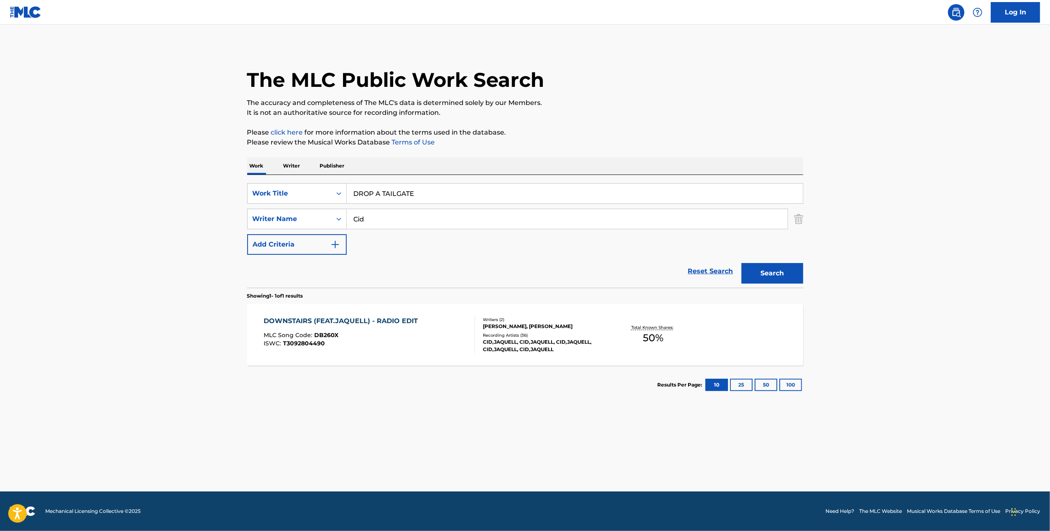
click at [530, 221] on input "Cid" at bounding box center [567, 219] width 441 height 20
paste input "Roche"
type input "Roche"
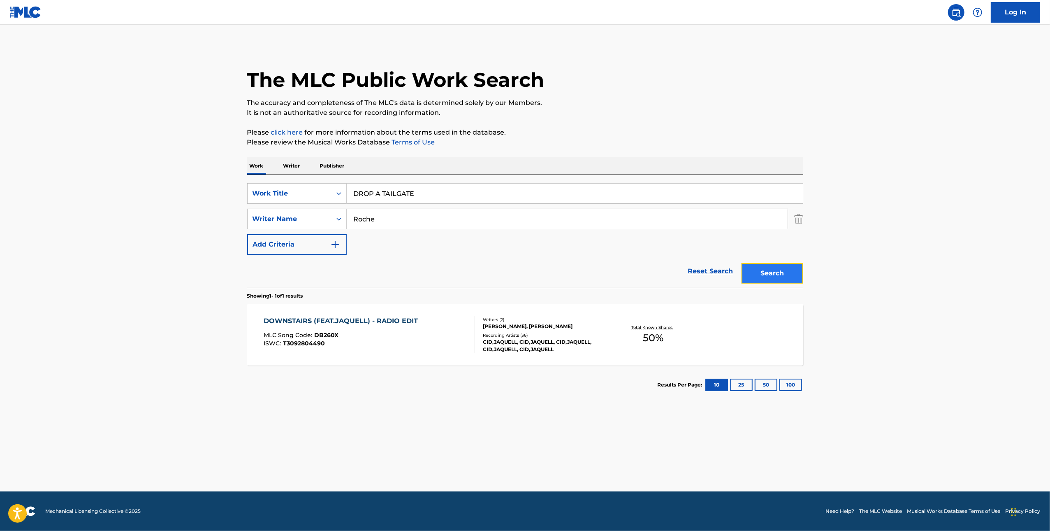
click at [761, 275] on button "Search" at bounding box center [773, 273] width 62 height 21
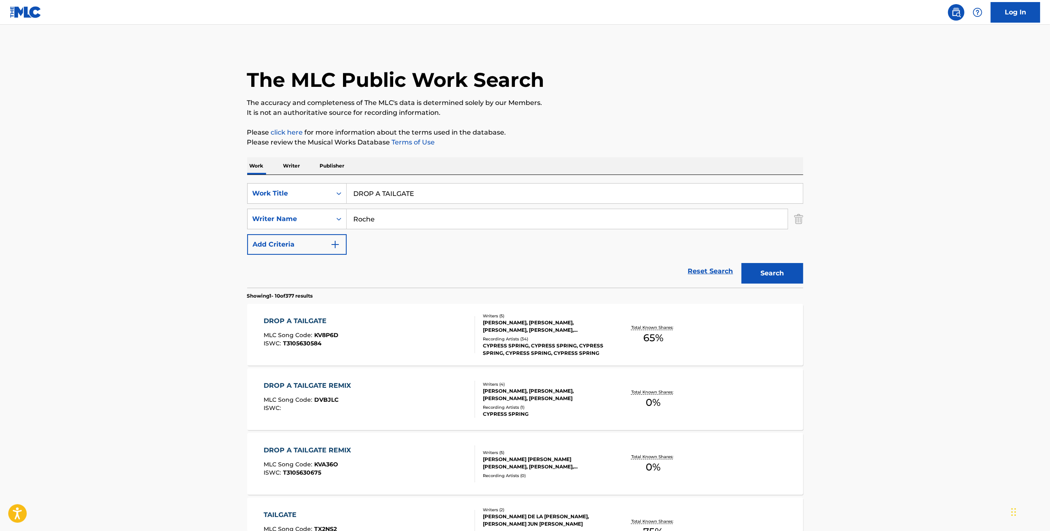
click at [418, 332] on div "DROP A TAILGATE MLC Song Code : KV8P6D ISWC : T3105630584" at bounding box center [369, 334] width 211 height 37
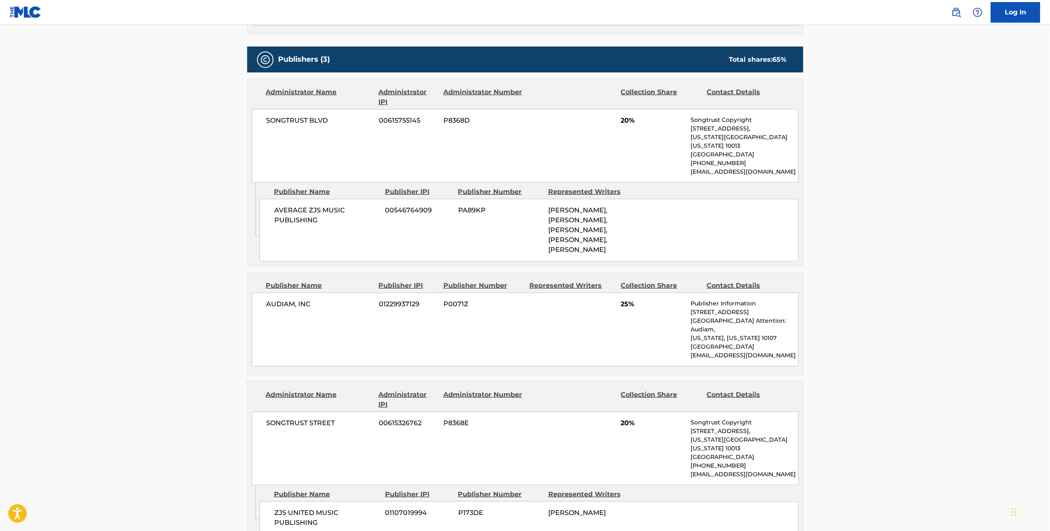
scroll to position [31, 0]
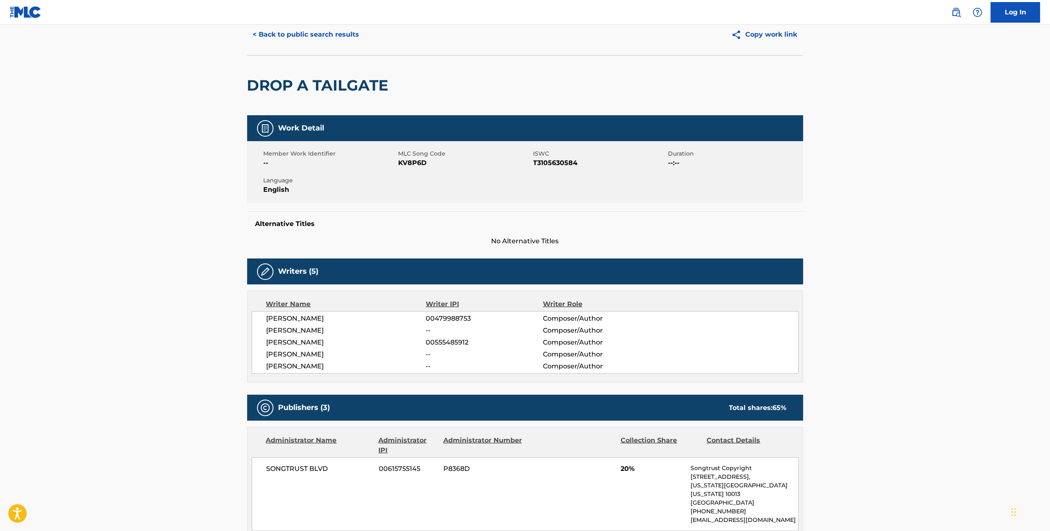
click at [414, 165] on span "KV8P6D" at bounding box center [465, 163] width 133 height 10
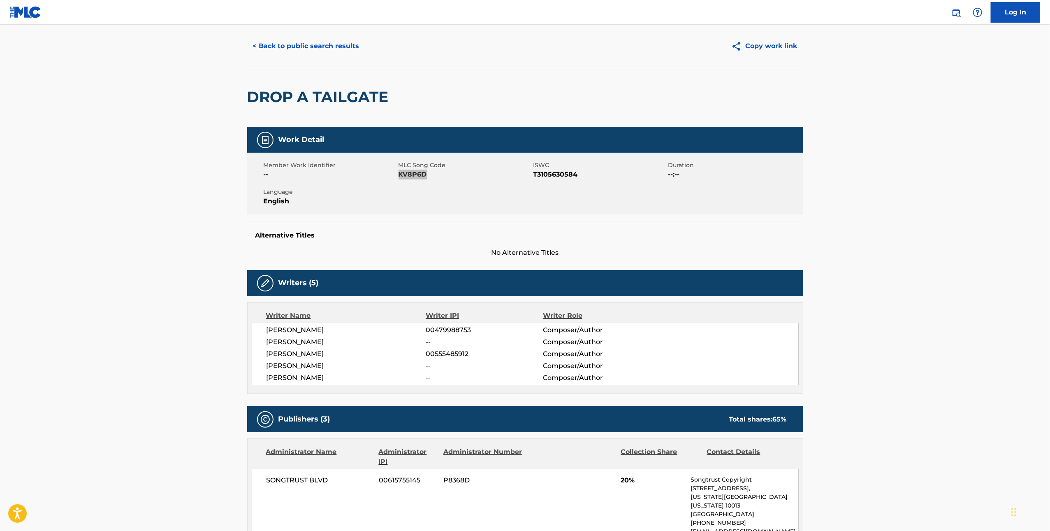
scroll to position [0, 0]
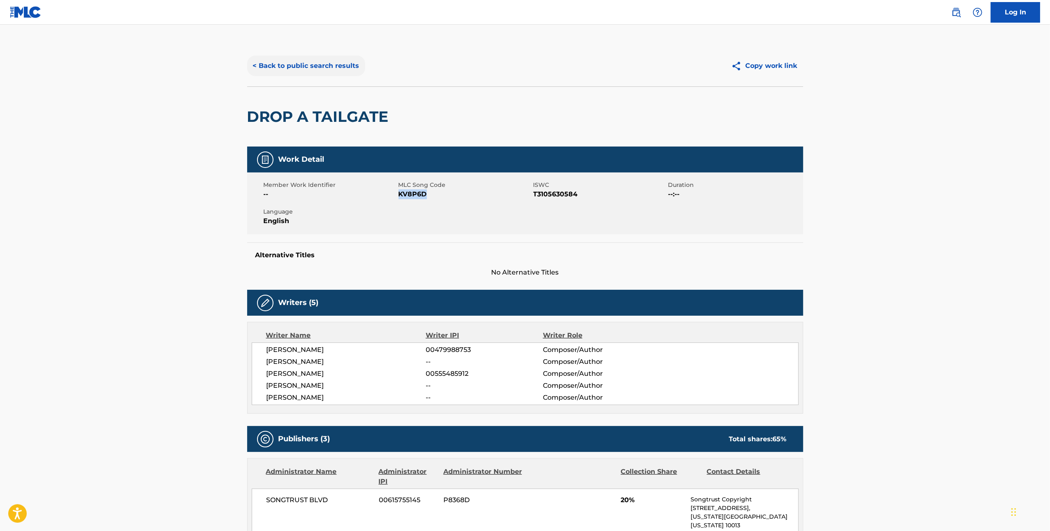
click at [340, 56] on button "< Back to public search results" at bounding box center [306, 66] width 118 height 21
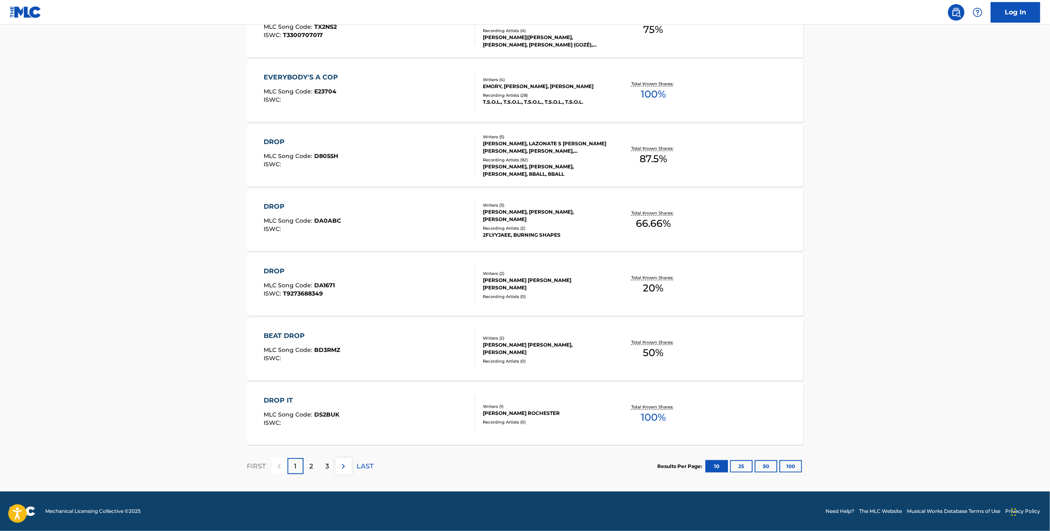
scroll to position [2, 0]
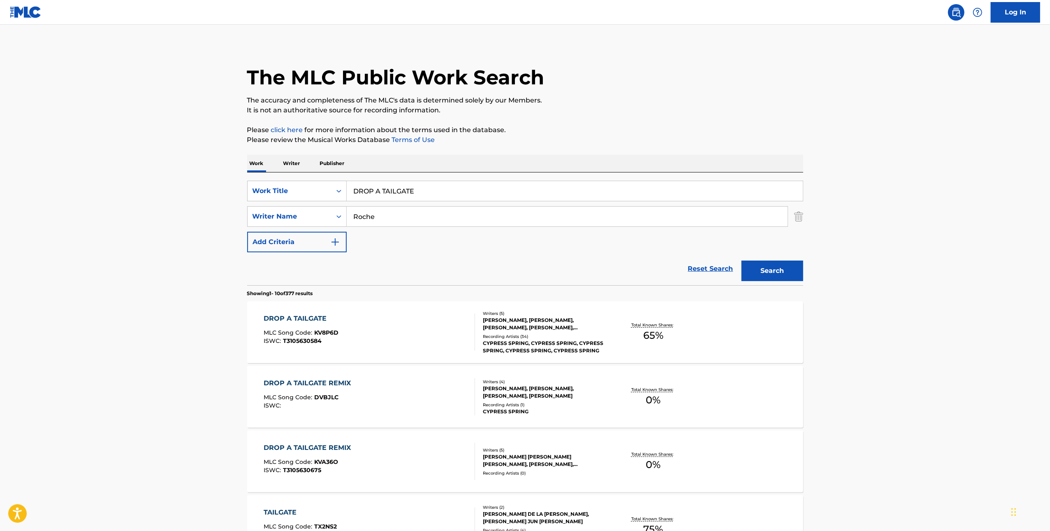
click at [559, 190] on input "DROP A TAILGATE" at bounding box center [575, 191] width 456 height 20
paste input "Ayer Me Llamo Mi Ex"
type input "Ayer Me Llamo Mi Ex"
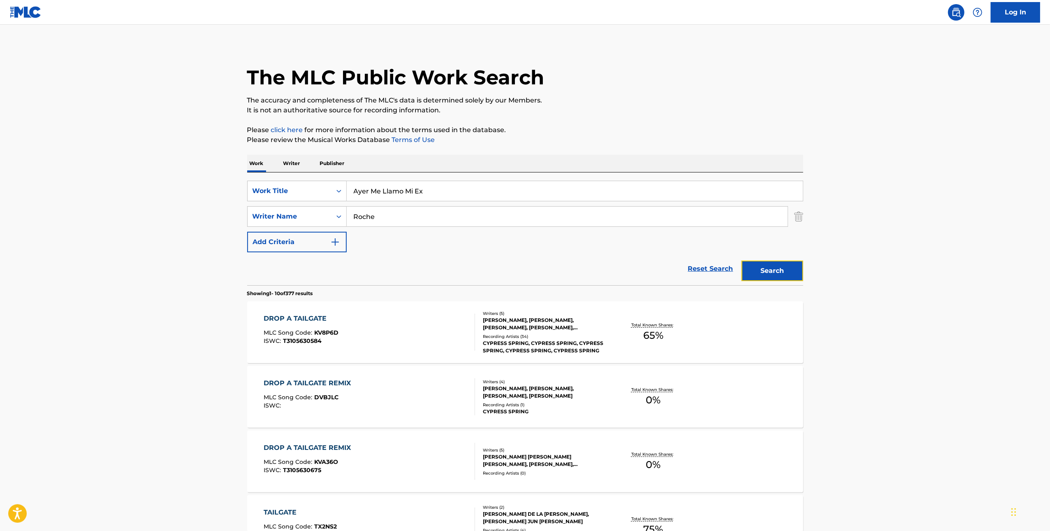
click at [768, 274] on button "Search" at bounding box center [773, 270] width 62 height 21
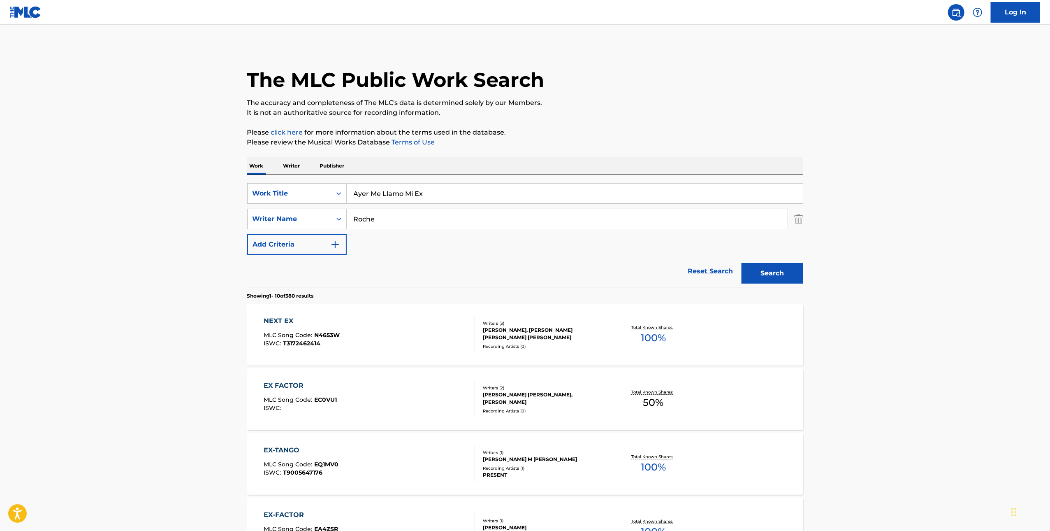
click at [469, 214] on input "Roche" at bounding box center [567, 219] width 441 height 20
paste input "Lamott"
type input "Lamotte"
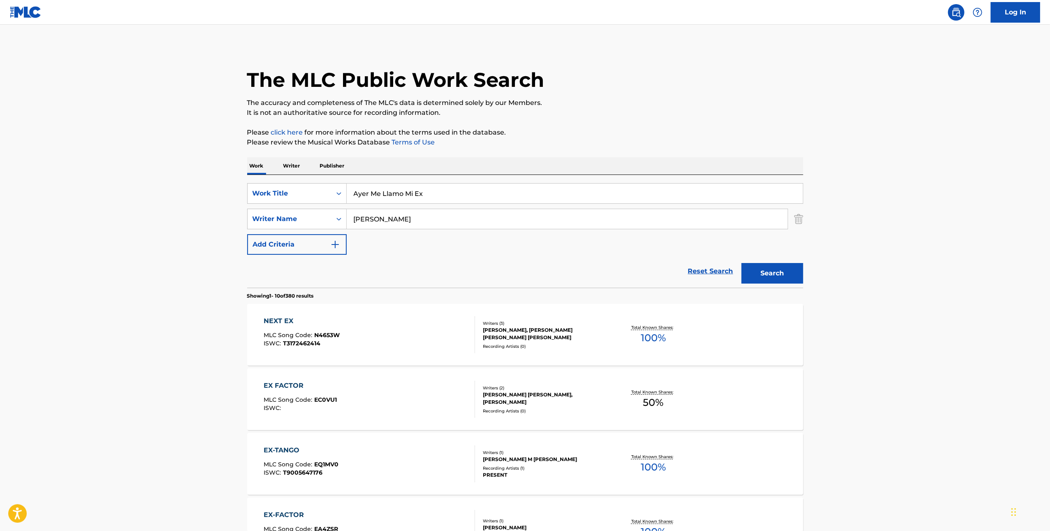
click at [773, 260] on div "Search" at bounding box center [771, 271] width 66 height 33
click at [772, 277] on button "Search" at bounding box center [773, 273] width 62 height 21
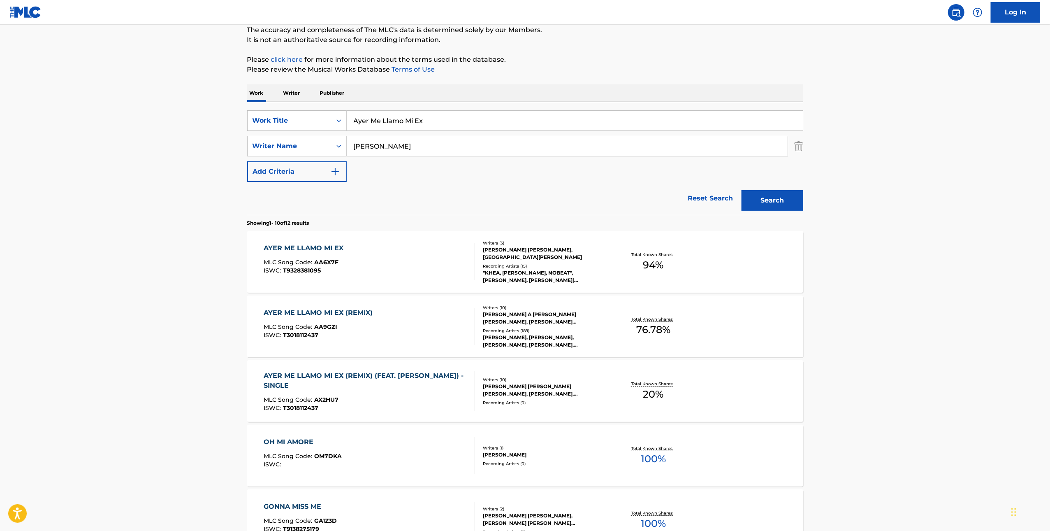
scroll to position [74, 0]
click at [454, 275] on div "AYER ME LLAMO MI EX MLC Song Code : AA6X7F ISWC : T9328381095" at bounding box center [369, 260] width 211 height 37
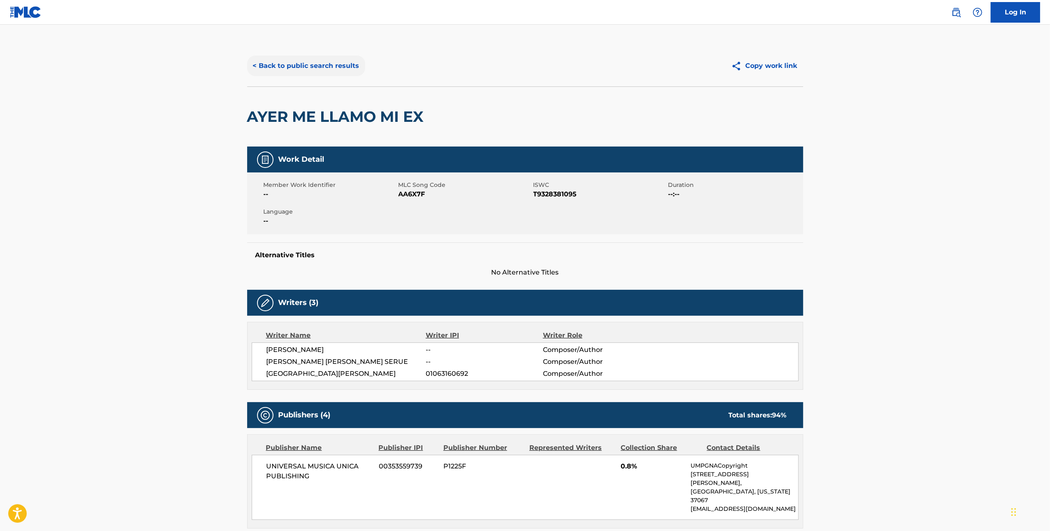
click at [315, 65] on button "< Back to public search results" at bounding box center [306, 66] width 118 height 21
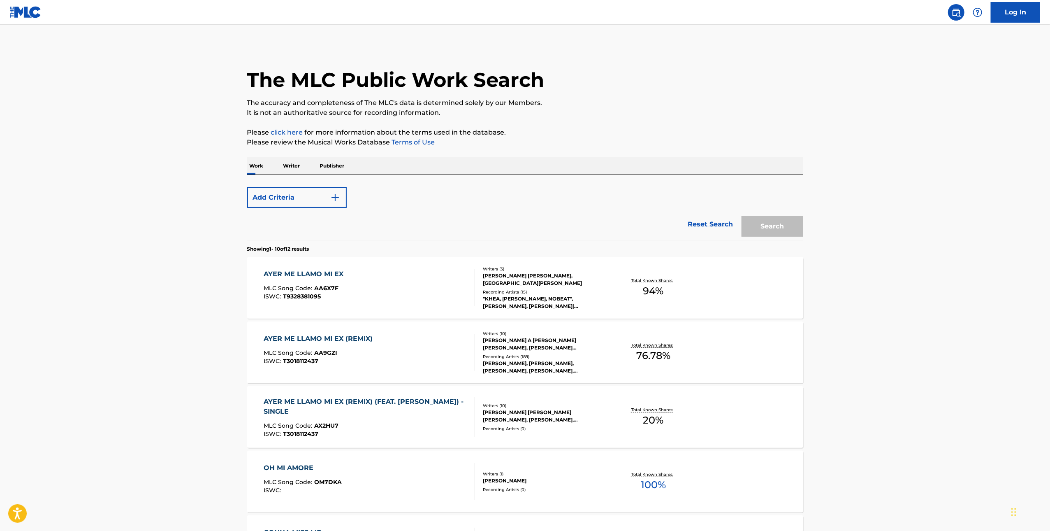
scroll to position [74, 0]
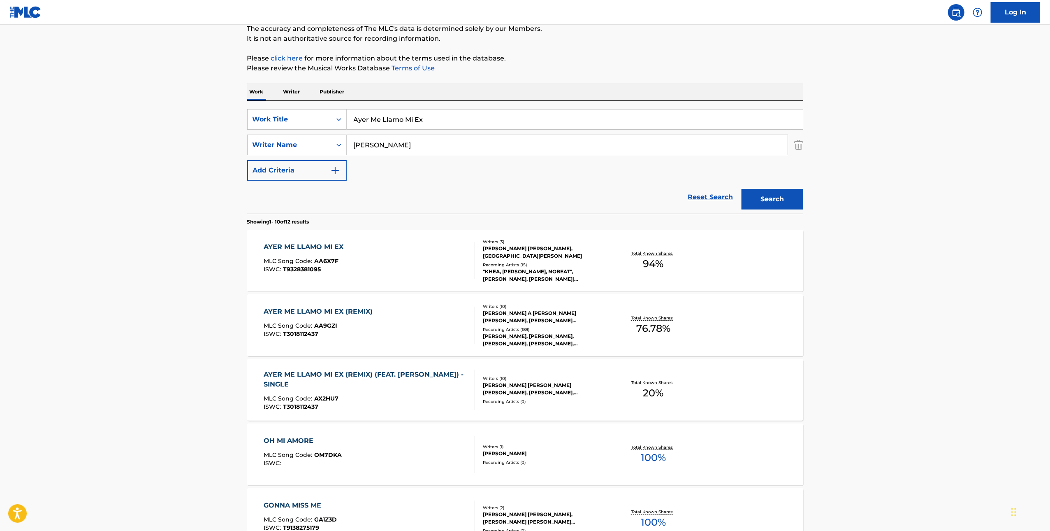
click at [388, 258] on div "AYER ME LLAMO MI EX MLC Song Code : AA6X7F ISWC : T9328381095" at bounding box center [369, 260] width 211 height 37
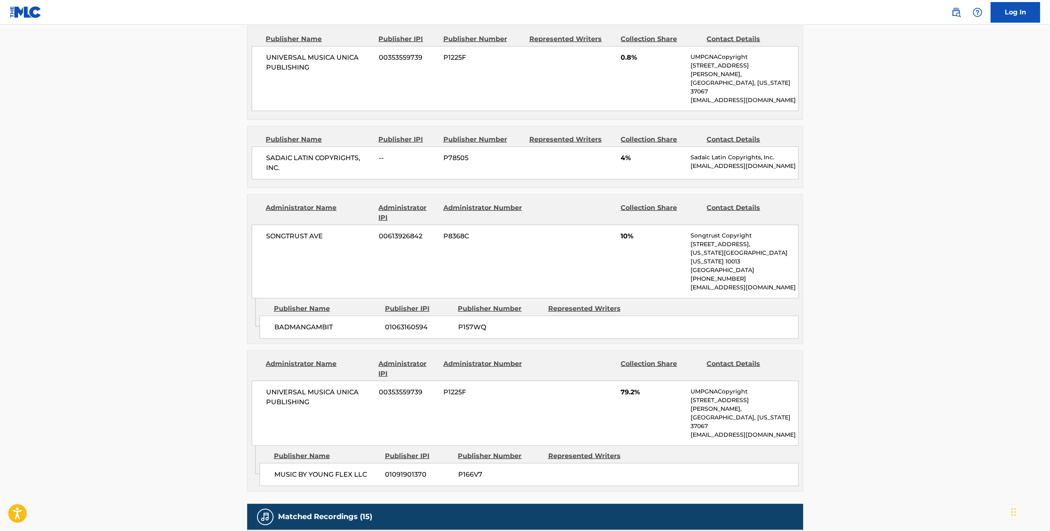
scroll to position [411, 0]
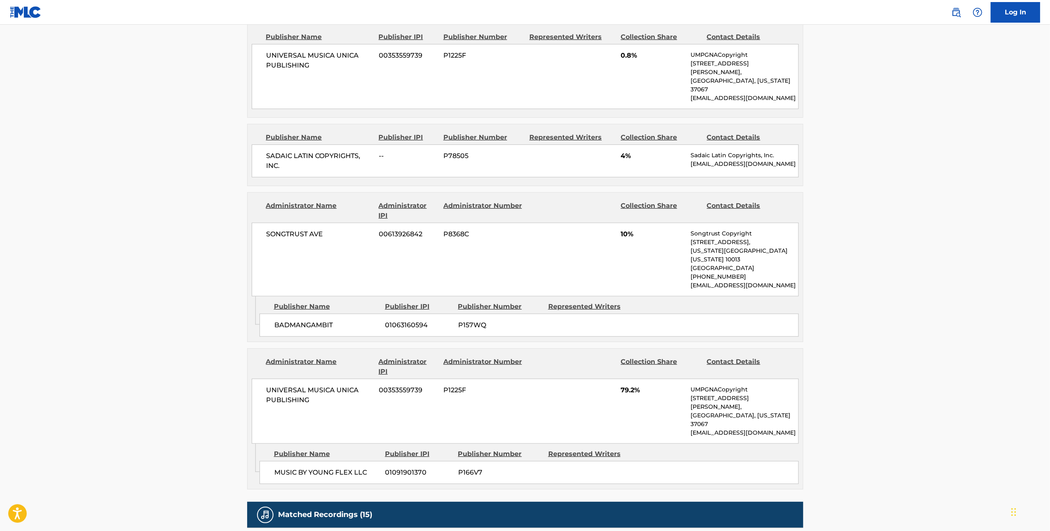
click at [295, 320] on span "BADMANGAMBIT" at bounding box center [326, 325] width 105 height 10
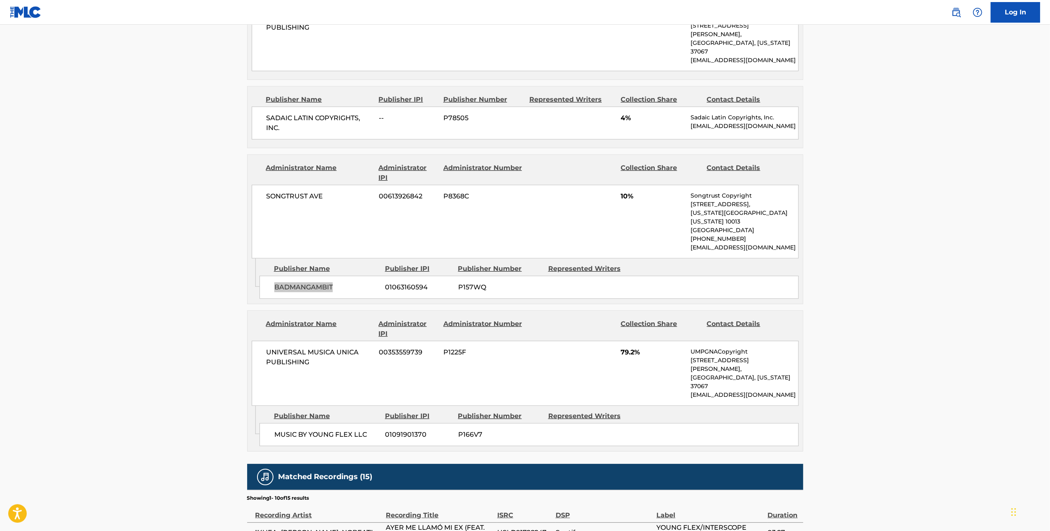
scroll to position [456, 0]
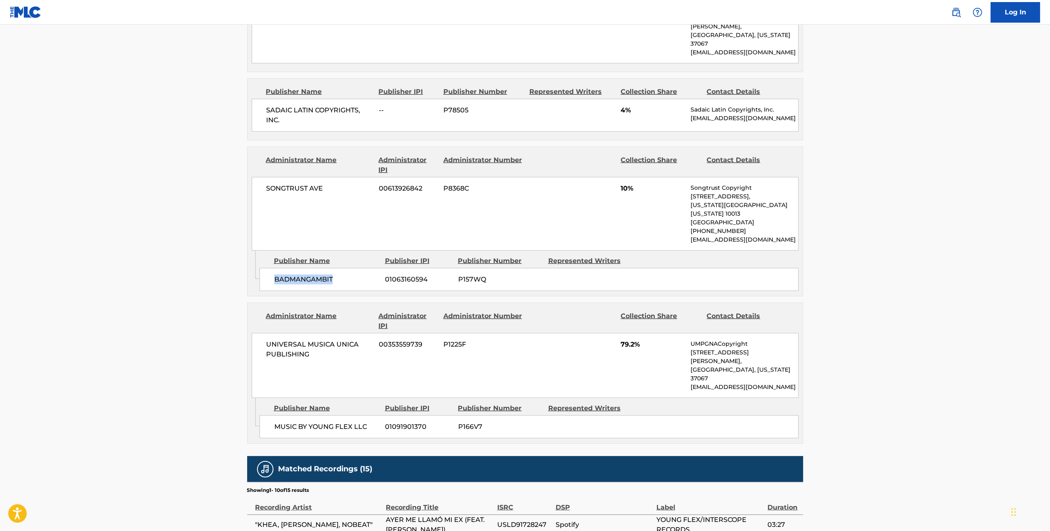
click at [326, 105] on span "SADAIC LATIN COPYRIGHTS, INC." at bounding box center [320, 115] width 107 height 20
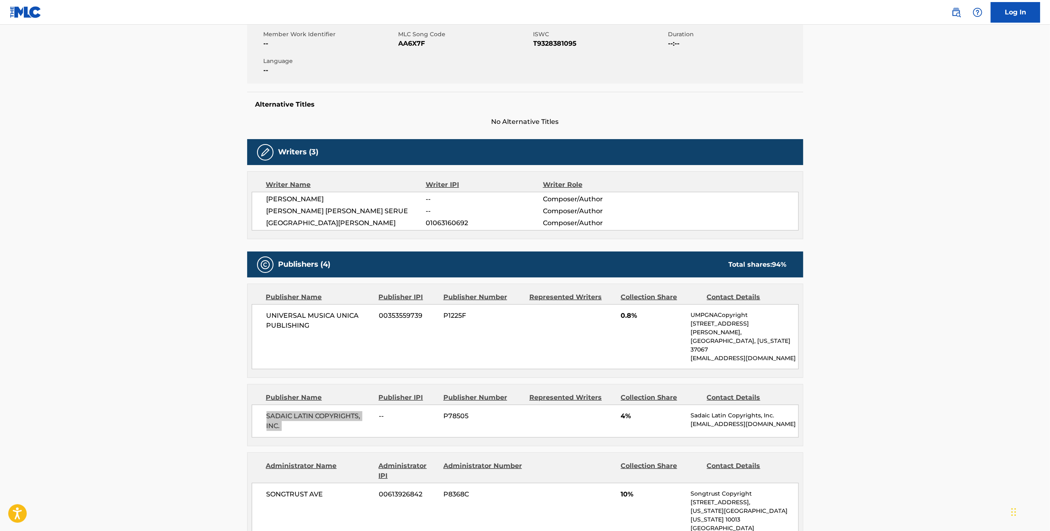
scroll to position [0, 0]
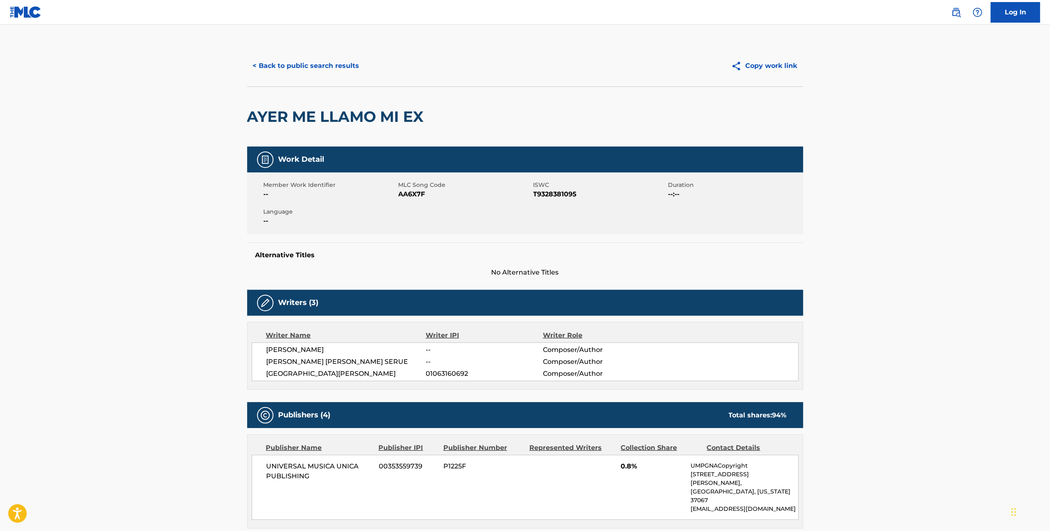
click at [421, 195] on span "AA6X7F" at bounding box center [465, 194] width 133 height 10
click at [295, 58] on button "< Back to public search results" at bounding box center [306, 66] width 118 height 21
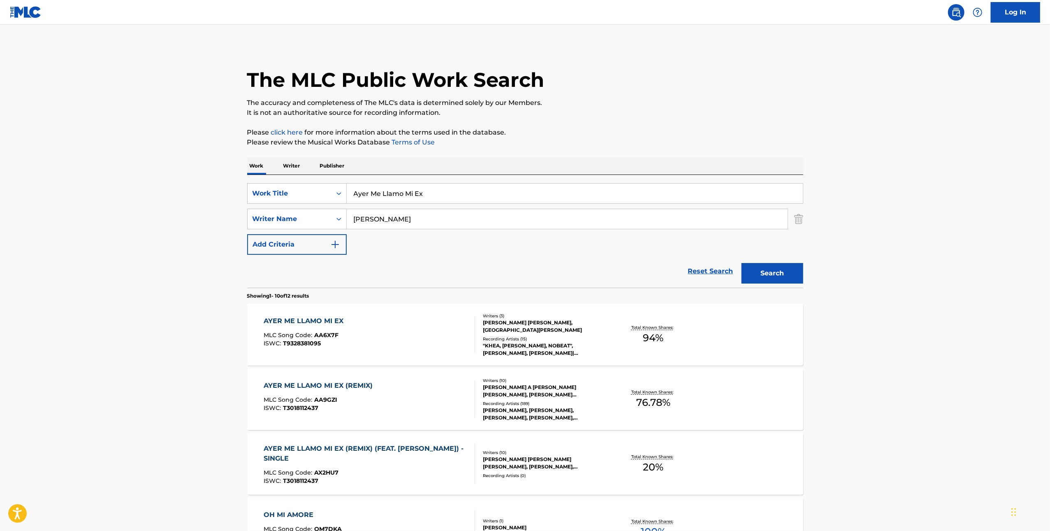
scroll to position [74, 0]
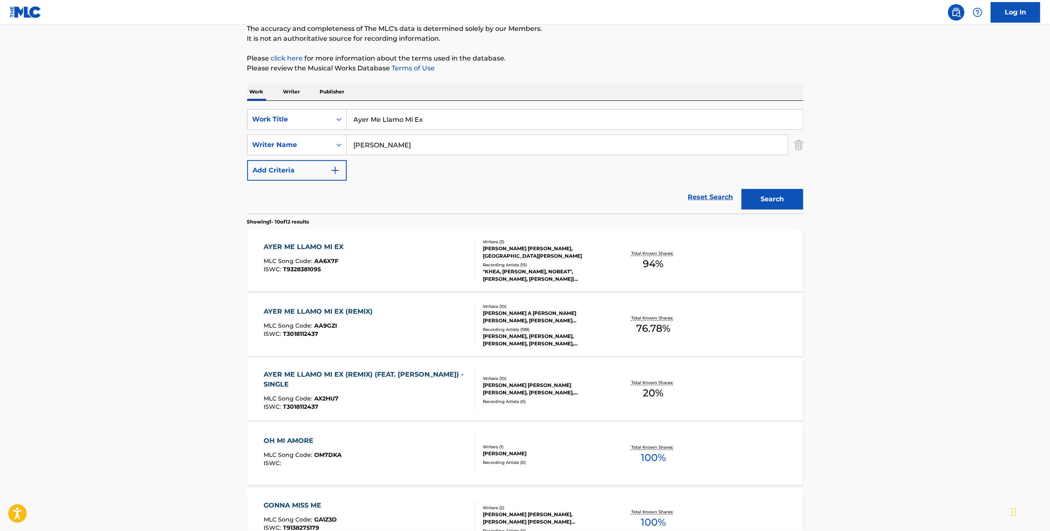
click at [659, 122] on input "Ayer Me Llamo Mi Ex" at bounding box center [575, 119] width 456 height 20
paste input "Rain"
type input "Rain"
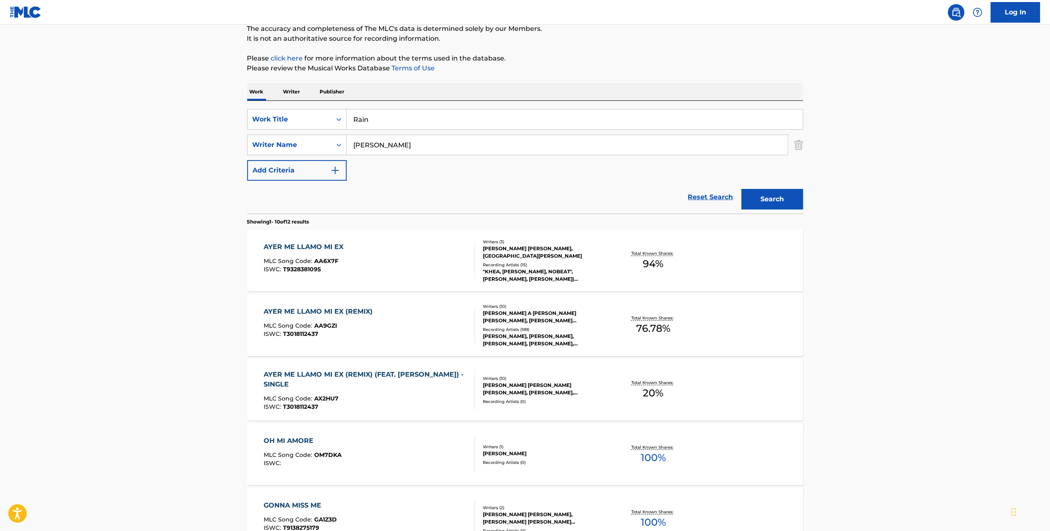
click at [598, 146] on input "Lamotte" at bounding box center [567, 145] width 441 height 20
paste input "Prichett"
type input "Prichett"
click at [762, 196] on button "Search" at bounding box center [773, 199] width 62 height 21
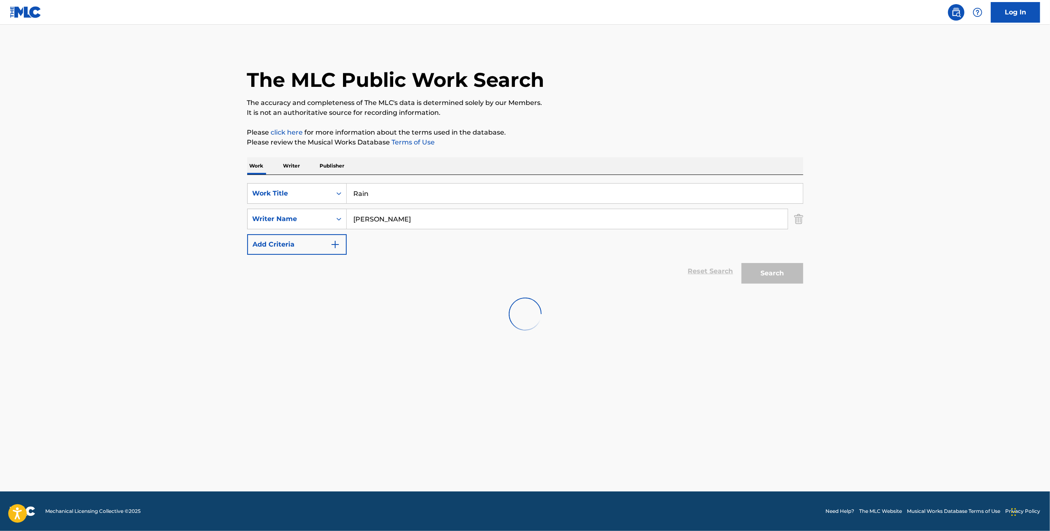
scroll to position [0, 0]
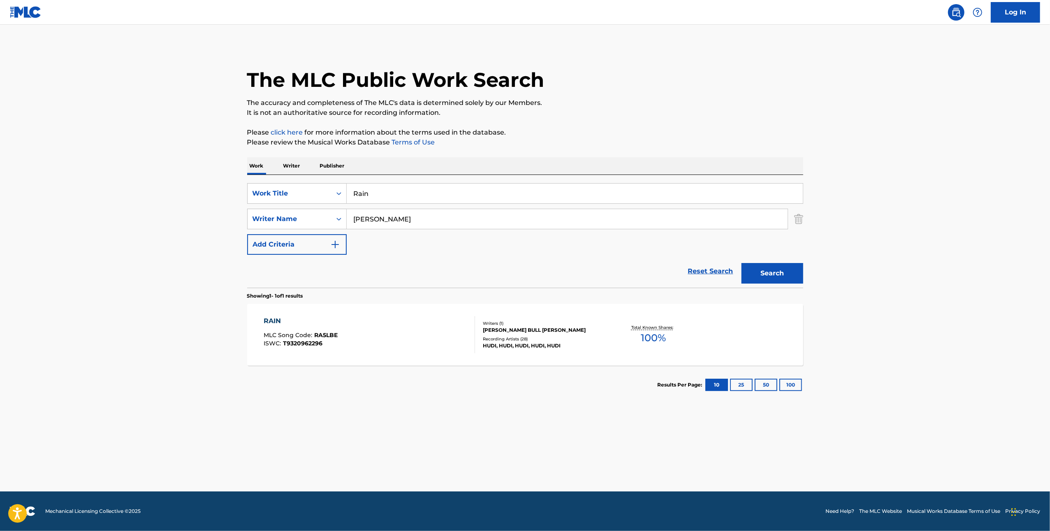
click at [442, 337] on div "RAIN MLC Song Code : RA5LBE ISWC : T9320962296" at bounding box center [369, 334] width 211 height 37
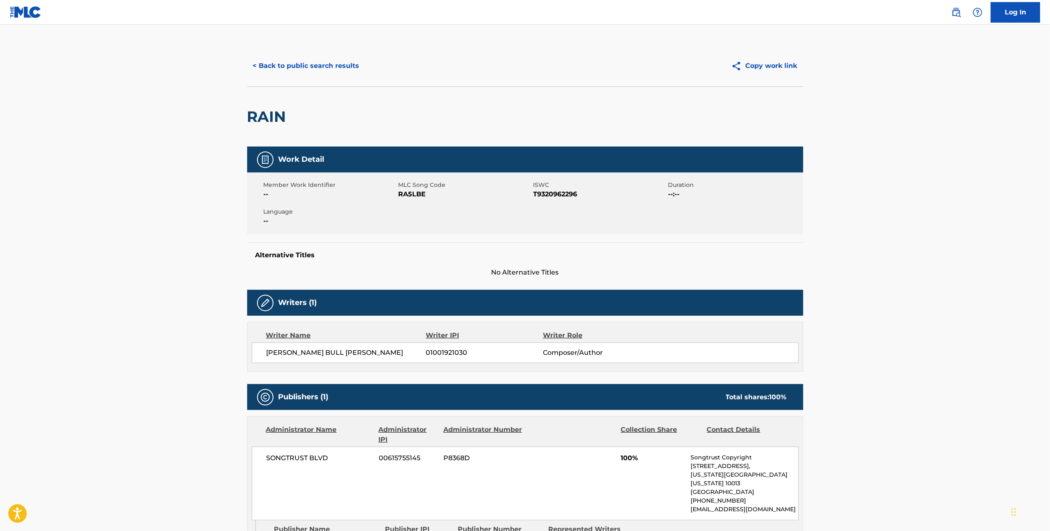
click at [418, 196] on span "RA5LBE" at bounding box center [465, 194] width 133 height 10
copy span "RA5LBE"
click at [331, 79] on div "< Back to public search results Copy work link" at bounding box center [525, 65] width 556 height 41
click at [321, 70] on button "< Back to public search results" at bounding box center [306, 66] width 118 height 21
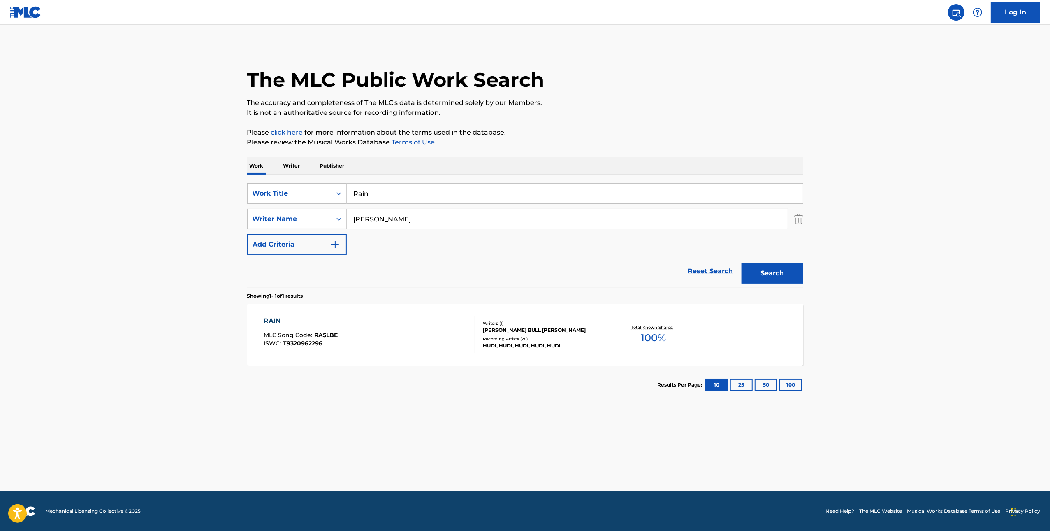
click at [502, 192] on input "Rain" at bounding box center [575, 193] width 456 height 20
paste input "KEEP ON SIPPIN"
type input "KEEP ON SIPPIN"
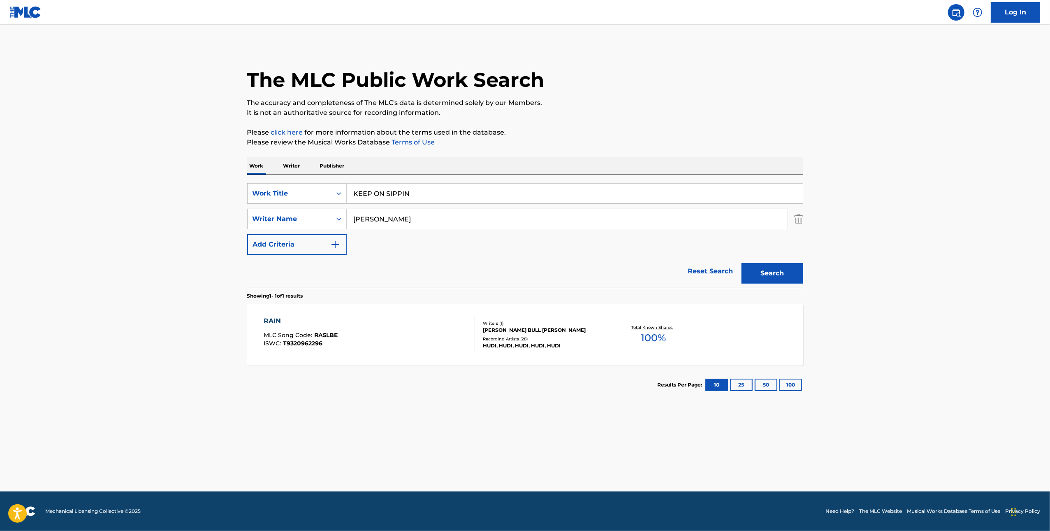
click at [566, 221] on input "Prichett" at bounding box center [567, 219] width 441 height 20
paste input "Valmon"
type input "Valmont"
click at [756, 268] on button "Search" at bounding box center [773, 273] width 62 height 21
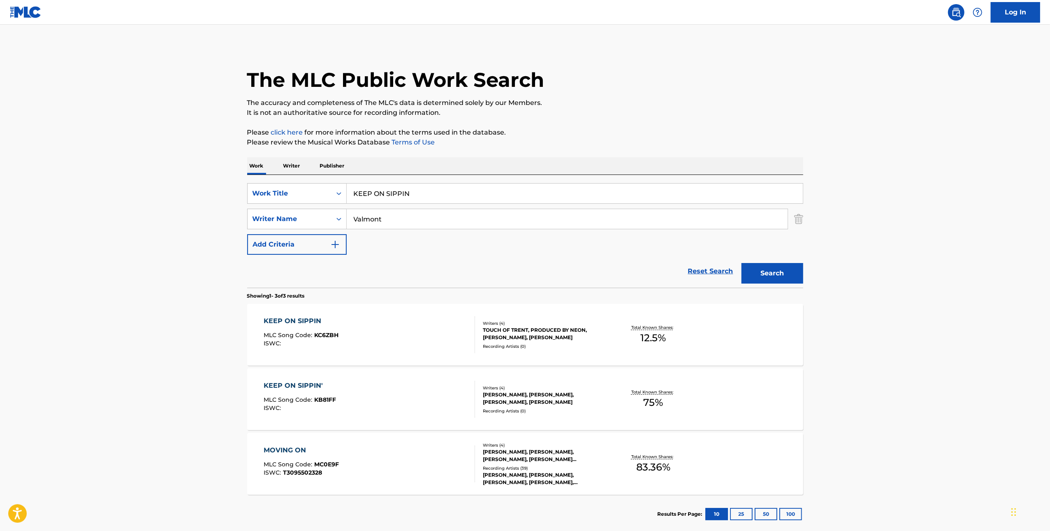
click at [427, 404] on div "KEEP ON SIPPIN' MLC Song Code : KB81FF ISWC :" at bounding box center [369, 399] width 211 height 37
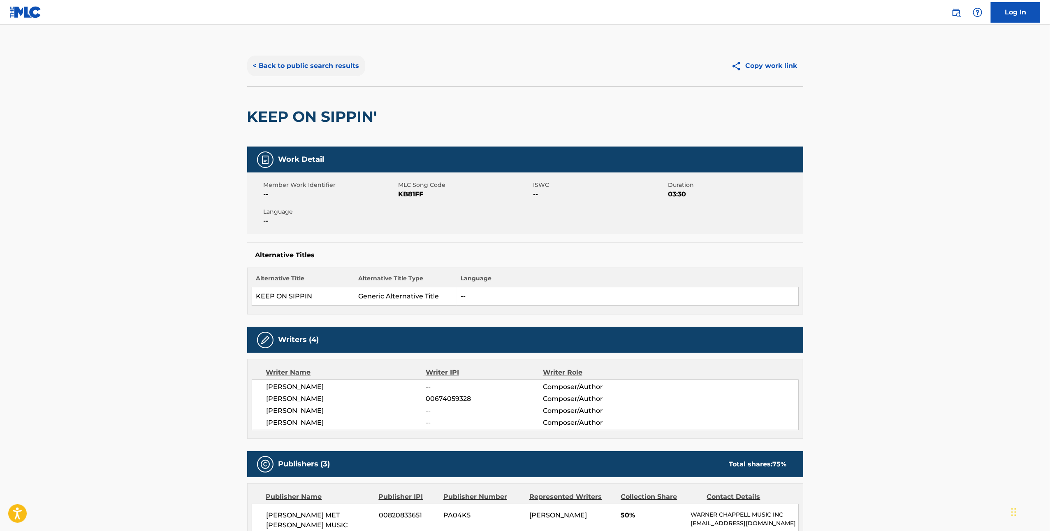
click at [297, 65] on button "< Back to public search results" at bounding box center [306, 66] width 118 height 21
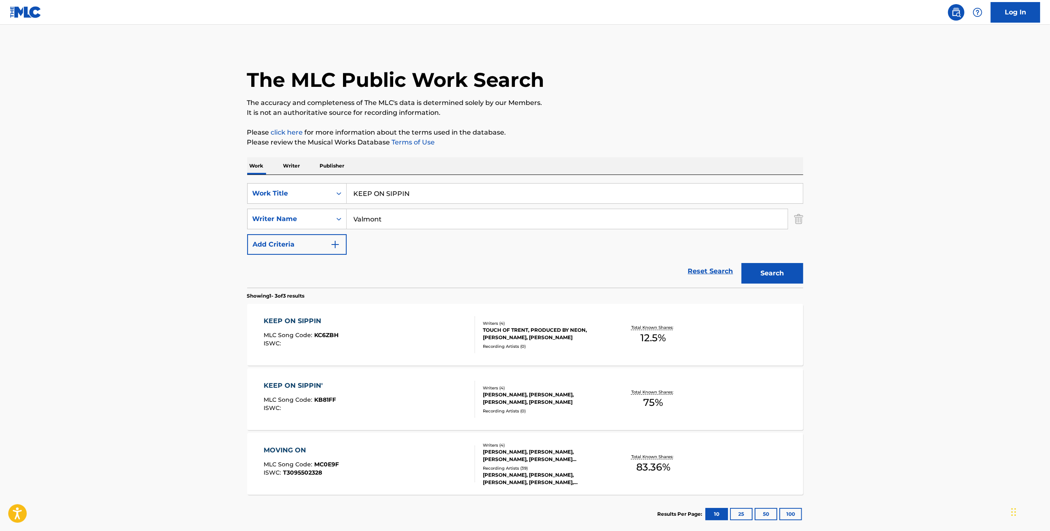
click at [411, 338] on div "KEEP ON SIPPIN MLC Song Code : KC6ZBH ISWC :" at bounding box center [369, 334] width 211 height 37
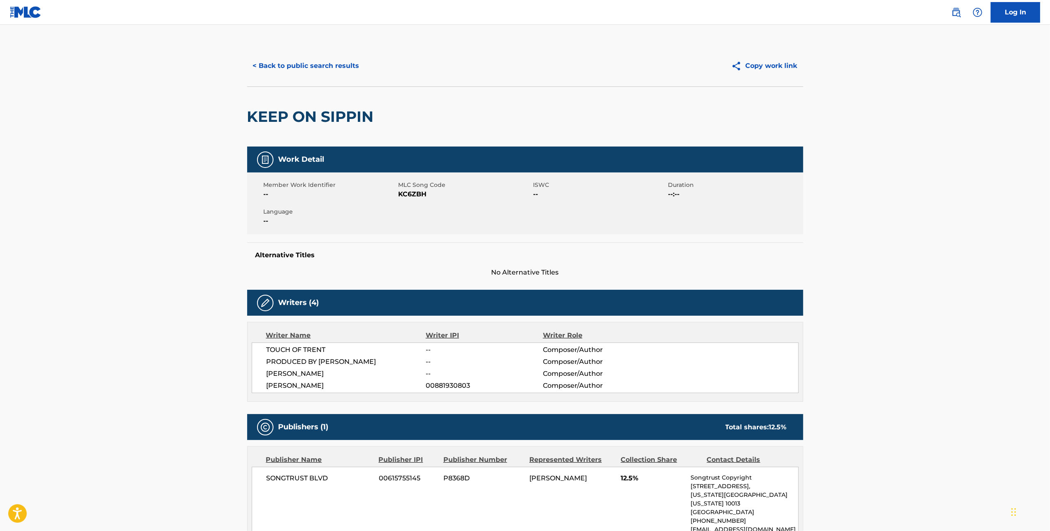
click at [421, 191] on span "KC6ZBH" at bounding box center [465, 194] width 133 height 10
copy span "KC6ZBH"
click at [310, 64] on button "< Back to public search results" at bounding box center [306, 66] width 118 height 21
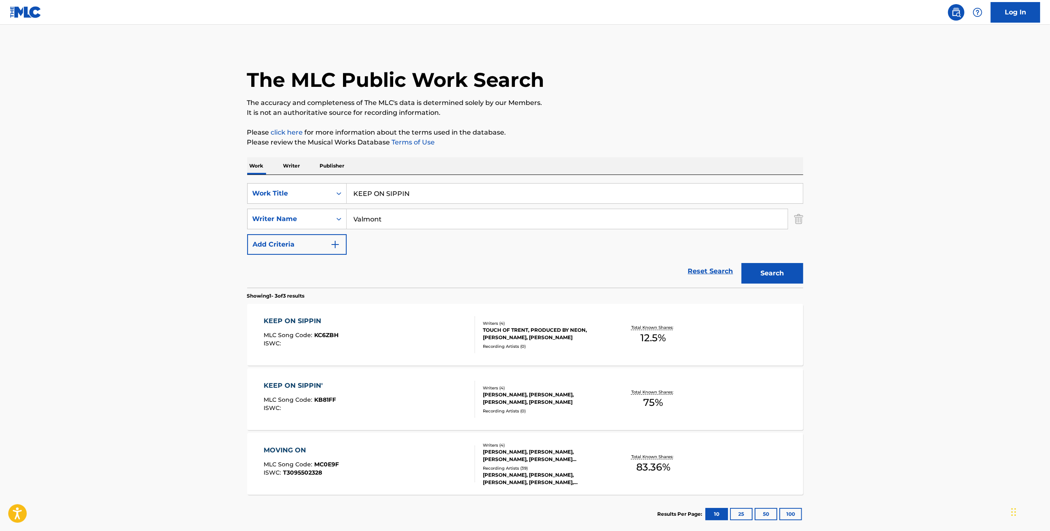
click at [411, 402] on div "KEEP ON SIPPIN' MLC Song Code : KB81FF ISWC :" at bounding box center [369, 399] width 211 height 37
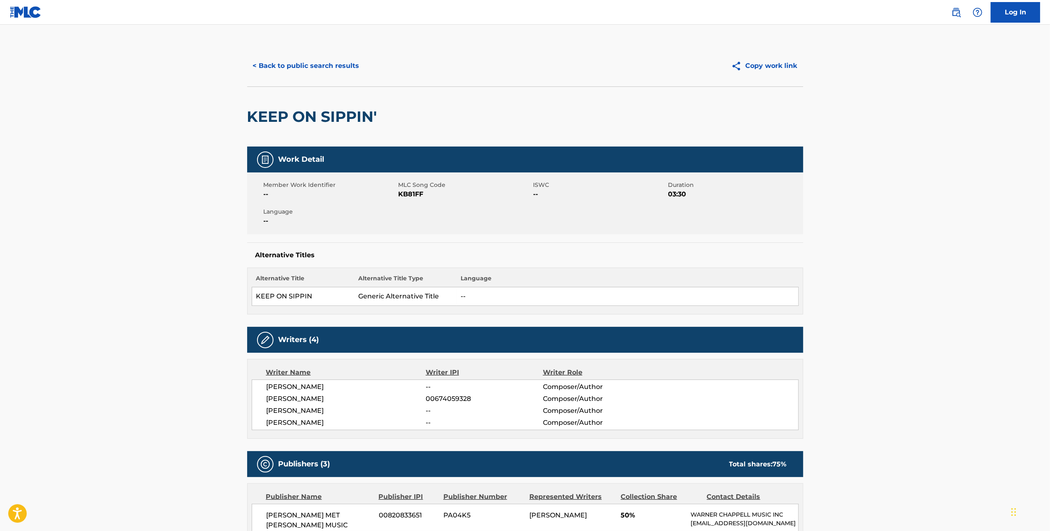
click at [415, 192] on span "KB81FF" at bounding box center [465, 194] width 133 height 10
copy span "KB81FF"
click at [318, 62] on button "< Back to public search results" at bounding box center [306, 66] width 118 height 21
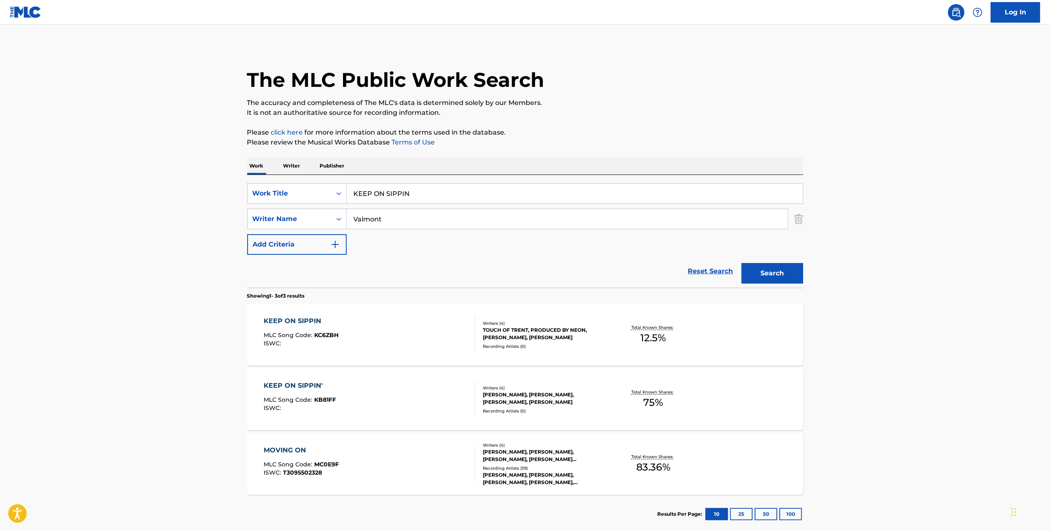
click at [420, 197] on input "KEEP ON SIPPIN" at bounding box center [575, 193] width 456 height 20
paste input "SHAKING WHEN I PRAY"
type input "SHAKING WHEN I PRAY"
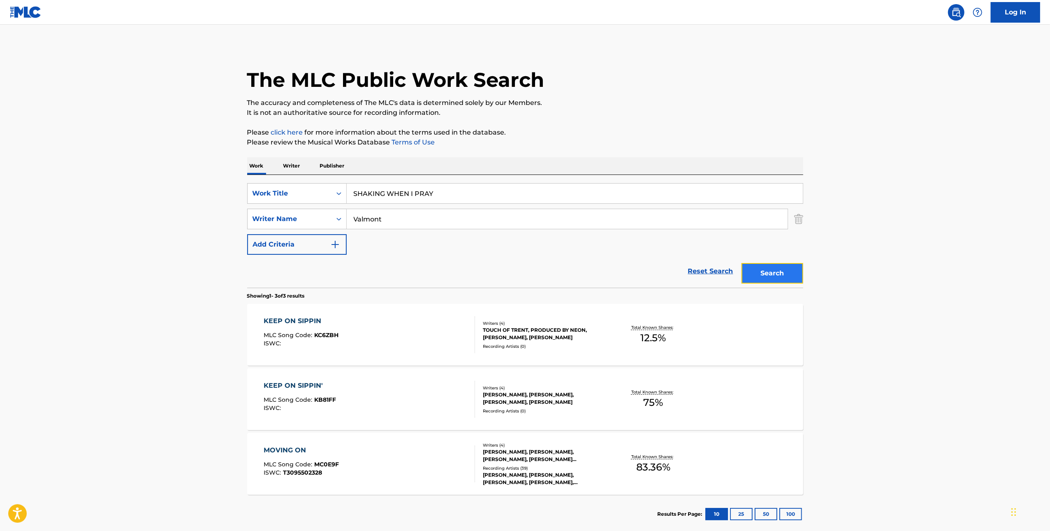
click at [789, 273] on button "Search" at bounding box center [773, 273] width 62 height 21
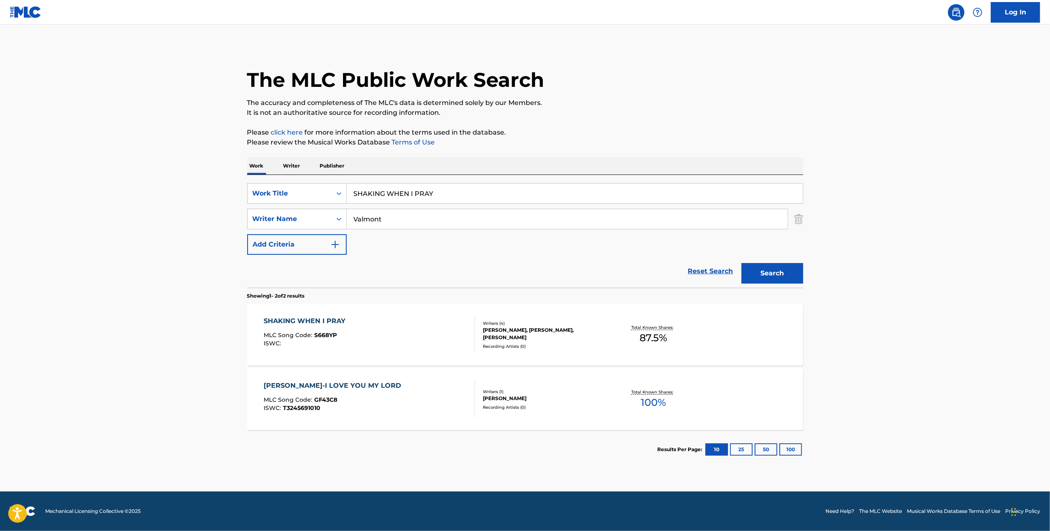
click at [481, 343] on div "Writers ( 4 ) TREONTO TURNER, ISAIAH VALMONT, DURK D BANKS, VINCENT DESROSIERS …" at bounding box center [541, 334] width 132 height 29
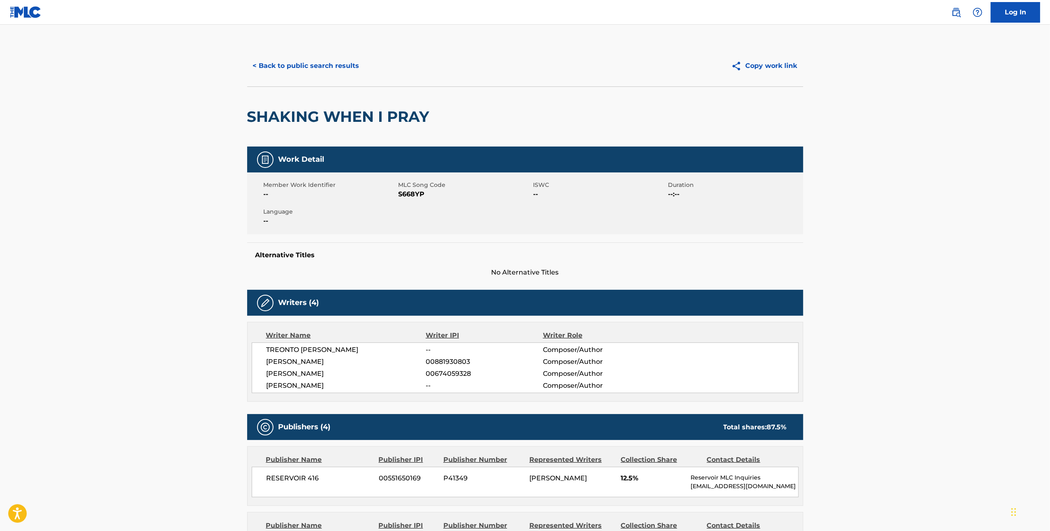
click at [423, 196] on span "S668YP" at bounding box center [465, 194] width 133 height 10
click at [417, 195] on span "S668YP" at bounding box center [465, 194] width 133 height 10
copy span "S668YP"
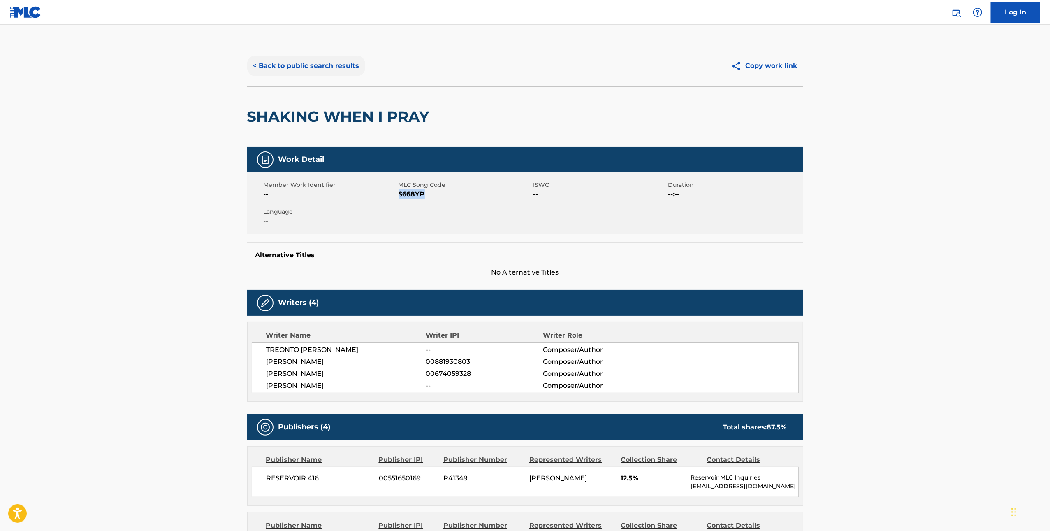
click at [325, 62] on button "< Back to public search results" at bounding box center [306, 66] width 118 height 21
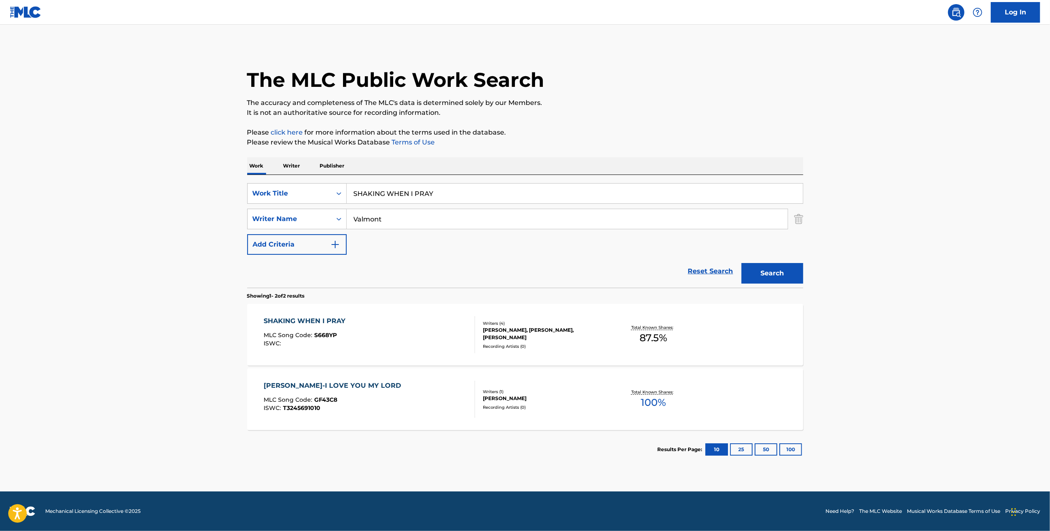
click at [476, 192] on input "SHAKING WHEN I PRAY" at bounding box center [575, 193] width 456 height 20
paste input "Cold"
type input "Cold"
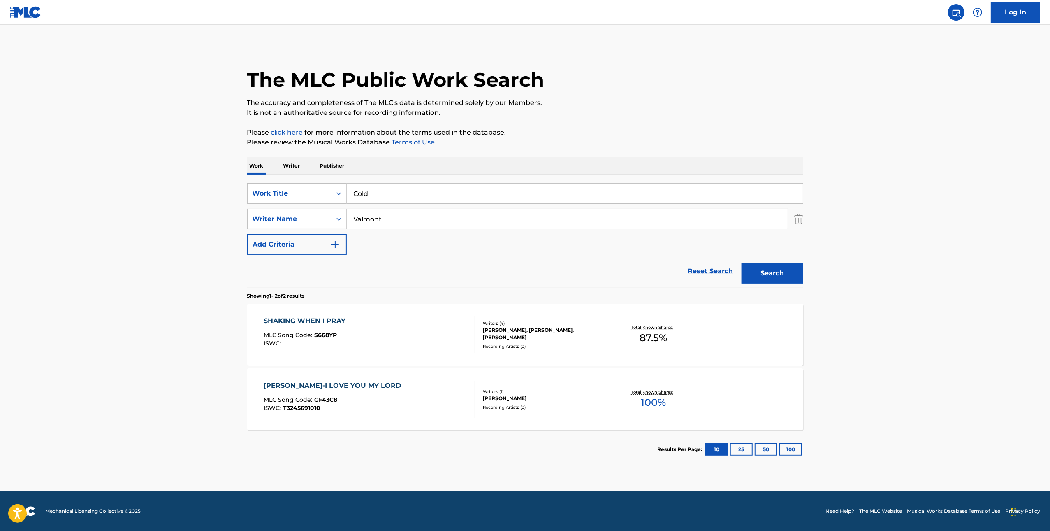
click at [457, 217] on input "Valmont" at bounding box center [567, 219] width 441 height 20
paste input "Mueller"
type input "Mueller"
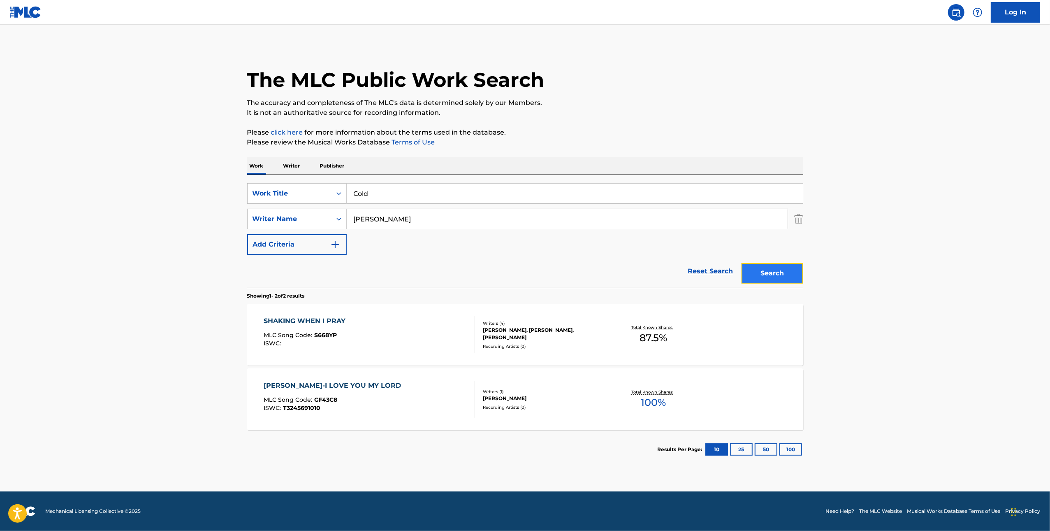
click at [788, 272] on button "Search" at bounding box center [773, 273] width 62 height 21
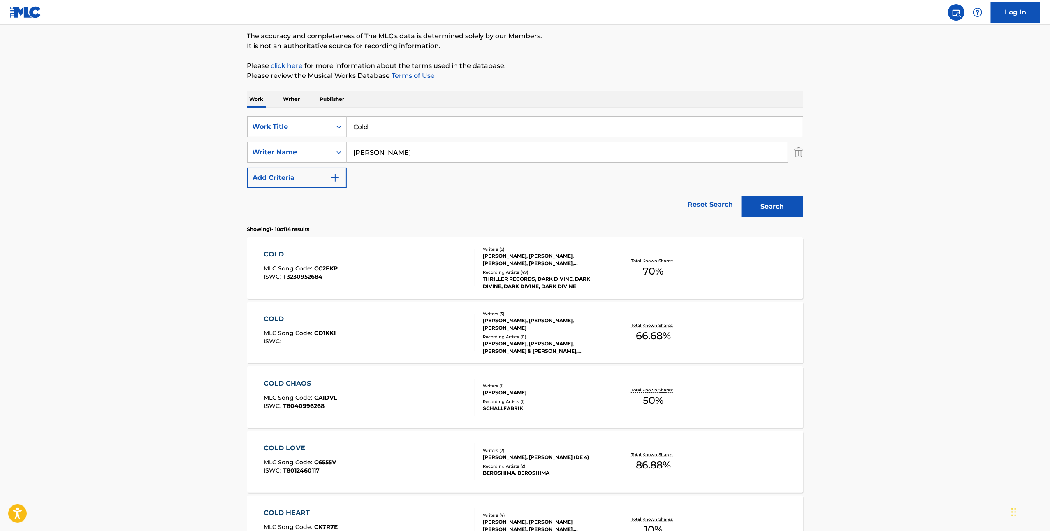
scroll to position [70, 0]
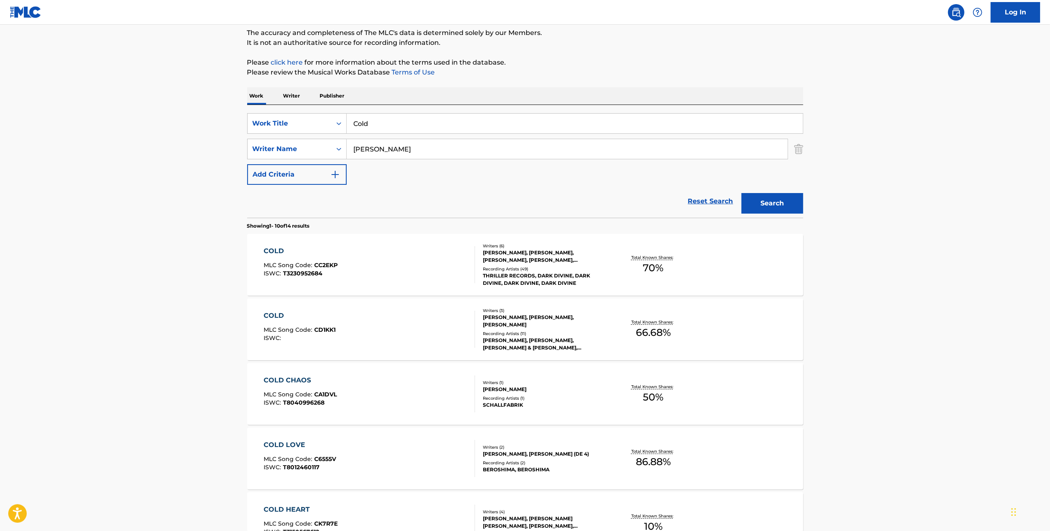
click at [433, 266] on div "COLD MLC Song Code : CC2EKP ISWC : T3230952684" at bounding box center [369, 264] width 211 height 37
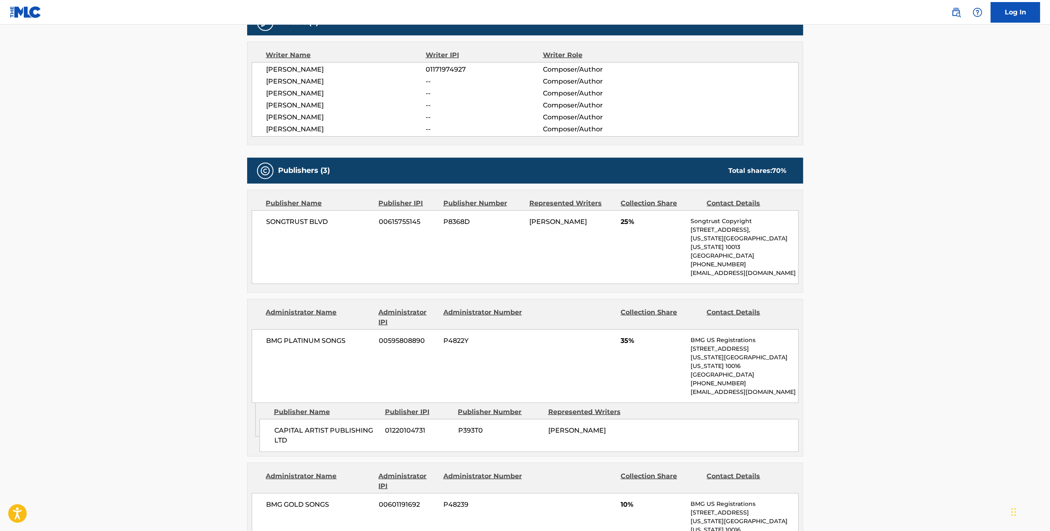
scroll to position [142, 0]
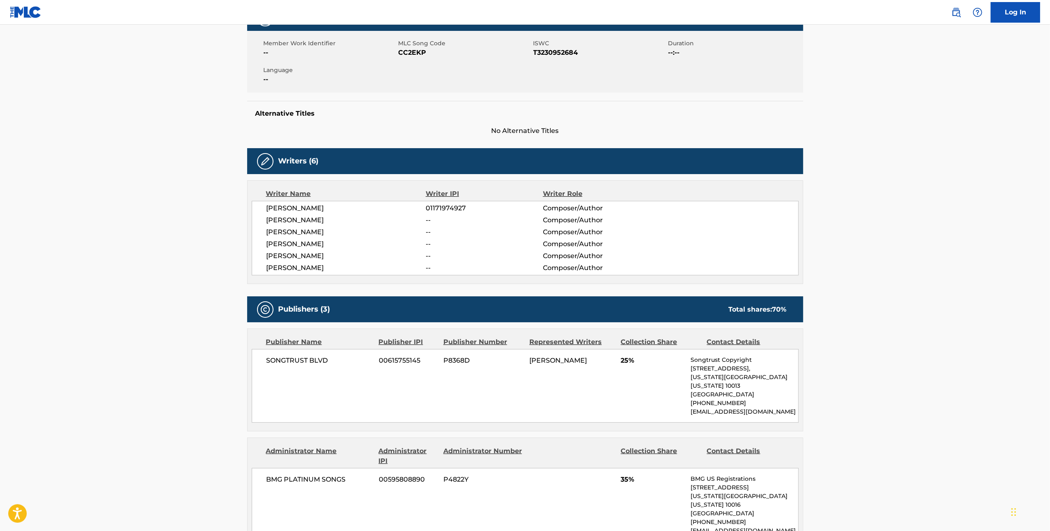
click at [448, 211] on span "01171974927" at bounding box center [484, 208] width 117 height 10
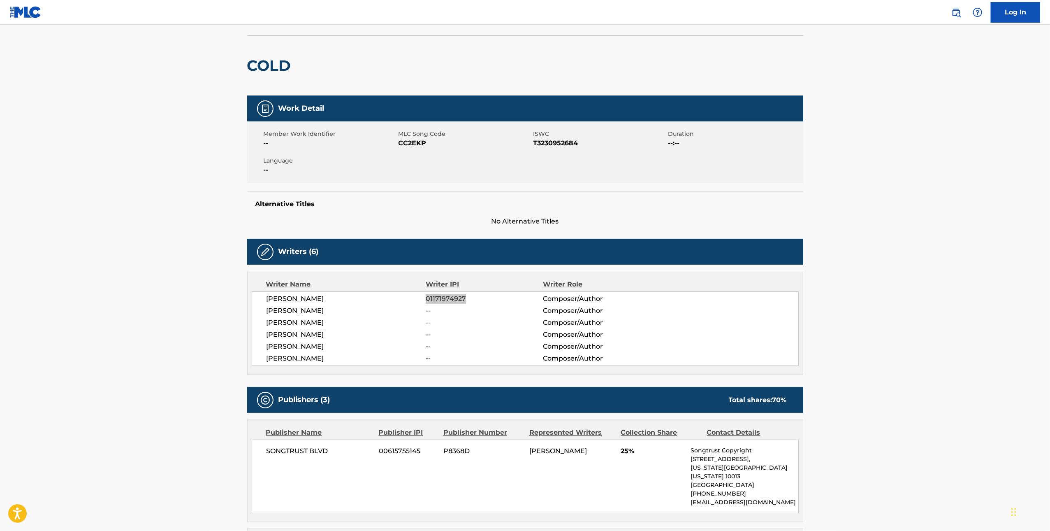
scroll to position [0, 0]
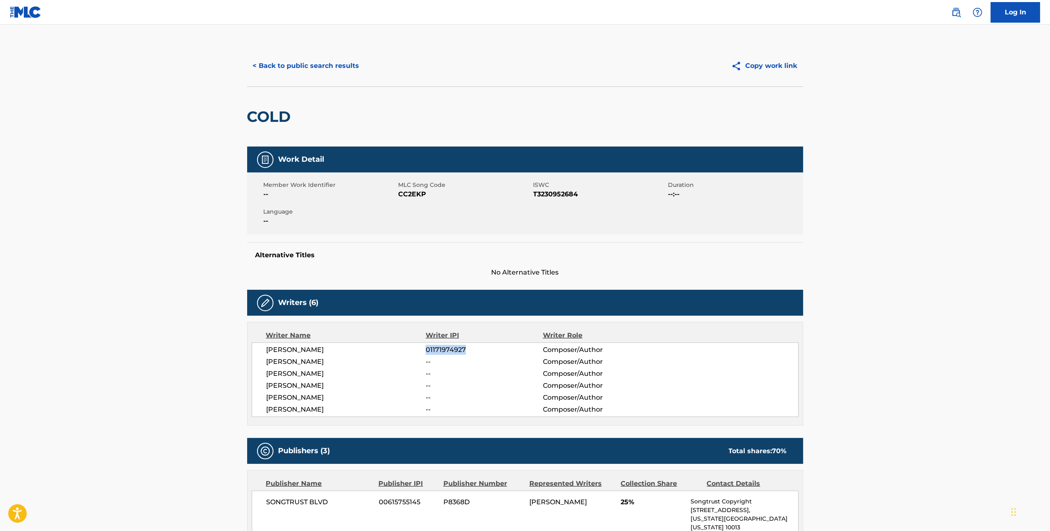
click at [263, 118] on h2 "COLD" at bounding box center [271, 116] width 48 height 19
click at [419, 194] on span "CC2EKP" at bounding box center [465, 194] width 133 height 10
copy span "CC2EKP"
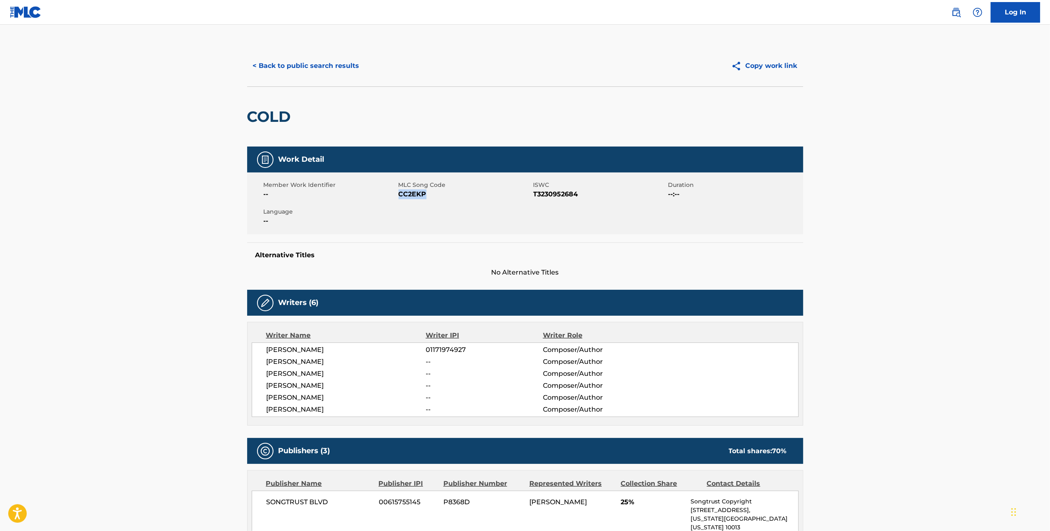
click at [411, 206] on div "Member Work Identifier -- MLC Song Code CC2EKP ISWC T3230952684 Duration --:-- …" at bounding box center [525, 203] width 556 height 62
click at [414, 192] on span "CC2EKP" at bounding box center [465, 194] width 133 height 10
copy span "CC2EKP"
click at [322, 66] on button "< Back to public search results" at bounding box center [306, 66] width 118 height 21
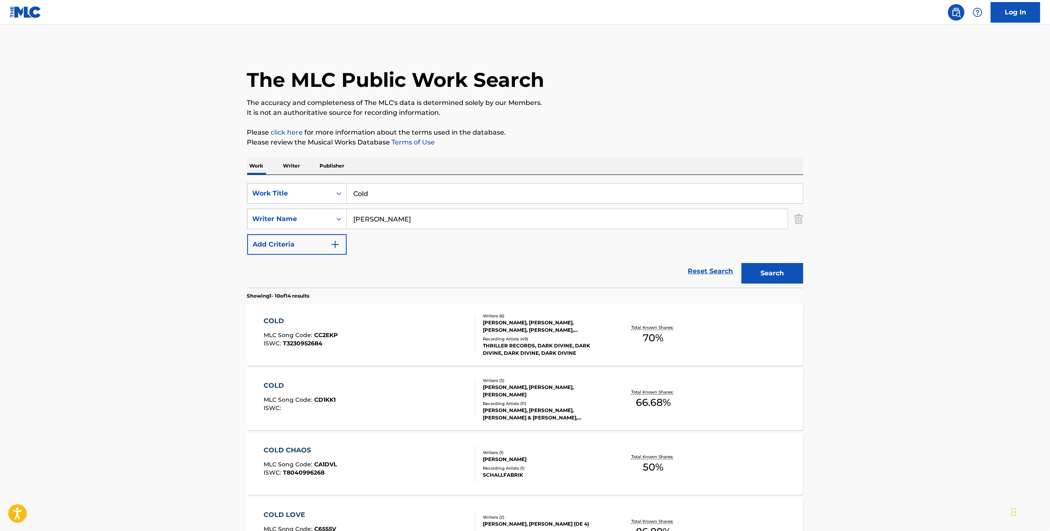
scroll to position [70, 0]
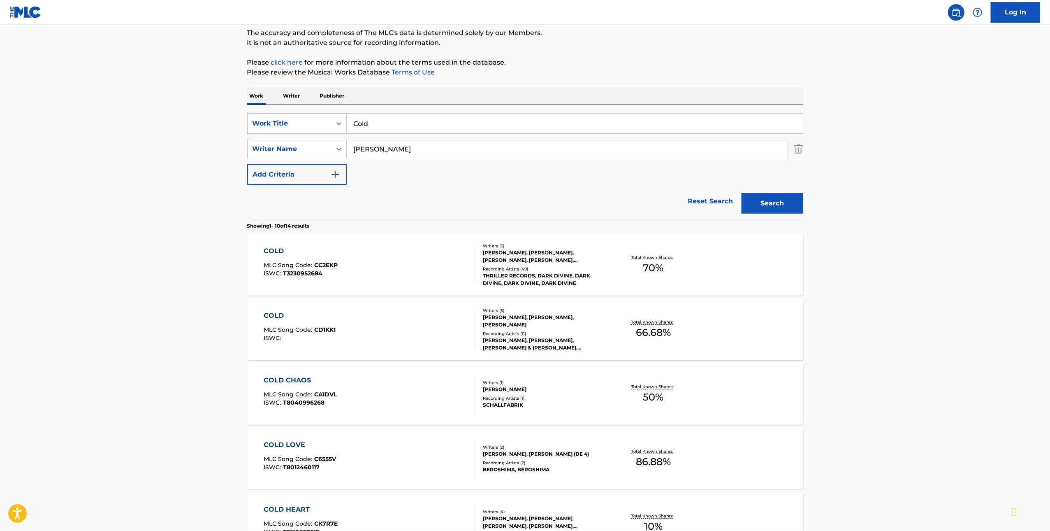
click at [428, 130] on input "Cold" at bounding box center [575, 124] width 456 height 20
paste input "empowerment"
type input "empowerment"
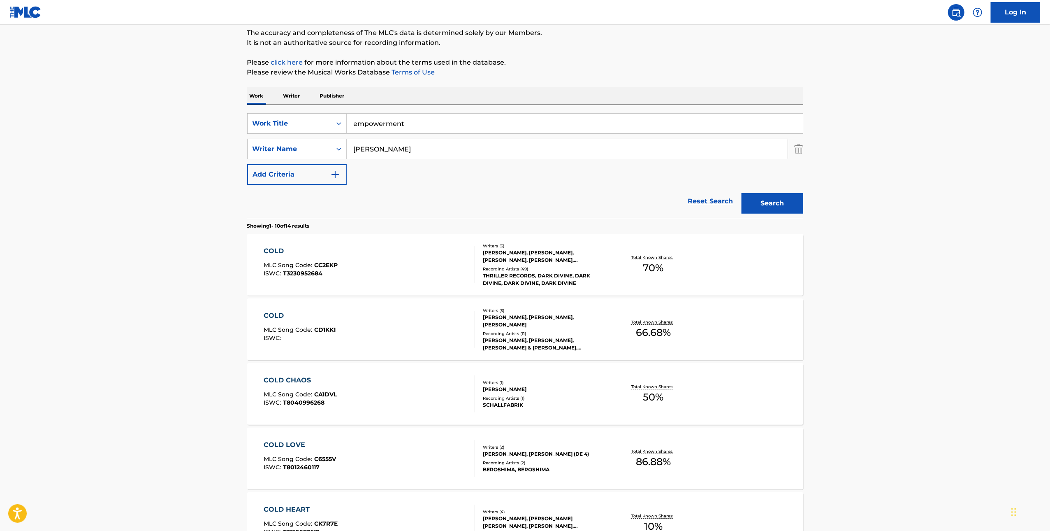
click at [471, 154] on input "Mueller" at bounding box center [567, 149] width 441 height 20
paste input "Arulpragasam"
click at [740, 202] on div "Search" at bounding box center [771, 201] width 66 height 33
click at [776, 200] on button "Search" at bounding box center [773, 203] width 62 height 21
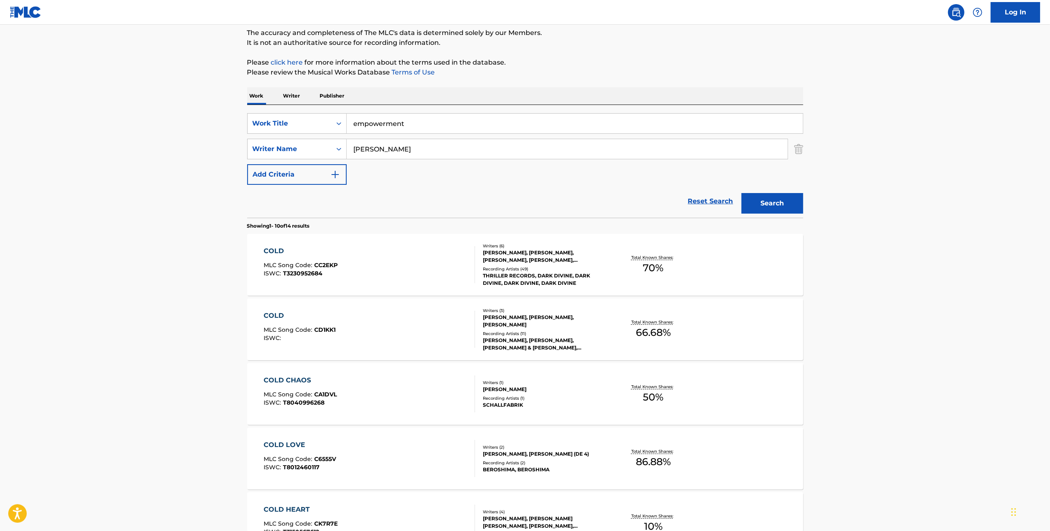
scroll to position [0, 0]
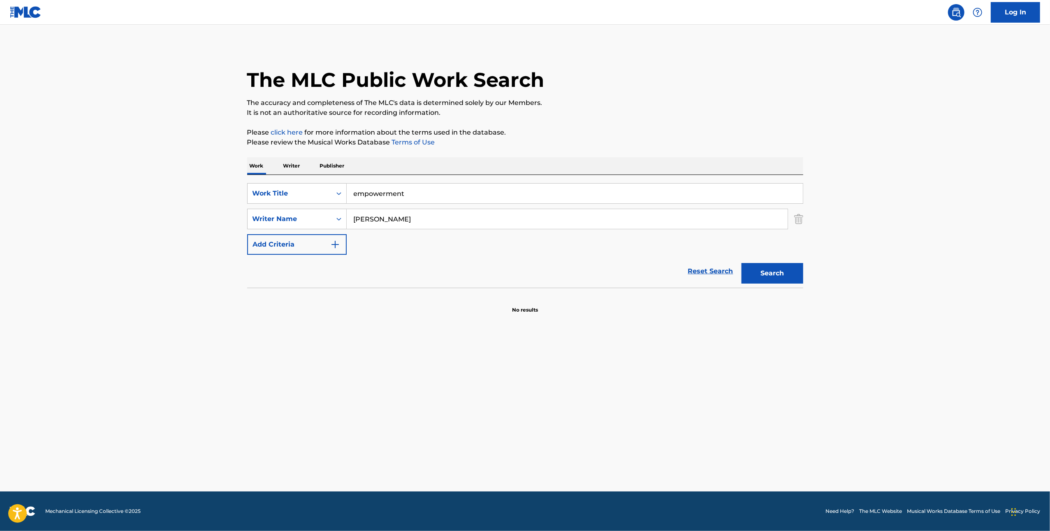
click at [582, 226] on input "Arulpragasam" at bounding box center [567, 219] width 441 height 20
paste input "salah"
type input "salah"
click at [761, 269] on button "Search" at bounding box center [773, 273] width 62 height 21
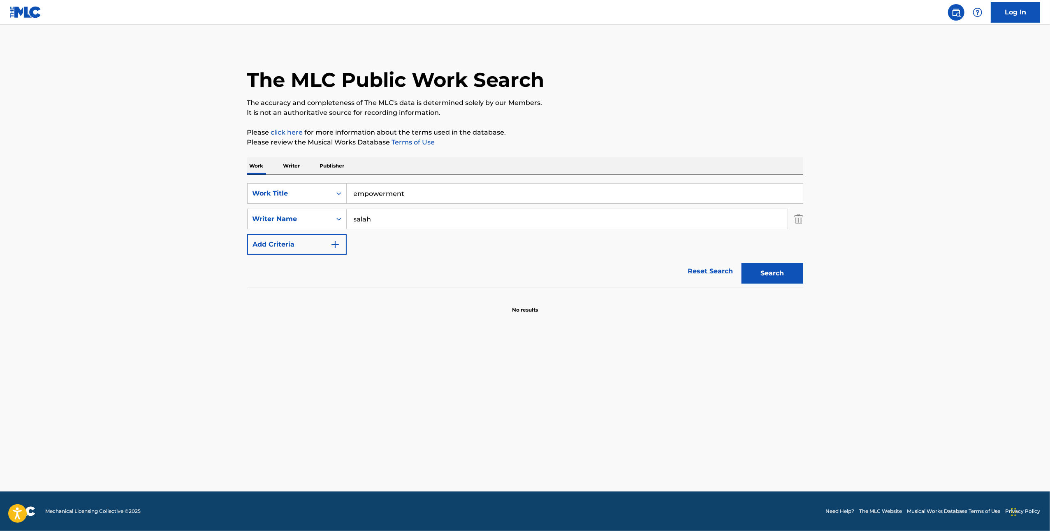
click at [413, 188] on input "empowerment" at bounding box center [575, 193] width 456 height 20
paste input "Shoreditch"
type input "Shoreditch"
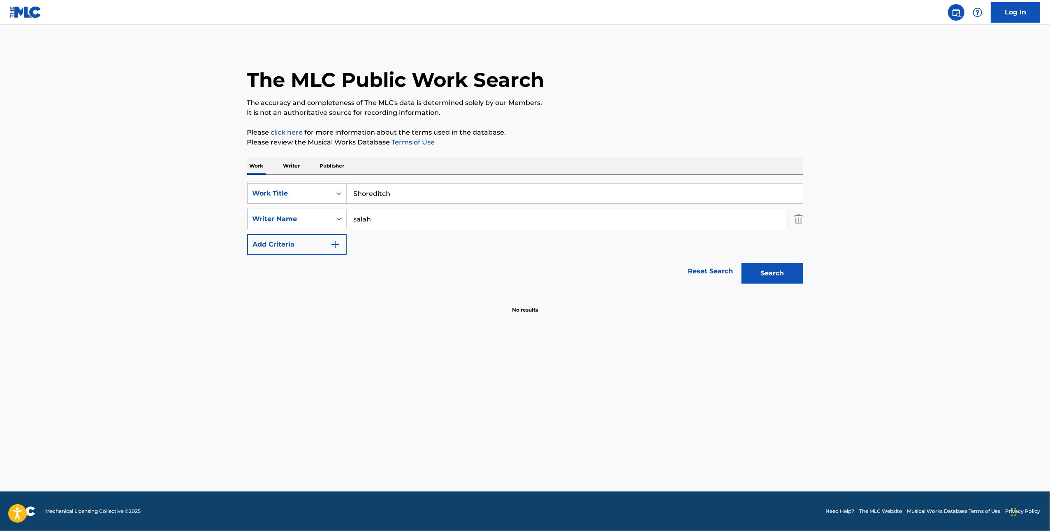
click at [402, 213] on input "salah" at bounding box center [567, 219] width 441 height 20
paste input "Vardanyan"
type input "Vardanyan"
click at [797, 279] on button "Search" at bounding box center [773, 273] width 62 height 21
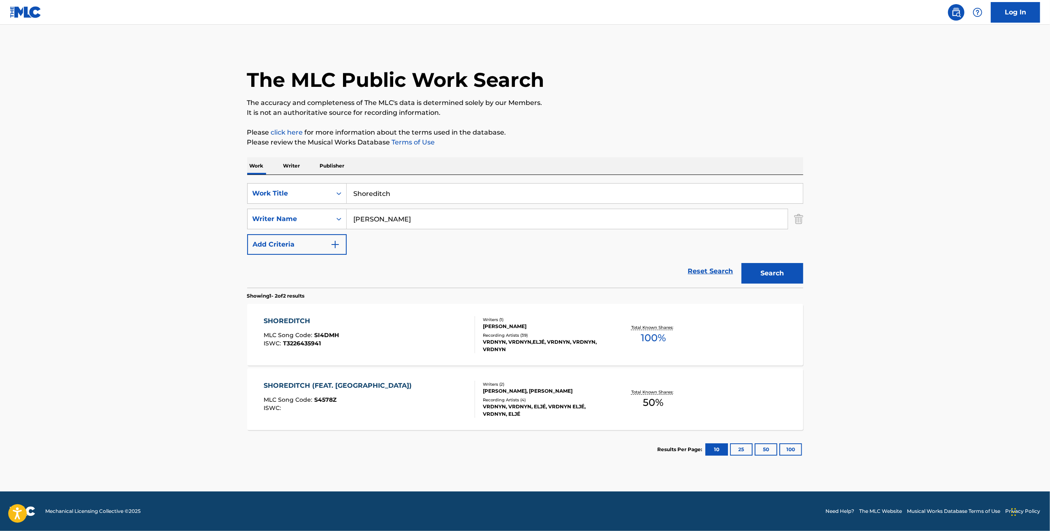
click at [437, 336] on div "SHOREDITCH MLC Song Code : SI4DMH ISWC : T3226435941" at bounding box center [369, 334] width 211 height 37
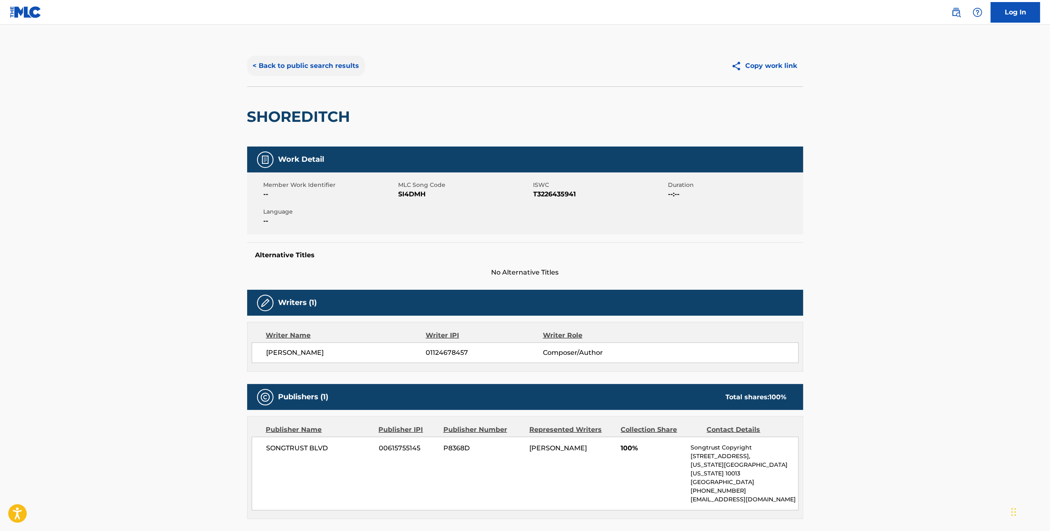
click at [323, 63] on button "< Back to public search results" at bounding box center [306, 66] width 118 height 21
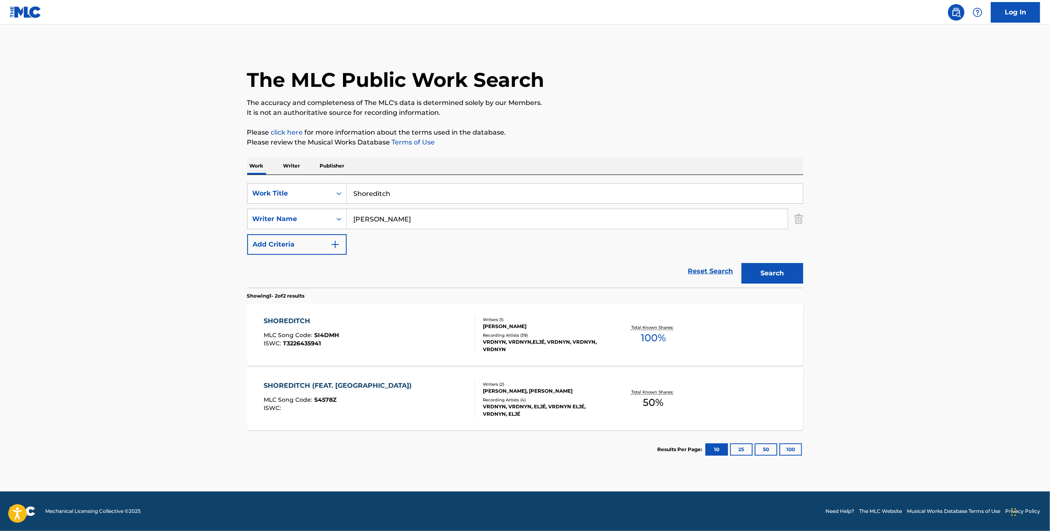
click at [438, 392] on div "SHOREDITCH (FEAT. ELJE) MLC Song Code : S4578Z ISWC :" at bounding box center [369, 399] width 211 height 37
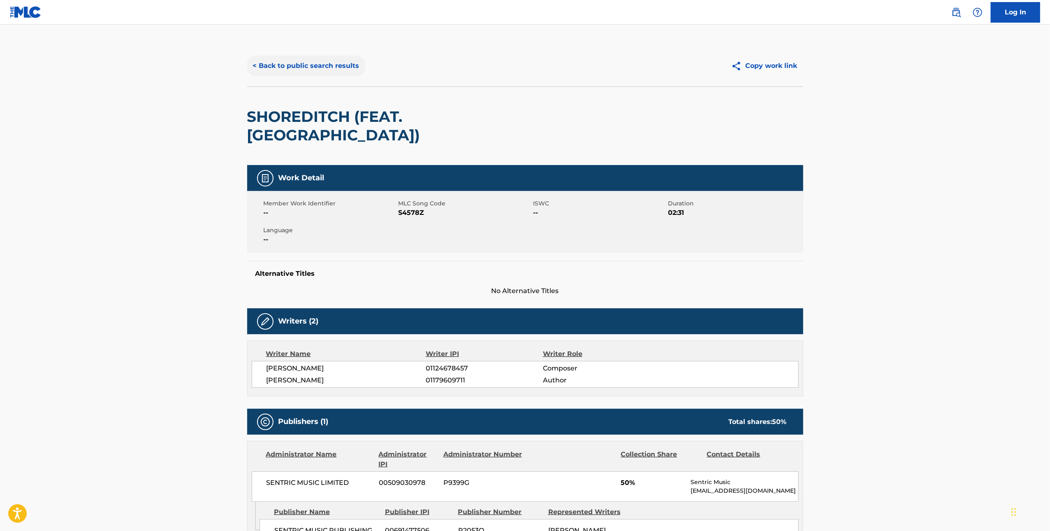
click at [300, 70] on button "< Back to public search results" at bounding box center [306, 66] width 118 height 21
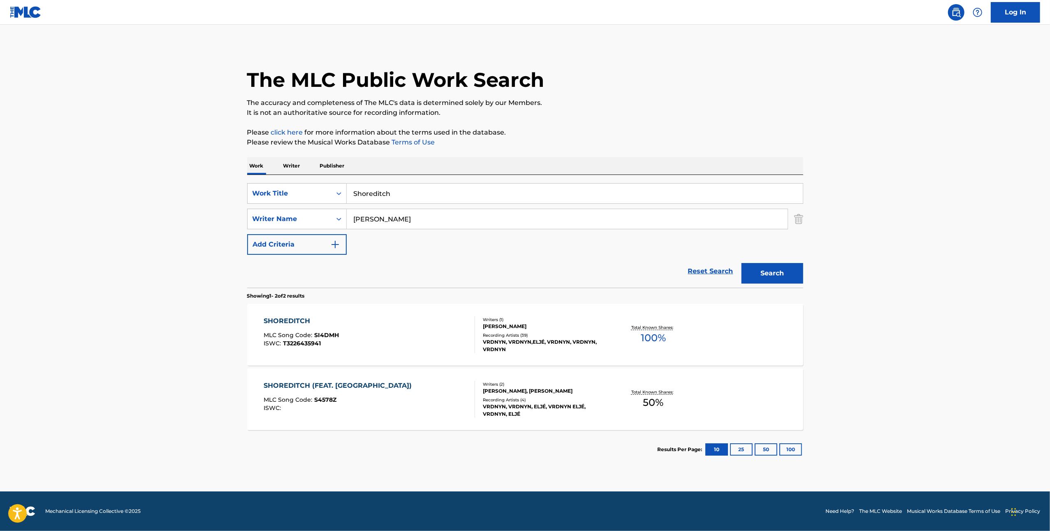
click at [370, 305] on div "SHOREDITCH MLC Song Code : SI4DMH ISWC : T3226435941 Writers ( 1 ) VIKTOR VARDA…" at bounding box center [525, 335] width 556 height 62
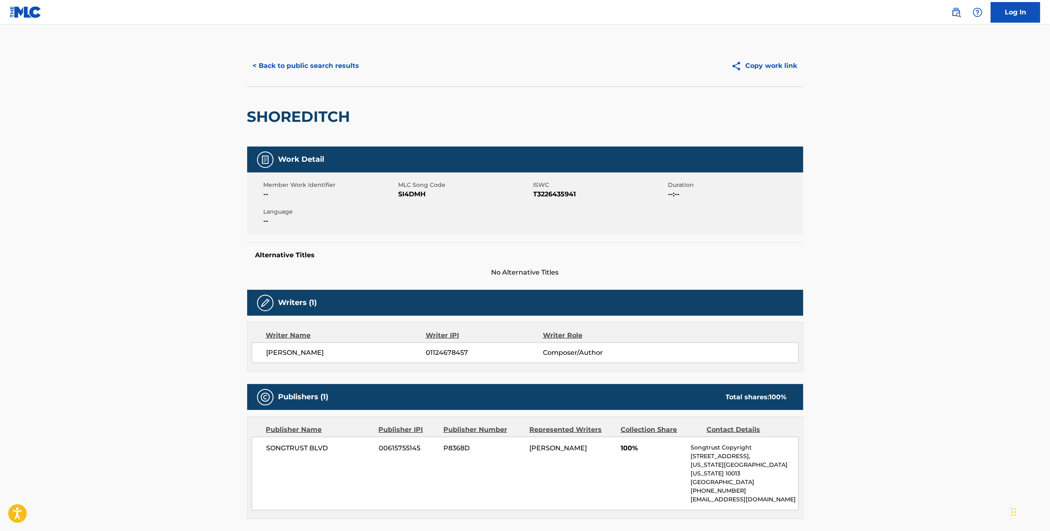
click at [413, 195] on span "SI4DMH" at bounding box center [465, 194] width 133 height 10
click at [290, 65] on button "< Back to public search results" at bounding box center [306, 66] width 118 height 21
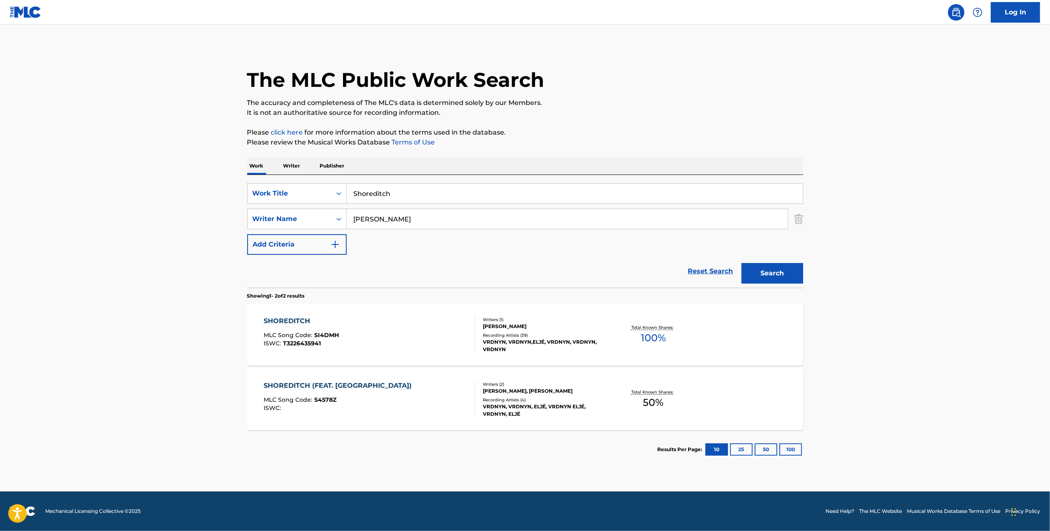
click at [427, 395] on div "SHOREDITCH (FEAT. ELJE) MLC Song Code : S4578Z ISWC :" at bounding box center [369, 399] width 211 height 37
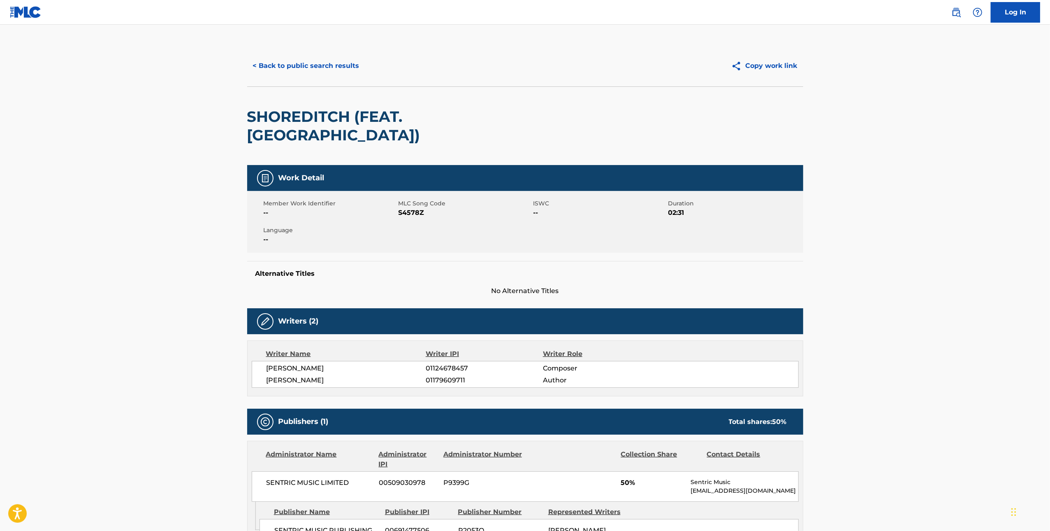
click at [415, 208] on span "S4578Z" at bounding box center [465, 213] width 133 height 10
copy span "S4578Z"
click at [314, 70] on button "< Back to public search results" at bounding box center [306, 66] width 118 height 21
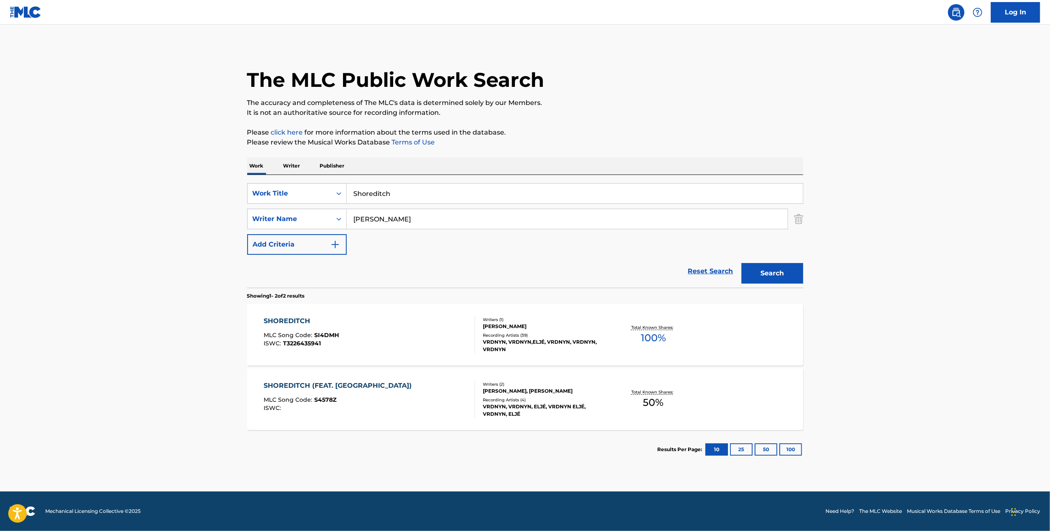
click at [429, 206] on div "SearchWithCriteriacabe488a-18cc-43c8-a755-75100e88cb36 Work Title Shoreditch Se…" at bounding box center [525, 219] width 556 height 72
click at [429, 200] on input "Shoreditch" at bounding box center [575, 193] width 456 height 20
paste input "WE MADE IT"
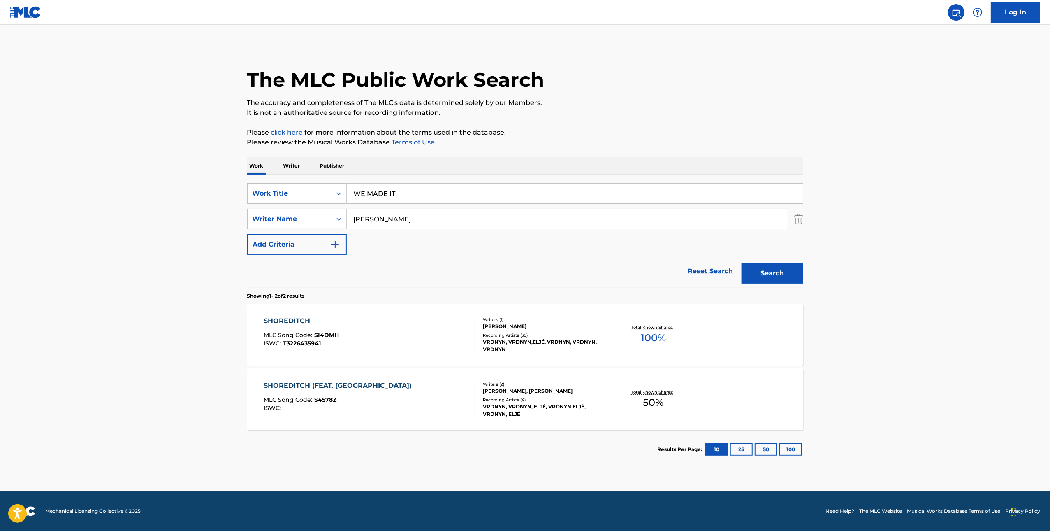
type input "WE MADE IT"
click at [432, 214] on input "Vardanyan" at bounding box center [567, 219] width 441 height 20
type input "A"
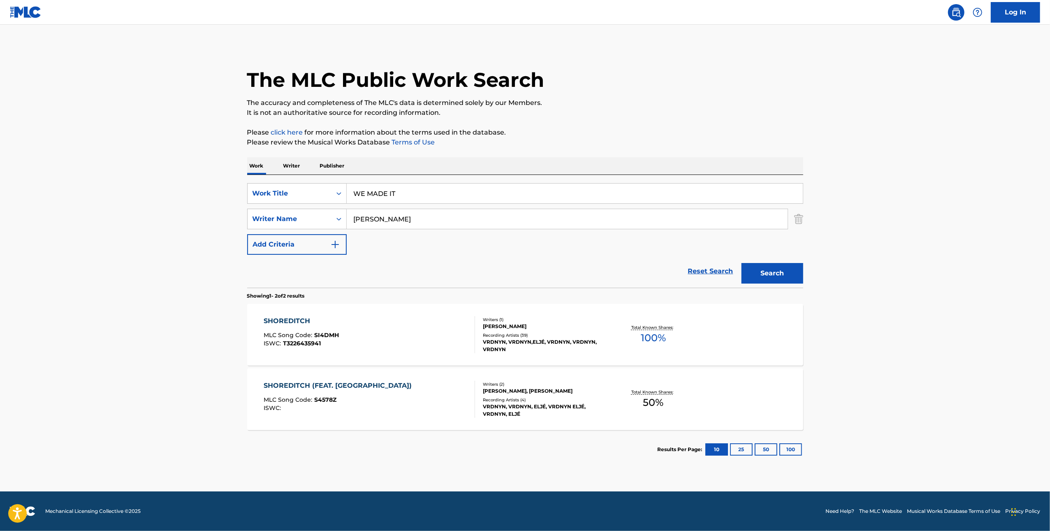
type input "Zhu"
click at [742, 263] on button "Search" at bounding box center [773, 273] width 62 height 21
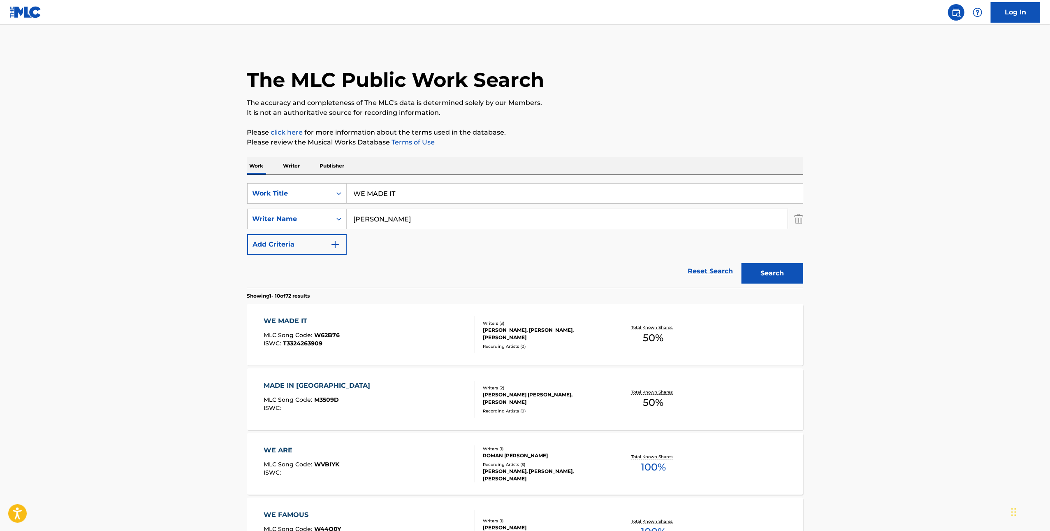
click at [409, 345] on div "WE MADE IT MLC Song Code : W62B76 ISWC : T3324263909" at bounding box center [369, 334] width 211 height 37
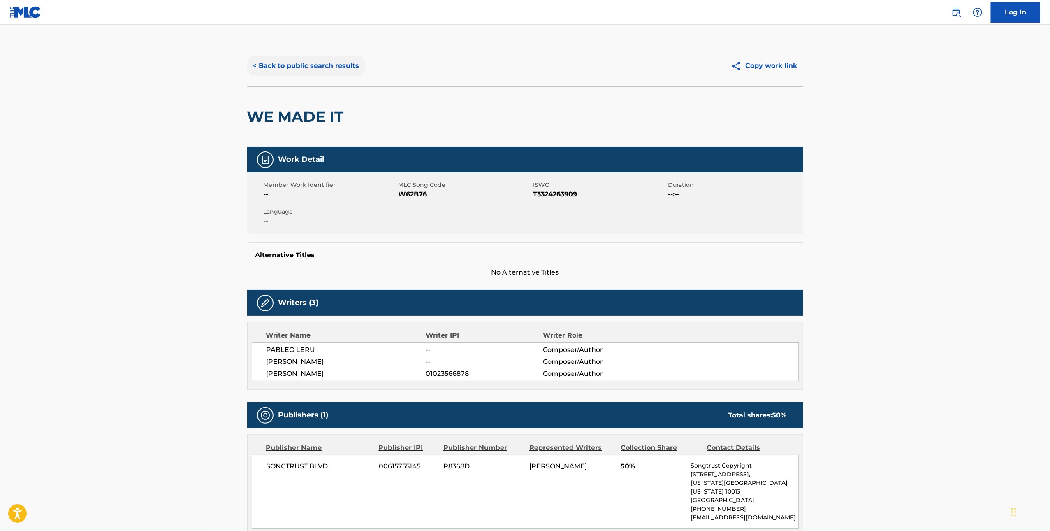
click at [343, 72] on button "< Back to public search results" at bounding box center [306, 66] width 118 height 21
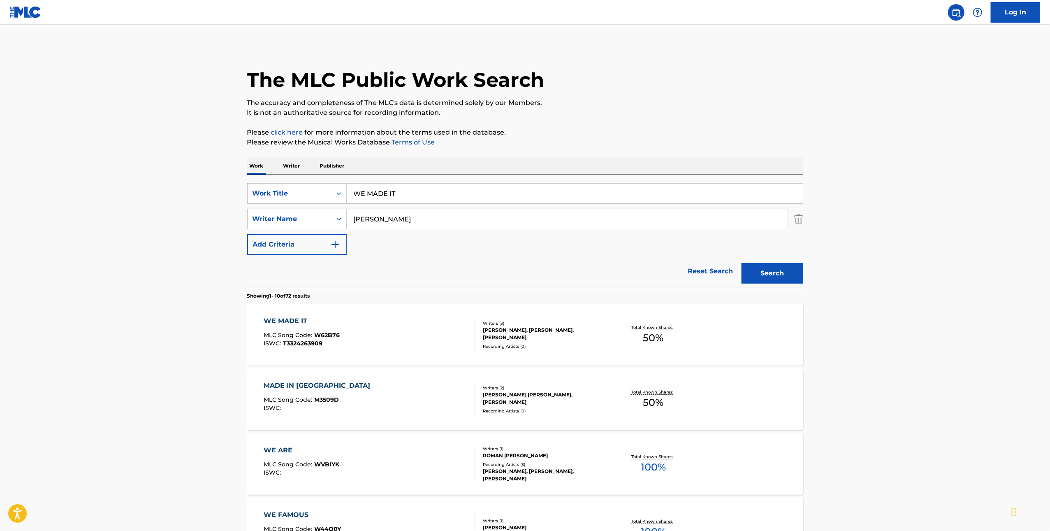
click at [480, 215] on input "Zhu" at bounding box center [567, 219] width 441 height 20
click at [480, 214] on input "Zhu" at bounding box center [567, 219] width 441 height 20
type input "leru"
click at [742, 263] on button "Search" at bounding box center [773, 273] width 62 height 21
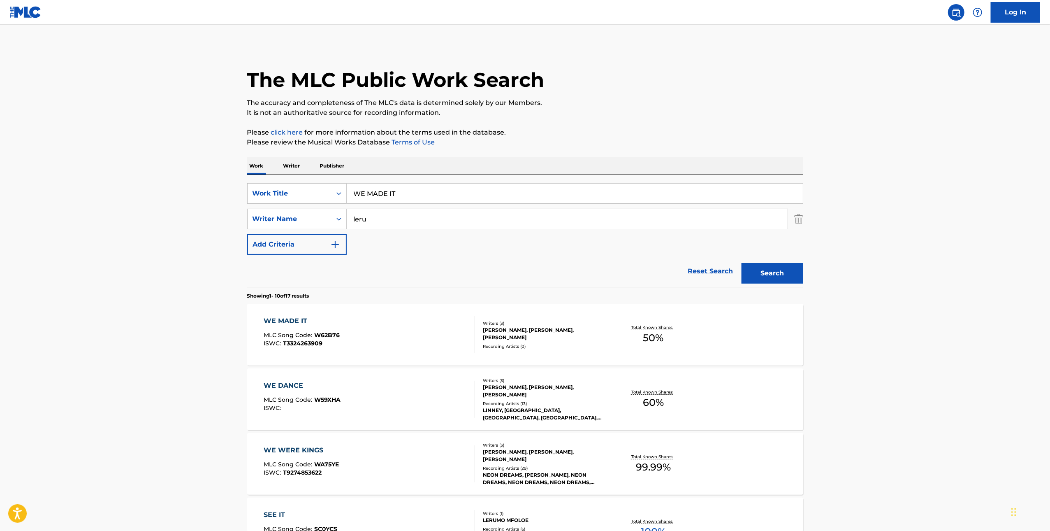
click at [423, 335] on div "WE MADE IT MLC Song Code : W62B76 ISWC : T3324263909" at bounding box center [369, 334] width 211 height 37
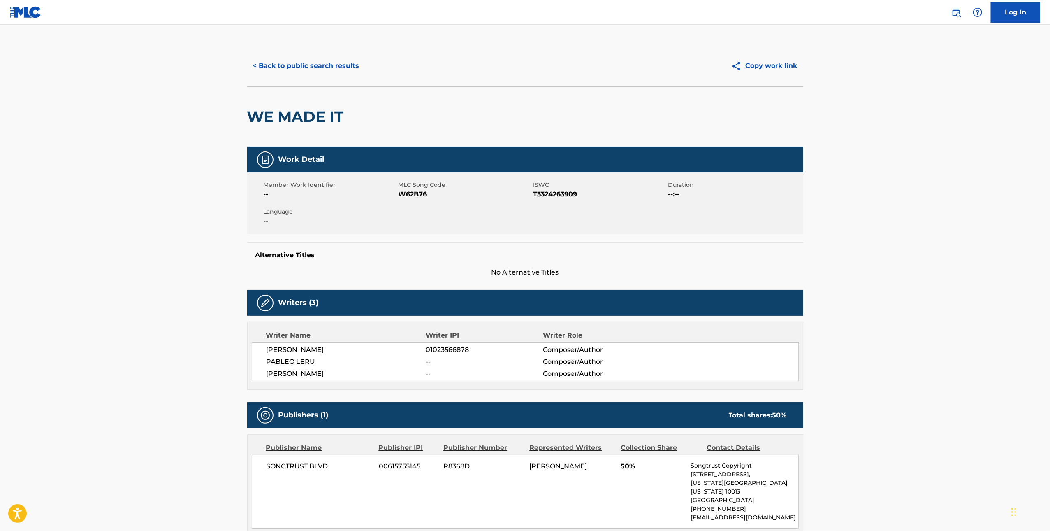
click at [412, 192] on span "W62B76" at bounding box center [465, 194] width 133 height 10
copy span "W62B76"
click at [307, 69] on button "< Back to public search results" at bounding box center [306, 66] width 118 height 21
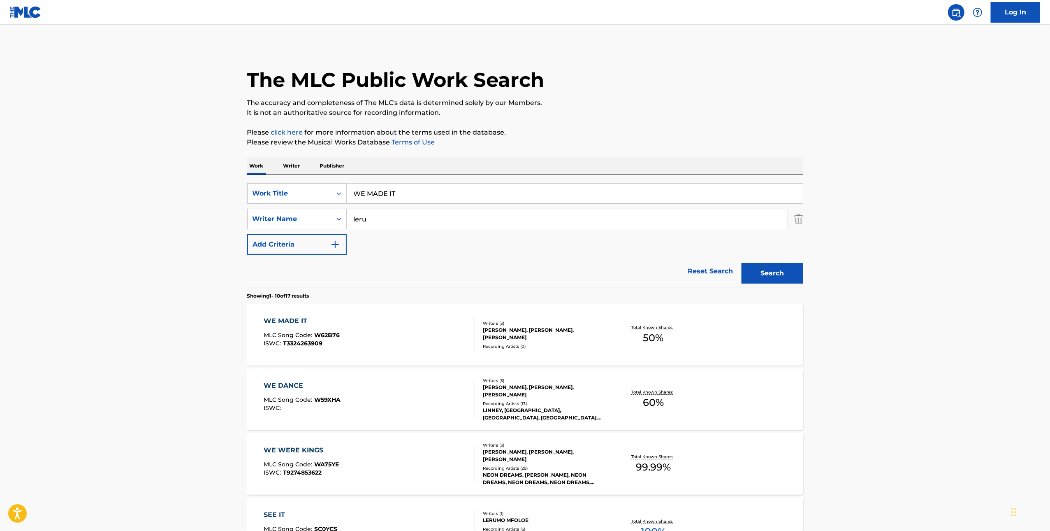
click at [495, 185] on input "WE MADE IT" at bounding box center [575, 193] width 456 height 20
paste input "Key to Third Eye Opening"
click at [706, 193] on input "Key to Third Eye Opening MADE IT" at bounding box center [575, 193] width 456 height 20
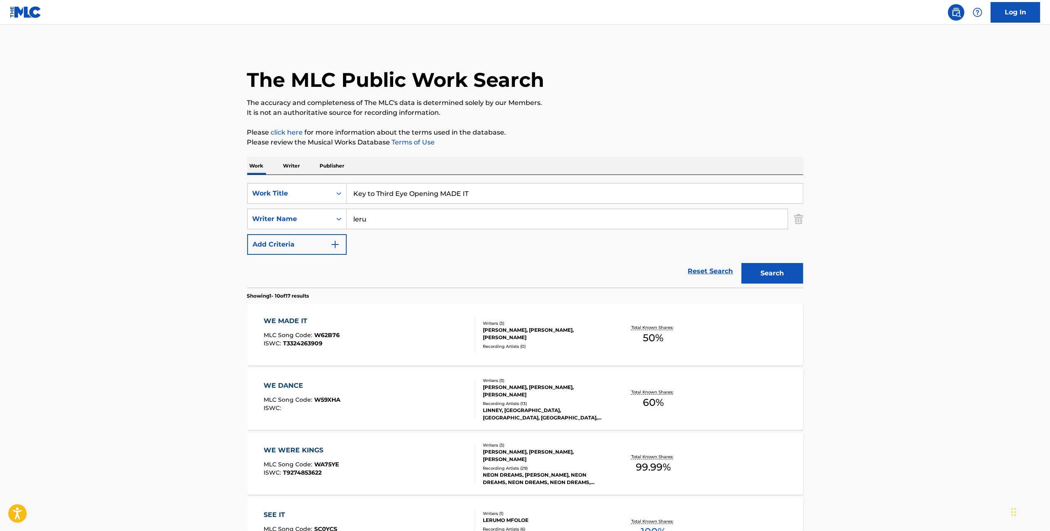
click at [706, 193] on input "Key to Third Eye Opening MADE IT" at bounding box center [575, 193] width 456 height 20
paste input "Search Form"
type input "Key to Third Eye Opening"
click at [543, 215] on input "leru" at bounding box center [567, 219] width 441 height 20
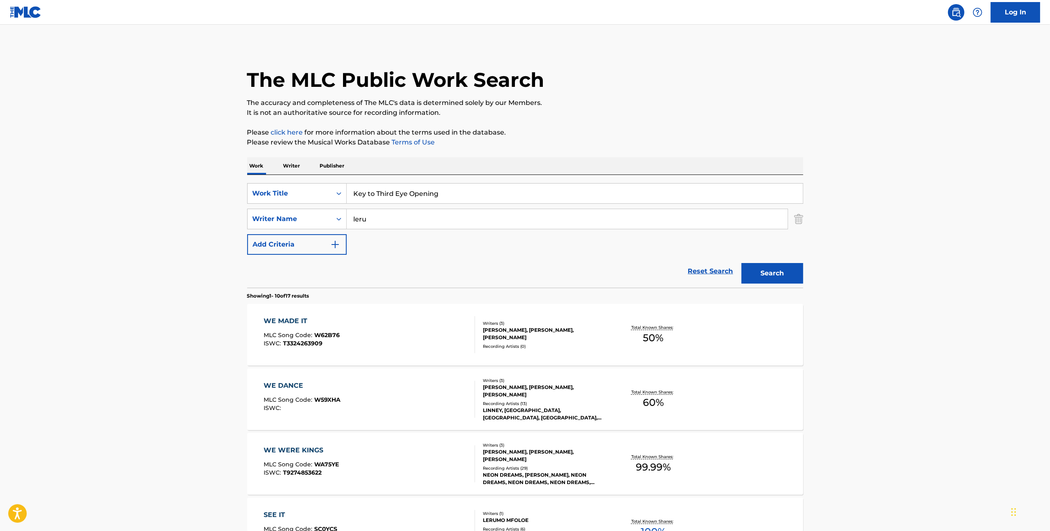
click at [543, 215] on input "leru" at bounding box center [567, 219] width 441 height 20
paste input "Pinchuk"
type input "Pinchuk"
click at [774, 273] on button "Search" at bounding box center [773, 273] width 62 height 21
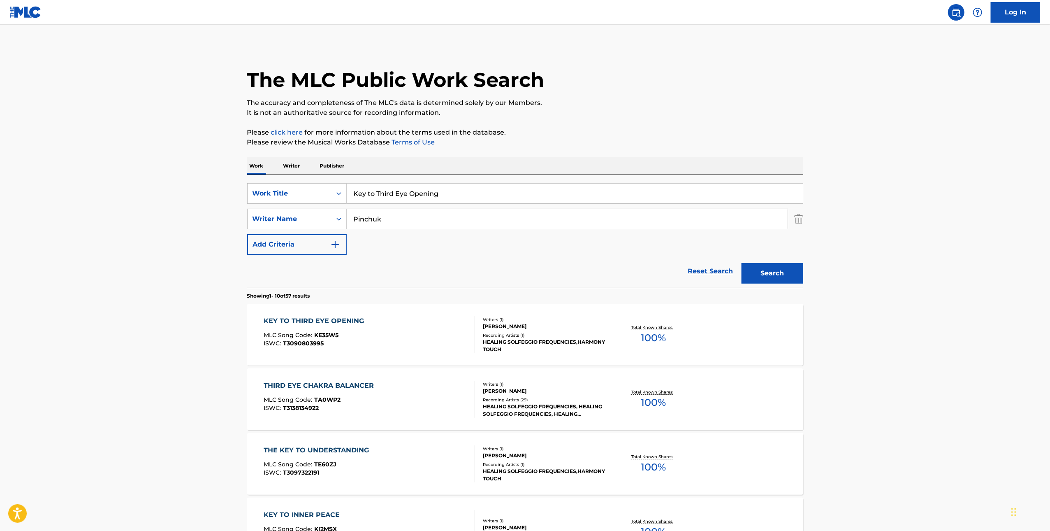
click at [406, 334] on div "KEY TO THIRD EYE OPENING MLC Song Code : KE35W5 ISWC : T3090803995" at bounding box center [369, 334] width 211 height 37
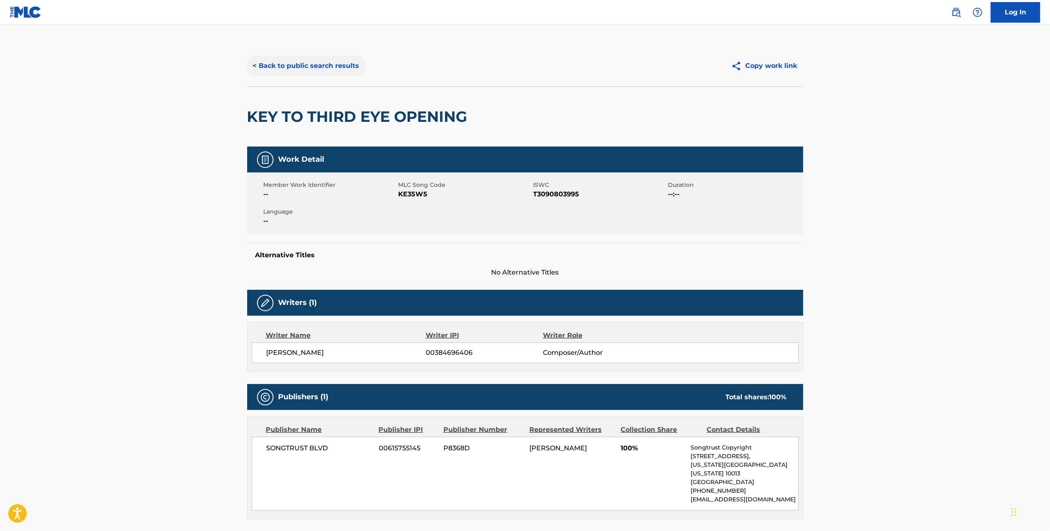
click at [339, 64] on button "< Back to public search results" at bounding box center [306, 66] width 118 height 21
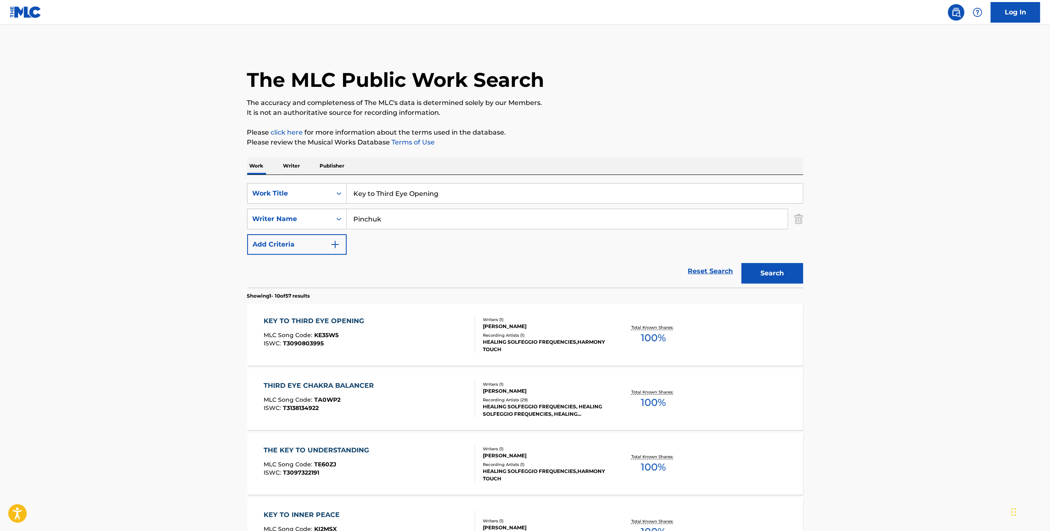
click at [484, 196] on input "Key to Third Eye Opening" at bounding box center [575, 193] width 456 height 20
paste input "HEAVEN'S GOT A DIRT ROAD"
type input "HEAVEN'S GOT A DIRT ROAD"
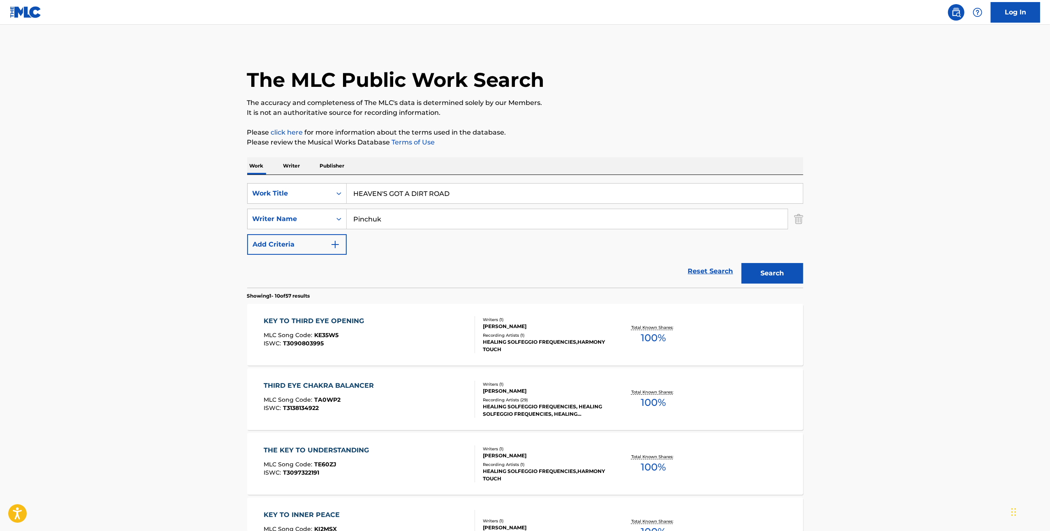
click at [589, 213] on input "Pinchuk" at bounding box center [567, 219] width 441 height 20
paste input "Mathis"
type input "Mathis"
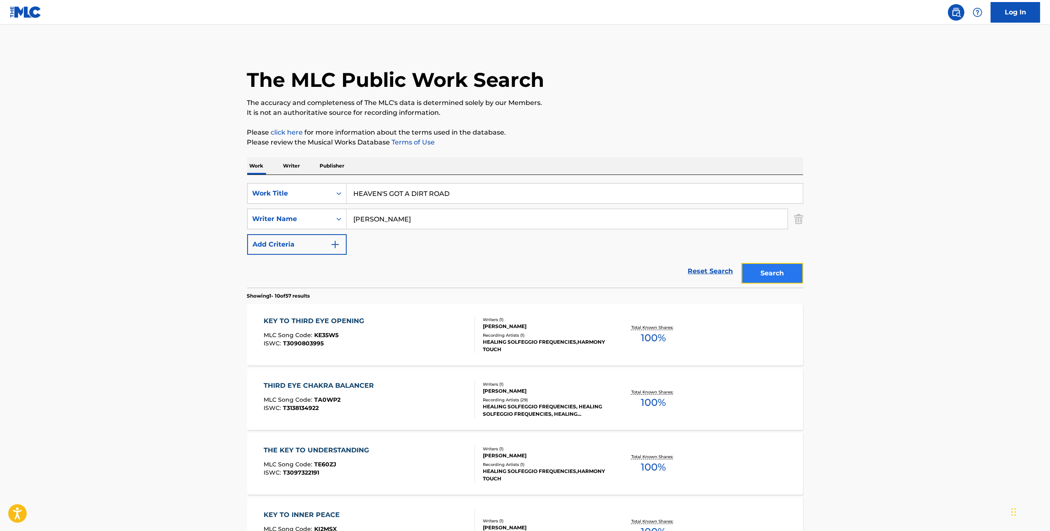
click at [757, 276] on button "Search" at bounding box center [773, 273] width 62 height 21
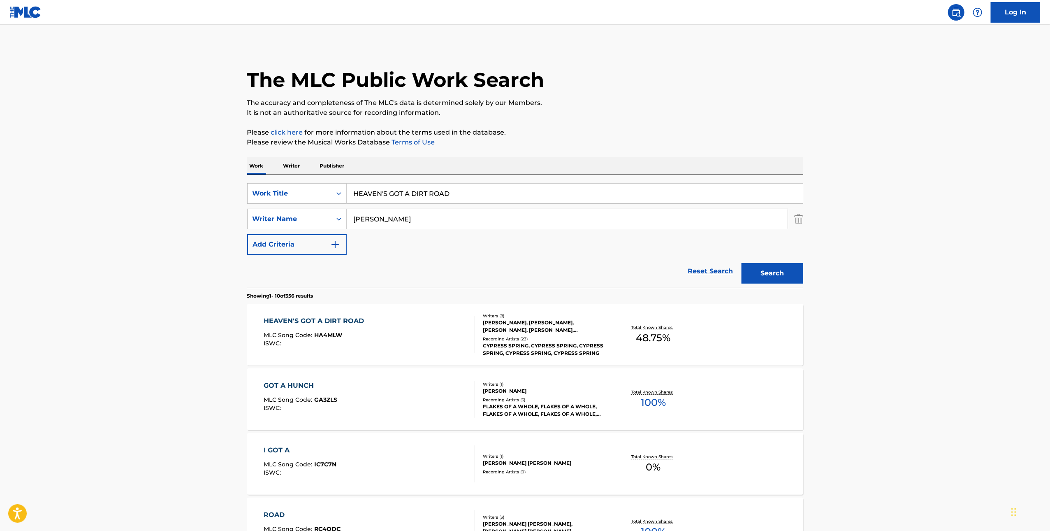
click at [408, 346] on div "HEAVEN'S GOT A DIRT ROAD MLC Song Code : HA4MLW ISWC :" at bounding box center [369, 334] width 211 height 37
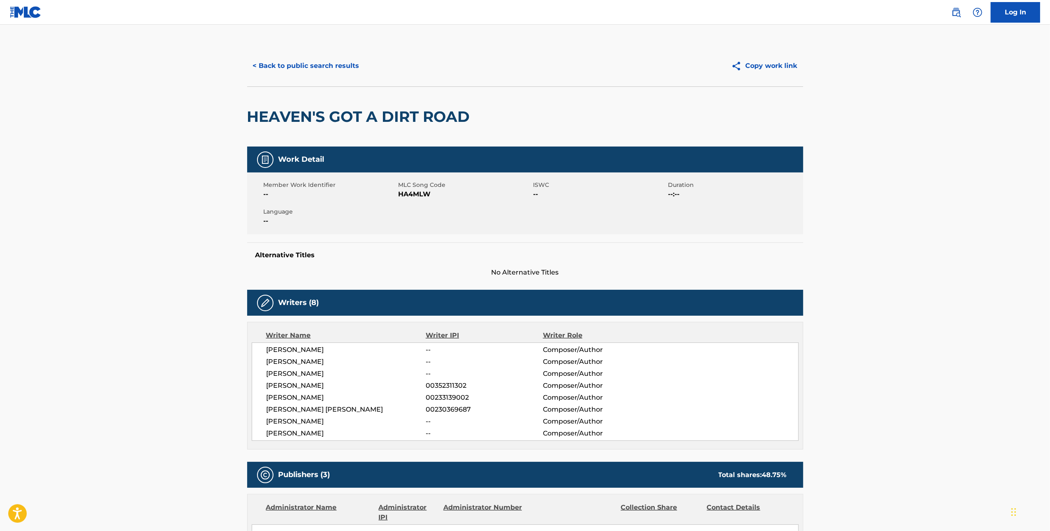
click at [415, 197] on span "HA4MLW" at bounding box center [465, 194] width 133 height 10
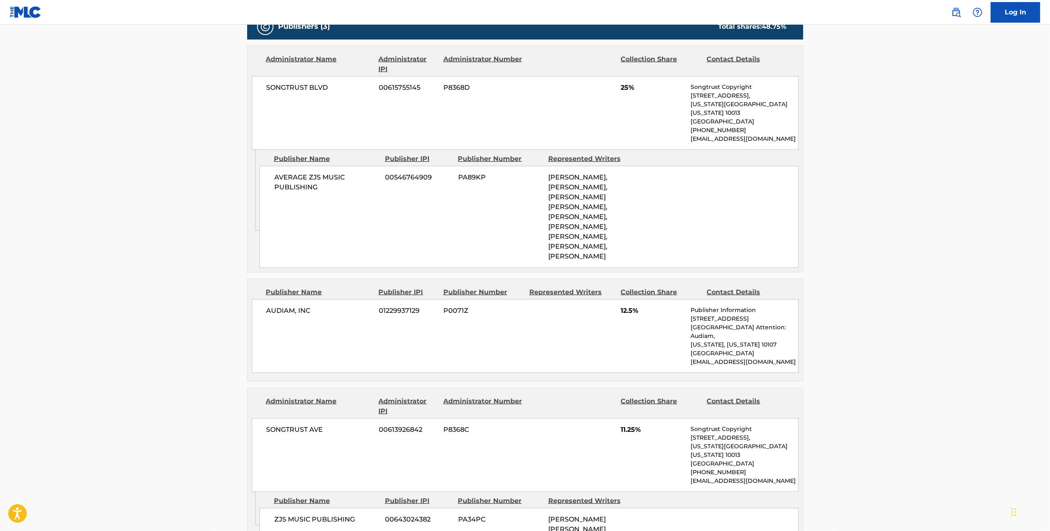
scroll to position [445, 0]
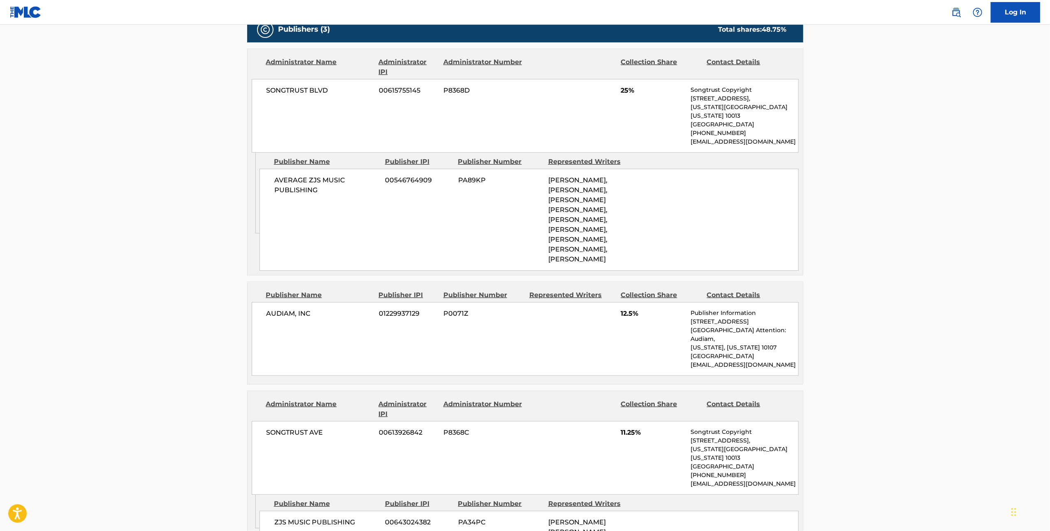
click at [322, 179] on span "AVERAGE ZJS MUSIC PUBLISHING" at bounding box center [326, 185] width 105 height 20
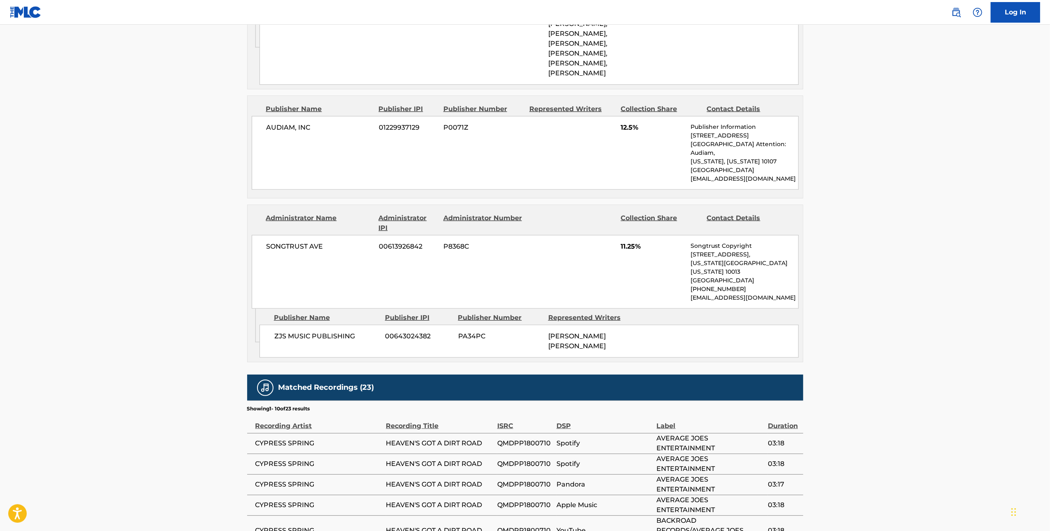
click at [326, 331] on span "ZJS MUSIC PUBLISHING" at bounding box center [326, 336] width 105 height 10
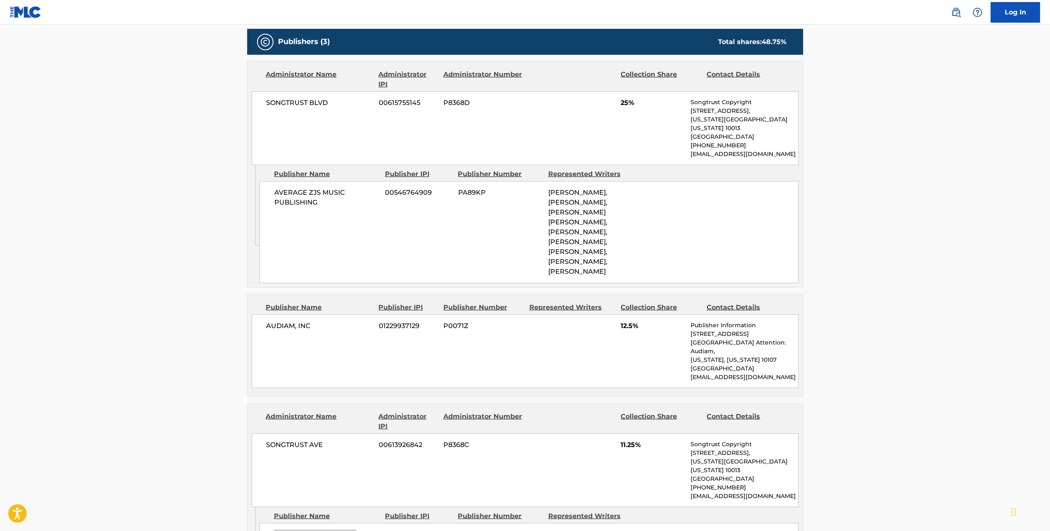
scroll to position [0, 0]
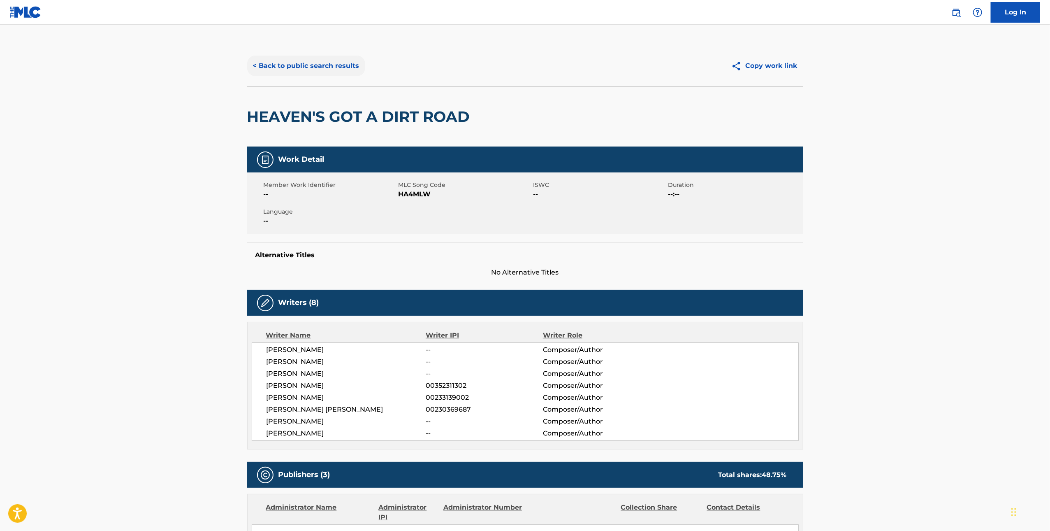
click at [296, 58] on button "< Back to public search results" at bounding box center [306, 66] width 118 height 21
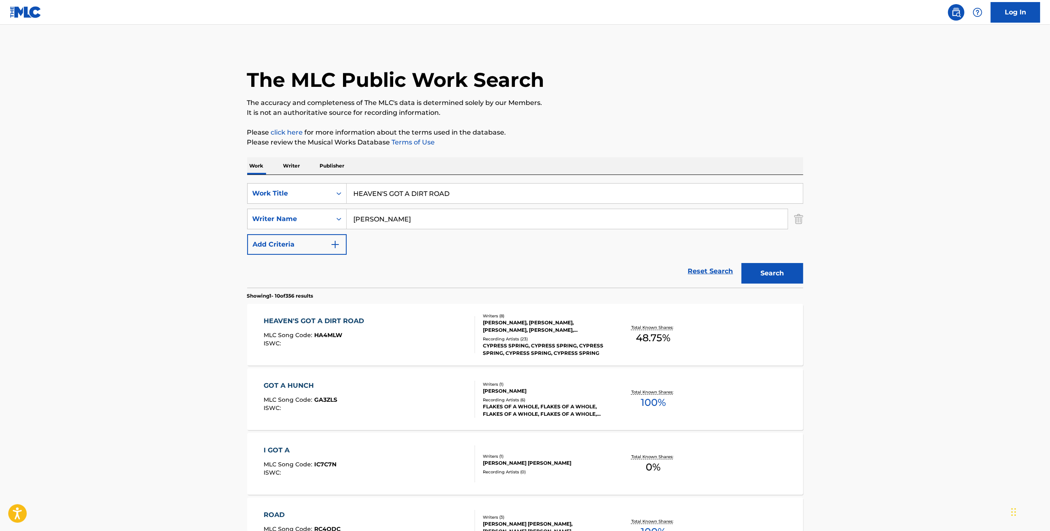
click at [462, 192] on input "HEAVEN'S GOT A DIRT ROAD" at bounding box center [575, 193] width 456 height 20
paste input "LET ME SEE YA MOVE!"
type input "LET ME SEE YA MOVE!"
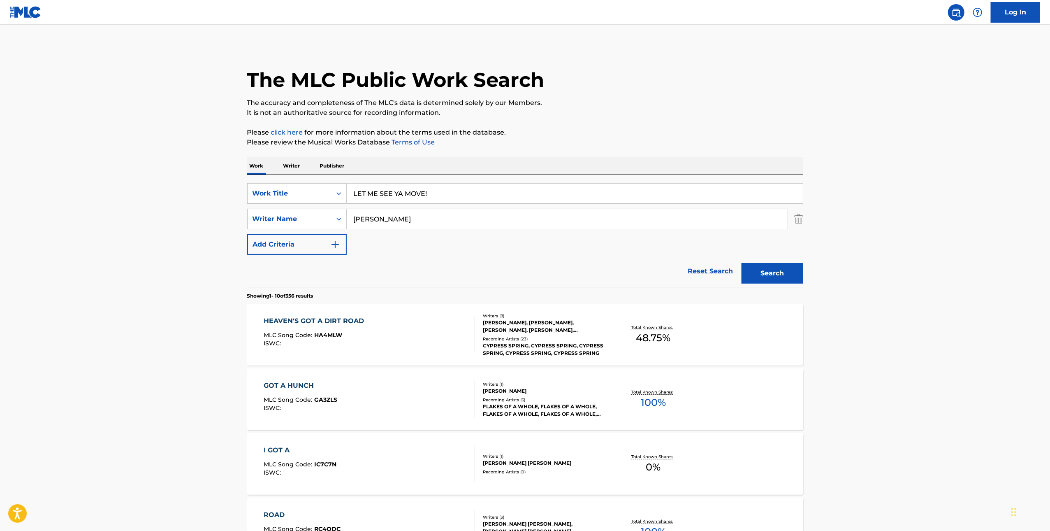
click at [644, 220] on input "Mathis" at bounding box center [567, 219] width 441 height 20
paste input "TAYLOR"
type input "TAYLOR"
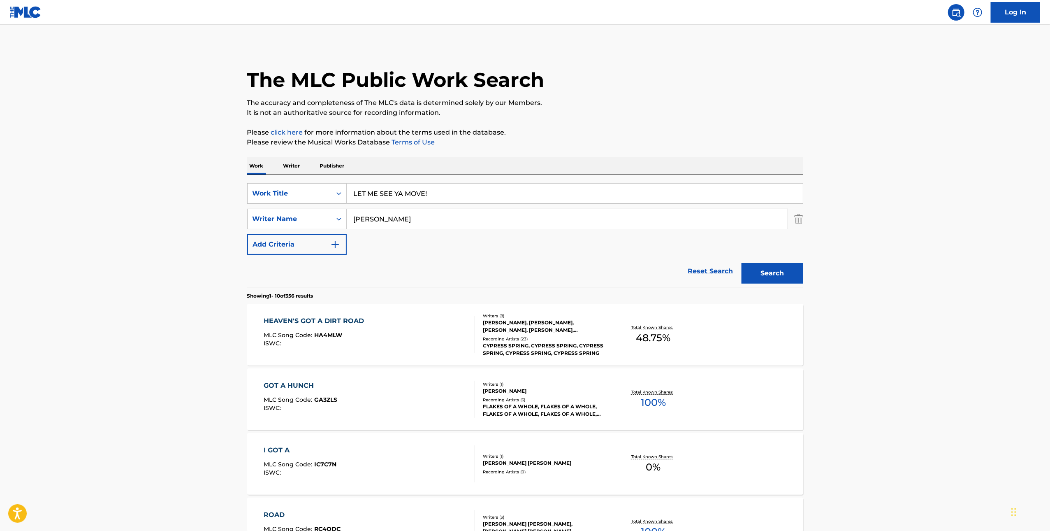
click at [822, 285] on main "The MLC Public Work Search The accuracy and completeness of The MLC's data is d…" at bounding box center [525, 509] width 1050 height 968
click at [765, 277] on button "Search" at bounding box center [773, 273] width 62 height 21
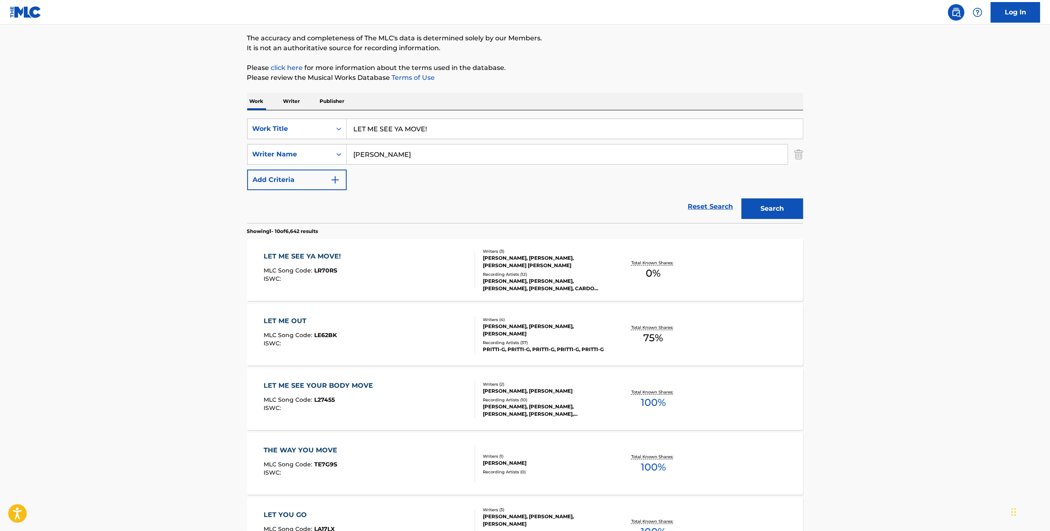
scroll to position [74, 0]
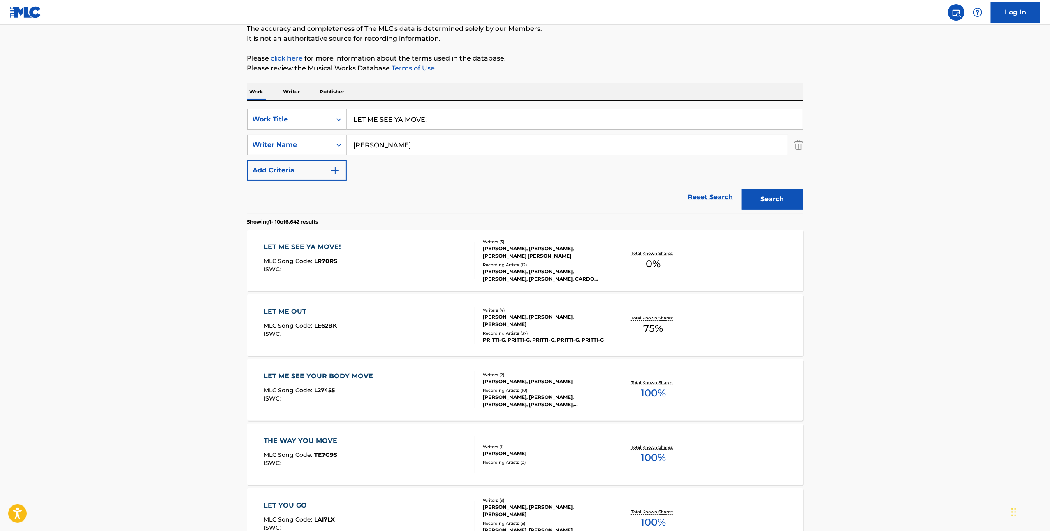
click at [425, 262] on div "LET ME SEE YA MOVE! MLC Song Code : LR70RS ISWC :" at bounding box center [369, 260] width 211 height 37
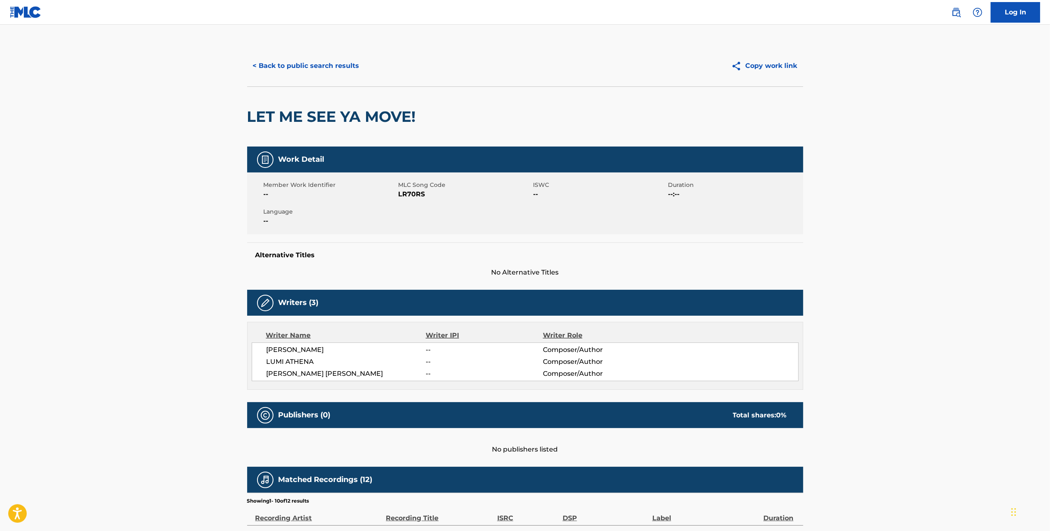
click at [405, 194] on span "LR70RS" at bounding box center [465, 194] width 133 height 10
click at [278, 66] on button "< Back to public search results" at bounding box center [306, 66] width 118 height 21
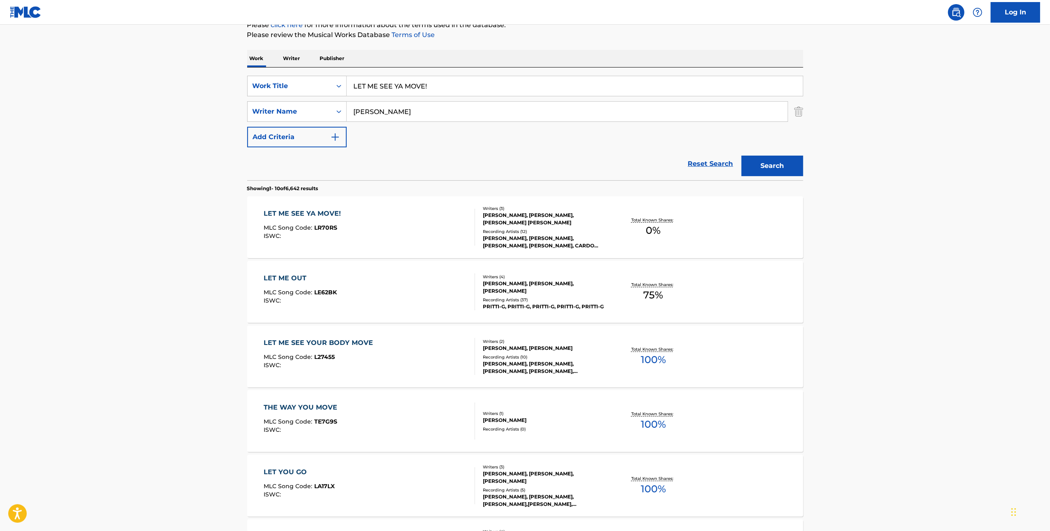
scroll to position [35, 0]
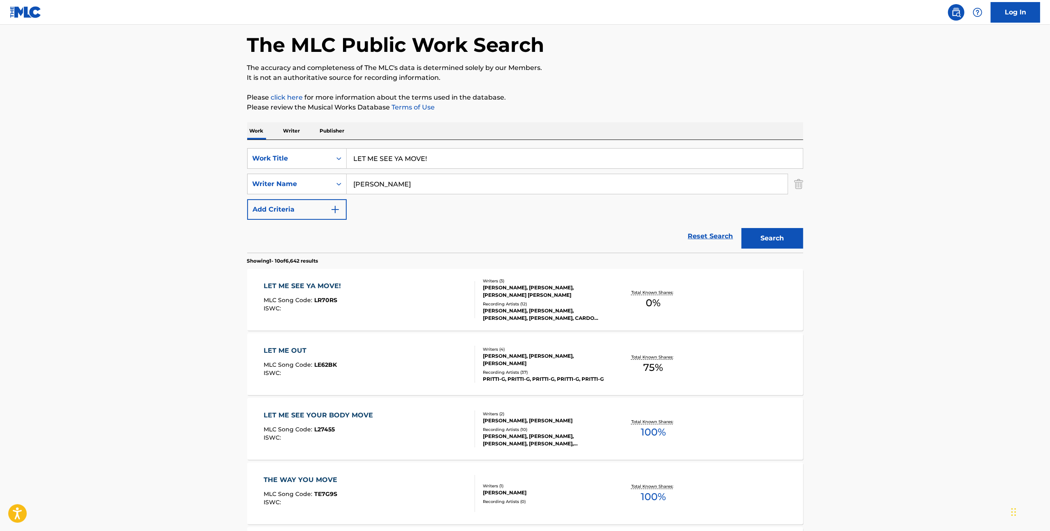
click at [392, 302] on div "LET ME SEE YA MOVE! MLC Song Code : LR70RS ISWC :" at bounding box center [369, 299] width 211 height 37
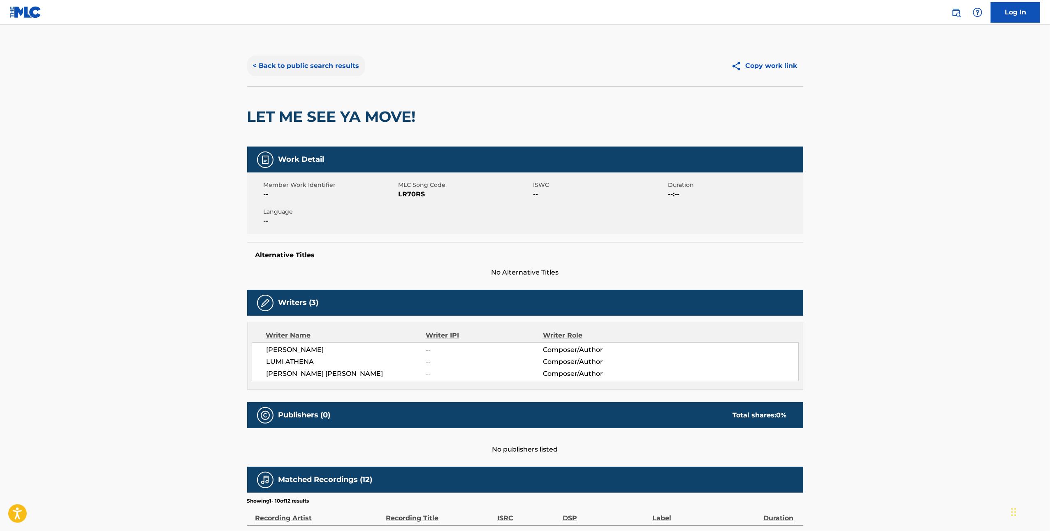
click at [296, 66] on button "< Back to public search results" at bounding box center [306, 66] width 118 height 21
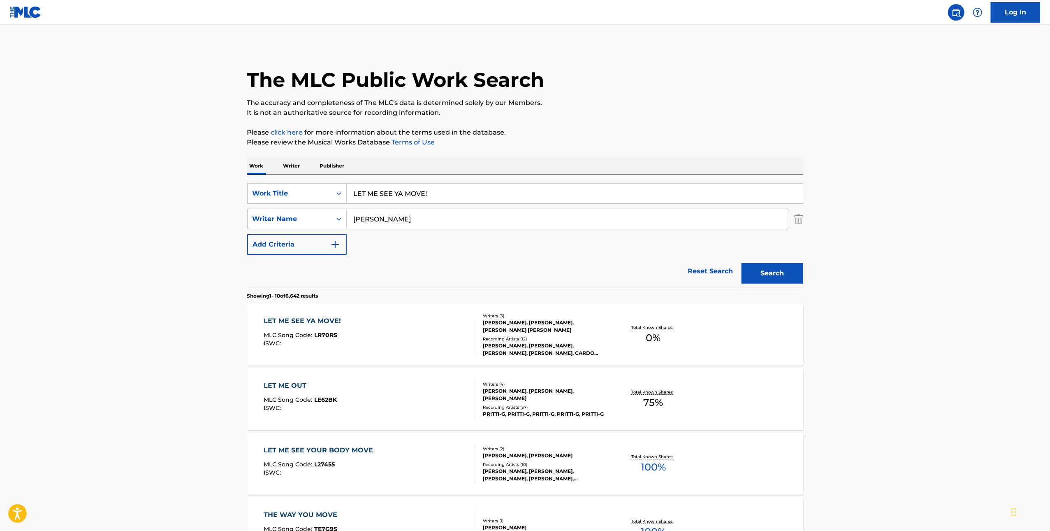
scroll to position [35, 0]
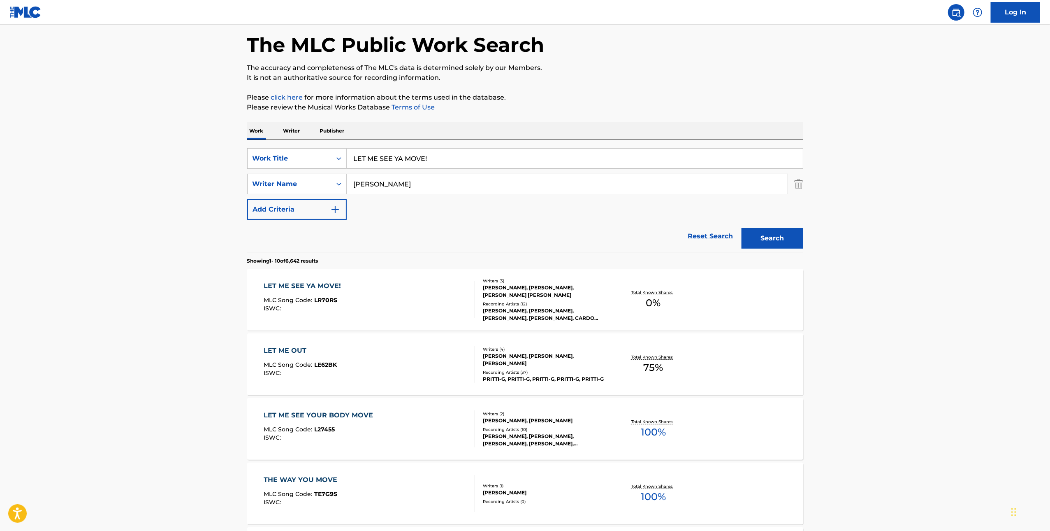
click at [417, 162] on input "LET ME SEE YA MOVE!" at bounding box center [575, 159] width 456 height 20
paste input "PRAISE THE SUN"
type input "PRAISE THE SUN"
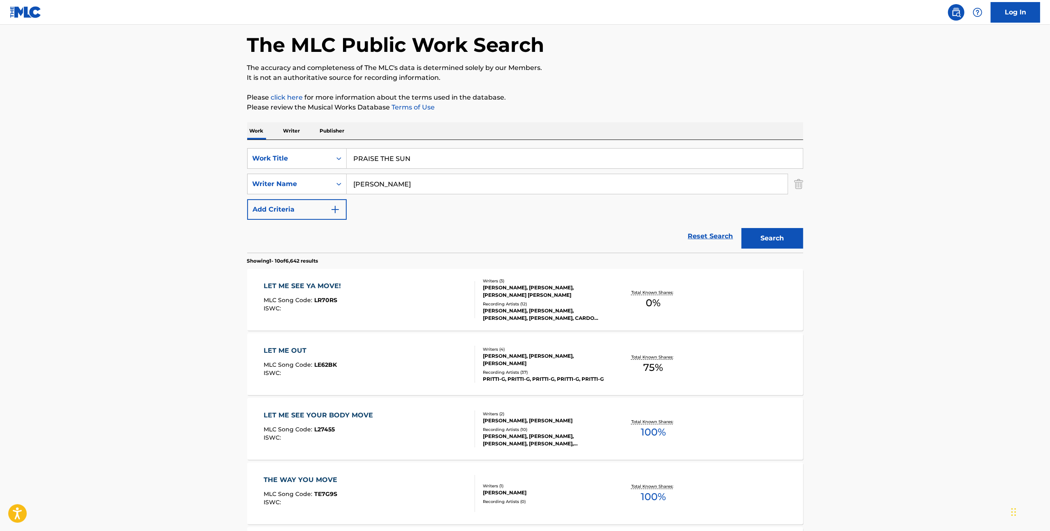
click at [547, 176] on input "TAYLOR" at bounding box center [567, 184] width 441 height 20
paste input "Barber"
type input "Barber"
click at [790, 248] on button "Search" at bounding box center [773, 238] width 62 height 21
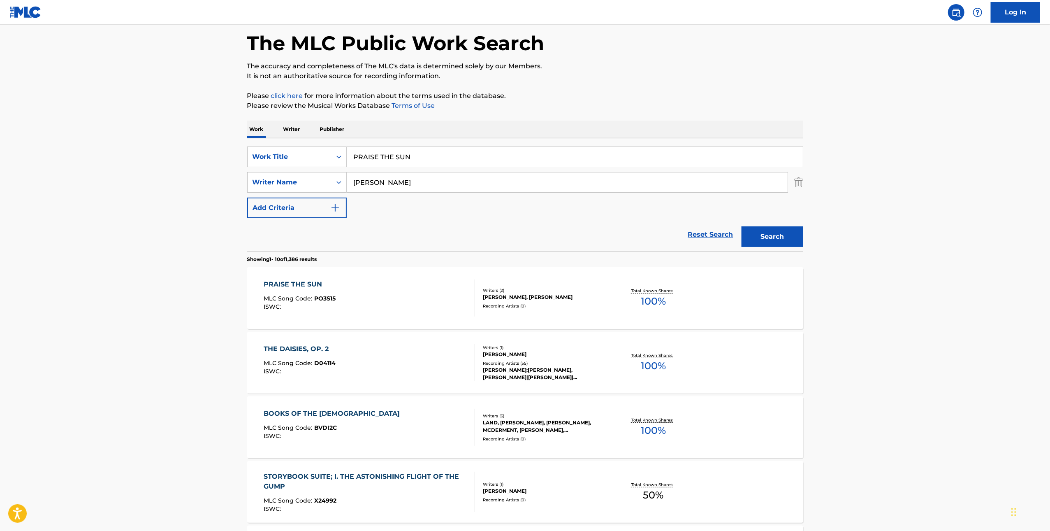
scroll to position [171, 0]
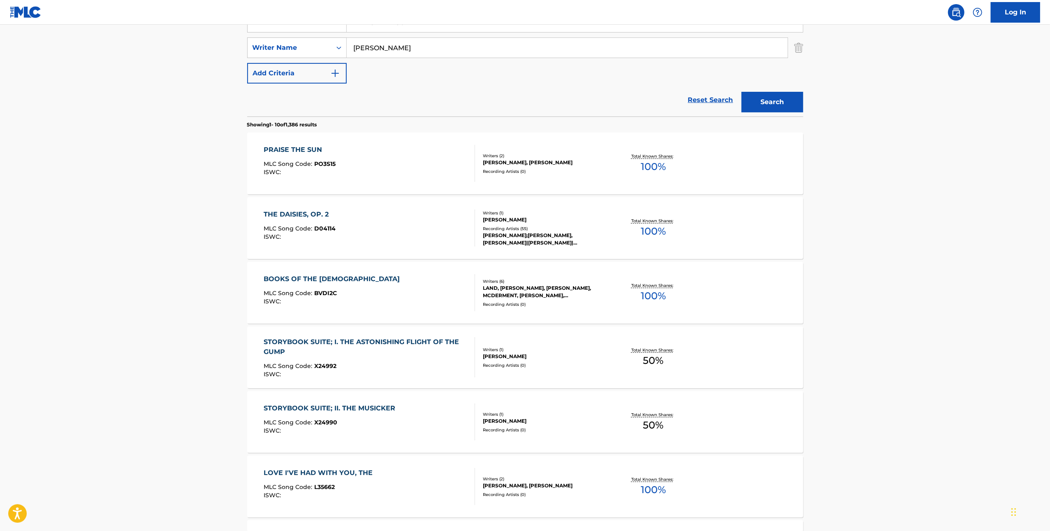
click at [409, 155] on div "PRAISE THE SUN MLC Song Code : PO3S15 ISWC :" at bounding box center [369, 163] width 211 height 37
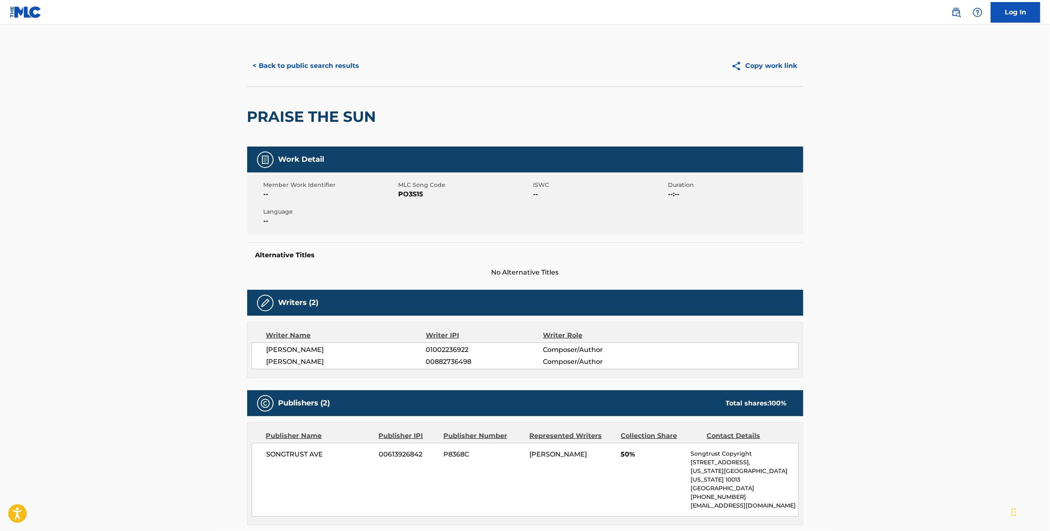
click at [414, 194] on span "PO3S15" at bounding box center [465, 194] width 133 height 10
click at [307, 118] on h2 "PRAISE THE SUN" at bounding box center [313, 116] width 133 height 19
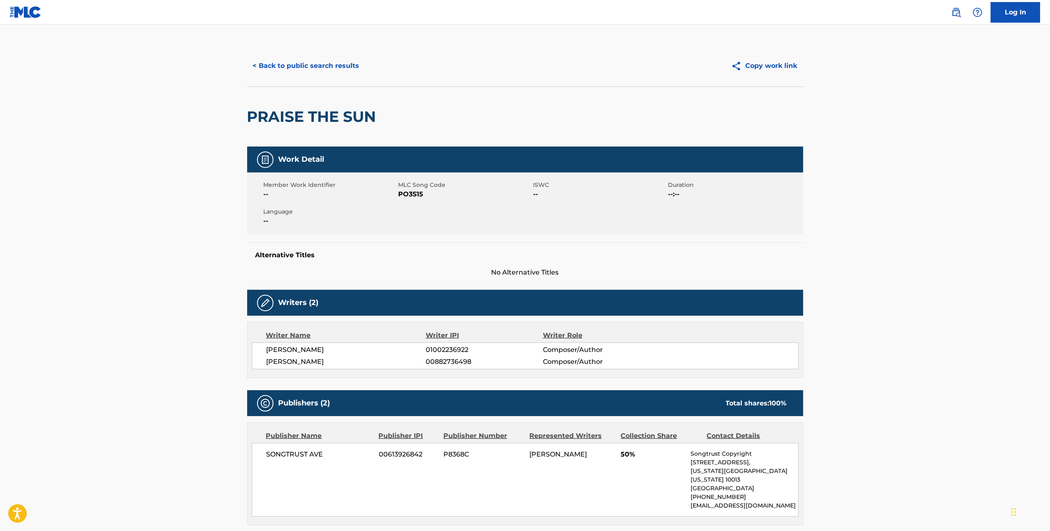
click at [421, 191] on span "PO3S15" at bounding box center [465, 194] width 133 height 10
click at [306, 76] on button "< Back to public search results" at bounding box center [306, 66] width 118 height 21
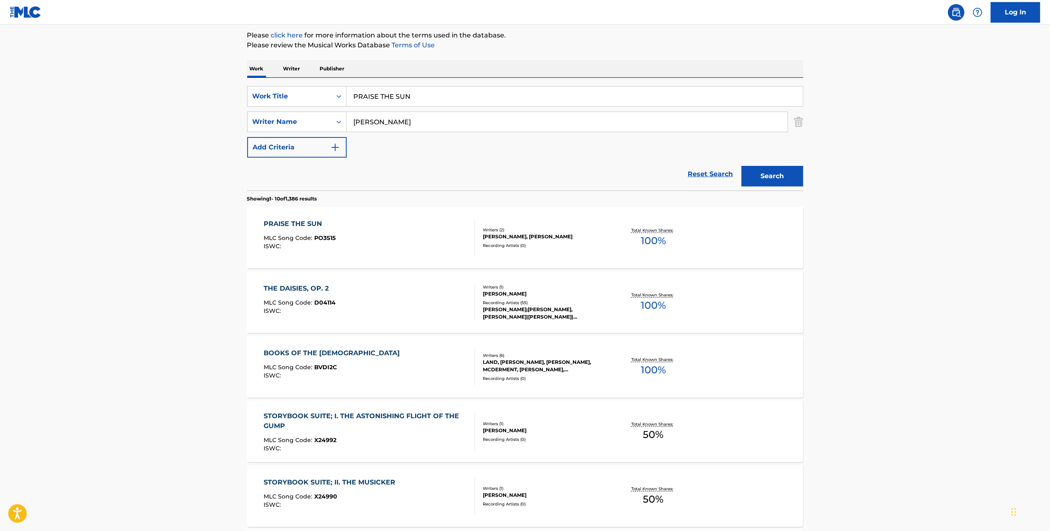
scroll to position [91, 0]
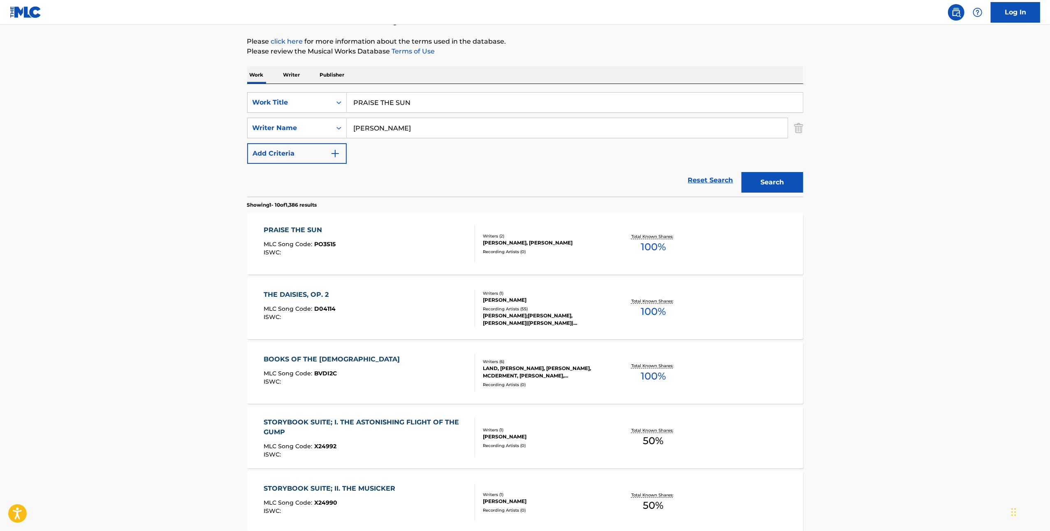
click at [473, 107] on input "PRAISE THE SUN" at bounding box center [575, 103] width 456 height 20
paste input "LOOKING GLASS"
type input "LOOKING GLASS"
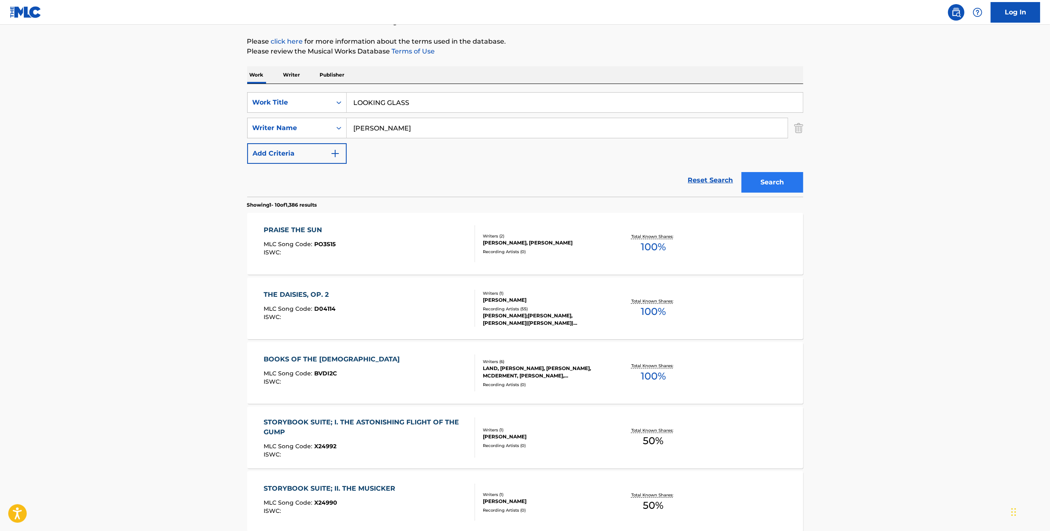
drag, startPoint x: 748, startPoint y: 169, endPoint x: 769, endPoint y: 185, distance: 27.0
click at [749, 169] on div "Search" at bounding box center [771, 180] width 66 height 33
click at [769, 185] on button "Search" at bounding box center [773, 182] width 62 height 21
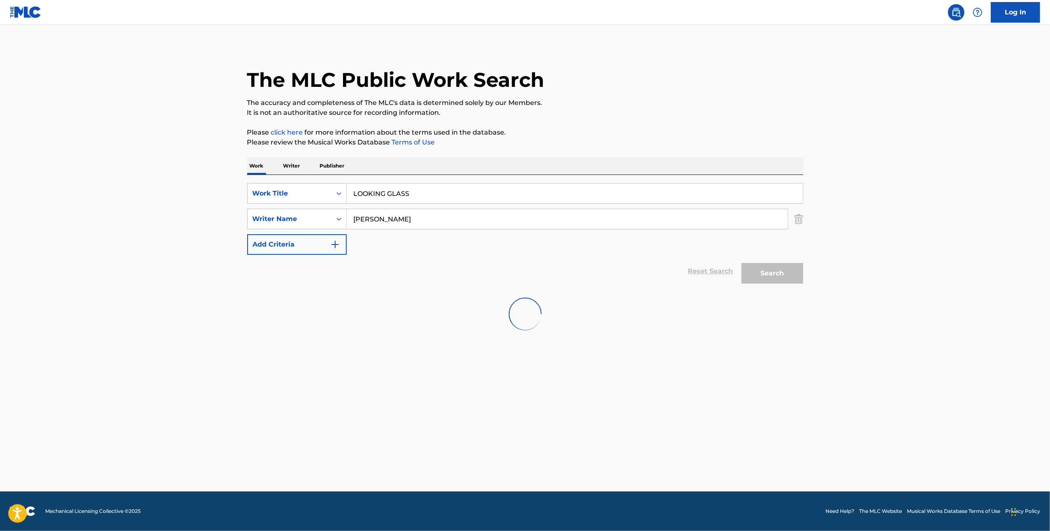
scroll to position [0, 0]
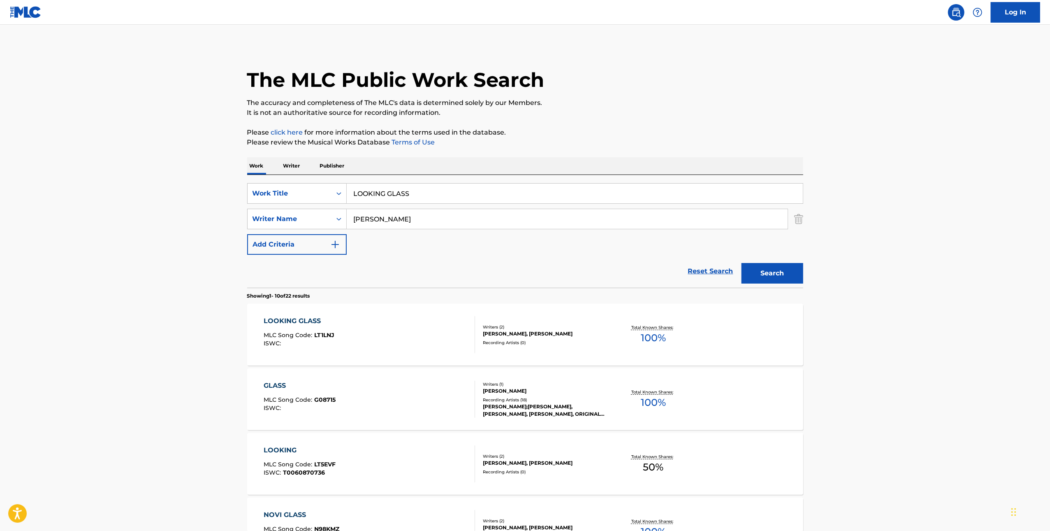
click at [421, 343] on div "LOOKING GLASS MLC Song Code : LT1LNJ ISWC :" at bounding box center [369, 334] width 211 height 37
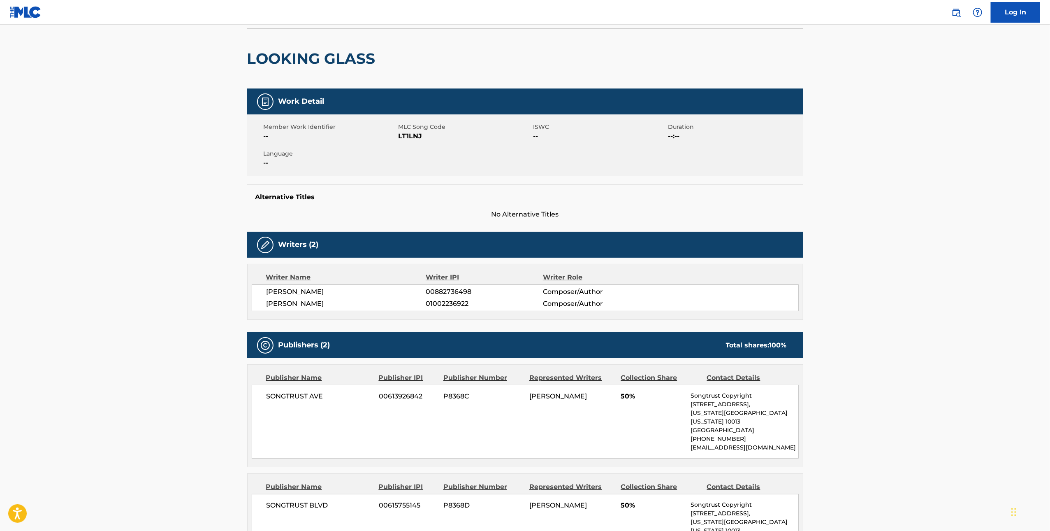
scroll to position [69, 0]
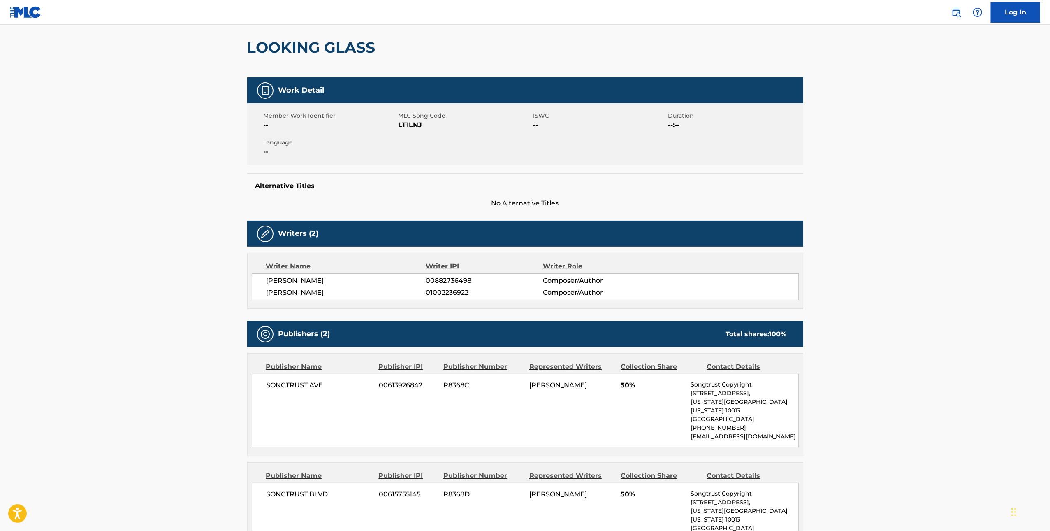
click at [408, 125] on span "LT1LNJ" at bounding box center [465, 125] width 133 height 10
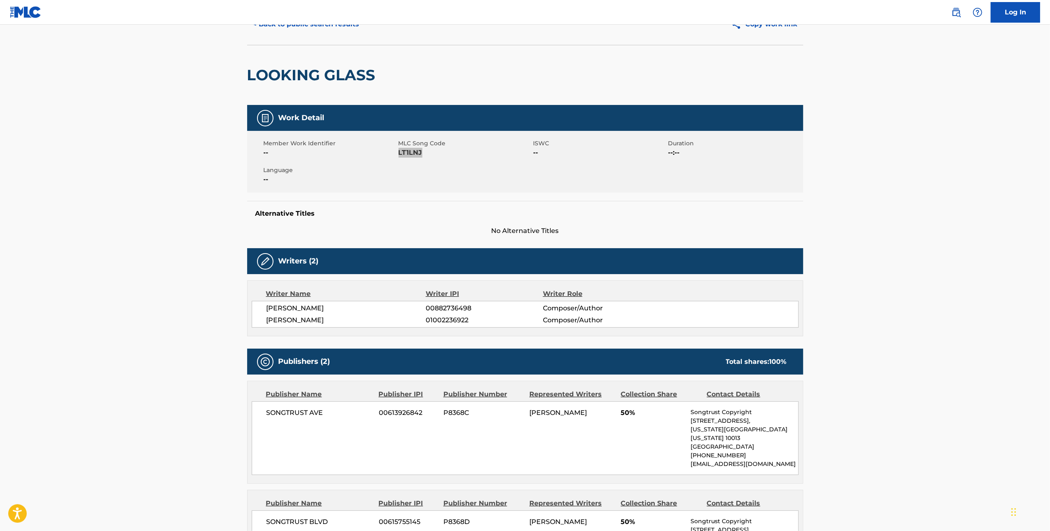
scroll to position [0, 0]
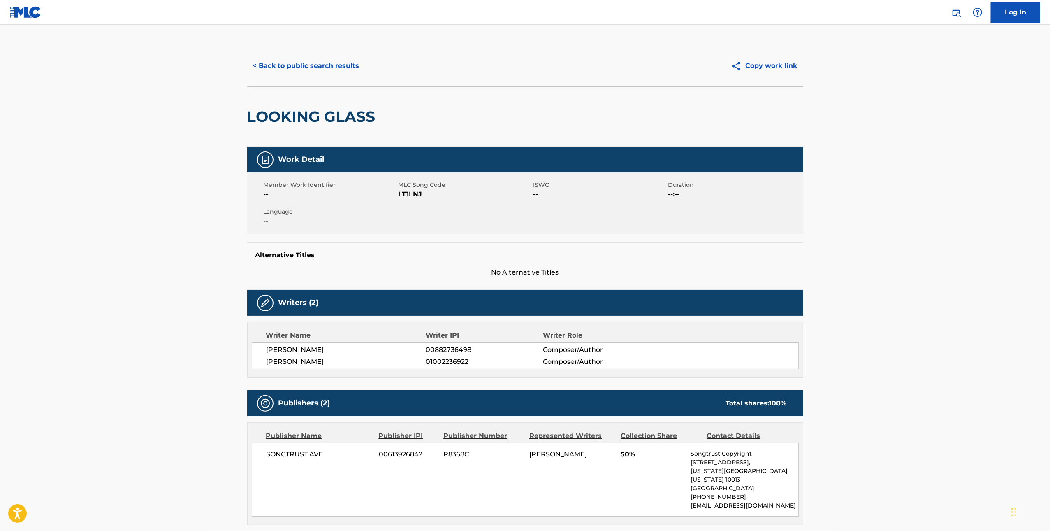
click at [316, 39] on main "< Back to public search results Copy work link LOOKING GLASS Work Detail Member…" at bounding box center [525, 368] width 1050 height 686
click at [316, 56] on button "< Back to public search results" at bounding box center [306, 66] width 118 height 21
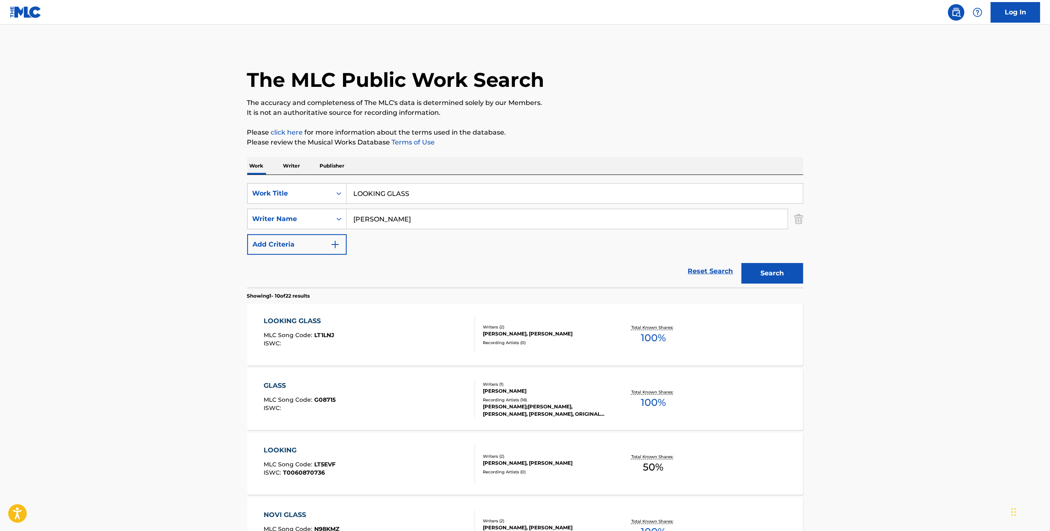
click at [500, 202] on input "LOOKING GLASS" at bounding box center [575, 193] width 456 height 20
paste input "ACID INJECT"
type input "ACID INJECT"
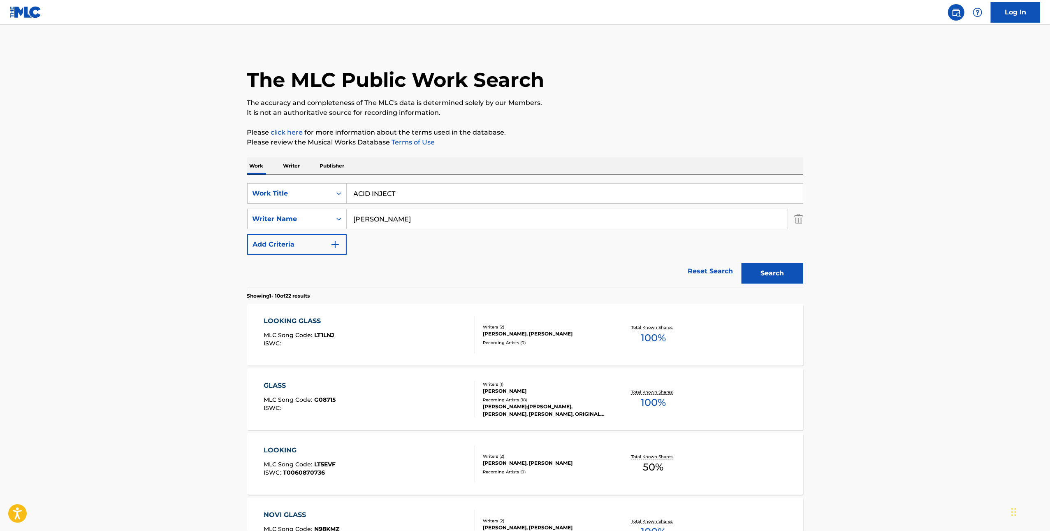
click at [792, 289] on section "Showing 1 - 10 of 22 results" at bounding box center [525, 294] width 556 height 12
click at [788, 281] on button "Search" at bounding box center [773, 273] width 62 height 21
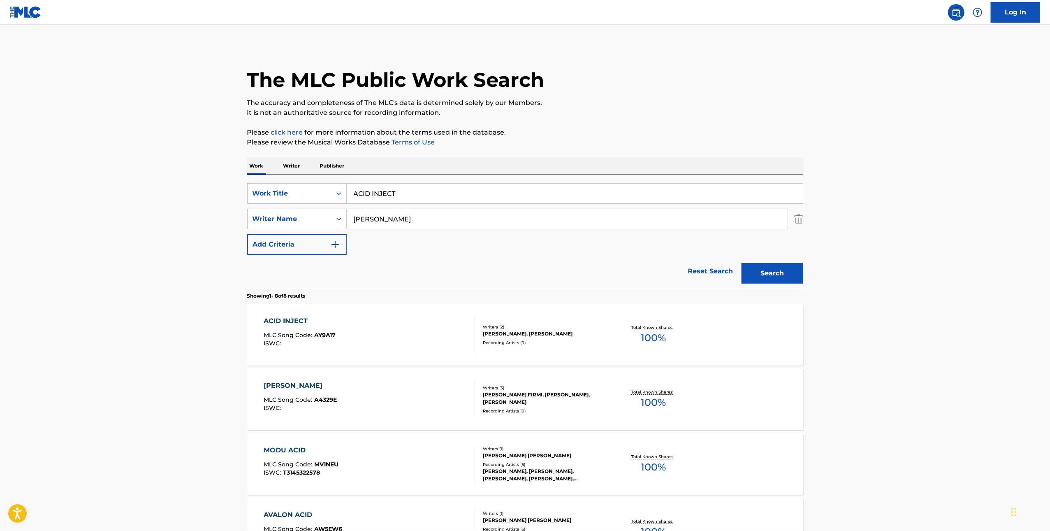
click at [401, 332] on div "ACID INJECT MLC Song Code : AY9A17 ISWC :" at bounding box center [369, 334] width 211 height 37
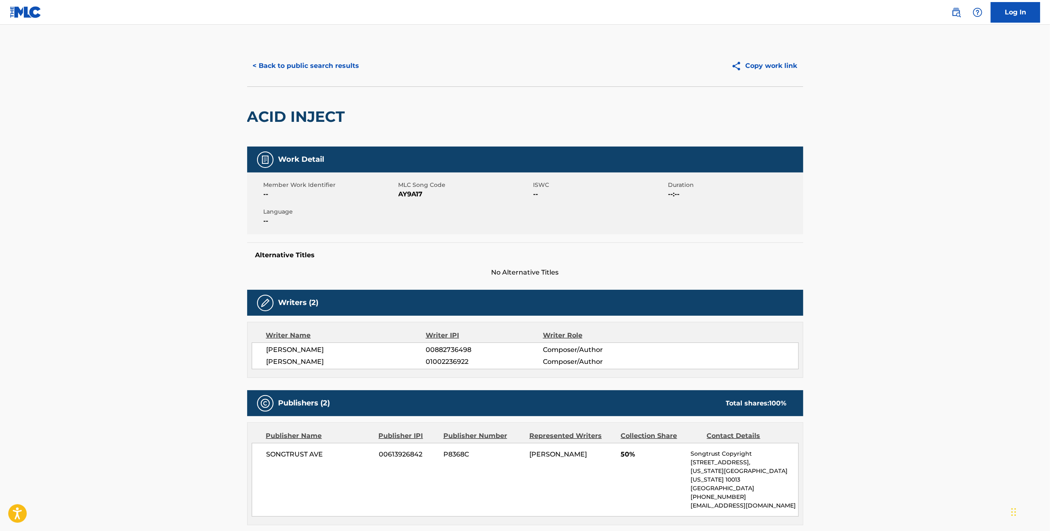
click at [406, 193] on span "AY9A17" at bounding box center [465, 194] width 133 height 10
click at [292, 108] on h2 "ACID INJECT" at bounding box center [298, 116] width 102 height 19
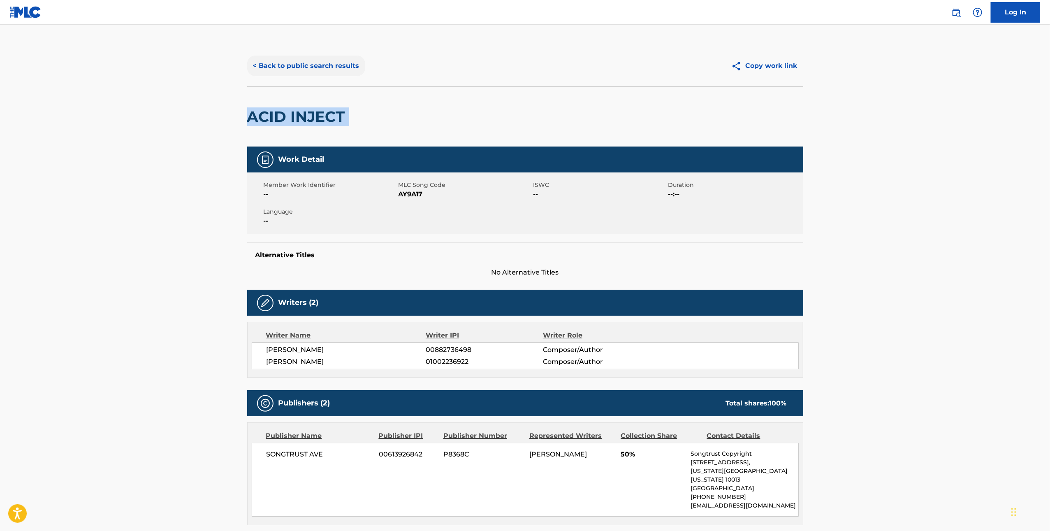
click at [332, 70] on button "< Back to public search results" at bounding box center [306, 66] width 118 height 21
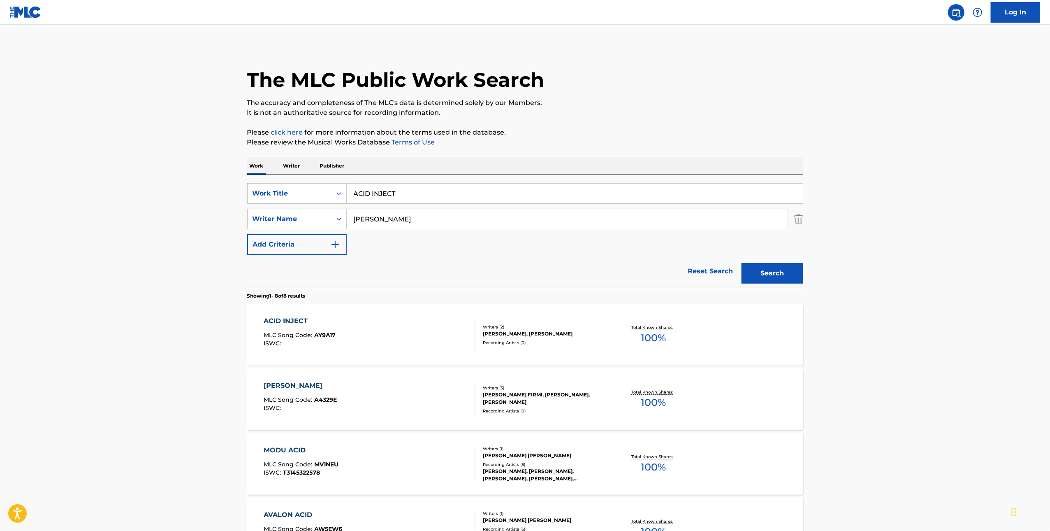
click at [537, 185] on input "ACID INJECT" at bounding box center [575, 193] width 456 height 20
paste input "DRAGON CHASER"
type input "DRAGON CHASER"
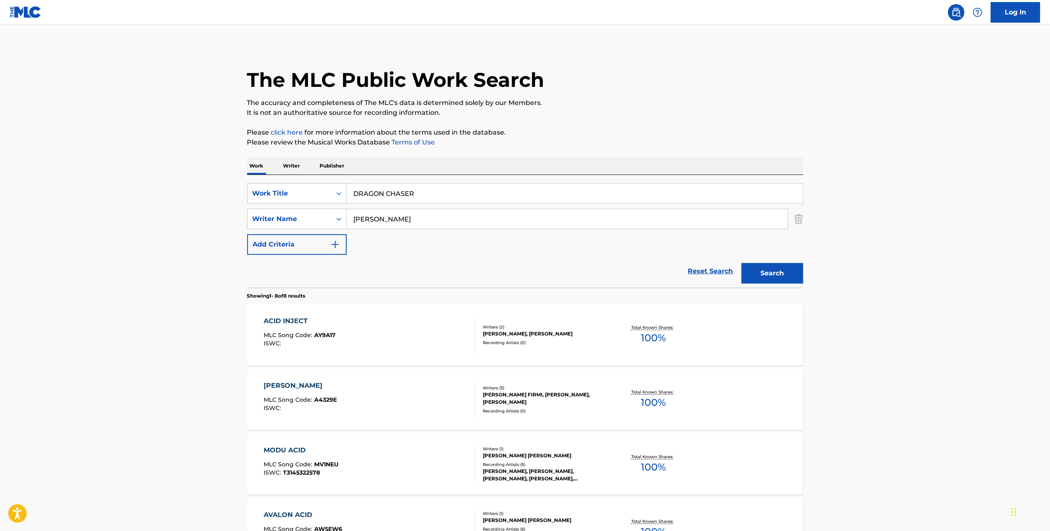
click at [774, 262] on div "Search" at bounding box center [771, 271] width 66 height 33
click at [756, 270] on button "Search" at bounding box center [773, 273] width 62 height 21
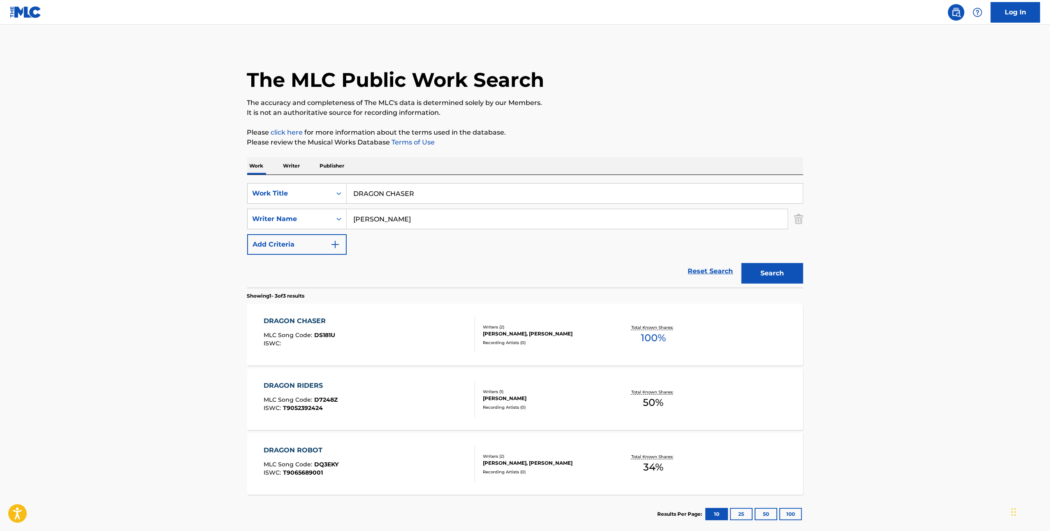
click at [428, 341] on div "DRAGON CHASER MLC Song Code : DS181U ISWC :" at bounding box center [369, 334] width 211 height 37
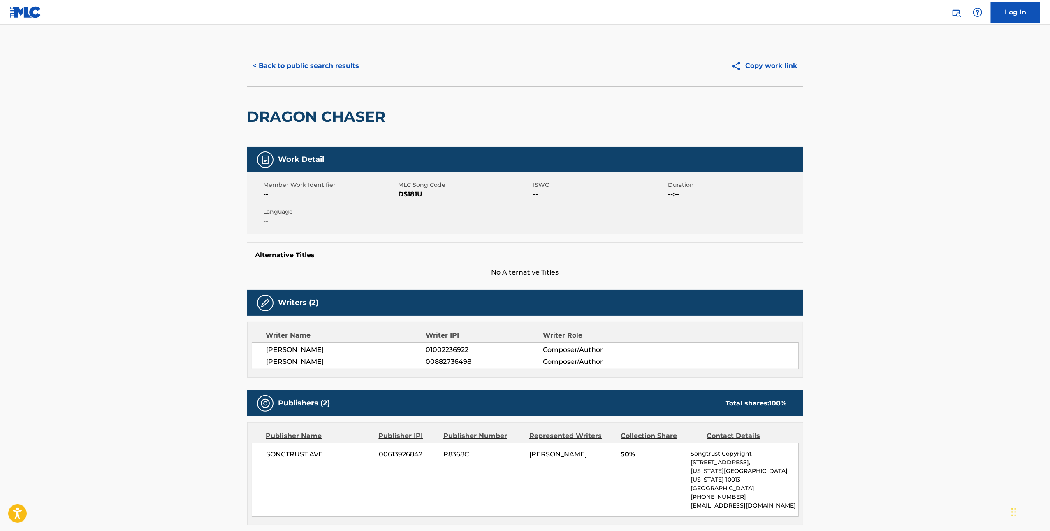
click at [415, 190] on span "DS181U" at bounding box center [465, 194] width 133 height 10
click at [289, 58] on button "< Back to public search results" at bounding box center [306, 66] width 118 height 21
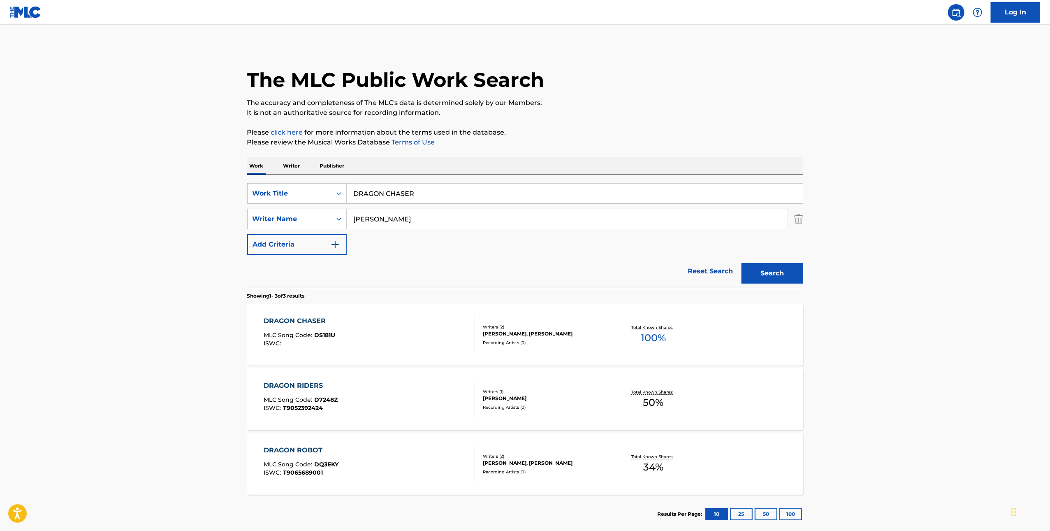
click at [466, 214] on input "Barber" at bounding box center [567, 219] width 441 height 20
click at [448, 194] on input "DRAGON CHASER" at bounding box center [575, 193] width 456 height 20
paste input "SPLINTER CELL"
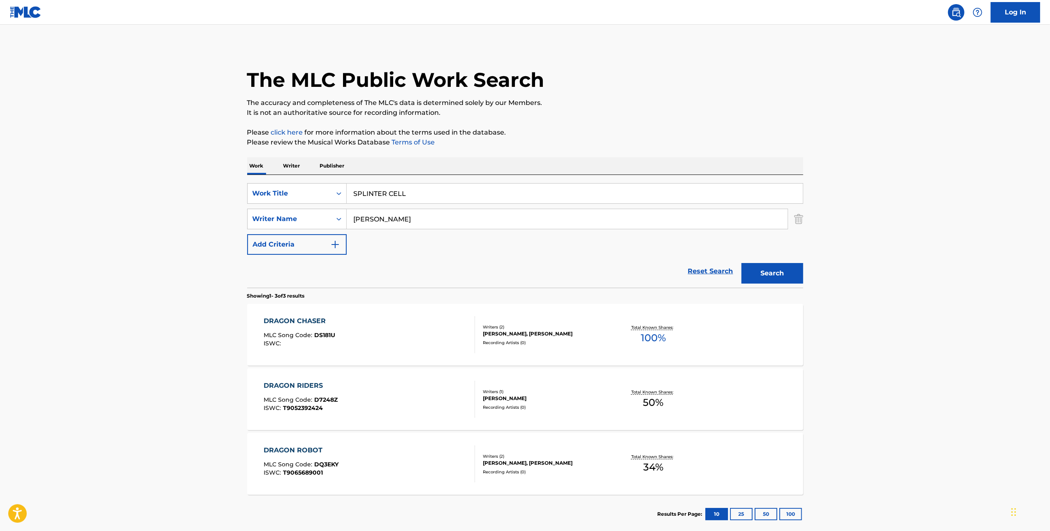
type input "SPLINTER CELL"
drag, startPoint x: 721, startPoint y: 246, endPoint x: 736, endPoint y: 259, distance: 19.5
click at [722, 246] on div "SearchWithCriteriacabe488a-18cc-43c8-a755-75100e88cb36 Work Title SPLINTER CELL…" at bounding box center [525, 219] width 556 height 72
click at [799, 281] on button "Search" at bounding box center [773, 273] width 62 height 21
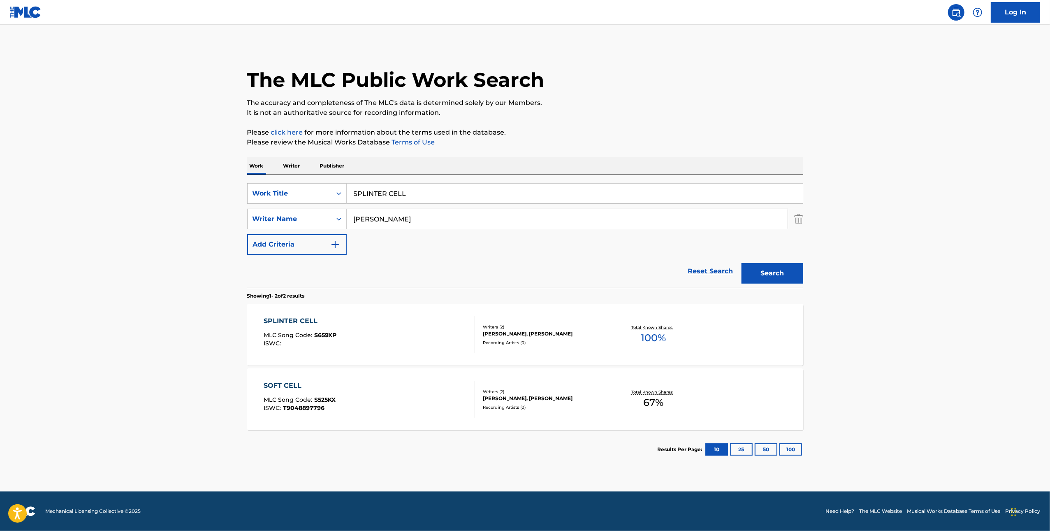
click at [427, 350] on div "SPLINTER CELL MLC Song Code : S659XP ISWC :" at bounding box center [369, 334] width 211 height 37
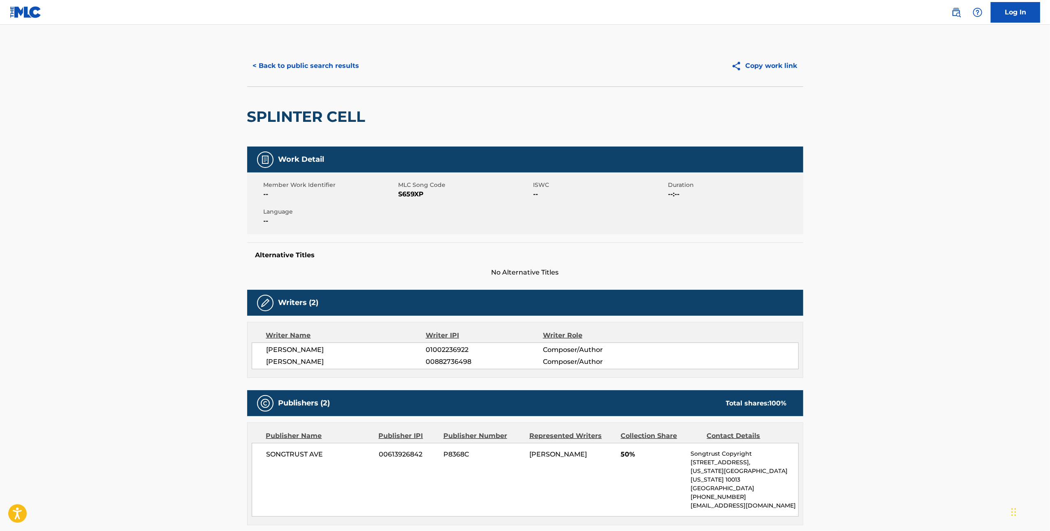
click at [404, 195] on span "S659XP" at bounding box center [465, 194] width 133 height 10
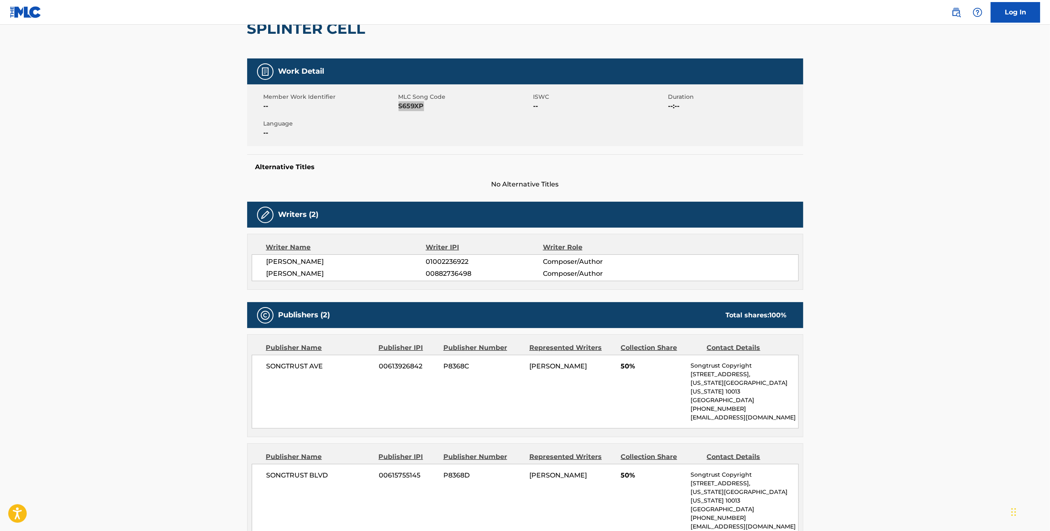
scroll to position [4, 0]
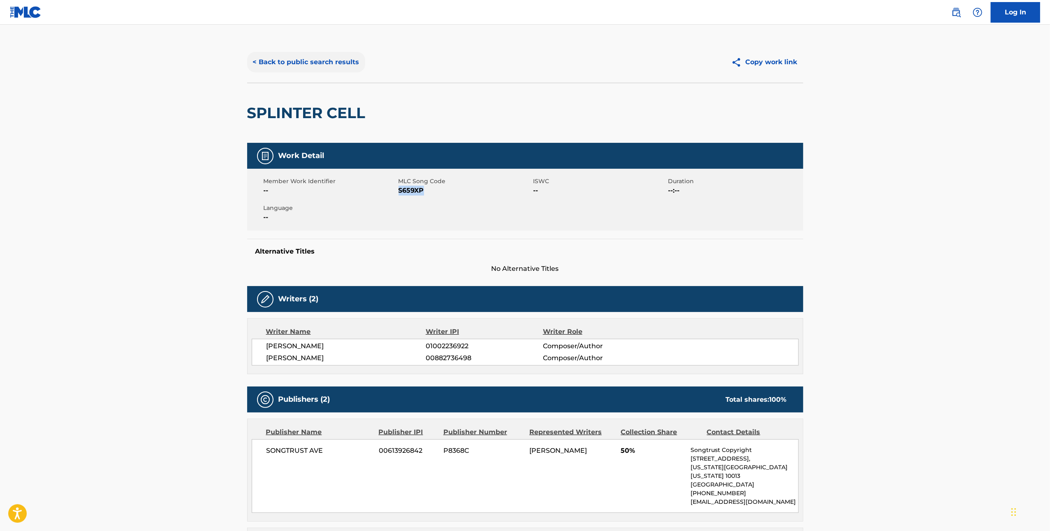
click at [310, 60] on button "< Back to public search results" at bounding box center [306, 62] width 118 height 21
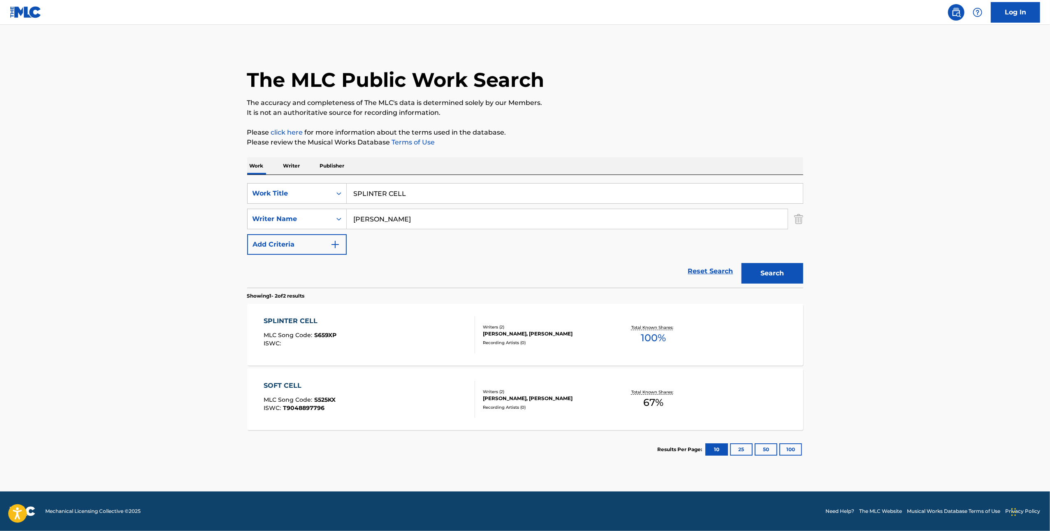
click at [429, 205] on div "SearchWithCriteriacabe488a-18cc-43c8-a755-75100e88cb36 Work Title SPLINTER CELL…" at bounding box center [525, 219] width 556 height 72
click at [428, 203] on div "SPLINTER CELL" at bounding box center [575, 193] width 457 height 21
click at [424, 198] on input "SPLINTER CELL" at bounding box center [575, 193] width 456 height 20
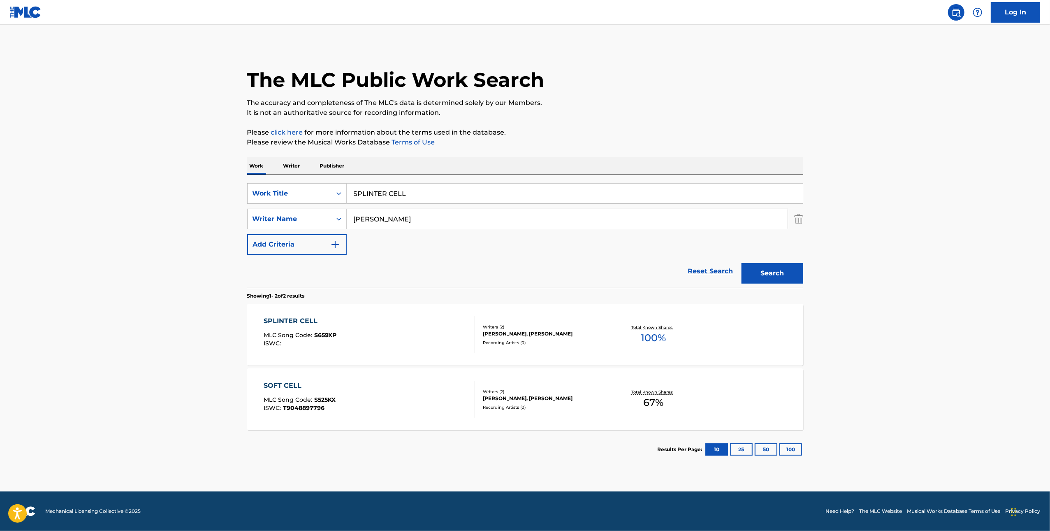
click at [424, 198] on input "SPLINTER CELL" at bounding box center [575, 193] width 456 height 20
paste input "BUNNY SUIT"
type input "BUNNY SUIT"
click at [783, 271] on button "Search" at bounding box center [773, 273] width 62 height 21
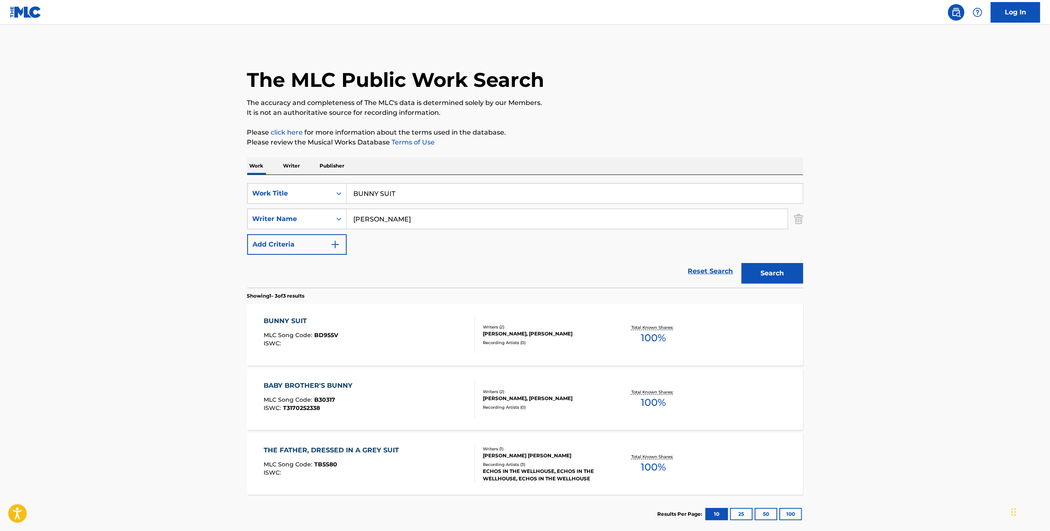
click at [441, 345] on div "BUNNY SUIT MLC Song Code : BD955V ISWC :" at bounding box center [369, 334] width 211 height 37
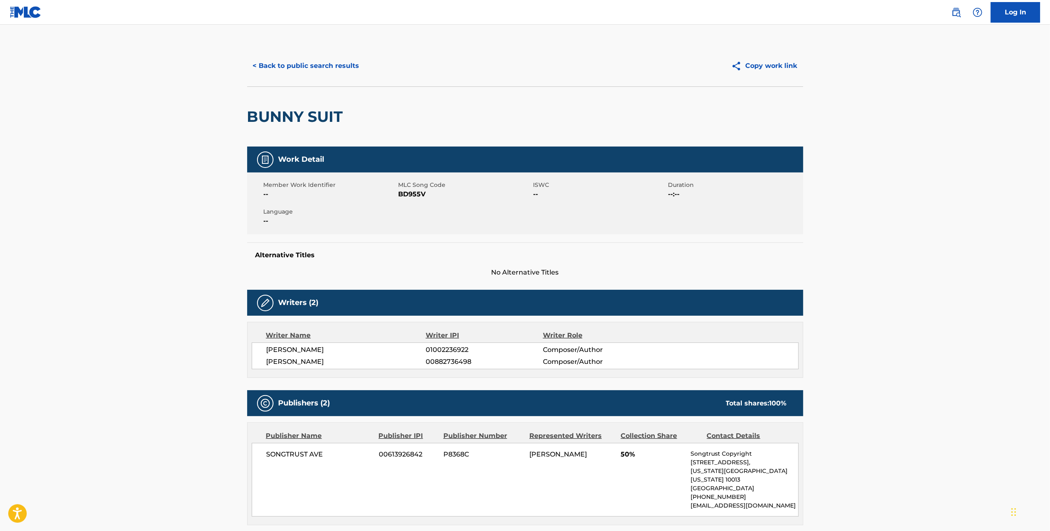
click at [418, 191] on span "BD955V" at bounding box center [465, 194] width 133 height 10
click at [332, 72] on button "< Back to public search results" at bounding box center [306, 66] width 118 height 21
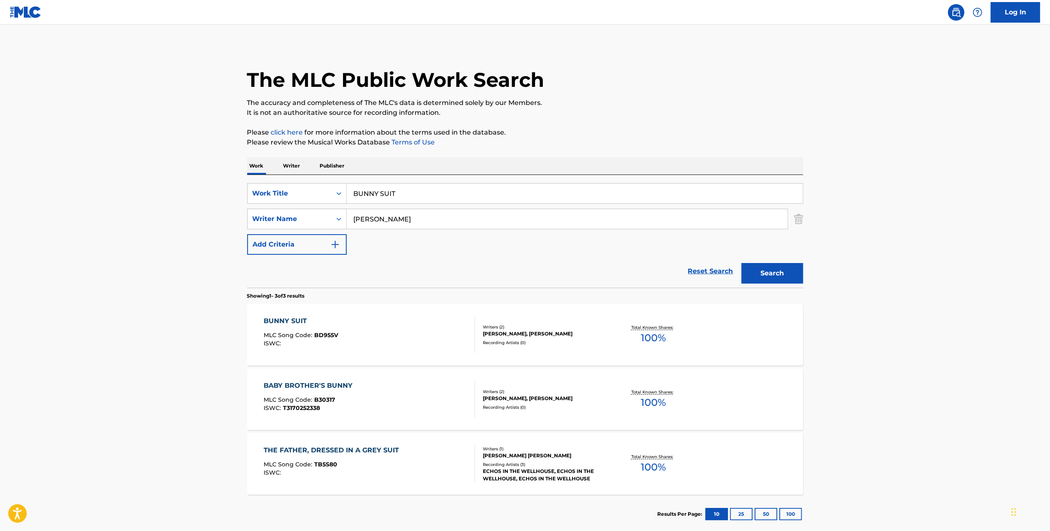
click at [677, 171] on div "Work Writer Publisher" at bounding box center [525, 165] width 556 height 17
click at [671, 186] on input "BUNNY SUIT" at bounding box center [575, 193] width 456 height 20
paste input "COME HOME"
click at [692, 193] on input "COME HOME SUIT" at bounding box center [575, 193] width 456 height 20
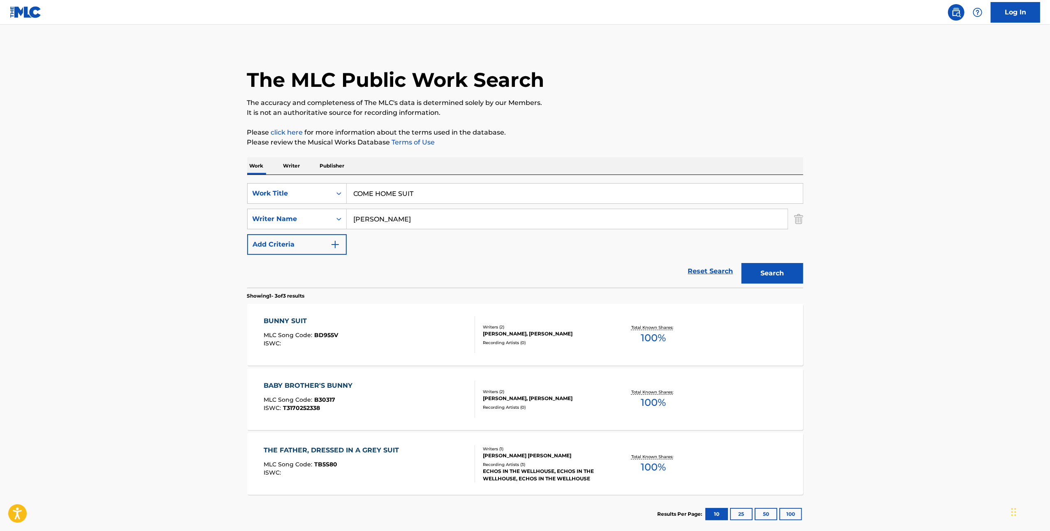
click at [692, 193] on input "COME HOME SUIT" at bounding box center [575, 193] width 456 height 20
paste input "Search Form"
click at [692, 193] on input "COME HOME SUIT" at bounding box center [575, 193] width 456 height 20
type input "COME HOME"
click at [784, 286] on div "Search" at bounding box center [771, 271] width 66 height 33
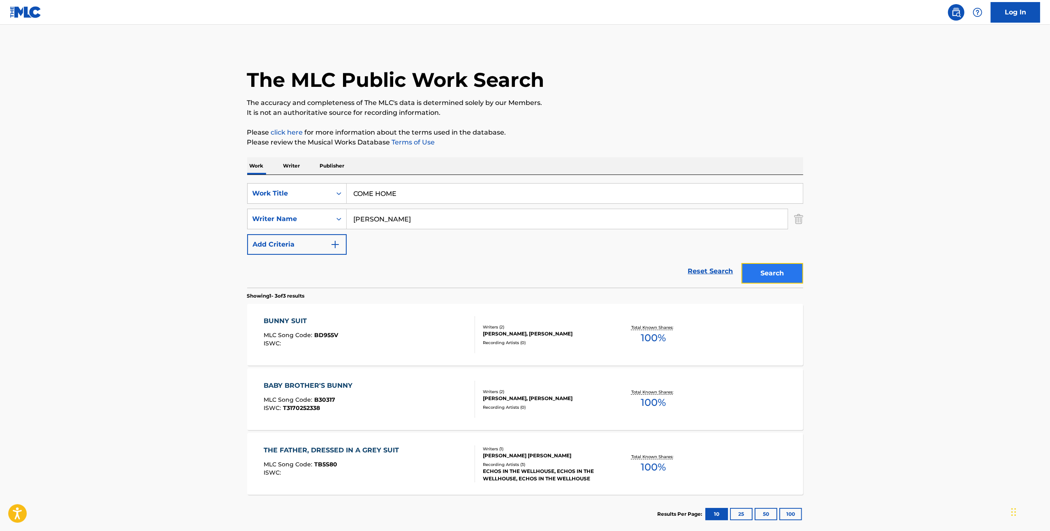
click at [795, 280] on button "Search" at bounding box center [773, 273] width 62 height 21
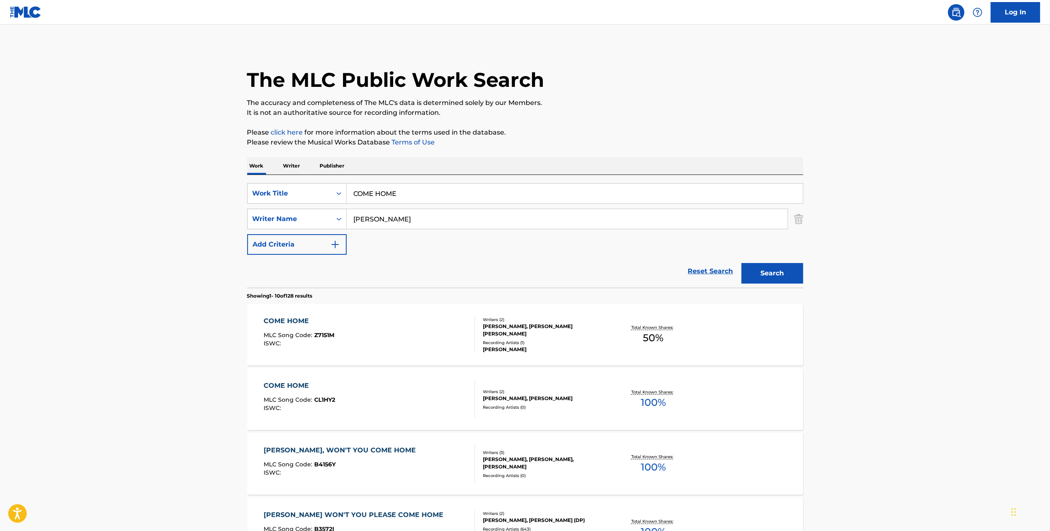
click at [403, 394] on div "COME HOME MLC Song Code : CL1HY2 ISWC :" at bounding box center [369, 399] width 211 height 37
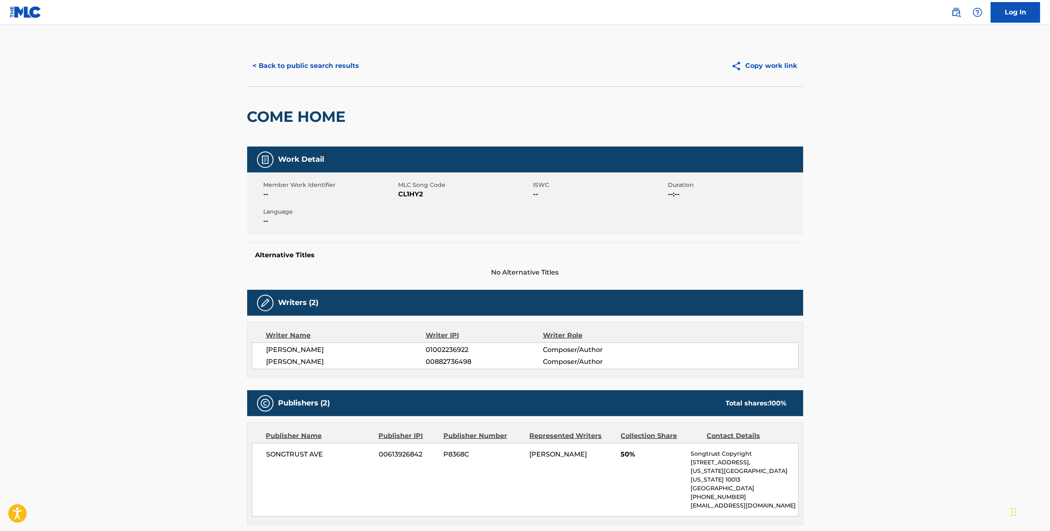
click at [416, 194] on span "CL1HY2" at bounding box center [465, 194] width 133 height 10
click at [290, 61] on button "< Back to public search results" at bounding box center [306, 66] width 118 height 21
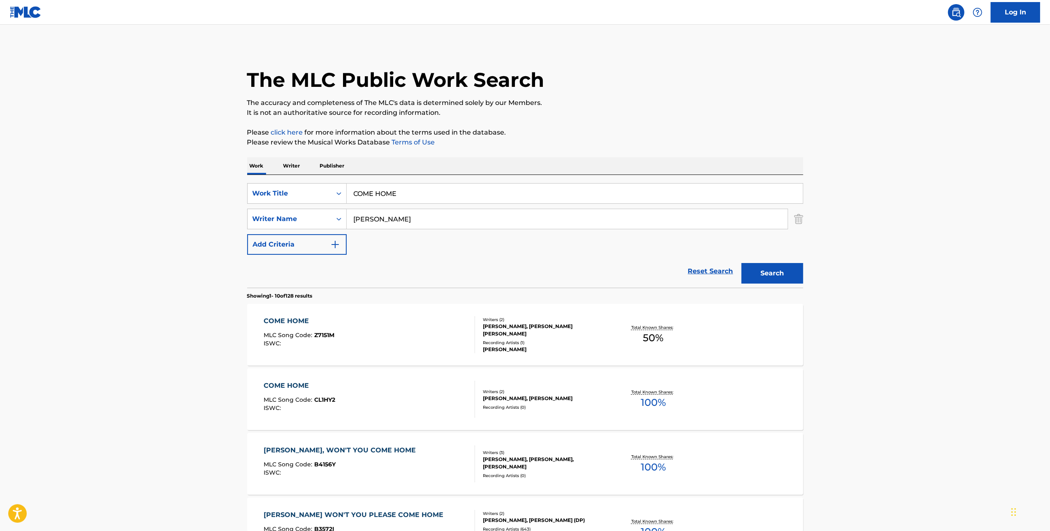
click at [492, 190] on input "COME HOME" at bounding box center [575, 193] width 456 height 20
paste input "ANA"
type input "ANA"
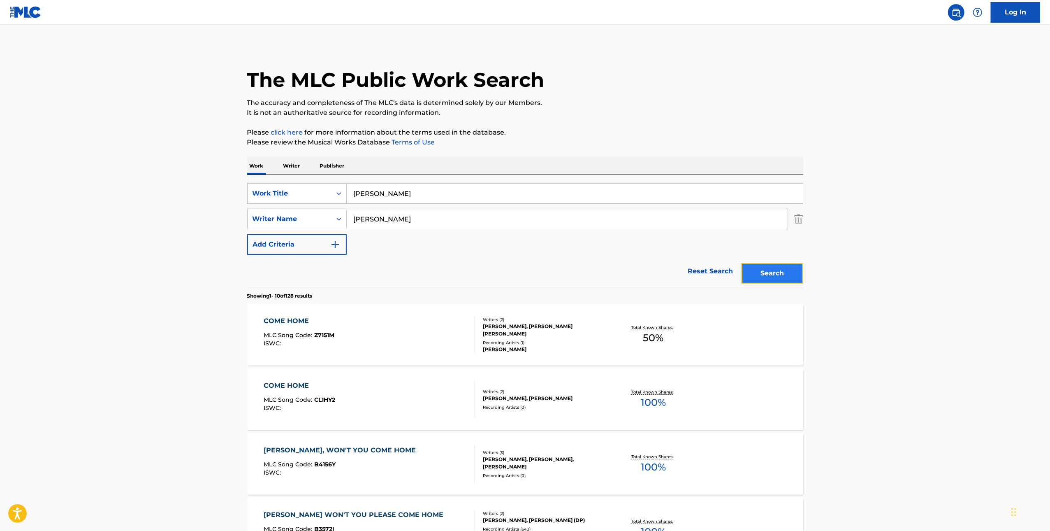
click at [781, 270] on button "Search" at bounding box center [773, 273] width 62 height 21
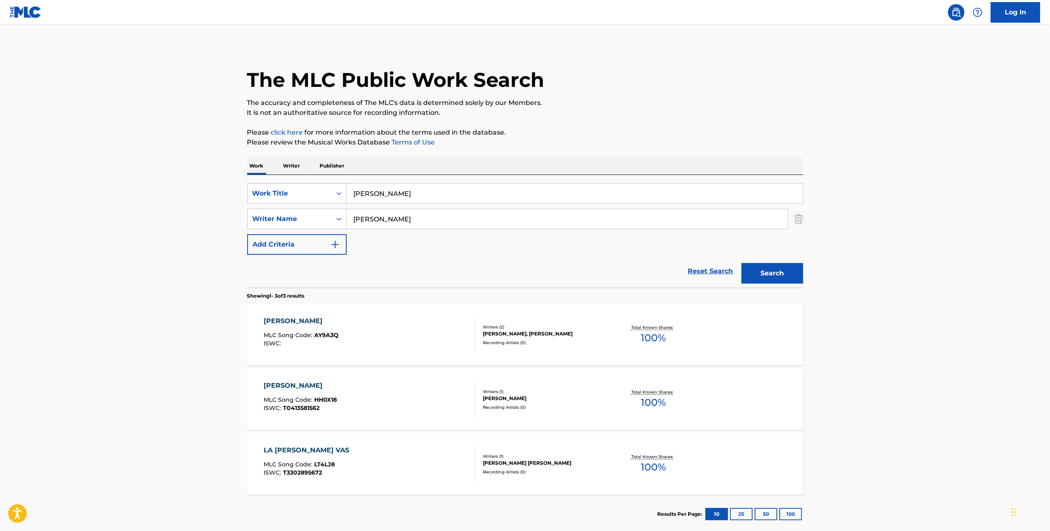
click at [411, 346] on div "ANA MLC Song Code : AY9A3Q ISWC :" at bounding box center [369, 334] width 211 height 37
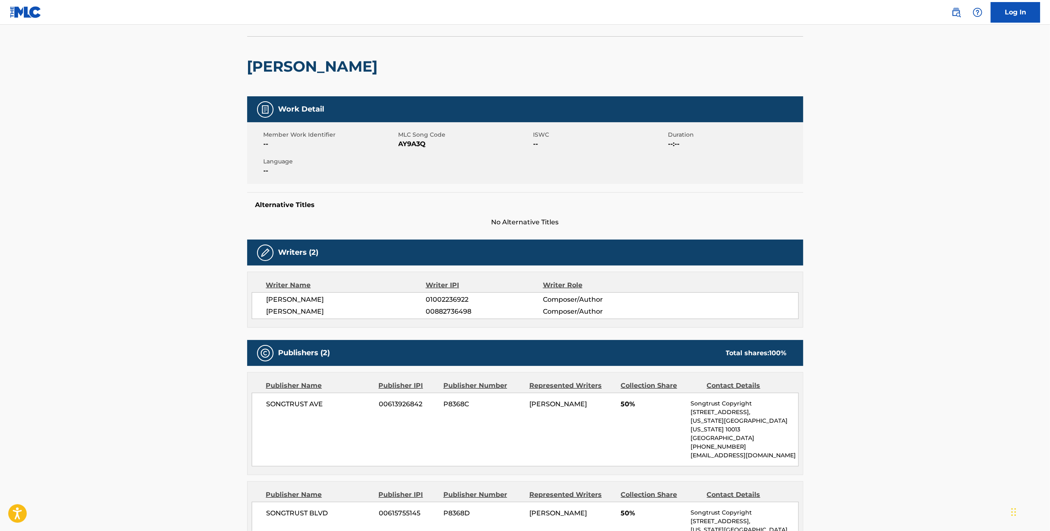
scroll to position [44, 0]
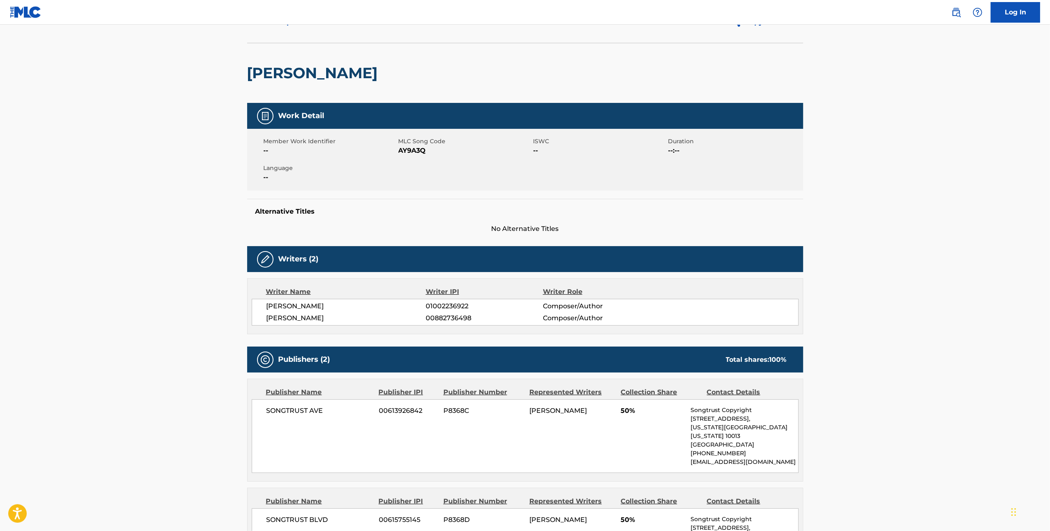
click at [410, 150] on span "AY9A3Q" at bounding box center [465, 151] width 133 height 10
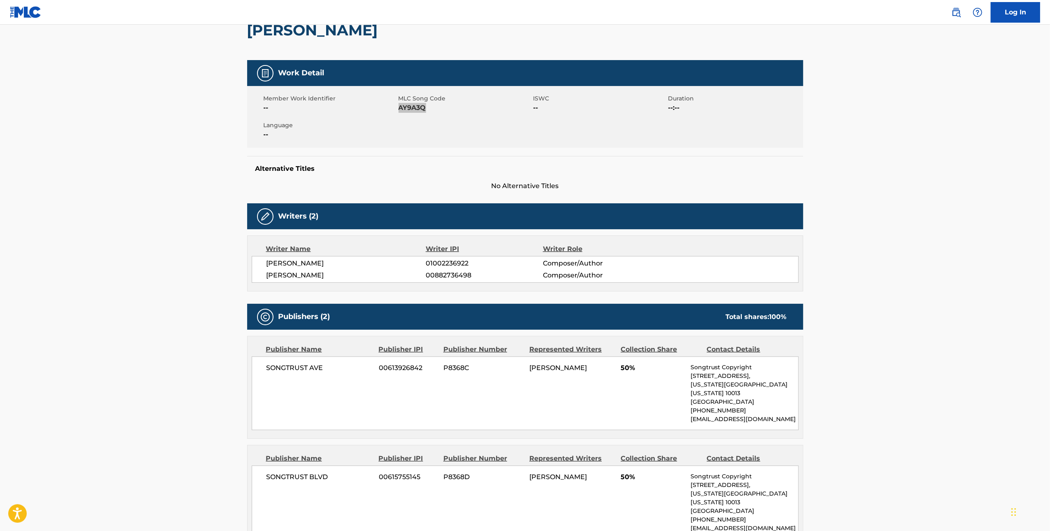
scroll to position [0, 0]
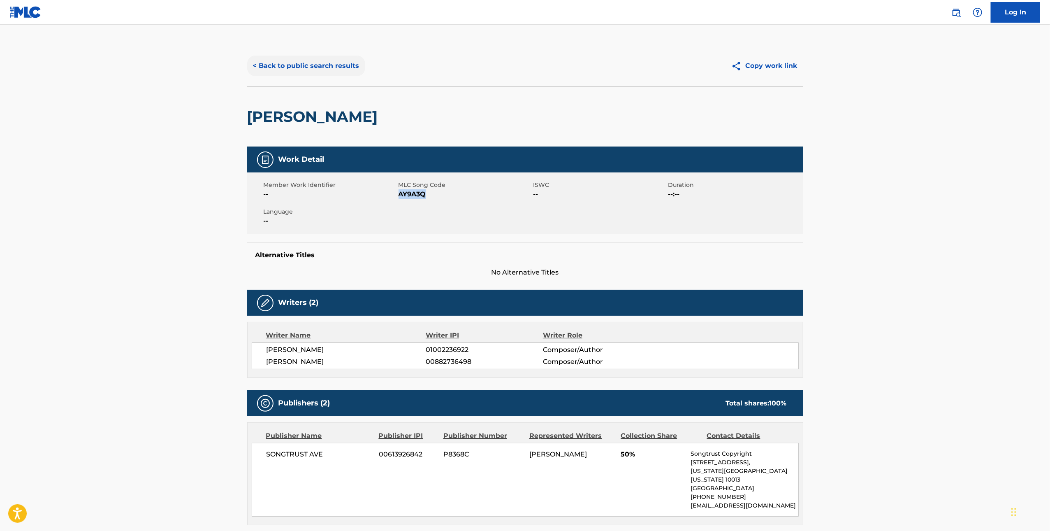
click at [343, 66] on button "< Back to public search results" at bounding box center [306, 66] width 118 height 21
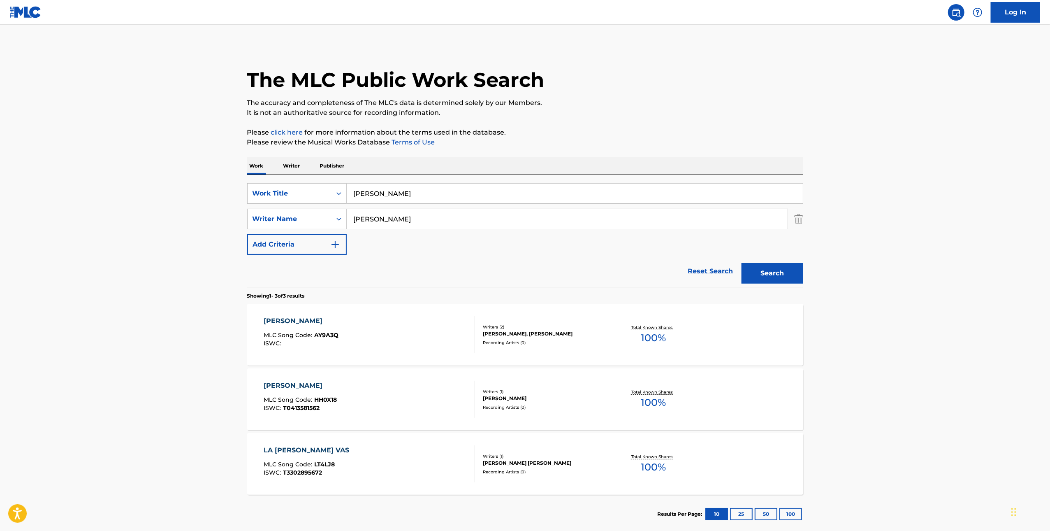
click at [480, 197] on input "ANA" at bounding box center [575, 193] width 456 height 20
paste input "EVOLVING"
type input "EVOLVING"
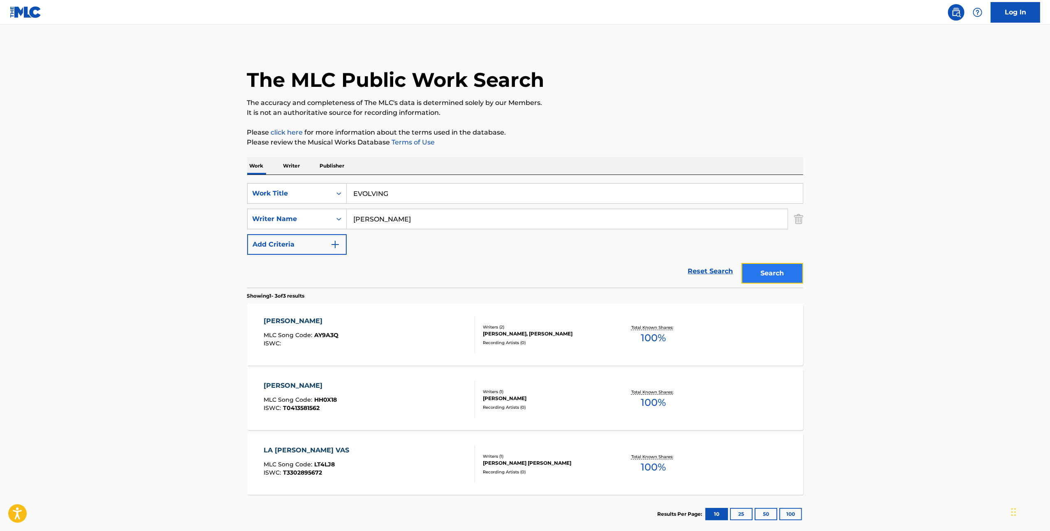
click at [800, 272] on button "Search" at bounding box center [773, 273] width 62 height 21
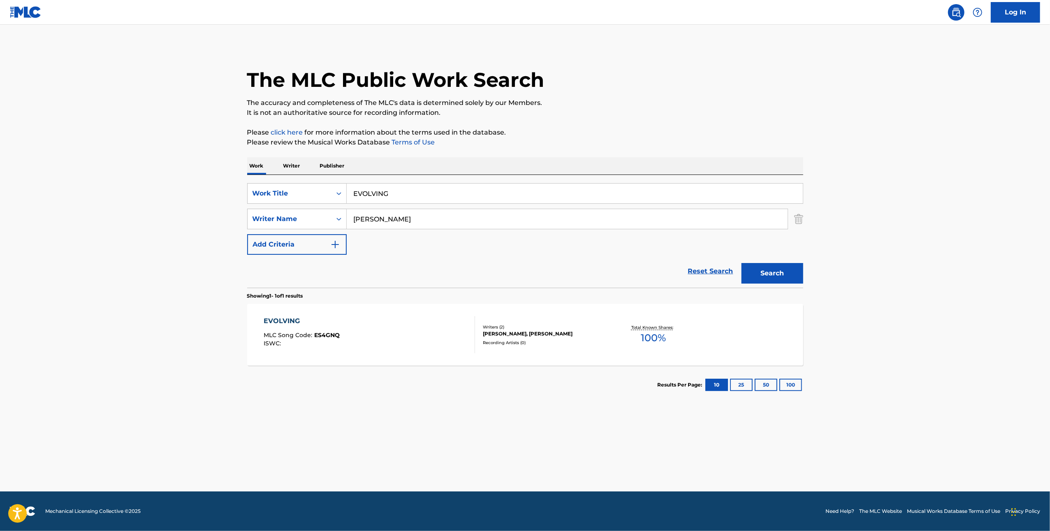
click at [391, 338] on div "EVOLVING MLC Song Code : ES4GNQ ISWC :" at bounding box center [369, 334] width 211 height 37
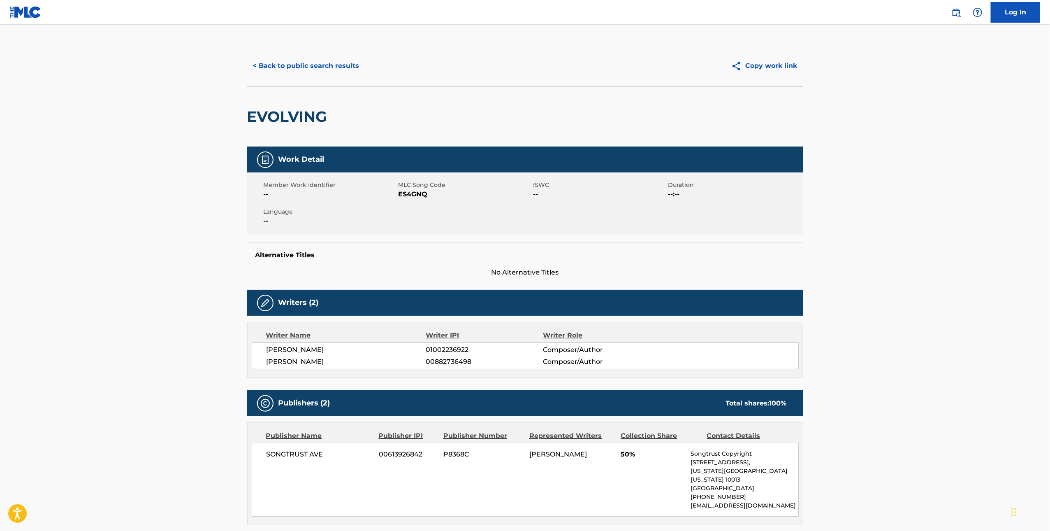
click at [410, 194] on span "ES4GNQ" at bounding box center [465, 194] width 133 height 10
click at [320, 63] on button "< Back to public search results" at bounding box center [306, 66] width 118 height 21
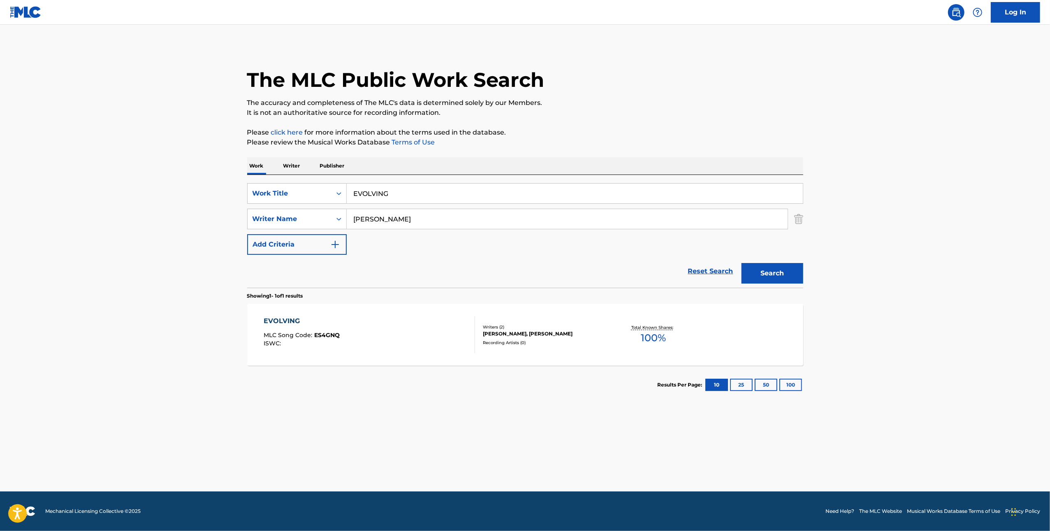
click at [483, 204] on div "SearchWithCriteriacabe488a-18cc-43c8-a755-75100e88cb36 Work Title EVOLVING Sear…" at bounding box center [525, 219] width 556 height 72
click at [480, 196] on input "EVOLVING" at bounding box center [575, 193] width 456 height 20
click at [479, 196] on input "EVOLVING" at bounding box center [575, 193] width 456 height 20
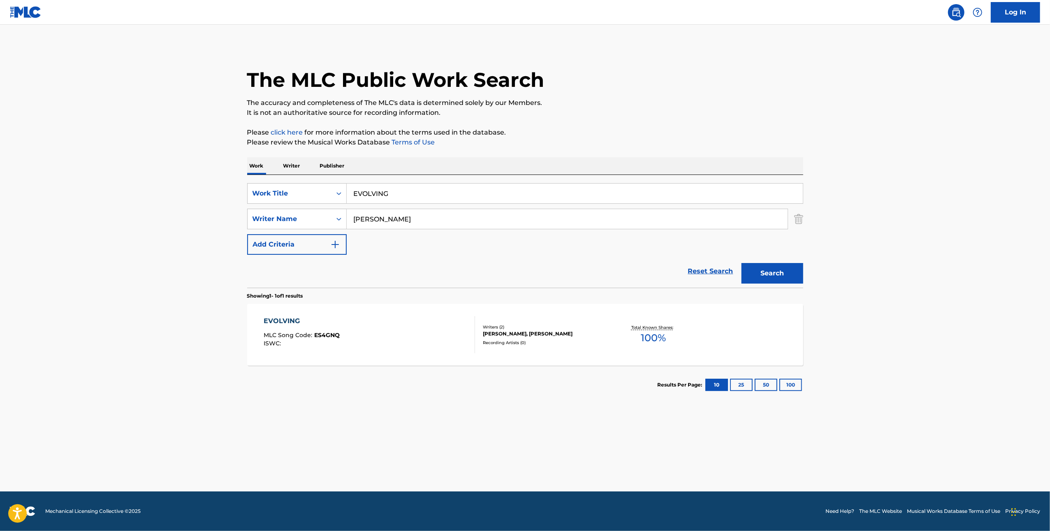
paste input "WAY OF LIFE"
type input "WAY OF LIFE"
click at [715, 218] on input "Barber" at bounding box center [567, 219] width 441 height 20
paste input "Sciullo"
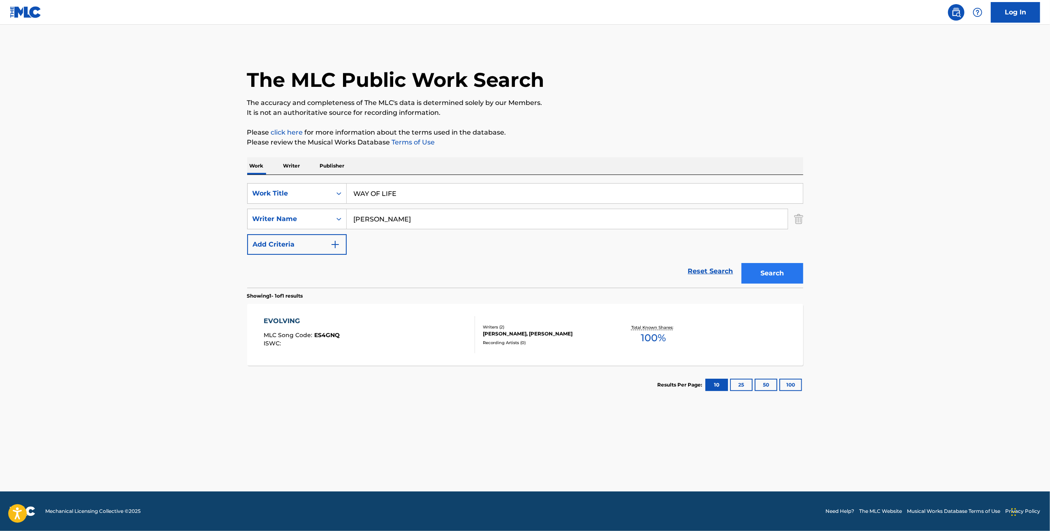
type input "Sciullo"
click at [782, 264] on button "Search" at bounding box center [773, 273] width 62 height 21
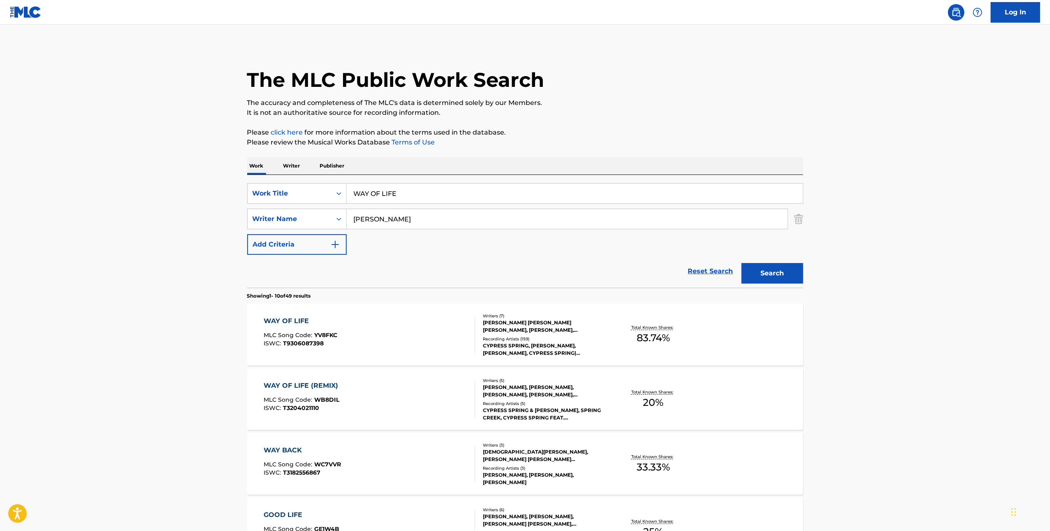
click at [434, 334] on div "WAY OF LIFE MLC Song Code : YV8FKC ISWC : T9306087398" at bounding box center [369, 334] width 211 height 37
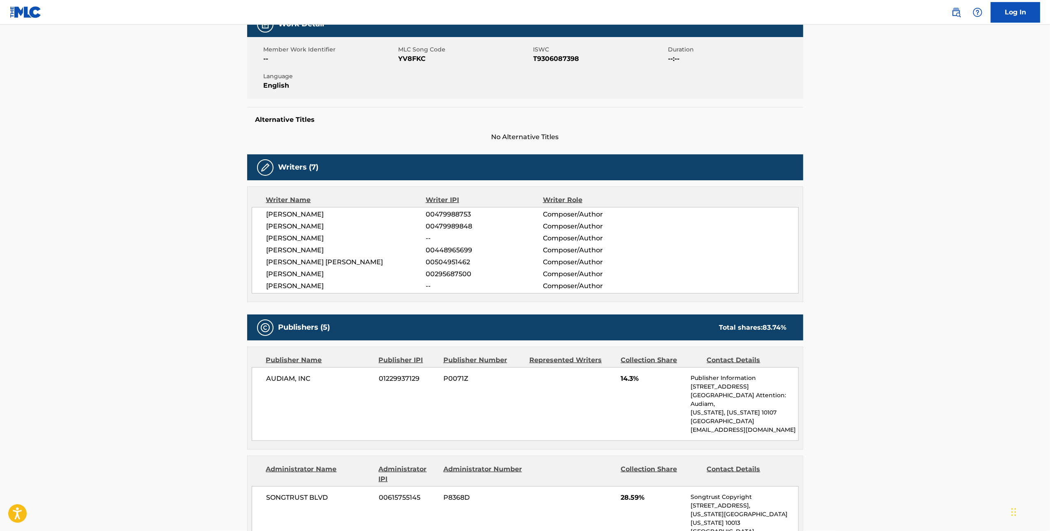
scroll to position [127, 0]
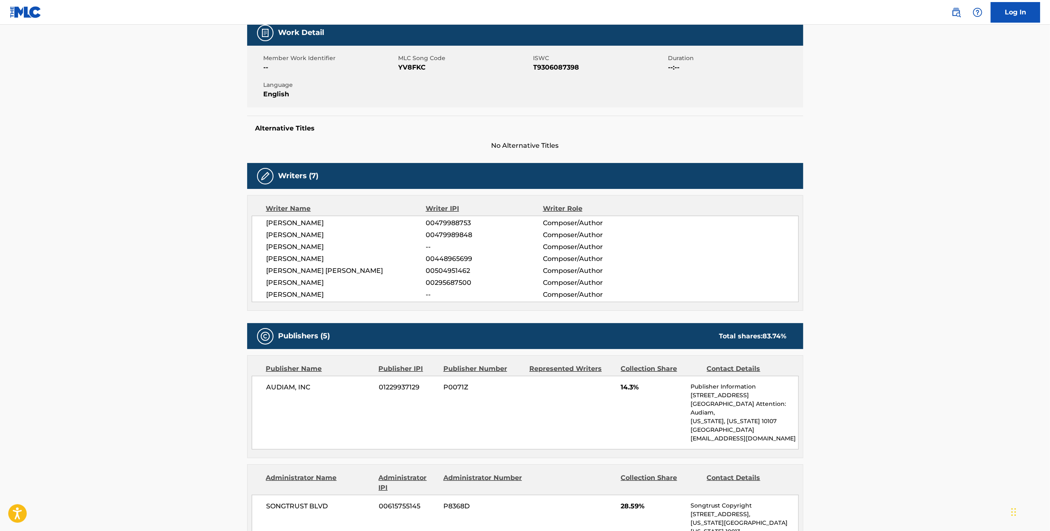
click at [419, 66] on span "YV8FKC" at bounding box center [465, 68] width 133 height 10
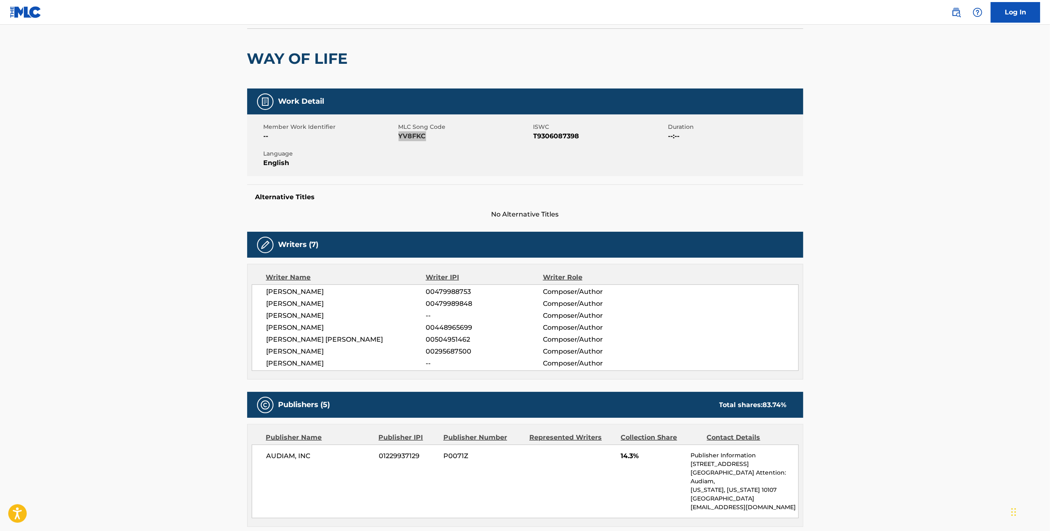
scroll to position [0, 0]
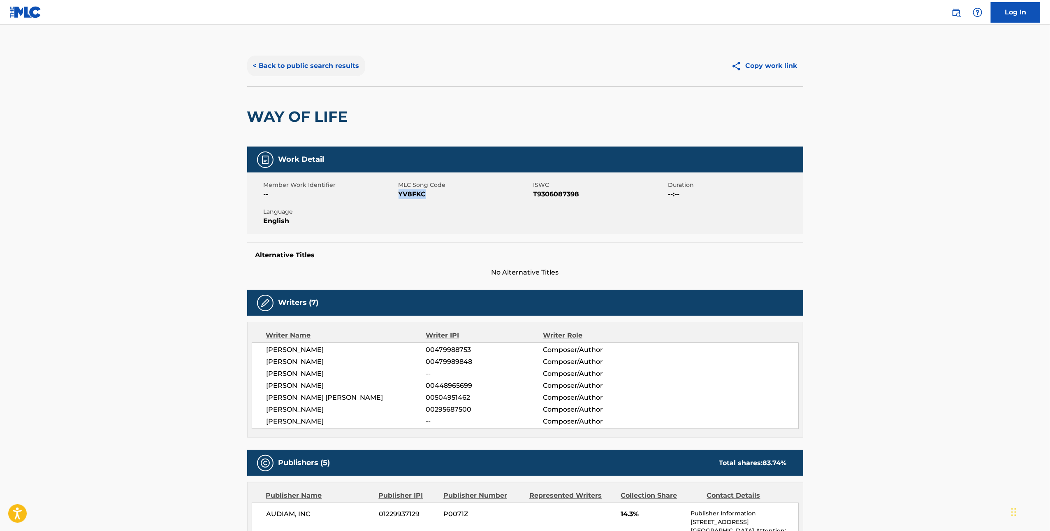
click at [316, 61] on button "< Back to public search results" at bounding box center [306, 66] width 118 height 21
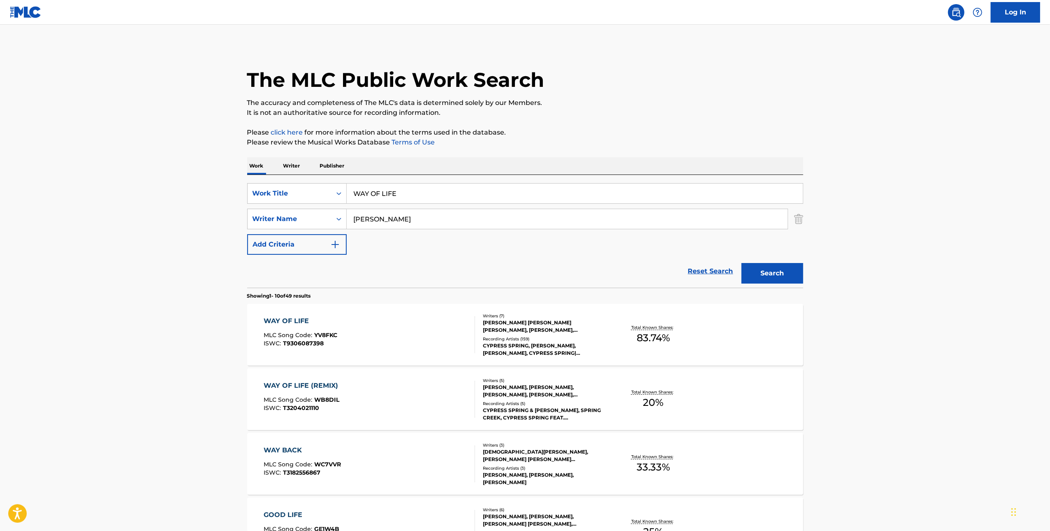
click at [463, 188] on input "WAY OF LIFE" at bounding box center [575, 193] width 456 height 20
click at [462, 188] on input "WAY OF LIFE" at bounding box center [575, 193] width 456 height 20
paste input "HOW WE RID"
type input "HOW WE RIDE"
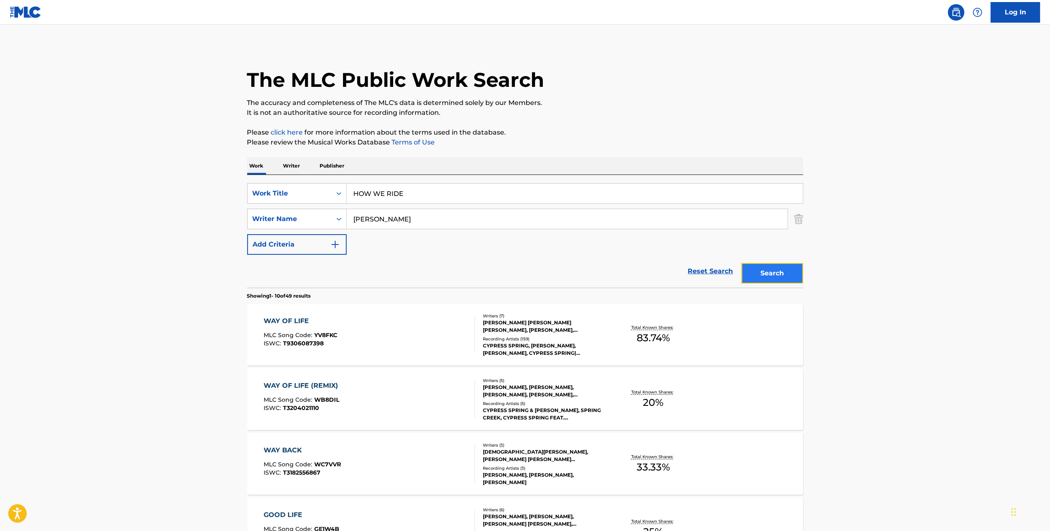
click at [784, 277] on button "Search" at bounding box center [773, 273] width 62 height 21
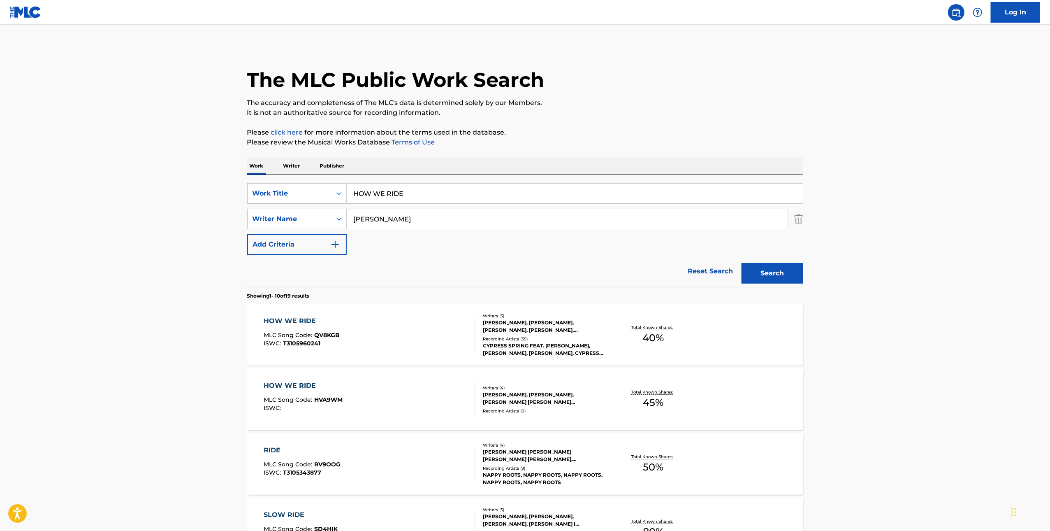
click at [420, 337] on div "HOW WE RIDE MLC Song Code : QV8KGB ISWC : T3105960241" at bounding box center [369, 334] width 211 height 37
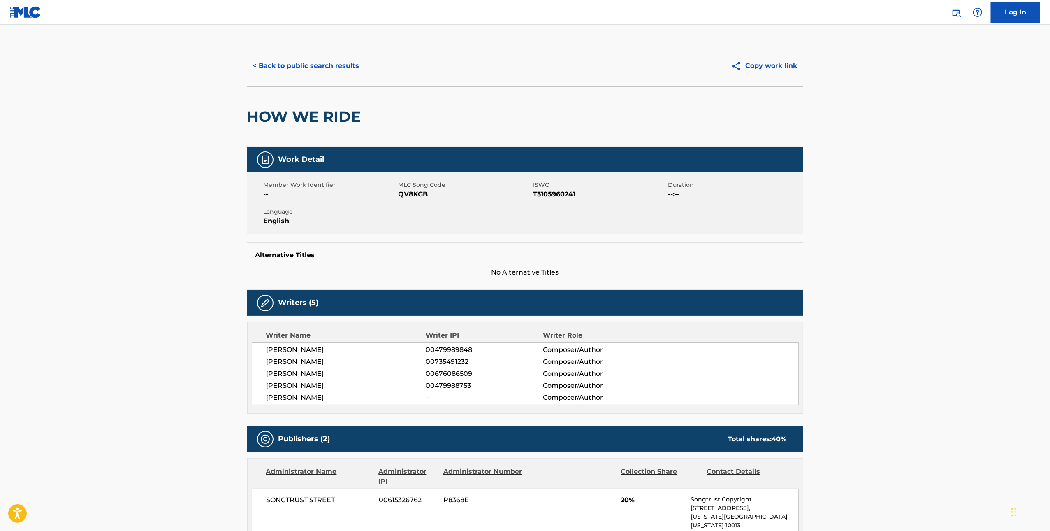
click at [415, 192] on span "QV8KGB" at bounding box center [465, 194] width 133 height 10
click at [288, 71] on button "< Back to public search results" at bounding box center [306, 66] width 118 height 21
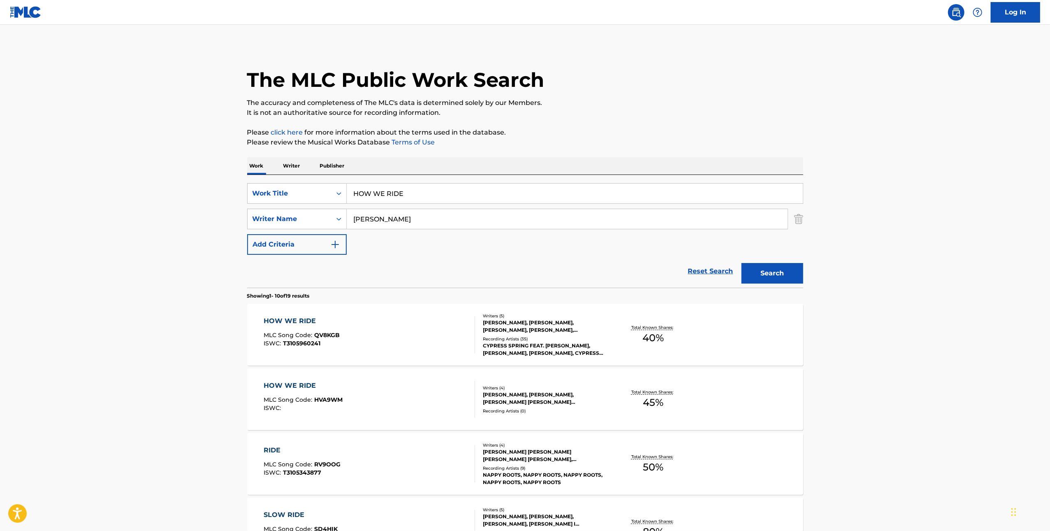
click at [415, 379] on div "HOW WE RIDE MLC Song Code : HVA9WM ISWC : Writers ( 4 ) KALAN MILLER, PAUL ROCH…" at bounding box center [525, 399] width 556 height 62
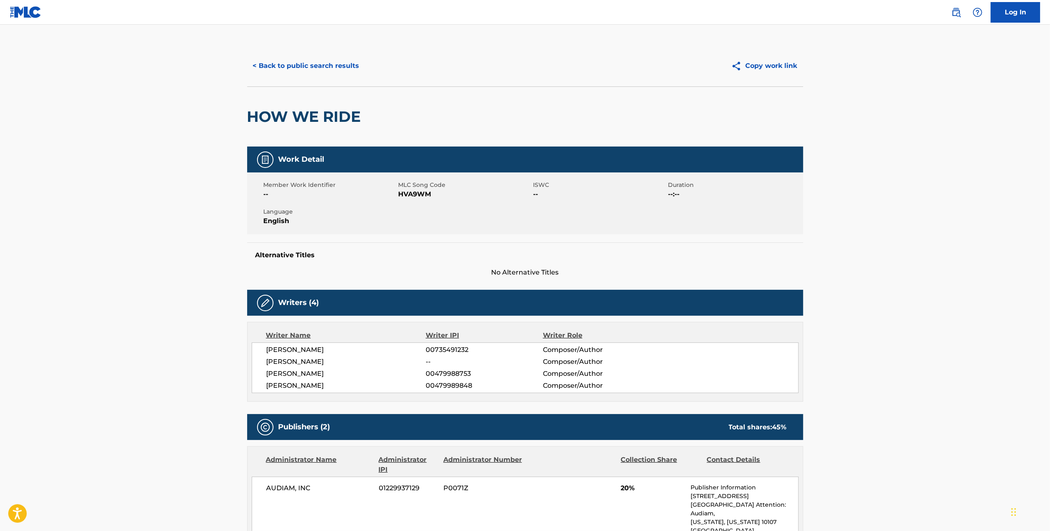
click at [417, 194] on span "HVA9WM" at bounding box center [465, 194] width 133 height 10
click at [417, 193] on span "HVA9WM" at bounding box center [465, 194] width 133 height 10
click at [299, 70] on button "< Back to public search results" at bounding box center [306, 66] width 118 height 21
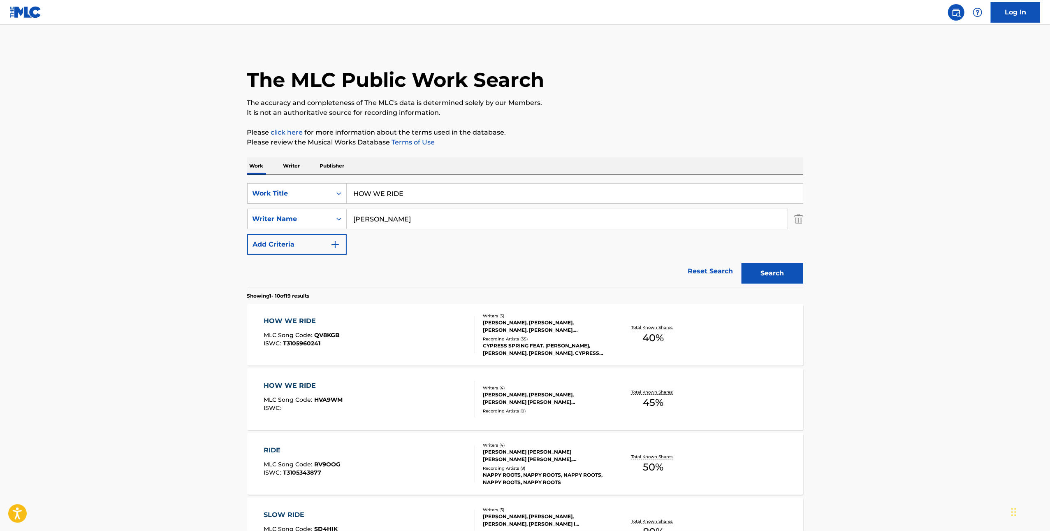
click at [429, 198] on input "HOW WE RIDE" at bounding box center [575, 193] width 456 height 20
paste input "COUNTRY BOY SWAG"
type input "COUNTRY BOY SWAG"
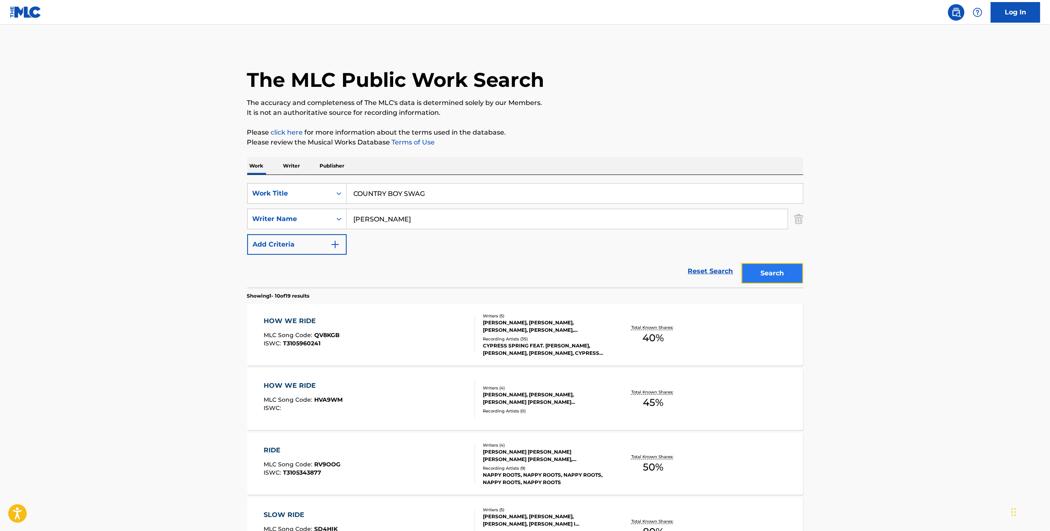
click at [770, 275] on button "Search" at bounding box center [773, 273] width 62 height 21
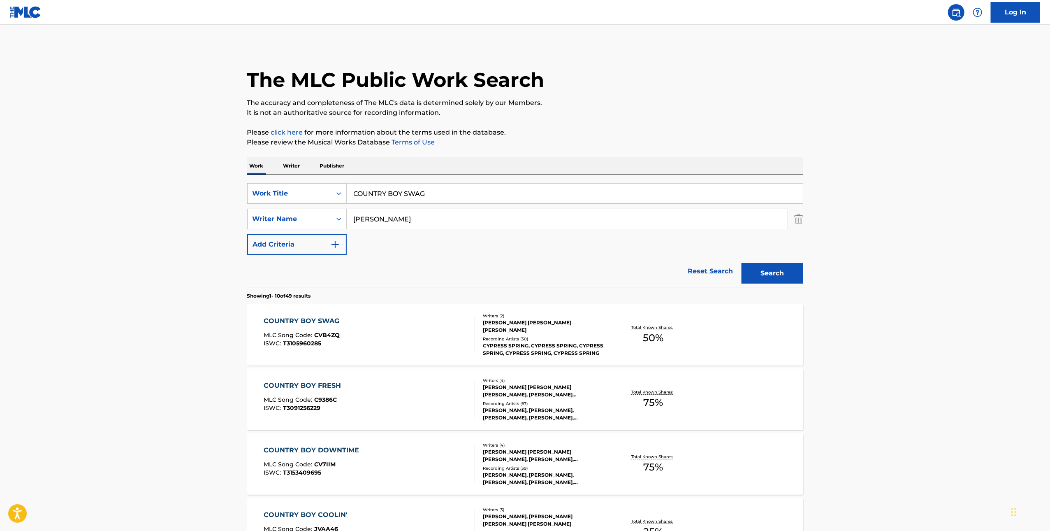
click at [453, 334] on div "COUNTRY BOY SWAG MLC Song Code : CVB4ZQ ISWC : T3105960285" at bounding box center [369, 334] width 211 height 37
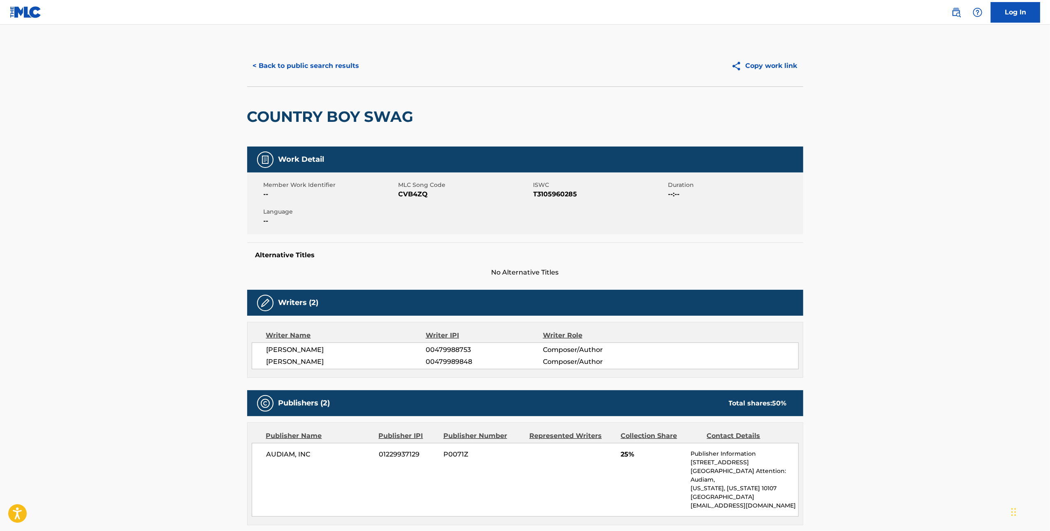
click at [421, 192] on span "CVB4ZQ" at bounding box center [465, 194] width 133 height 10
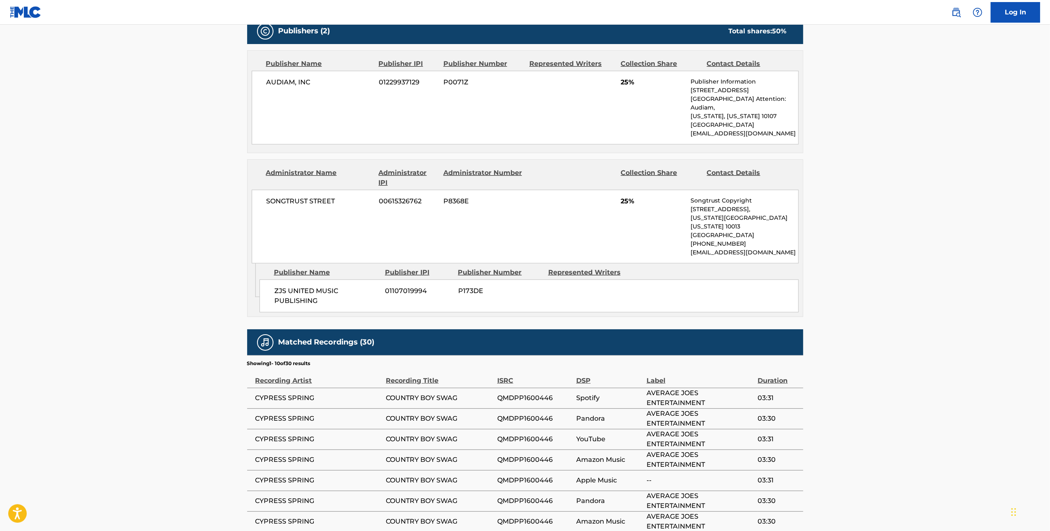
scroll to position [40, 0]
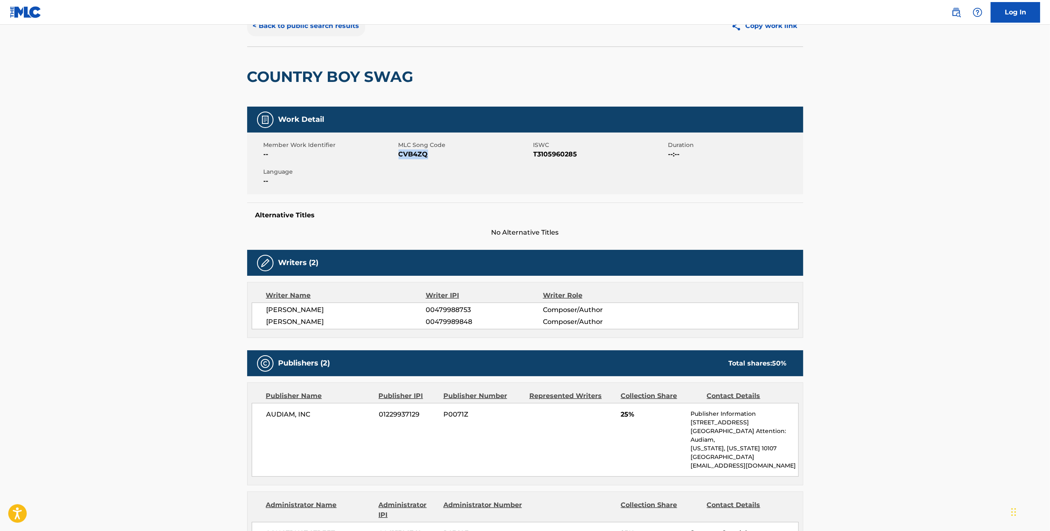
click at [340, 28] on button "< Back to public search results" at bounding box center [306, 26] width 118 height 21
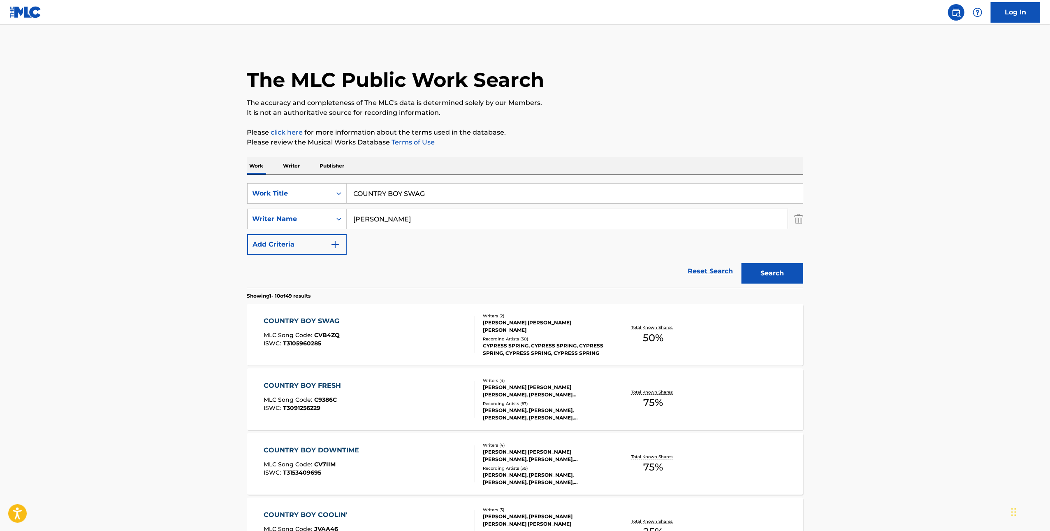
click at [460, 179] on div "SearchWithCriteriacabe488a-18cc-43c8-a755-75100e88cb36 Work Title COUNTRY BOY S…" at bounding box center [525, 231] width 556 height 113
click at [460, 188] on input "COUNTRY BOY SWAG" at bounding box center [575, 193] width 456 height 20
paste input "WHOSE TRUCK IS THAT"
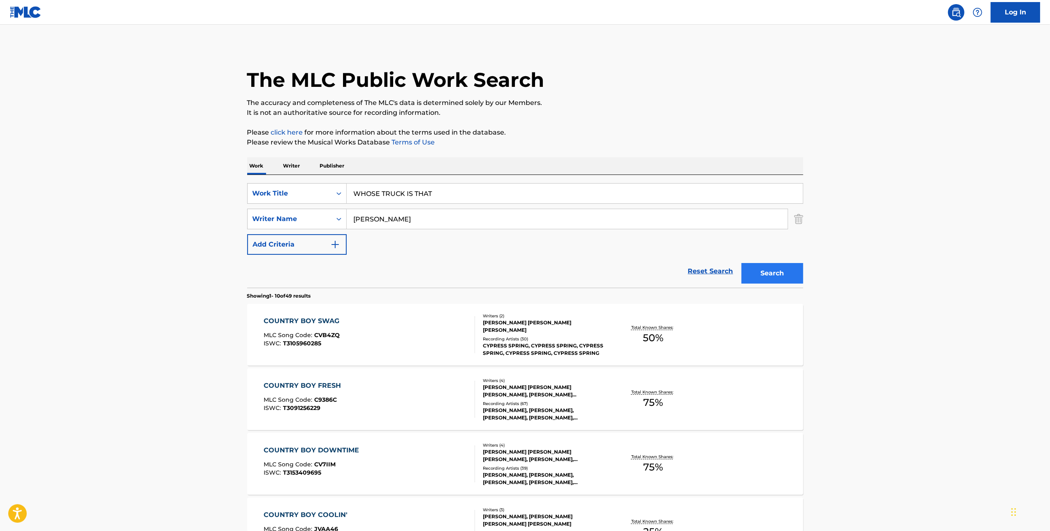
type input "WHOSE TRUCK IS THAT"
click at [789, 271] on button "Search" at bounding box center [773, 273] width 62 height 21
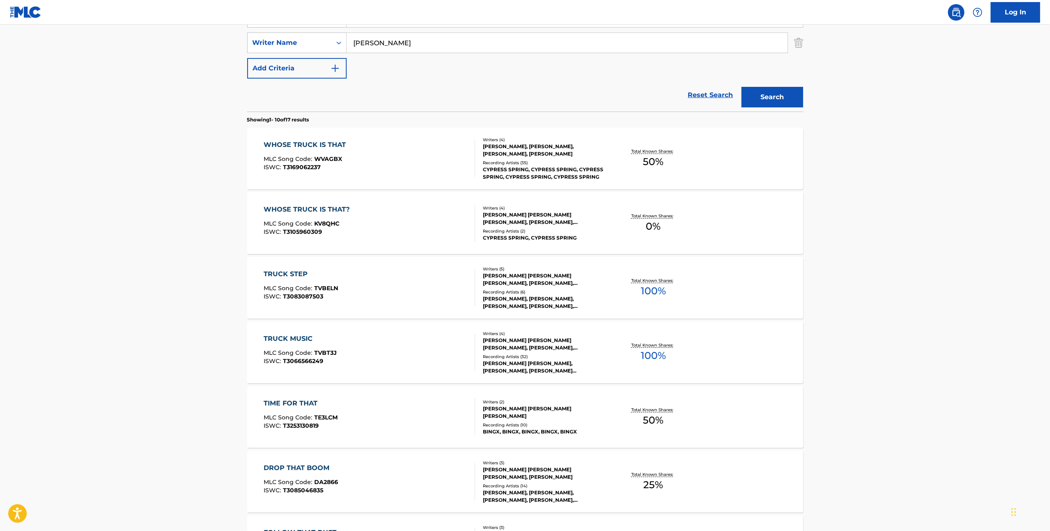
click at [437, 163] on div "WHOSE TRUCK IS THAT MLC Song Code : WVAGBX ISWC : T3169062237" at bounding box center [369, 158] width 211 height 37
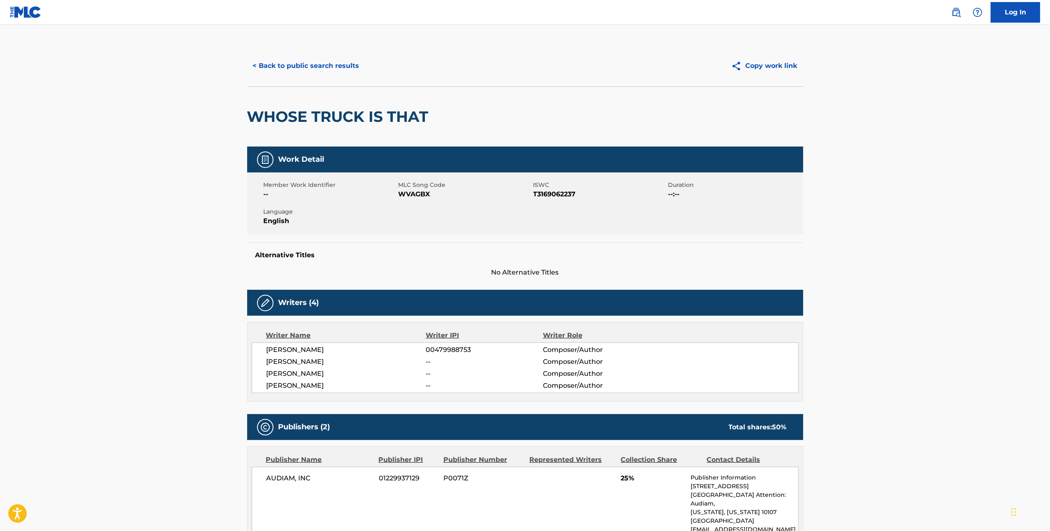
click at [424, 190] on span "WVAGBX" at bounding box center [465, 194] width 133 height 10
click at [278, 70] on button "< Back to public search results" at bounding box center [306, 66] width 118 height 21
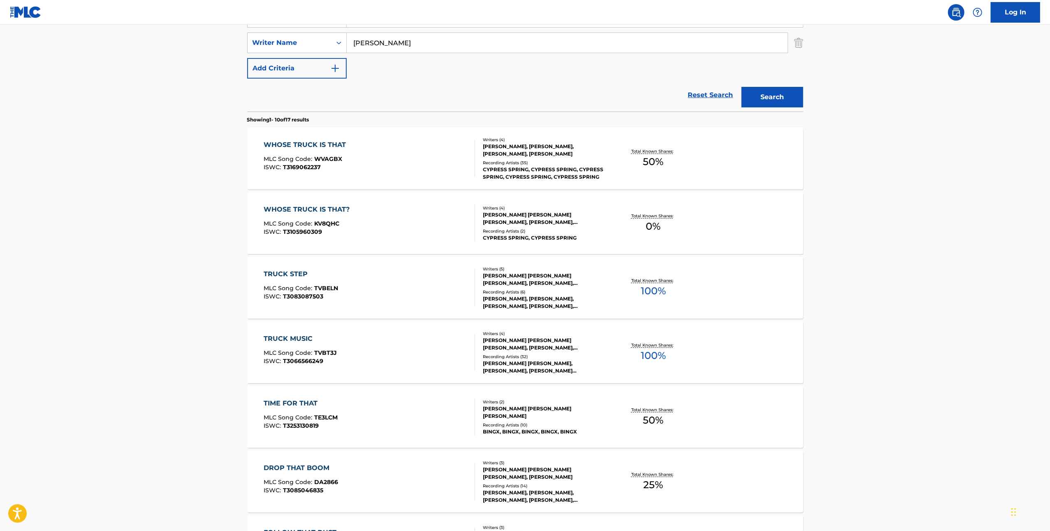
click at [385, 222] on div "WHOSE TRUCK IS THAT? MLC Song Code : KV8QHC ISWC : T3105960309" at bounding box center [369, 222] width 211 height 37
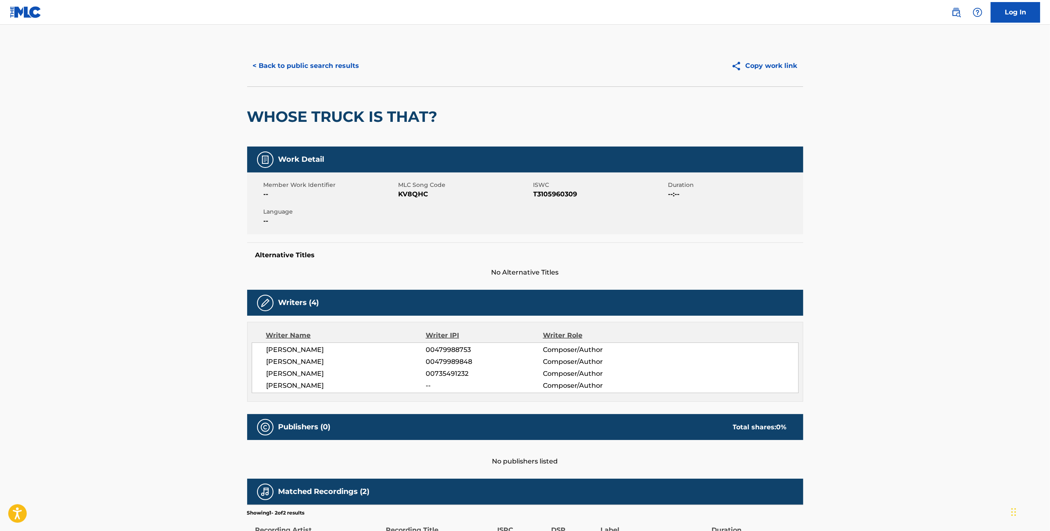
click at [418, 197] on span "KV8QHC" at bounding box center [465, 194] width 133 height 10
click at [290, 67] on button "< Back to public search results" at bounding box center [306, 66] width 118 height 21
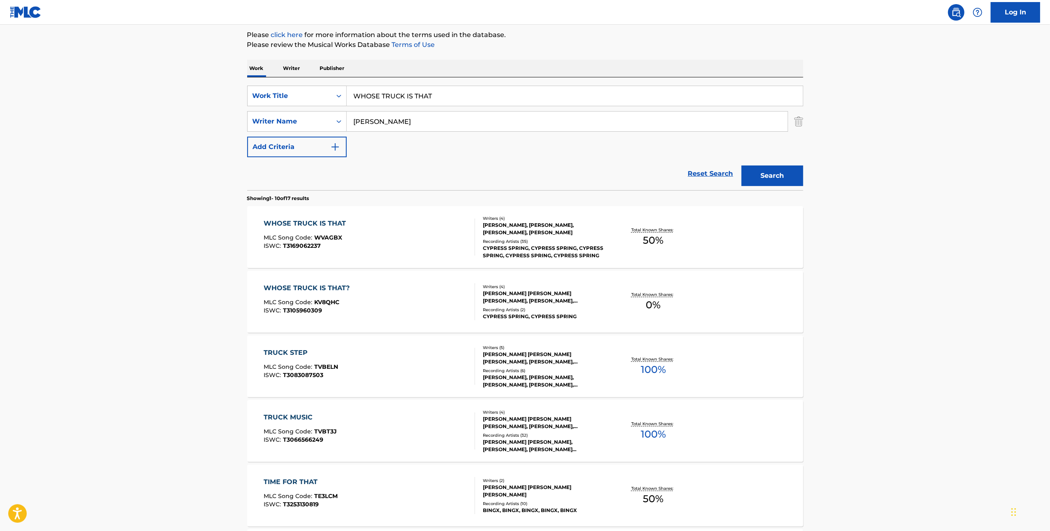
scroll to position [96, 0]
click at [468, 103] on input "WHOSE TRUCK IS THAT" at bounding box center [575, 98] width 456 height 20
paste input "COUNTRY GIRL TWERK"
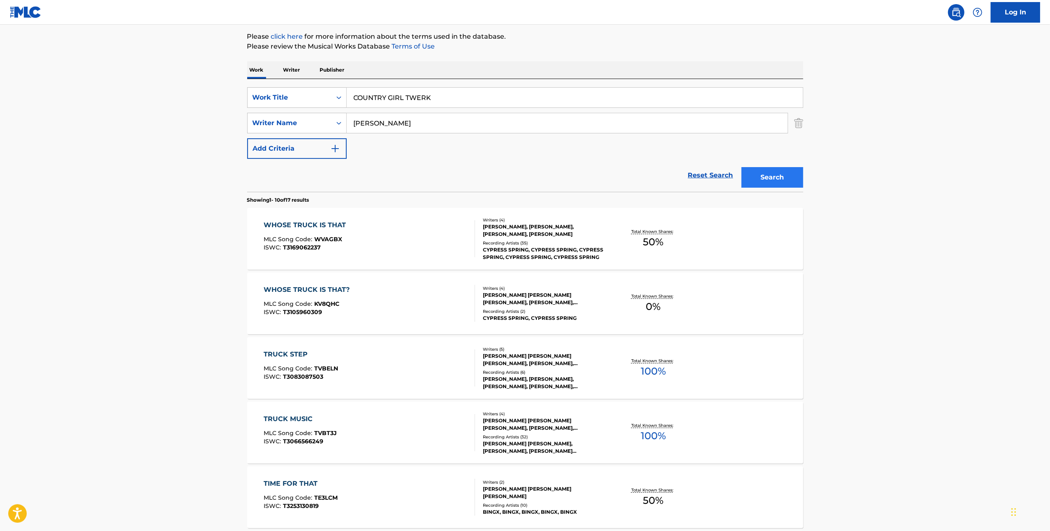
type input "COUNTRY GIRL TWERK"
click at [765, 183] on button "Search" at bounding box center [773, 177] width 62 height 21
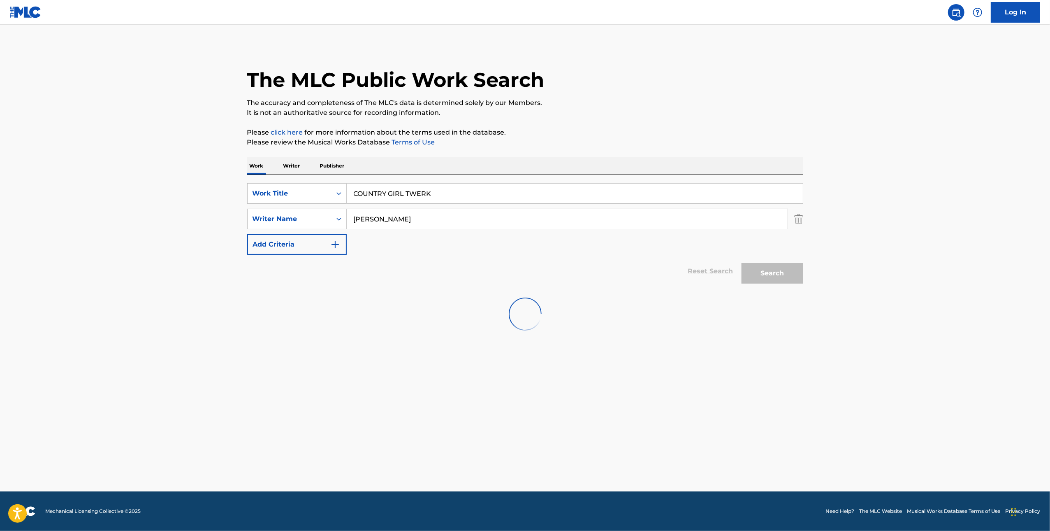
scroll to position [0, 0]
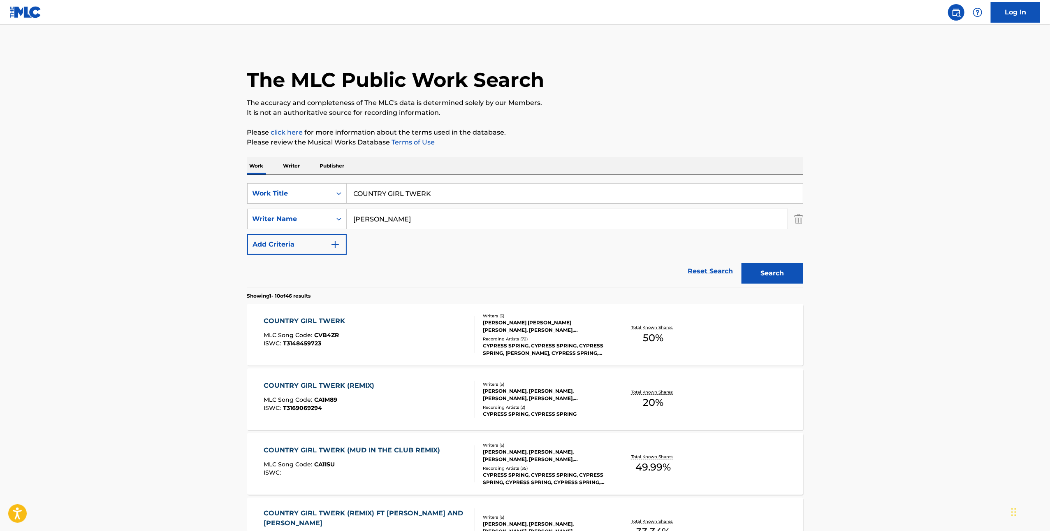
click at [426, 331] on div "COUNTRY GIRL TWERK MLC Song Code : CVB4ZR ISWC : T3148459723" at bounding box center [369, 334] width 211 height 37
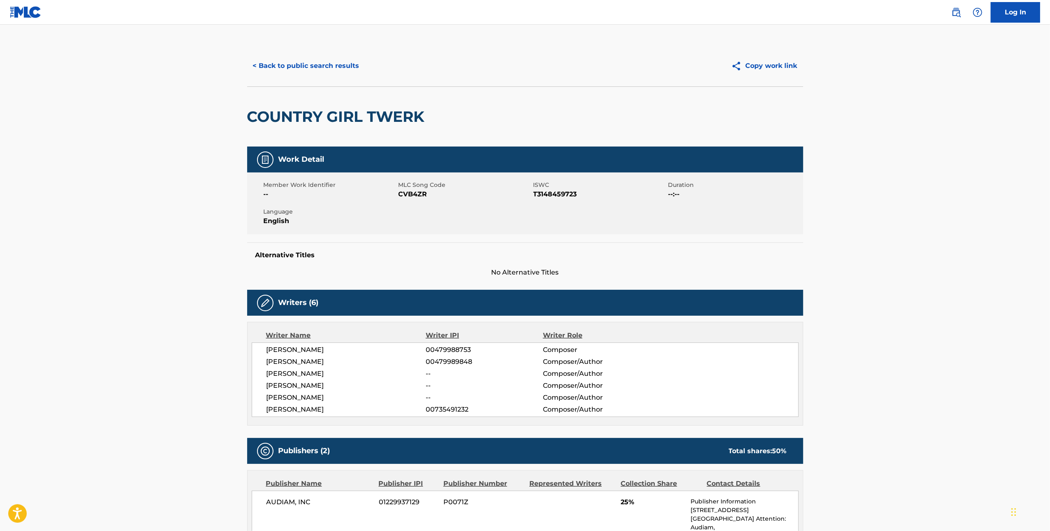
click at [413, 195] on span "CVB4ZR" at bounding box center [465, 194] width 133 height 10
click at [282, 65] on button "< Back to public search results" at bounding box center [306, 66] width 118 height 21
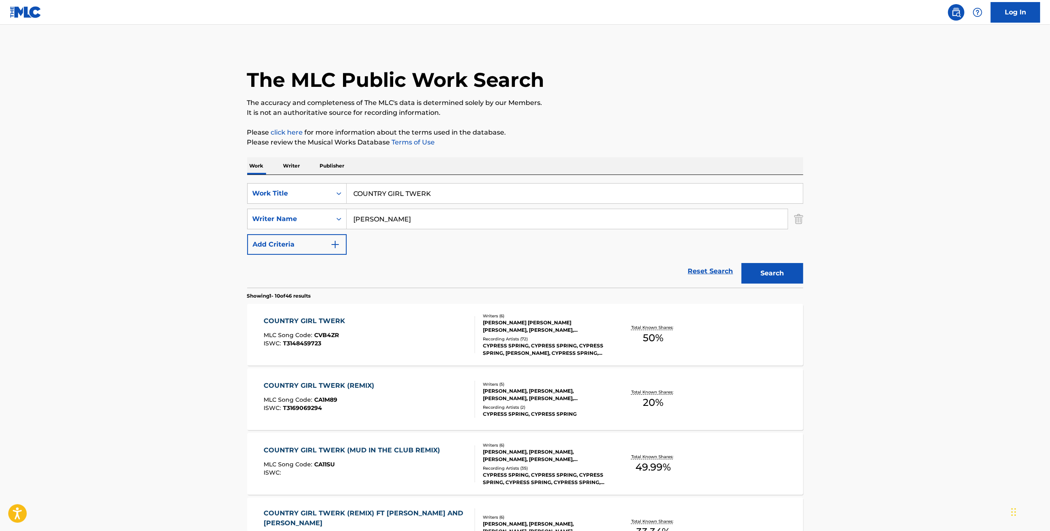
click at [429, 395] on div "COUNTRY GIRL TWERK (REMIX) MLC Song Code : CA1M89 ISWC : T3169069294" at bounding box center [369, 399] width 211 height 37
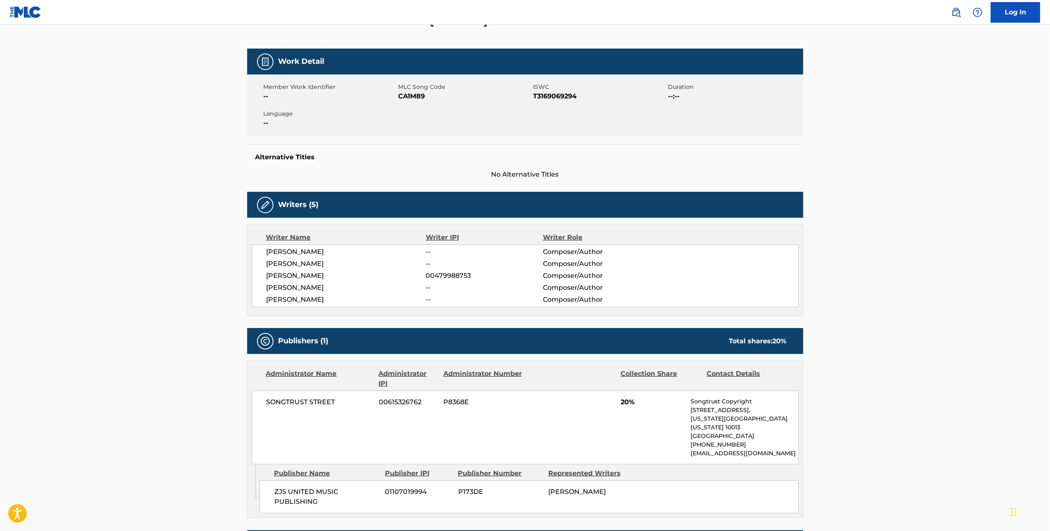
scroll to position [5, 0]
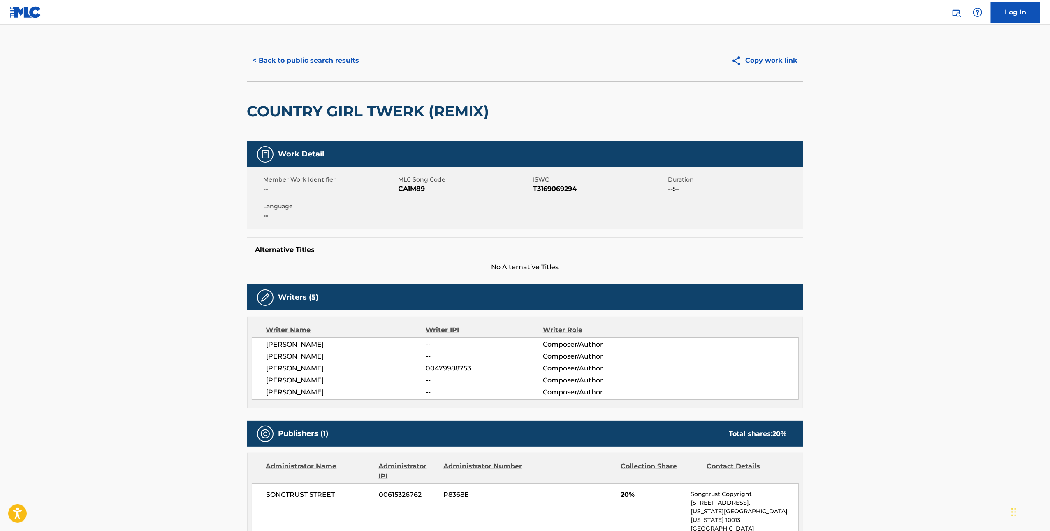
click at [412, 192] on span "CA1M89" at bounding box center [465, 189] width 133 height 10
click at [304, 67] on button "< Back to public search results" at bounding box center [306, 60] width 118 height 21
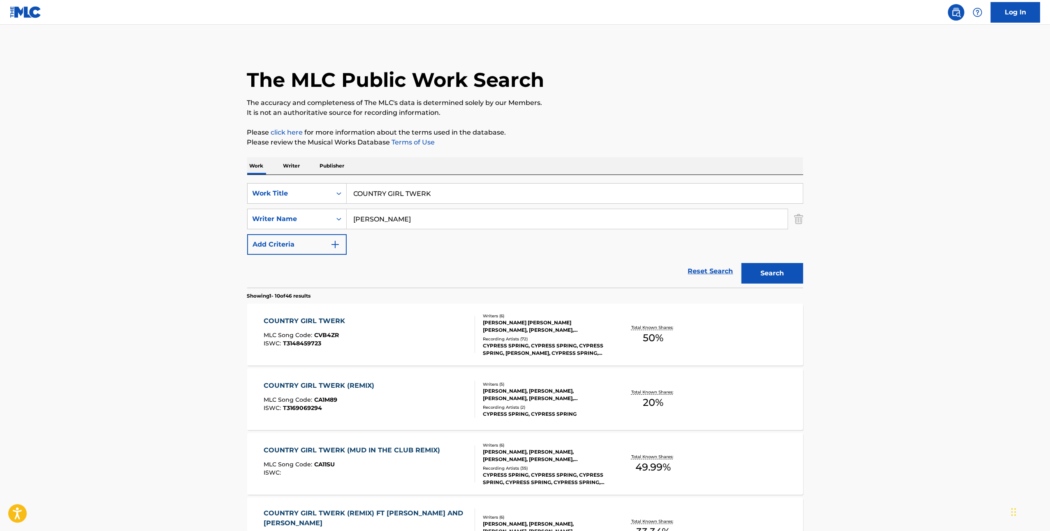
click at [460, 200] on input "COUNTRY GIRL TWERK" at bounding box center [575, 193] width 456 height 20
paste input "SHE GETS ROWDY"
type input "SHE GETS ROWDY"
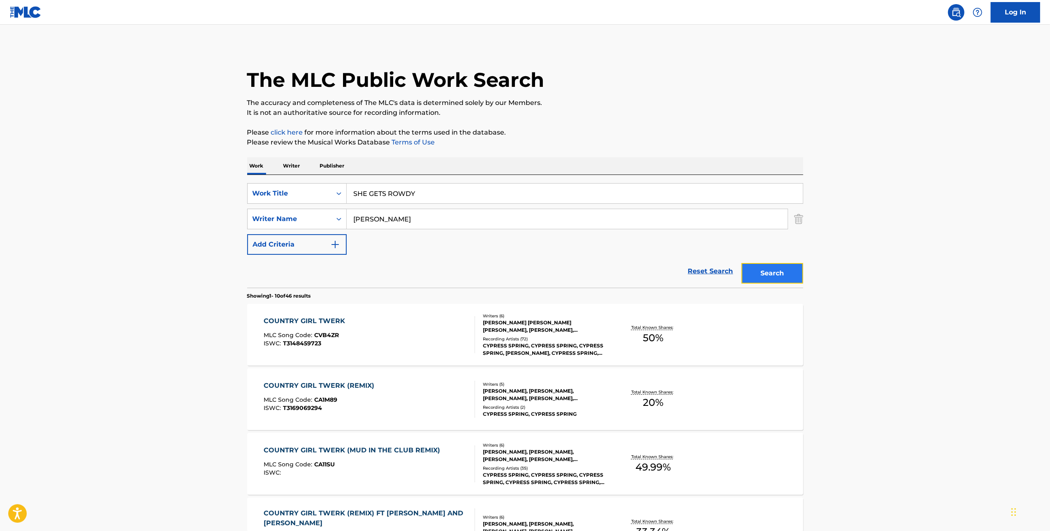
click at [787, 271] on button "Search" at bounding box center [773, 273] width 62 height 21
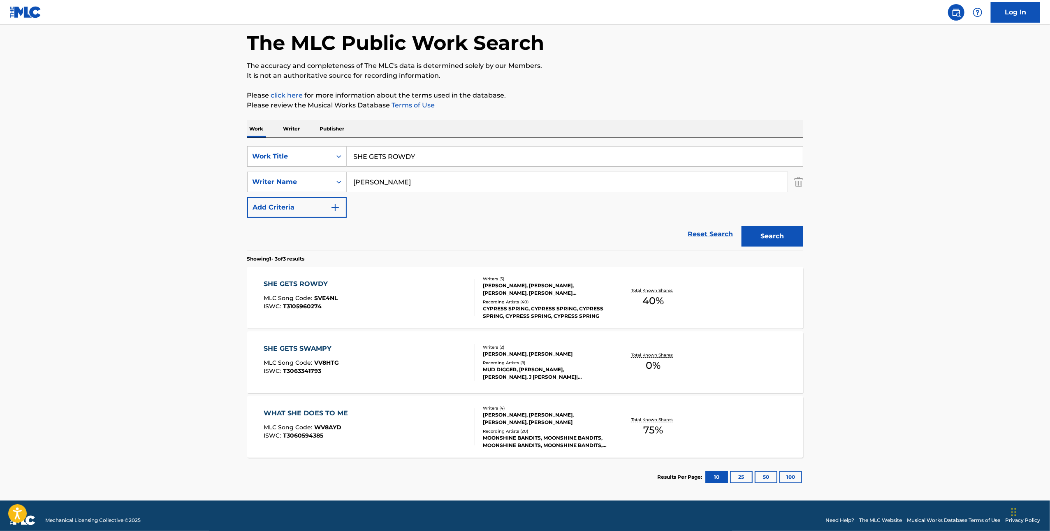
scroll to position [40, 0]
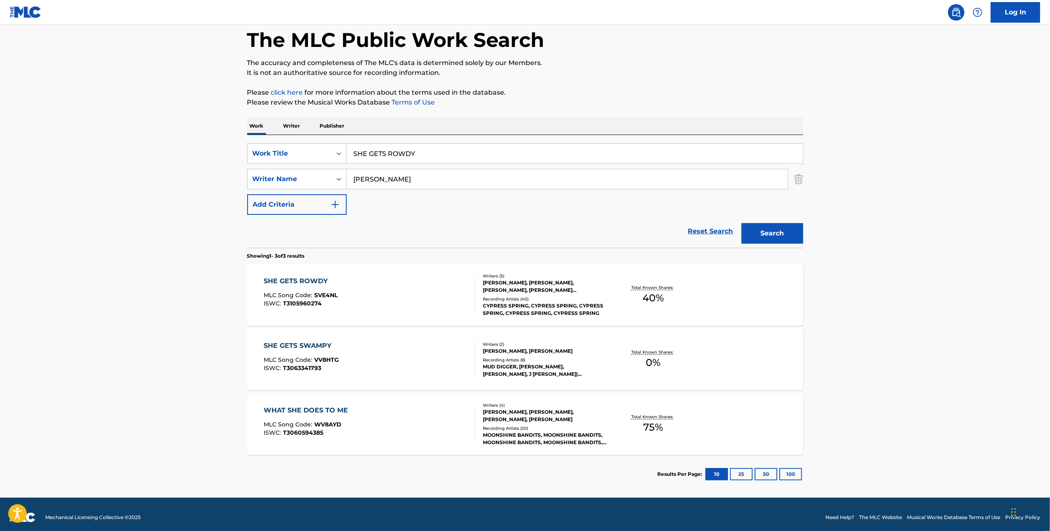
click at [416, 306] on div "SHE GETS ROWDY MLC Song Code : SVE4NL ISWC : T3105960274" at bounding box center [369, 294] width 211 height 37
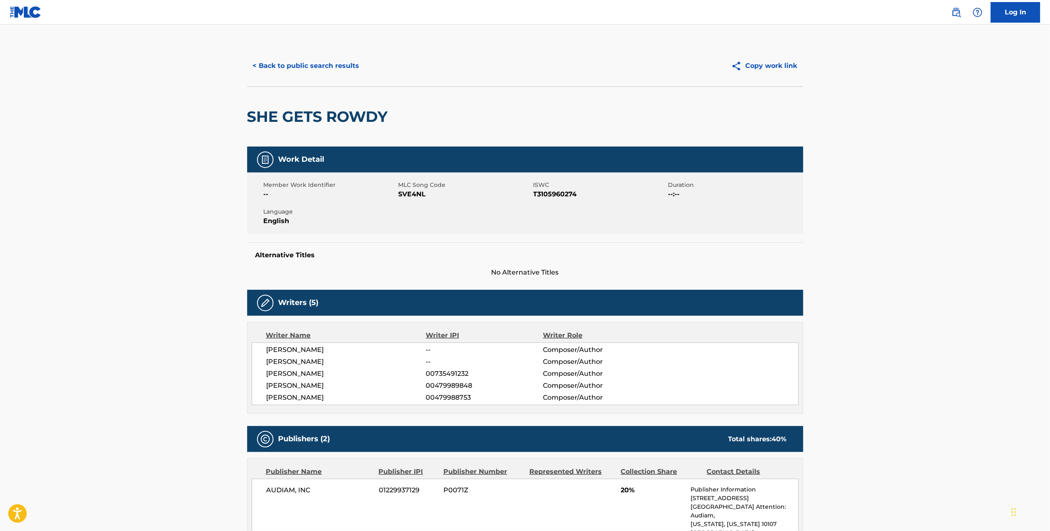
click at [414, 194] on span "SVE4NL" at bounding box center [465, 194] width 133 height 10
click at [310, 60] on button "< Back to public search results" at bounding box center [306, 66] width 118 height 21
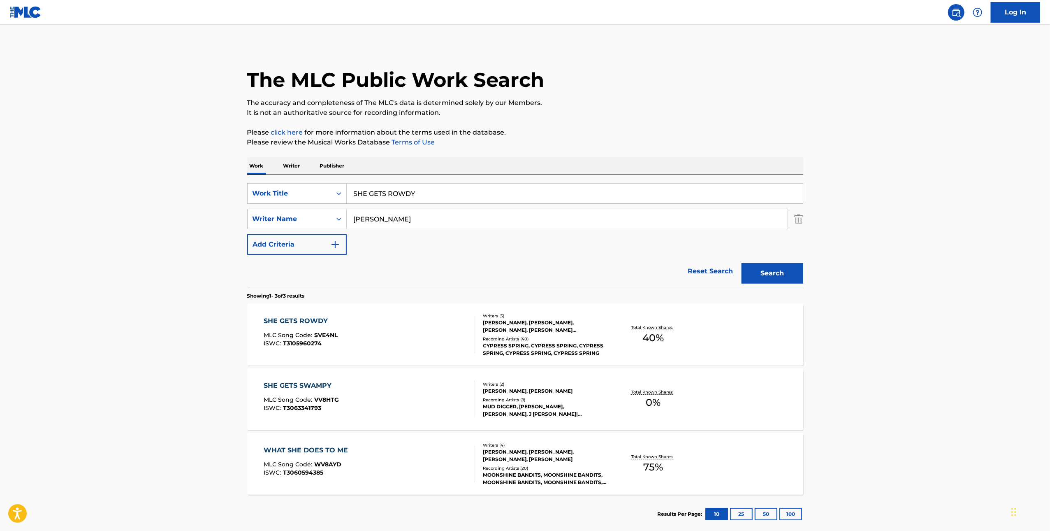
click at [450, 187] on input "SHE GETS ROWDY" at bounding box center [575, 193] width 456 height 20
click at [449, 187] on input "SHE GETS ROWDY" at bounding box center [575, 193] width 456 height 20
paste input "BUMP IN HER COUNTR"
type input "BUMP IN HER COUNTRY"
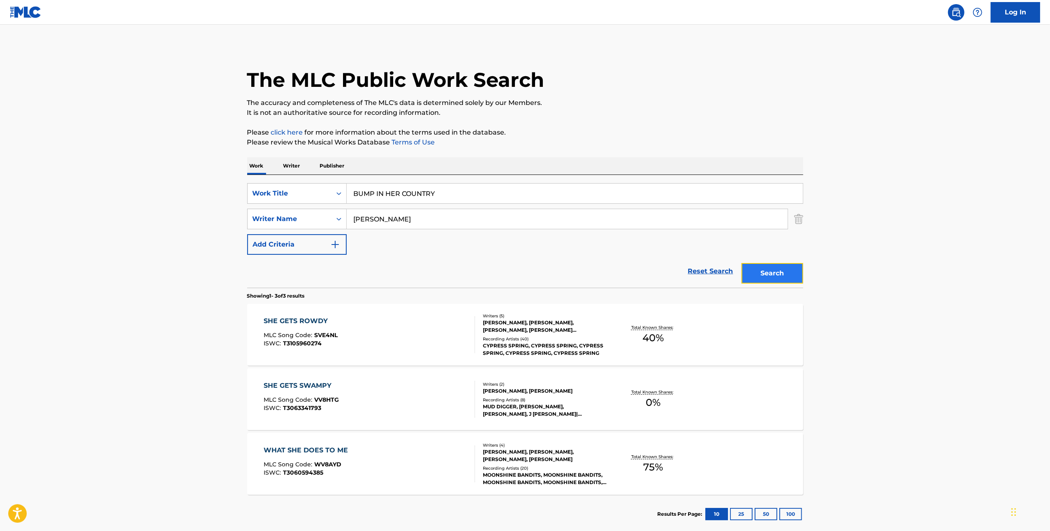
click at [784, 275] on button "Search" at bounding box center [773, 273] width 62 height 21
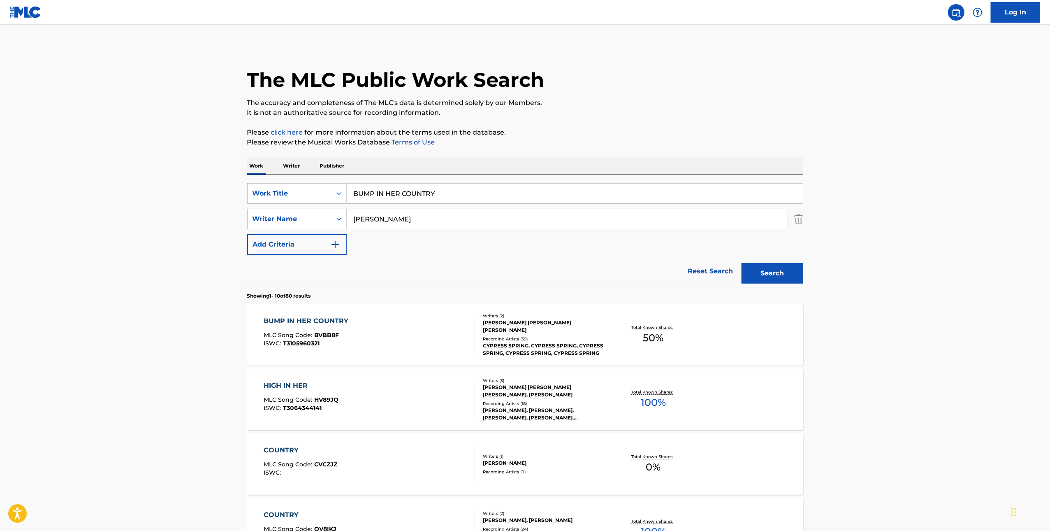
click at [390, 326] on div "BUMP IN HER COUNTRY MLC Song Code : BVBB8F ISWC : T3105960321" at bounding box center [369, 334] width 211 height 37
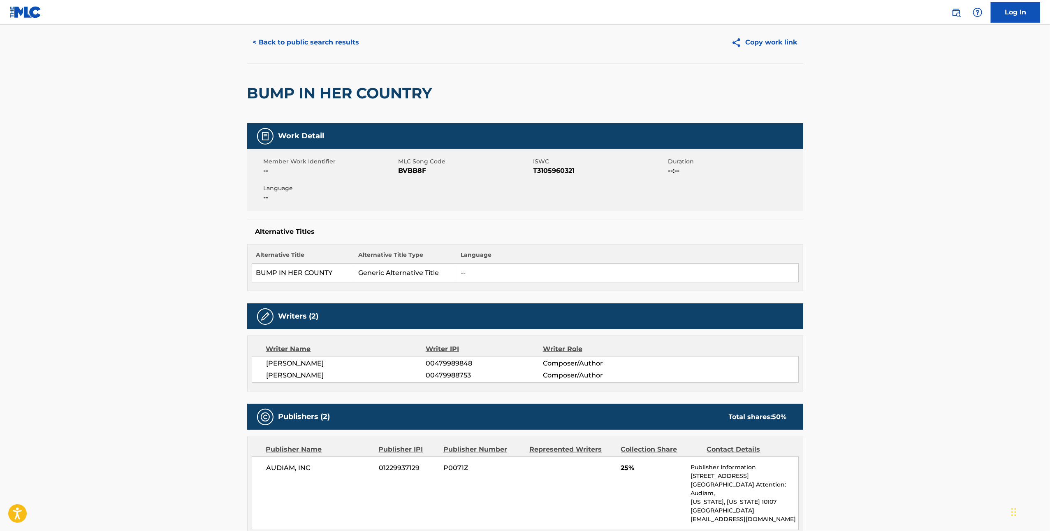
scroll to position [44, 0]
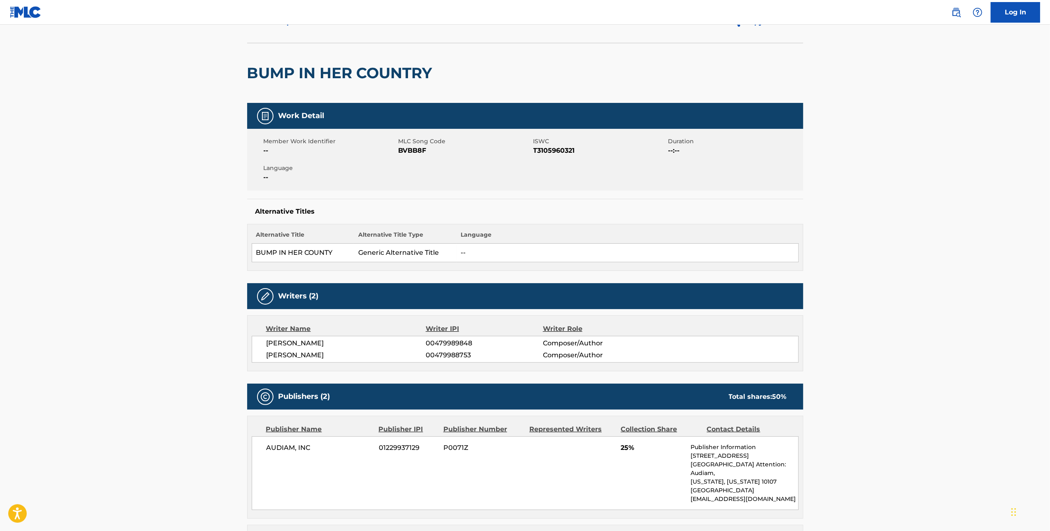
click at [416, 155] on span "BVBB8F" at bounding box center [465, 151] width 133 height 10
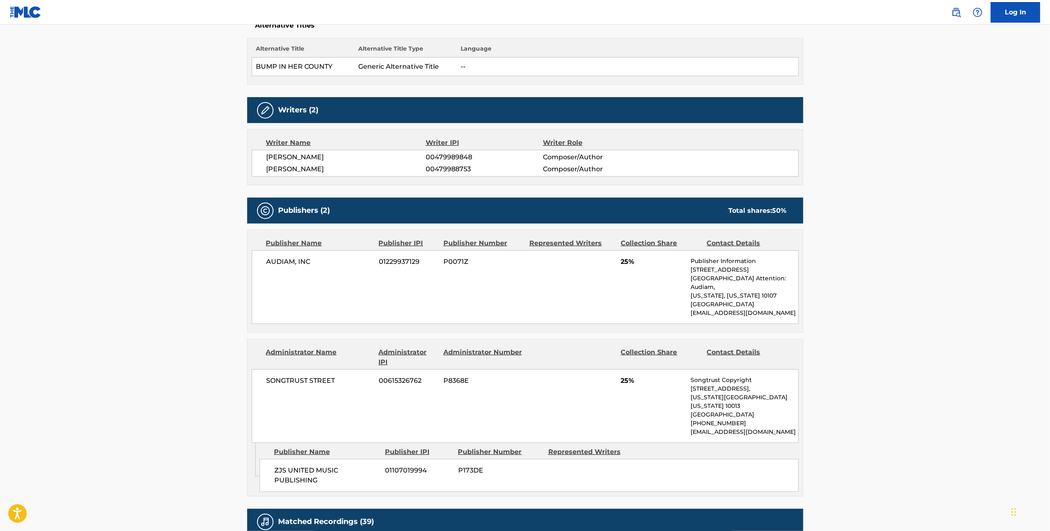
scroll to position [0, 0]
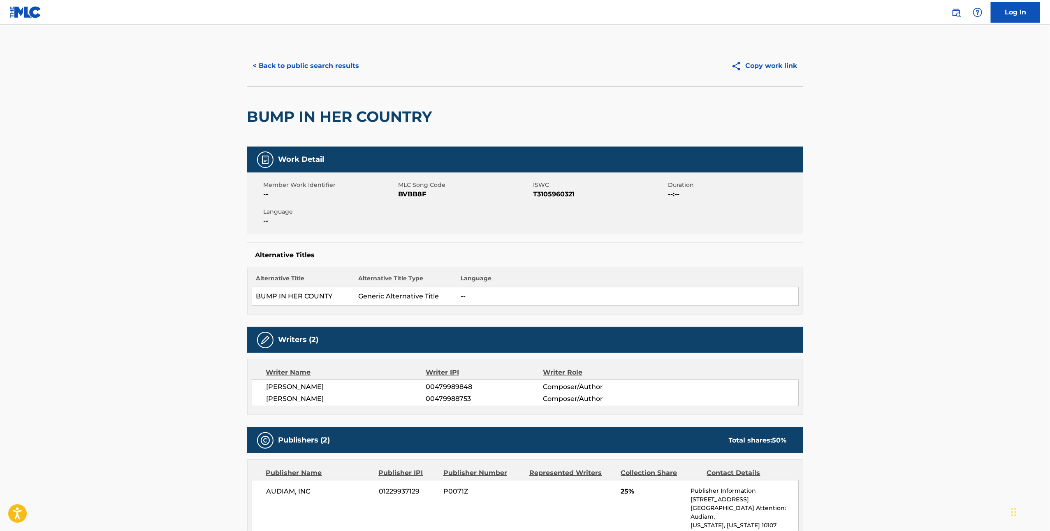
click at [316, 76] on div "< Back to public search results Copy work link" at bounding box center [525, 65] width 556 height 41
click at [281, 44] on main "< Back to public search results Copy work link BUMP IN HER COUNTRY Work Detail …" at bounding box center [525, 535] width 1050 height 1020
click at [279, 66] on button "< Back to public search results" at bounding box center [306, 66] width 118 height 21
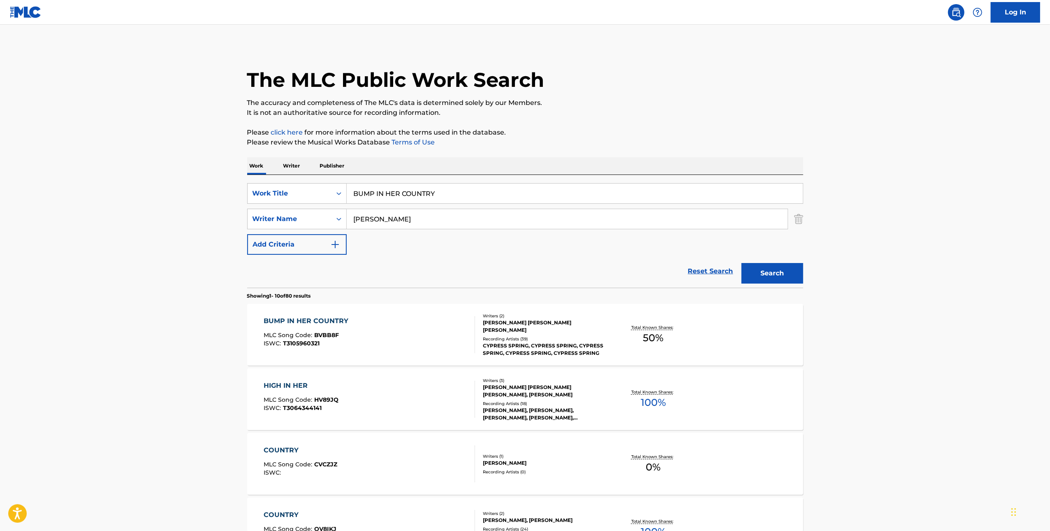
click at [502, 198] on input "BUMP IN HER COUNTRY" at bounding box center [575, 193] width 456 height 20
paste input "DENIM"
type input "DENIM"
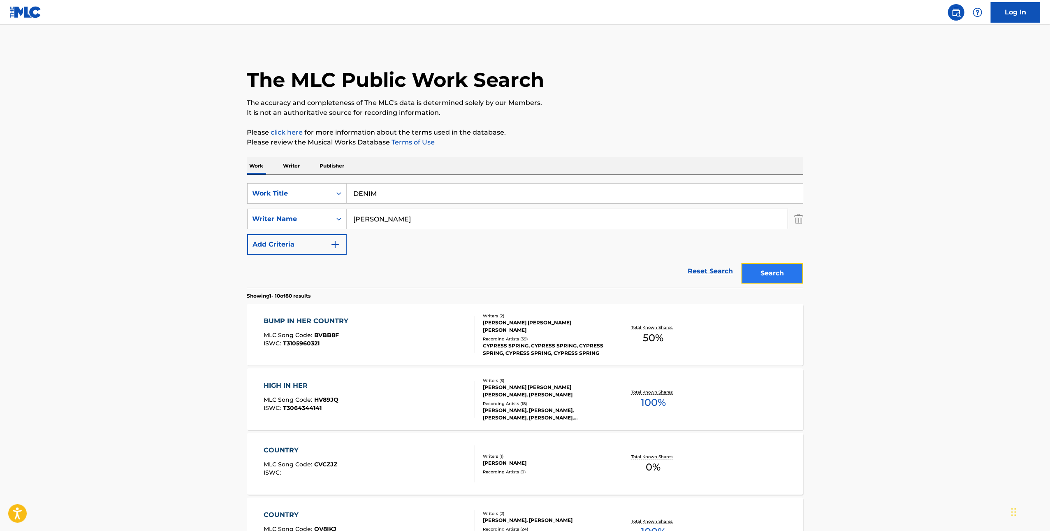
click at [798, 277] on button "Search" at bounding box center [773, 273] width 62 height 21
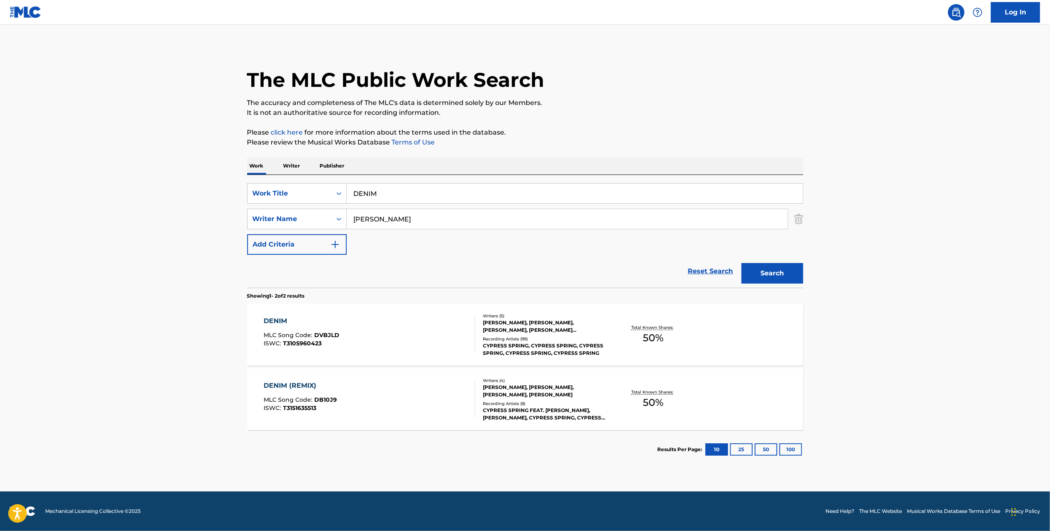
click at [404, 346] on div "DENIM MLC Song Code : DVBJLD ISWC : T3105960423" at bounding box center [369, 334] width 211 height 37
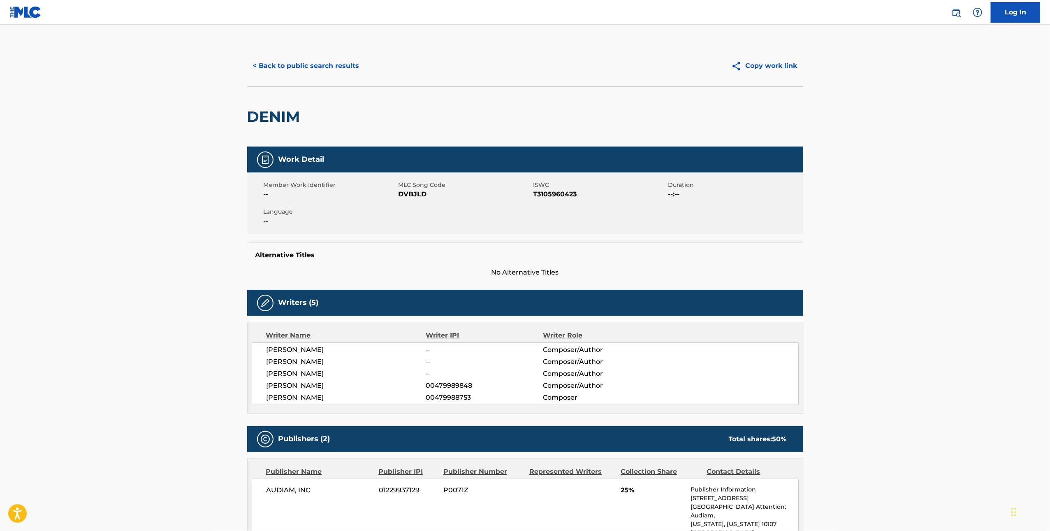
click at [408, 196] on span "DVBJLD" at bounding box center [465, 194] width 133 height 10
click at [335, 63] on button "< Back to public search results" at bounding box center [306, 66] width 118 height 21
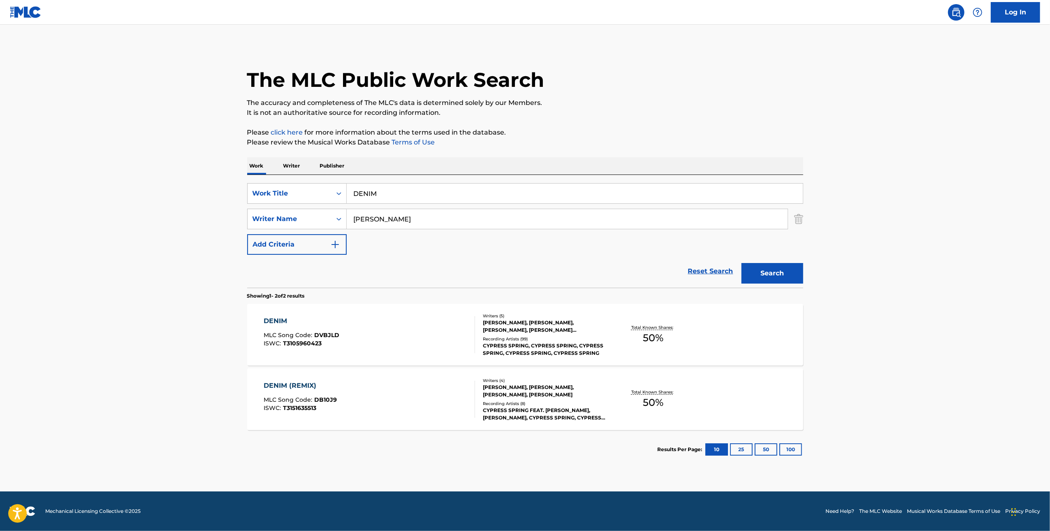
click at [461, 180] on div "SearchWithCriteriacabe488a-18cc-43c8-a755-75100e88cb36 Work Title DENIM SearchW…" at bounding box center [525, 231] width 556 height 113
click at [451, 190] on input "DENIM" at bounding box center [575, 193] width 456 height 20
paste input "RUN THROUGH IT"
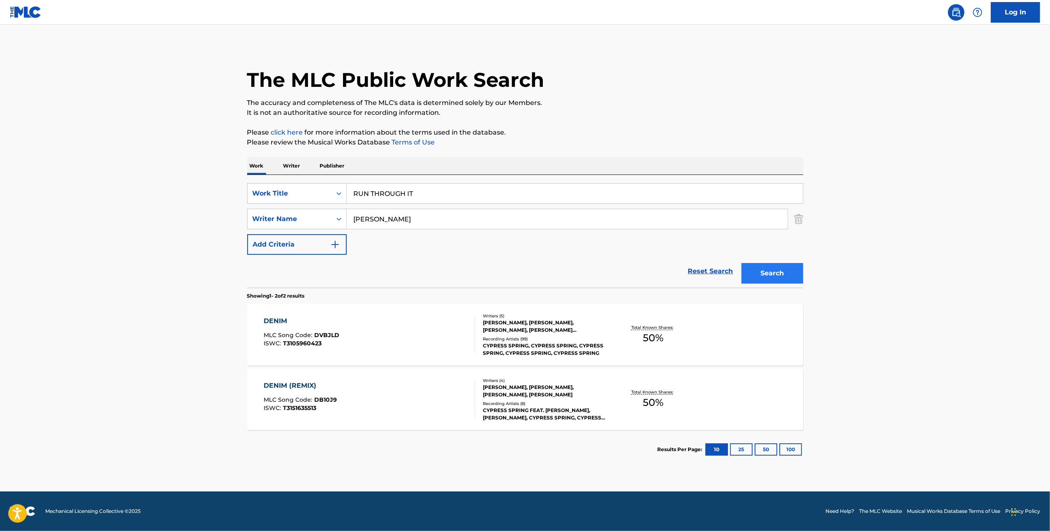
type input "RUN THROUGH IT"
click at [776, 271] on button "Search" at bounding box center [773, 273] width 62 height 21
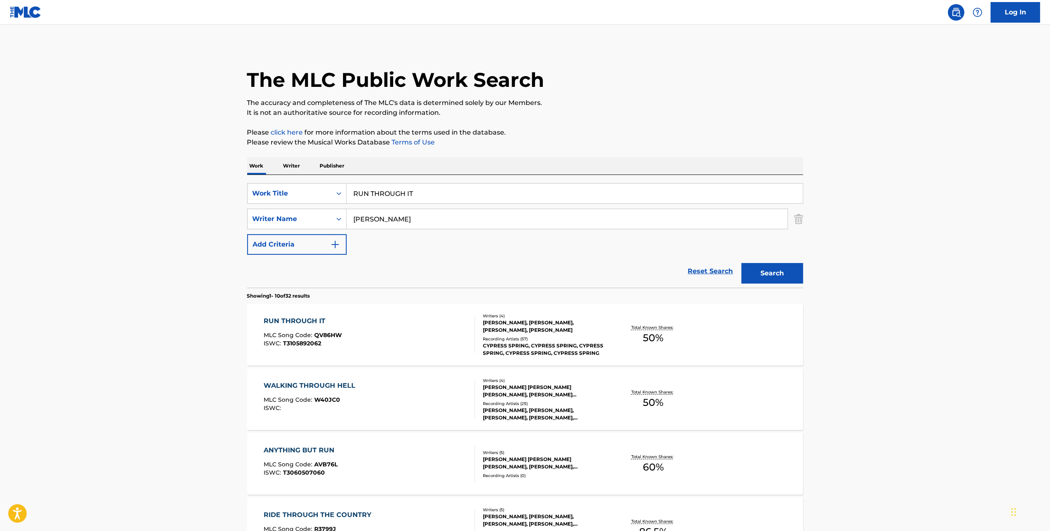
click at [401, 339] on div "RUN THROUGH IT MLC Song Code : QV86HW ISWC : T3105892062" at bounding box center [369, 334] width 211 height 37
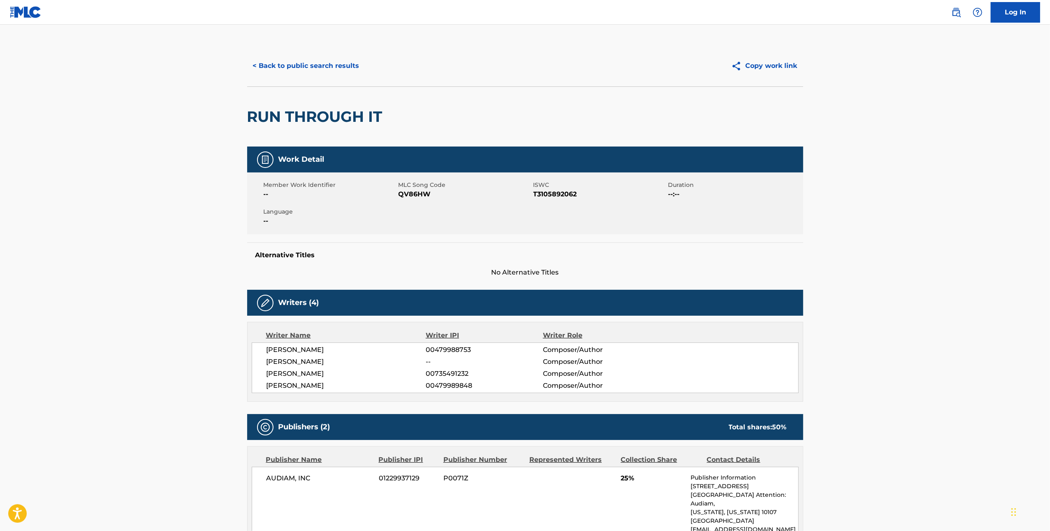
click at [420, 198] on span "QV86HW" at bounding box center [465, 194] width 133 height 10
click at [419, 195] on span "QV86HW" at bounding box center [465, 194] width 133 height 10
click at [333, 68] on button "< Back to public search results" at bounding box center [306, 66] width 118 height 21
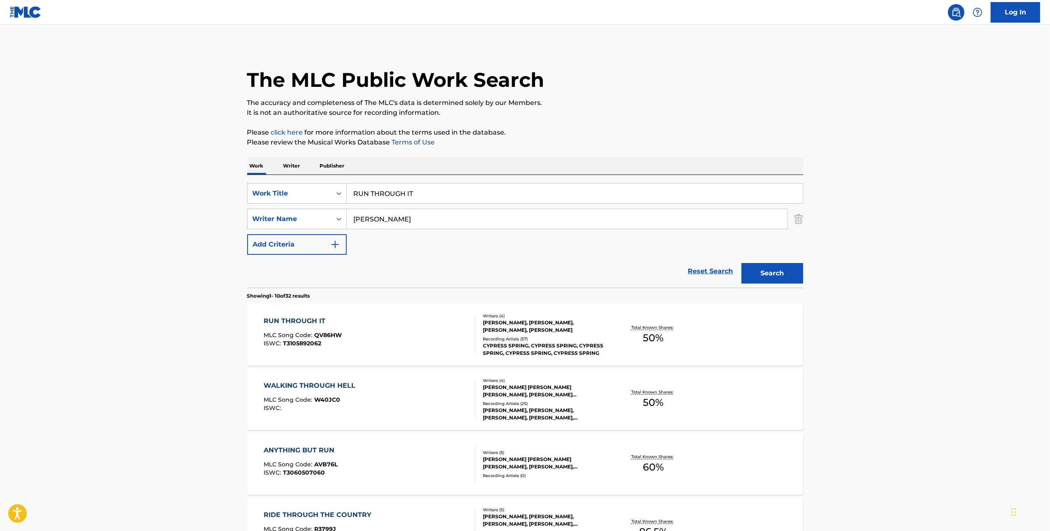
click at [469, 196] on input "RUN THROUGH IT" at bounding box center [575, 193] width 456 height 20
paste input "WHITE TRASH"
type input "WHITE TRASH"
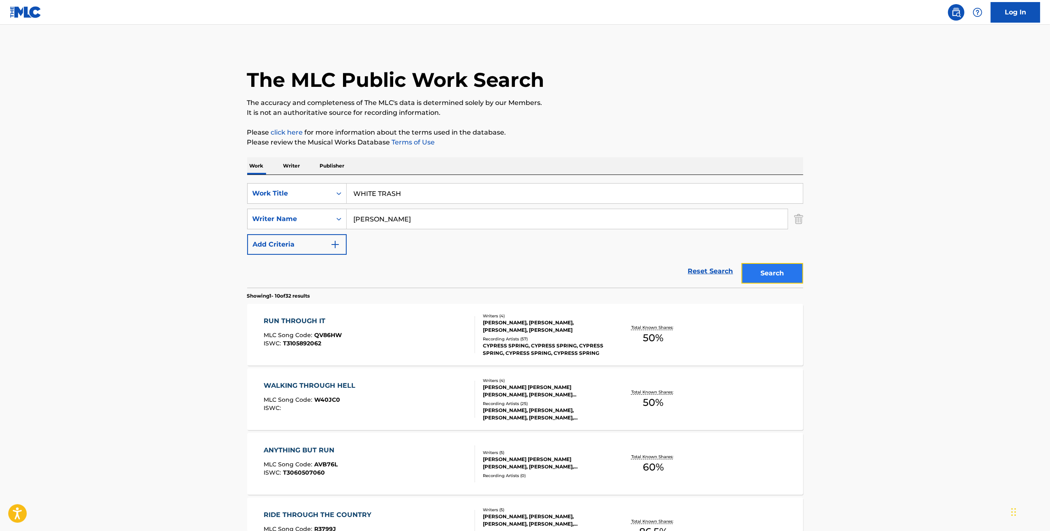
click at [782, 269] on button "Search" at bounding box center [773, 273] width 62 height 21
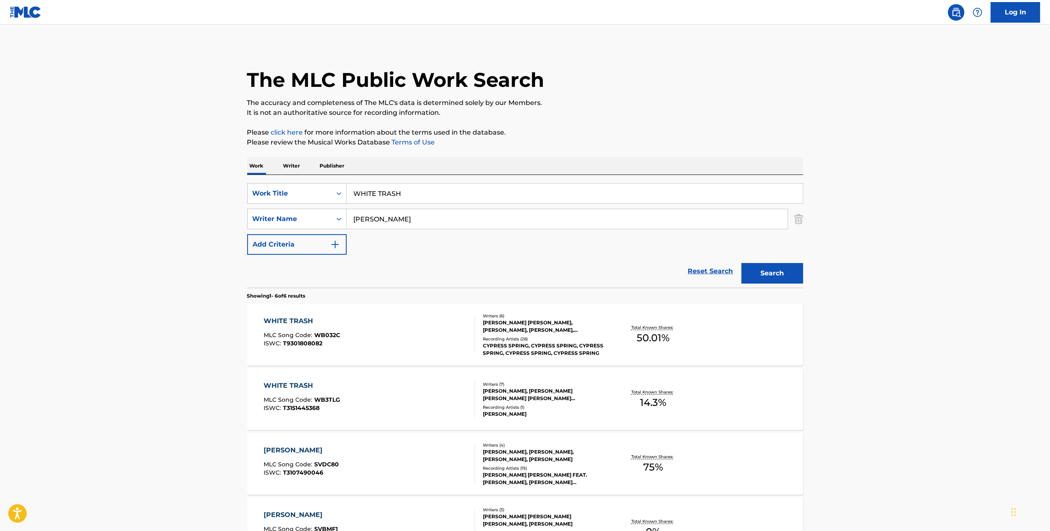
click at [453, 328] on div "WHITE TRASH MLC Song Code : WB032C ISWC : T9301808082" at bounding box center [369, 334] width 211 height 37
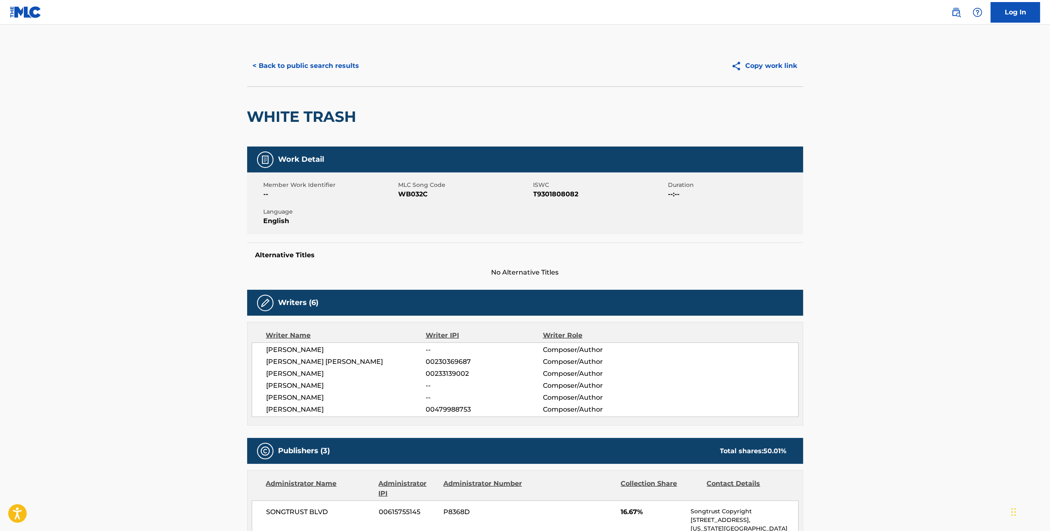
click at [423, 194] on span "WB032C" at bounding box center [465, 194] width 133 height 10
click at [330, 73] on button "< Back to public search results" at bounding box center [306, 66] width 118 height 21
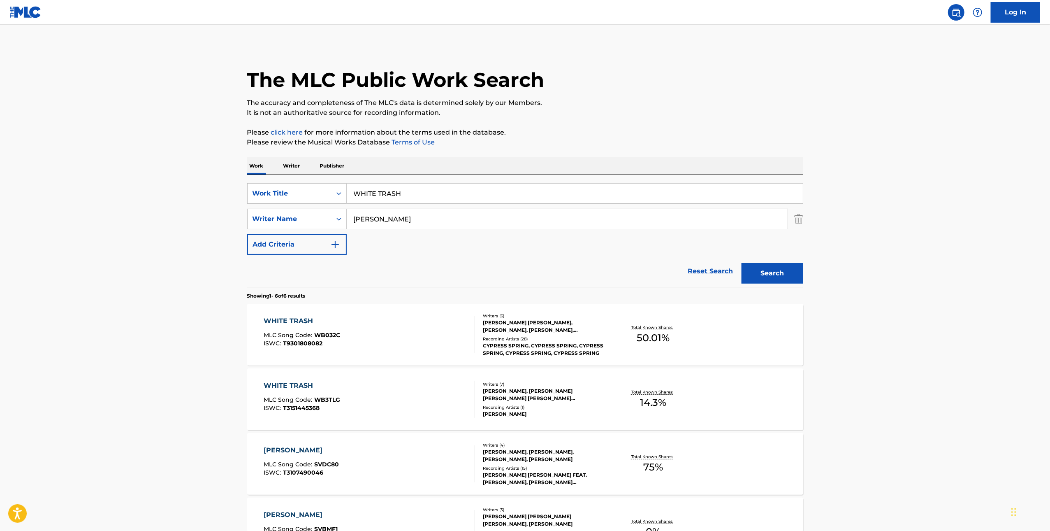
click at [387, 397] on div "WHITE TRASH MLC Song Code : WB3TLG ISWC : T3151445368" at bounding box center [369, 399] width 211 height 37
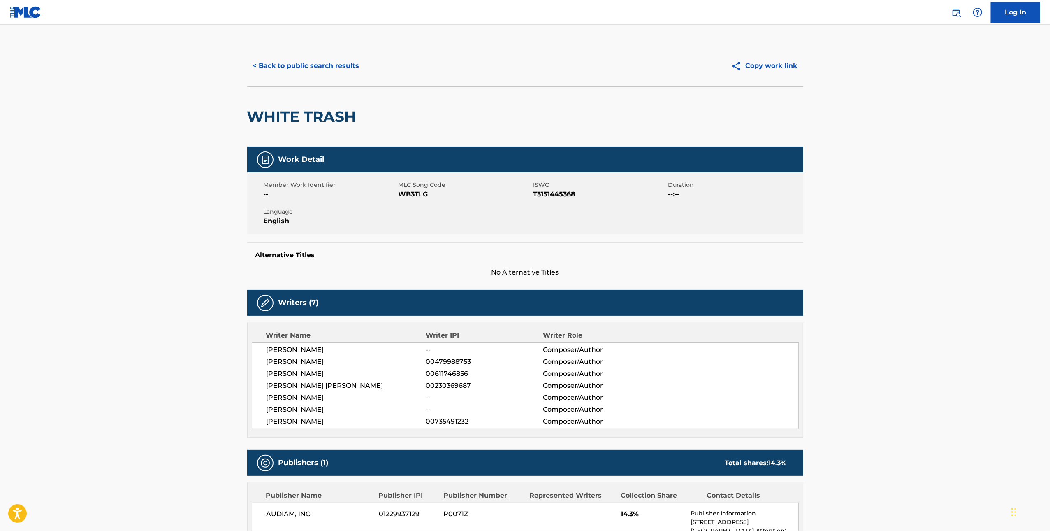
click at [412, 193] on span "WB3TLG" at bounding box center [465, 194] width 133 height 10
click at [304, 67] on button "< Back to public search results" at bounding box center [306, 66] width 118 height 21
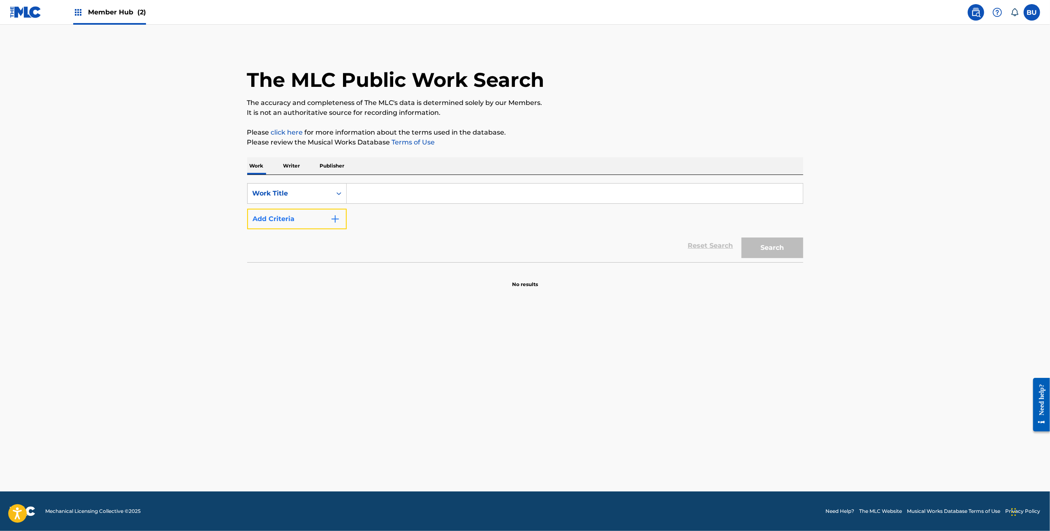
click at [330, 216] on button "Add Criteria" at bounding box center [297, 219] width 100 height 21
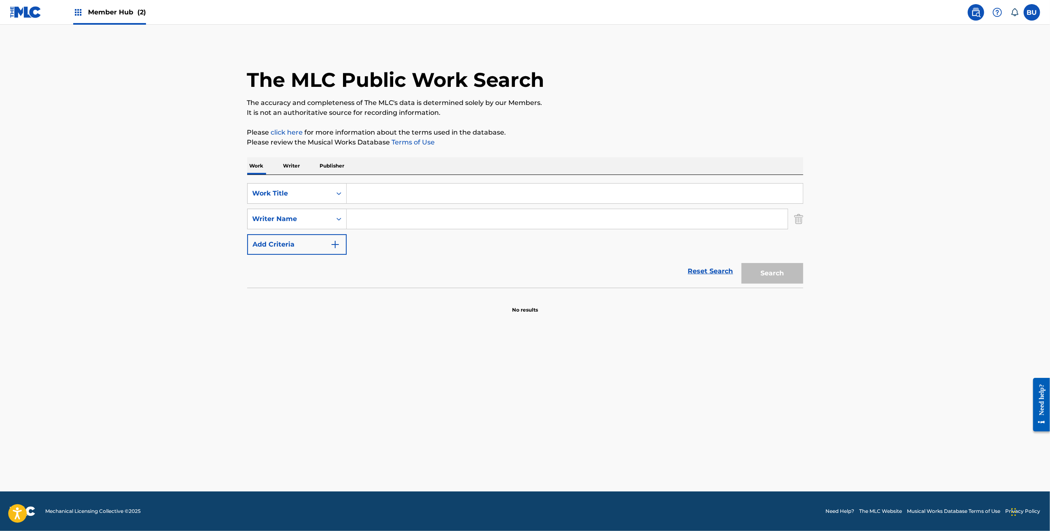
click at [581, 189] on input "Search Form" at bounding box center [575, 193] width 456 height 20
paste input "Empress"
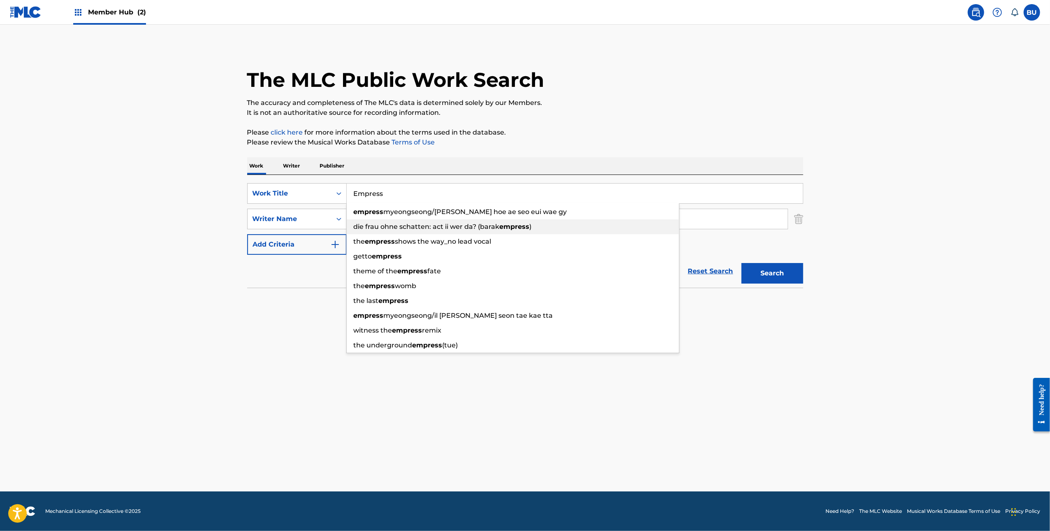
click at [483, 223] on span "die frau ohne schatten: act ii wer da? (barak" at bounding box center [427, 227] width 146 height 8
type input "die frau ohne schatten: act ii wer da? (barak empress)"
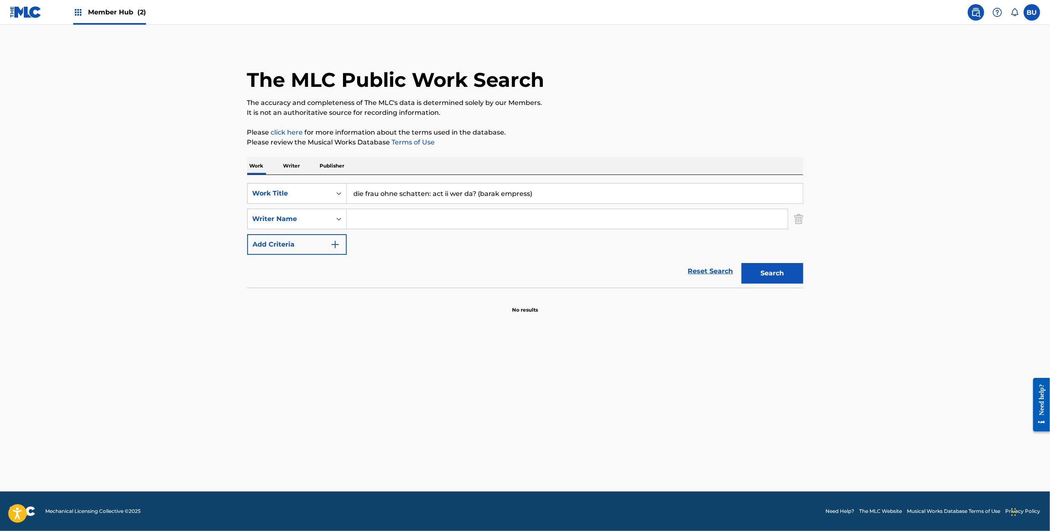
click at [599, 221] on input "Search Form" at bounding box center [567, 219] width 441 height 20
paste input "[PERSON_NAME]"
type input "[PERSON_NAME]"
click at [579, 192] on input "die frau ohne schatten: act ii wer da? (barak empress)" at bounding box center [575, 193] width 456 height 20
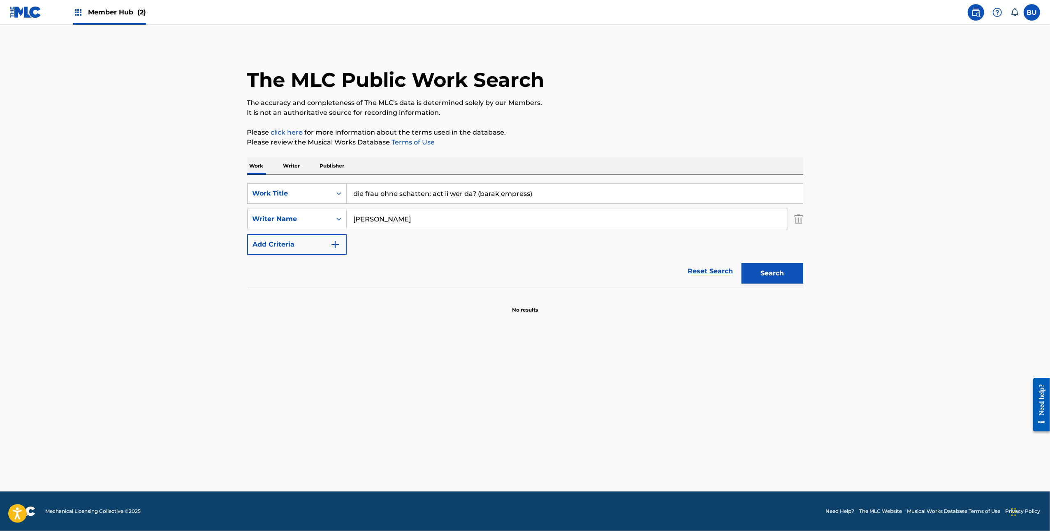
click at [579, 192] on input "die frau ohne schatten: act ii wer da? (barak empress)" at bounding box center [575, 193] width 456 height 20
click at [478, 189] on input "die frau ohne schatten: act ii wer da? (barak empress)" at bounding box center [575, 193] width 456 height 20
click at [477, 188] on input "die frau ohne schatten: act ii wer da? (barak empress)" at bounding box center [575, 193] width 456 height 20
paste input "Empress"
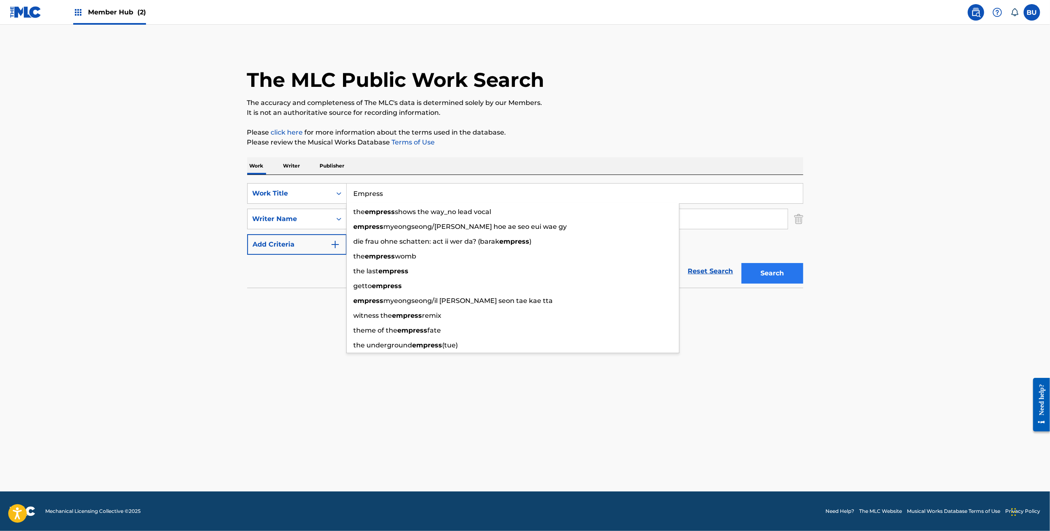
type input "Empress"
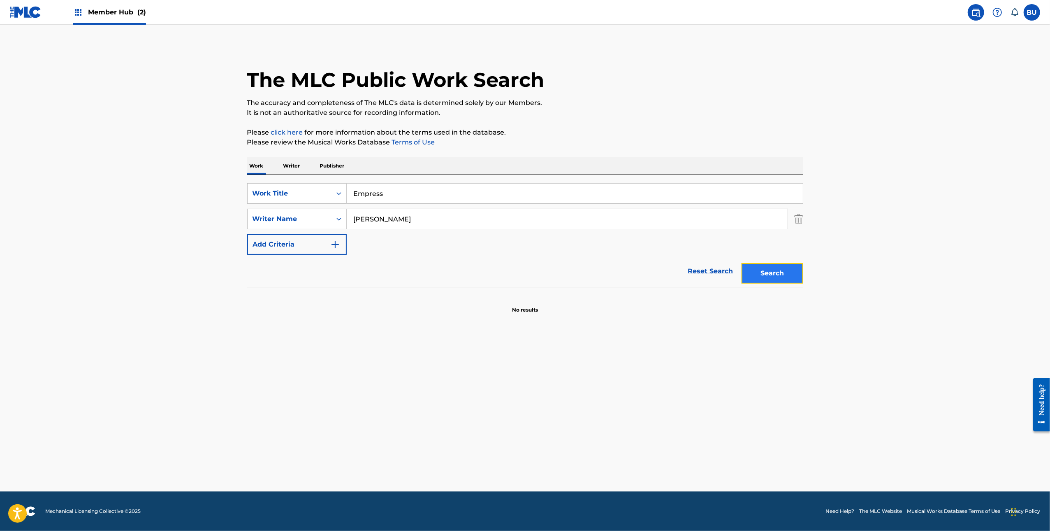
click at [767, 271] on button "Search" at bounding box center [773, 273] width 62 height 21
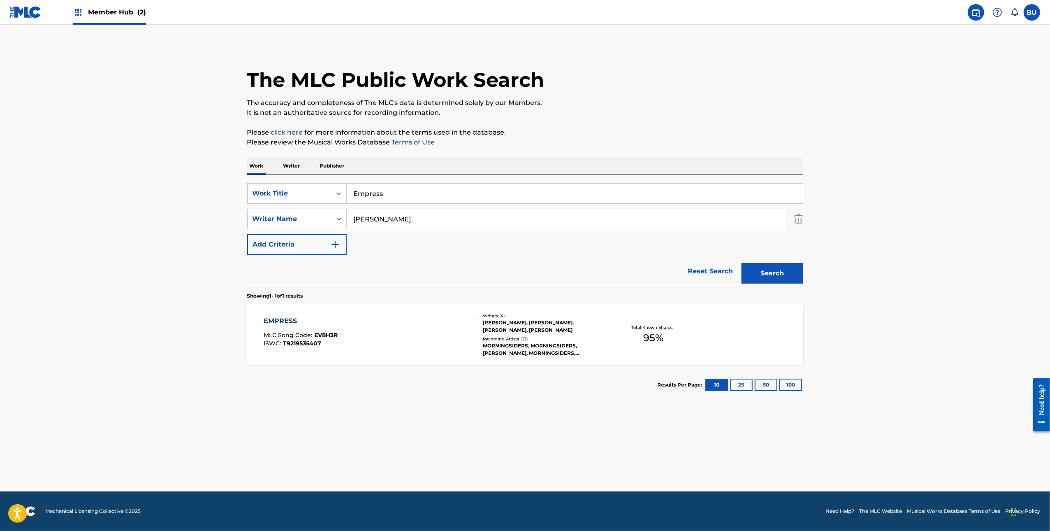
click at [399, 342] on div "EMPRESS MLC Song Code : EV8H3R ISWC : T9219535407" at bounding box center [369, 334] width 211 height 37
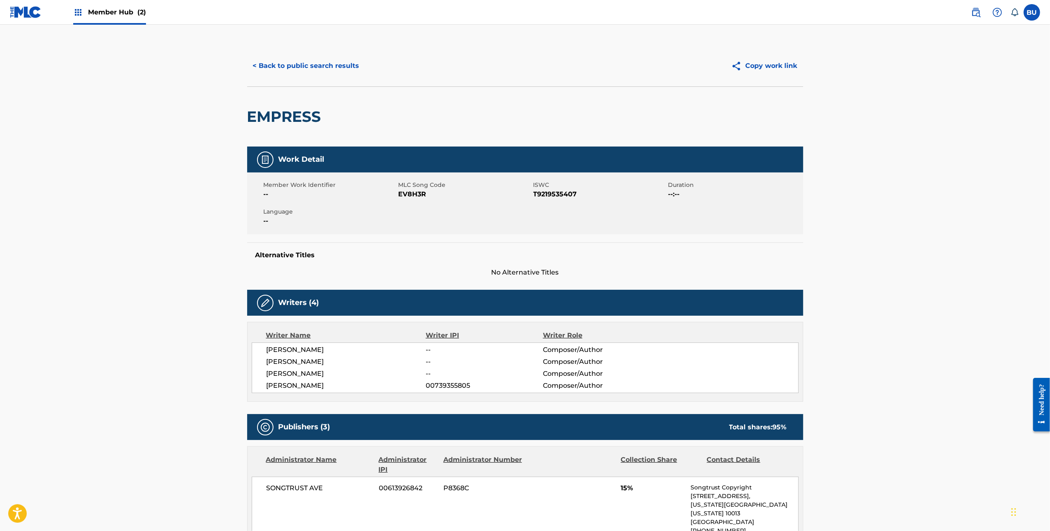
click at [418, 193] on span "EV8H3R" at bounding box center [465, 194] width 133 height 10
copy span "EV8H3R"
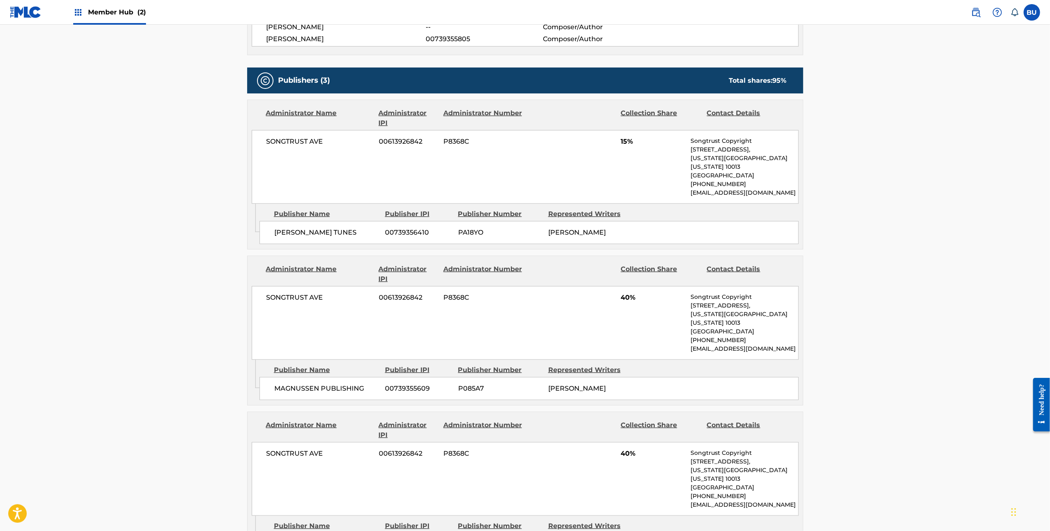
scroll to position [589, 0]
